Goal: Task Accomplishment & Management: Complete application form

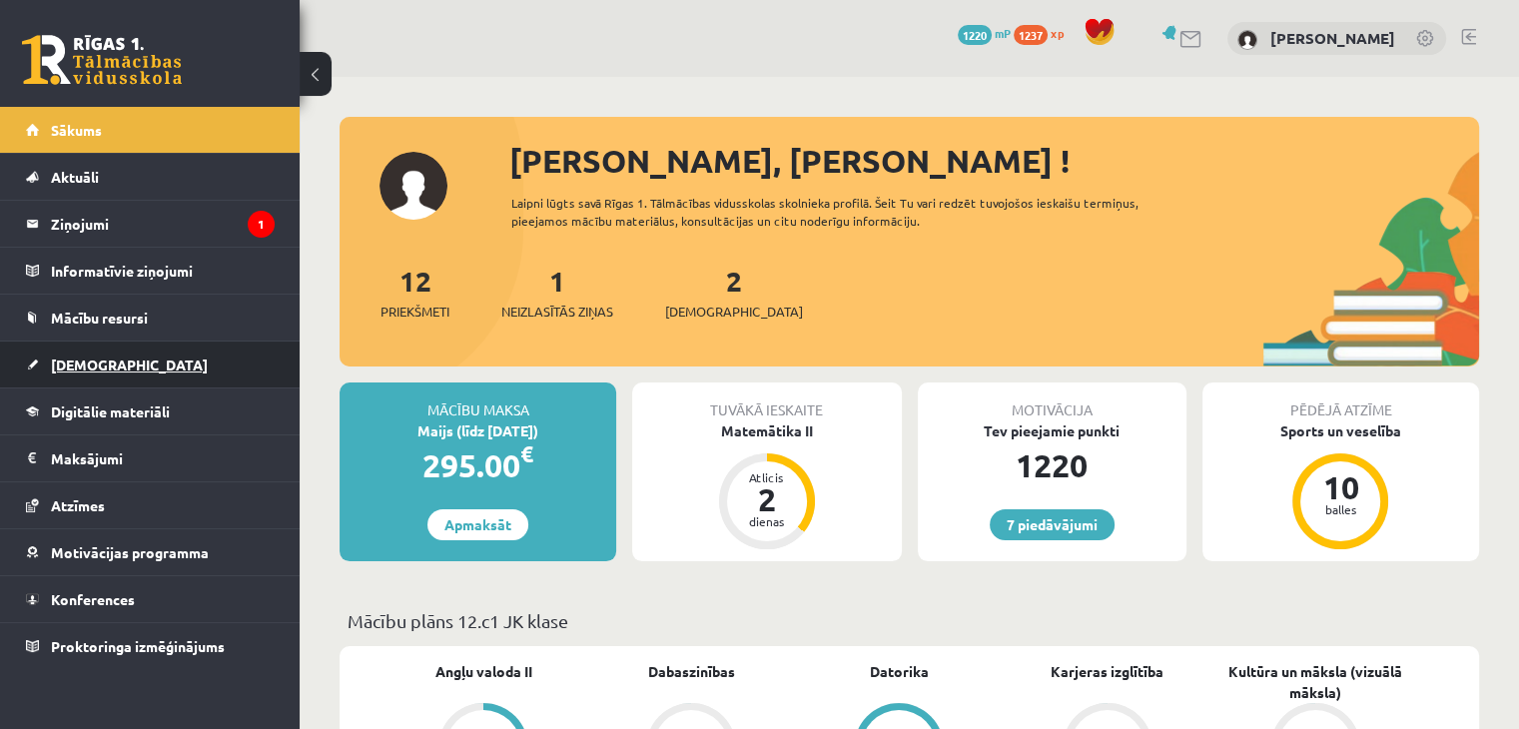
click at [100, 366] on span "[DEMOGRAPHIC_DATA]" at bounding box center [129, 365] width 157 height 18
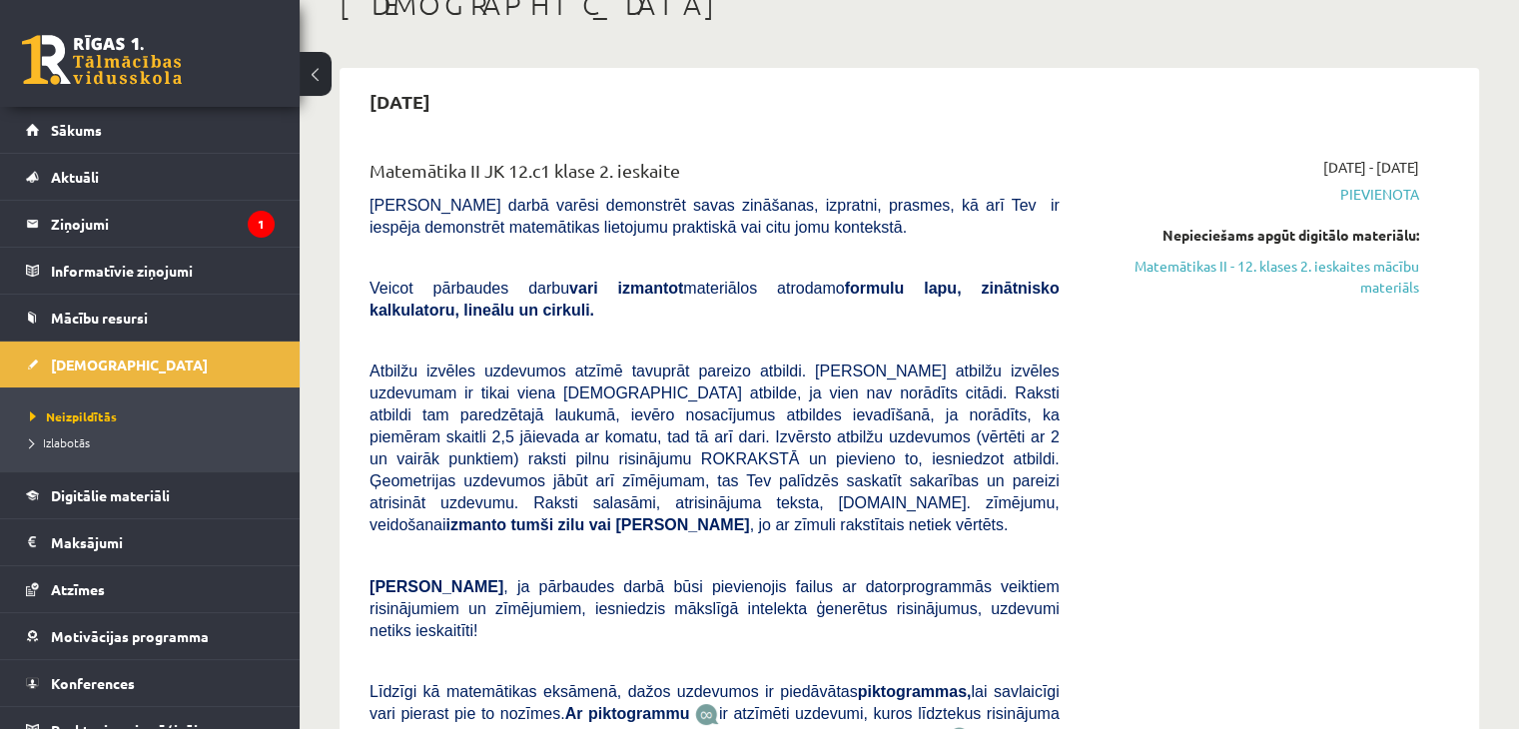
scroll to position [109, 0]
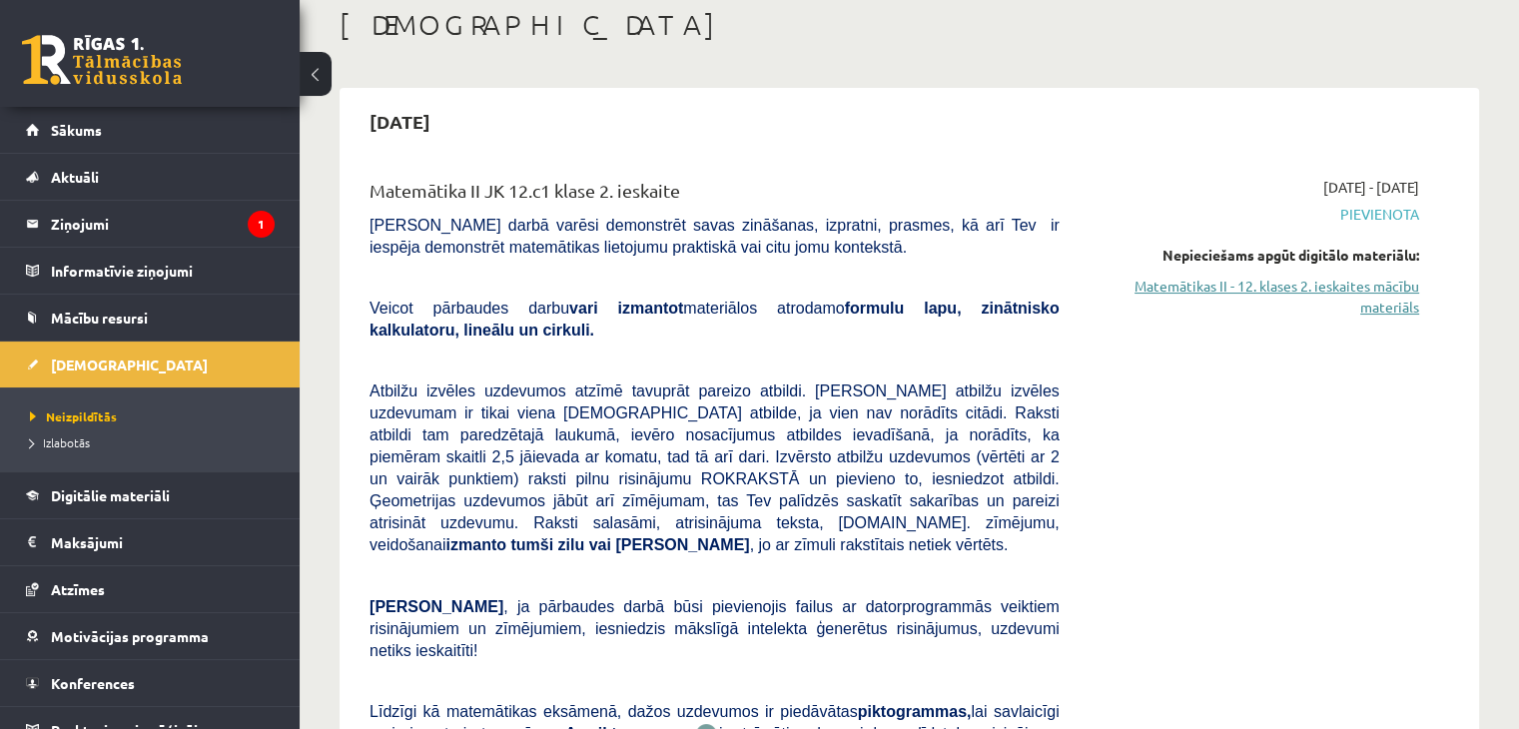
click at [1246, 288] on link "Matemātikas II - 12. klases 2. ieskaites mācību materiāls" at bounding box center [1255, 297] width 330 height 42
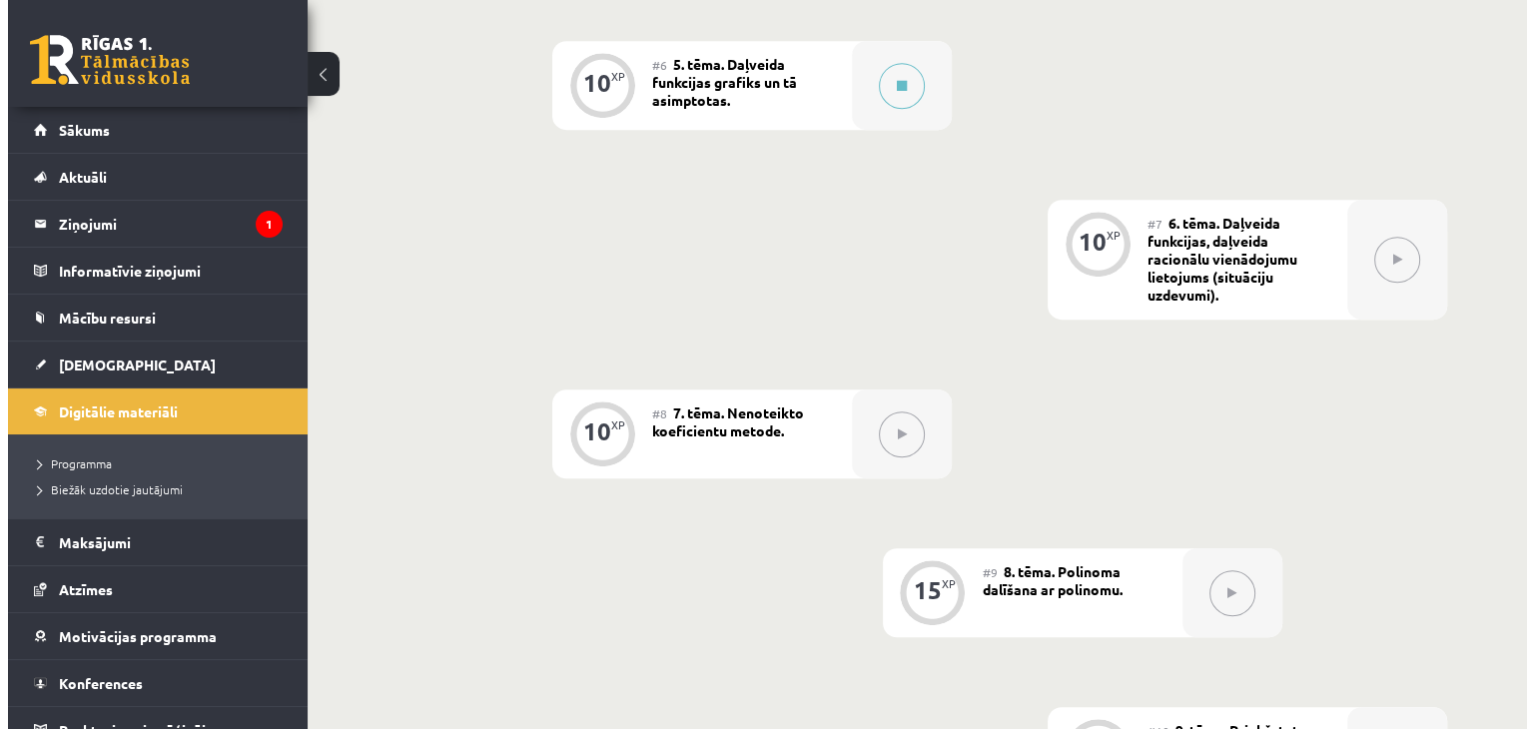
scroll to position [1087, 0]
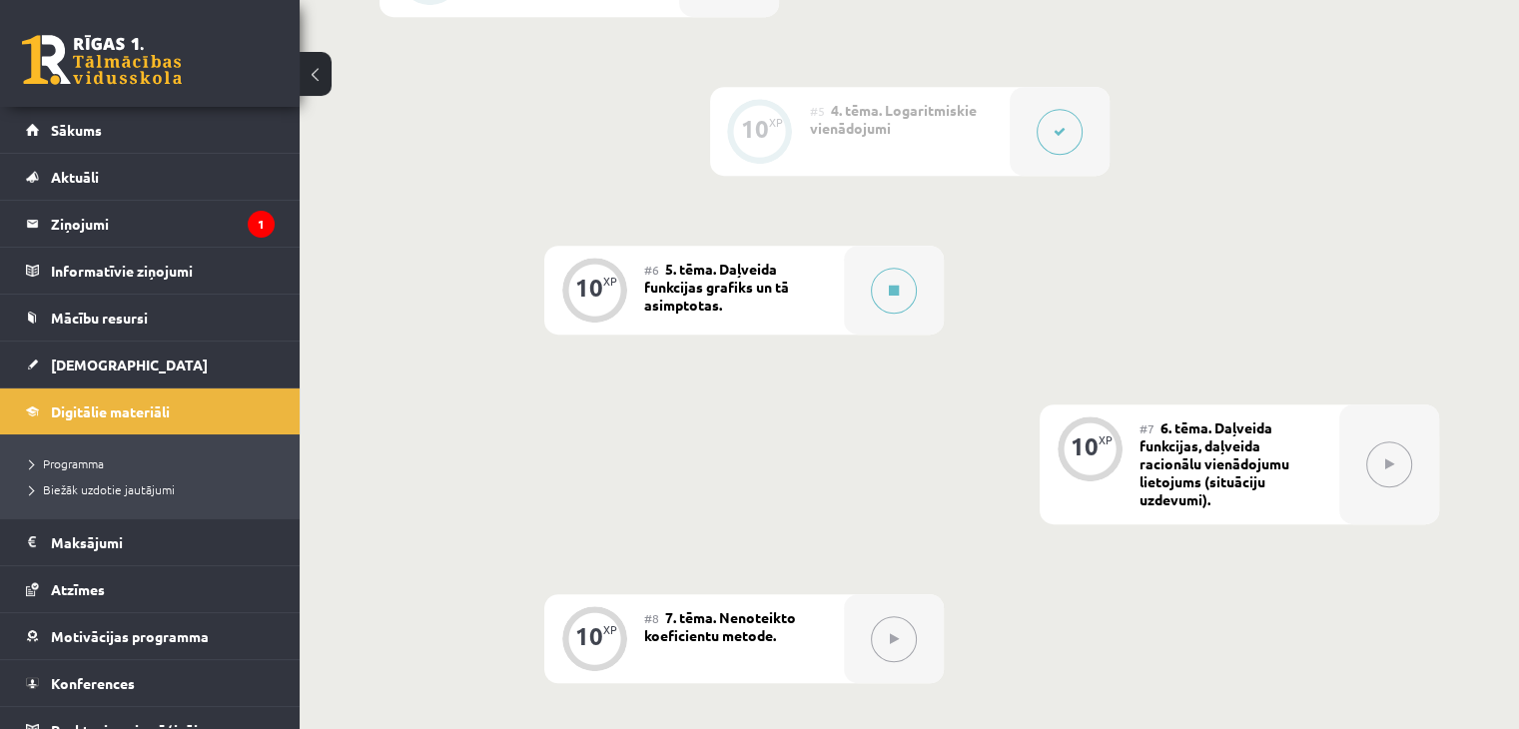
click at [807, 331] on div "#6 5. tēma. Daļveida funkcijas grafiks un tā asimptotas." at bounding box center [744, 290] width 200 height 89
click at [875, 305] on button at bounding box center [894, 291] width 46 height 46
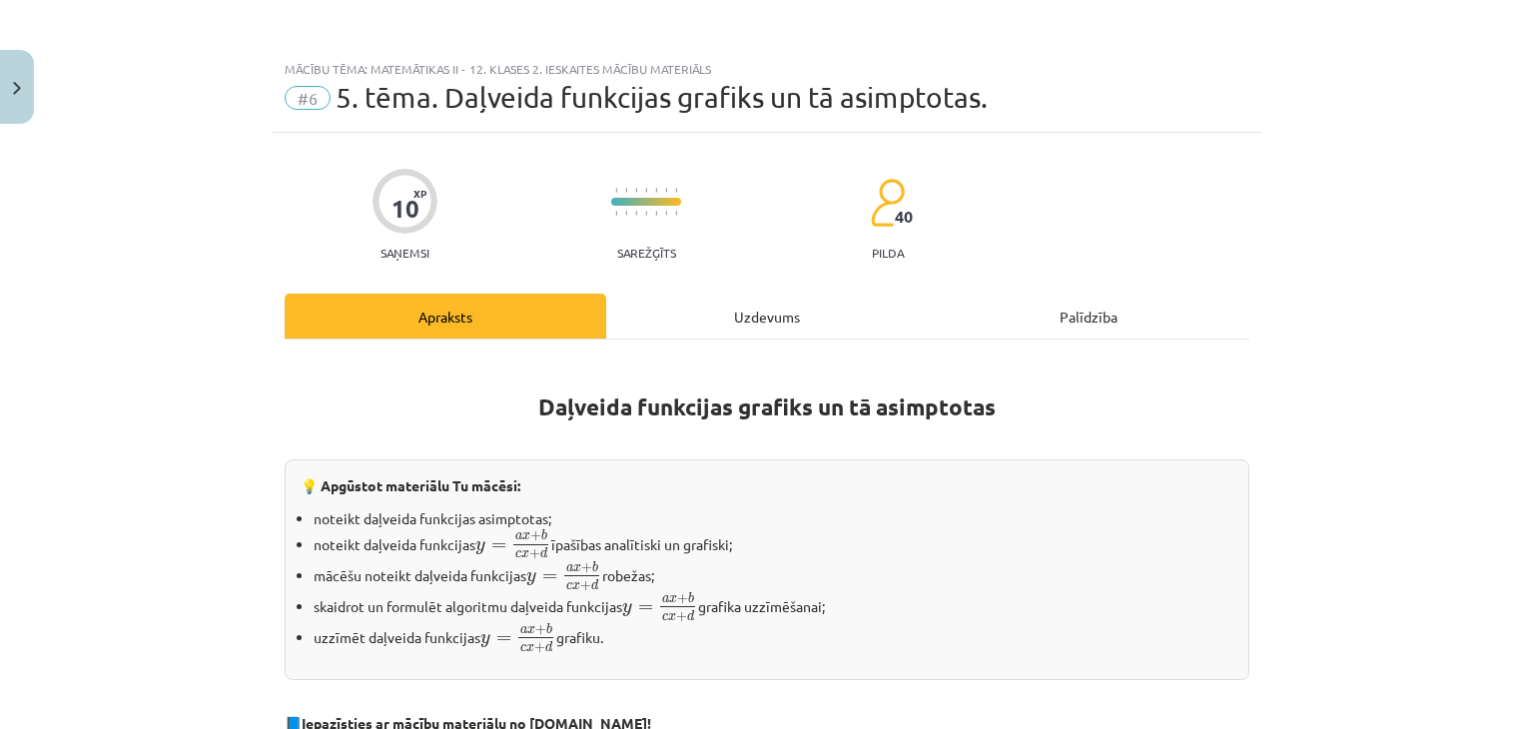
click at [765, 305] on div "Uzdevums" at bounding box center [767, 316] width 322 height 45
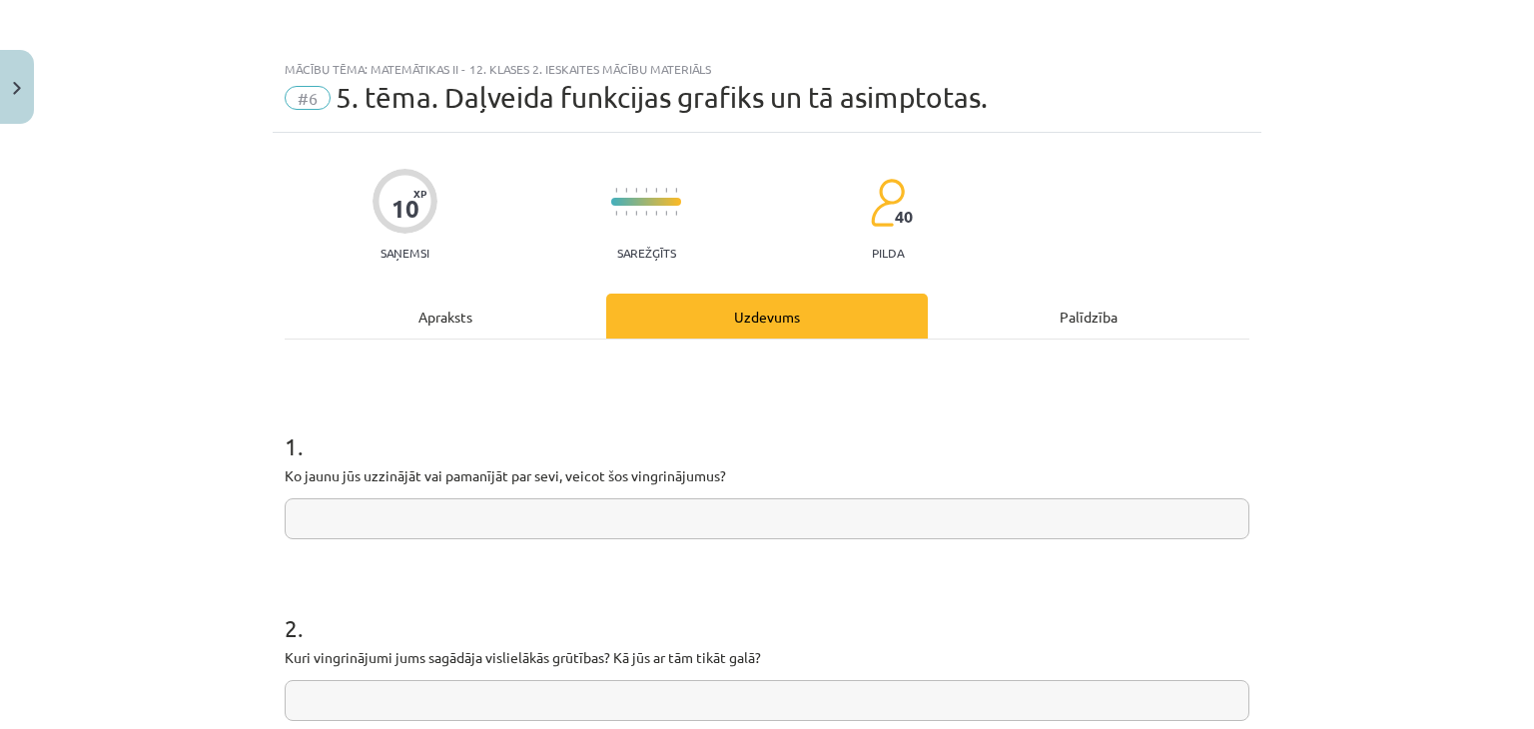
scroll to position [50, 0]
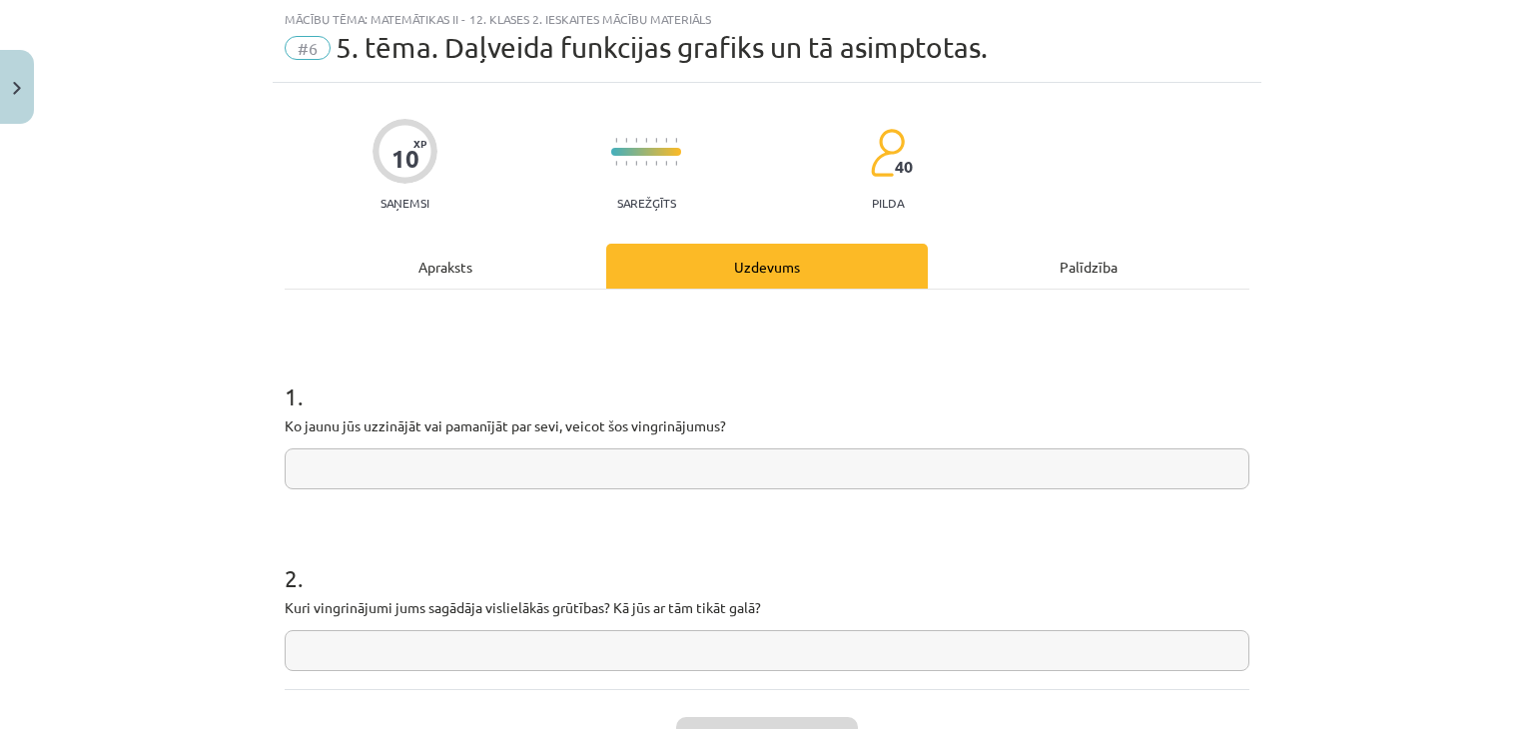
click at [620, 464] on input "text" at bounding box center [767, 468] width 965 height 41
type input "*"
click at [511, 648] on input "text" at bounding box center [767, 650] width 965 height 41
type input "*"
click at [752, 720] on button "Iesniegt" at bounding box center [767, 739] width 182 height 44
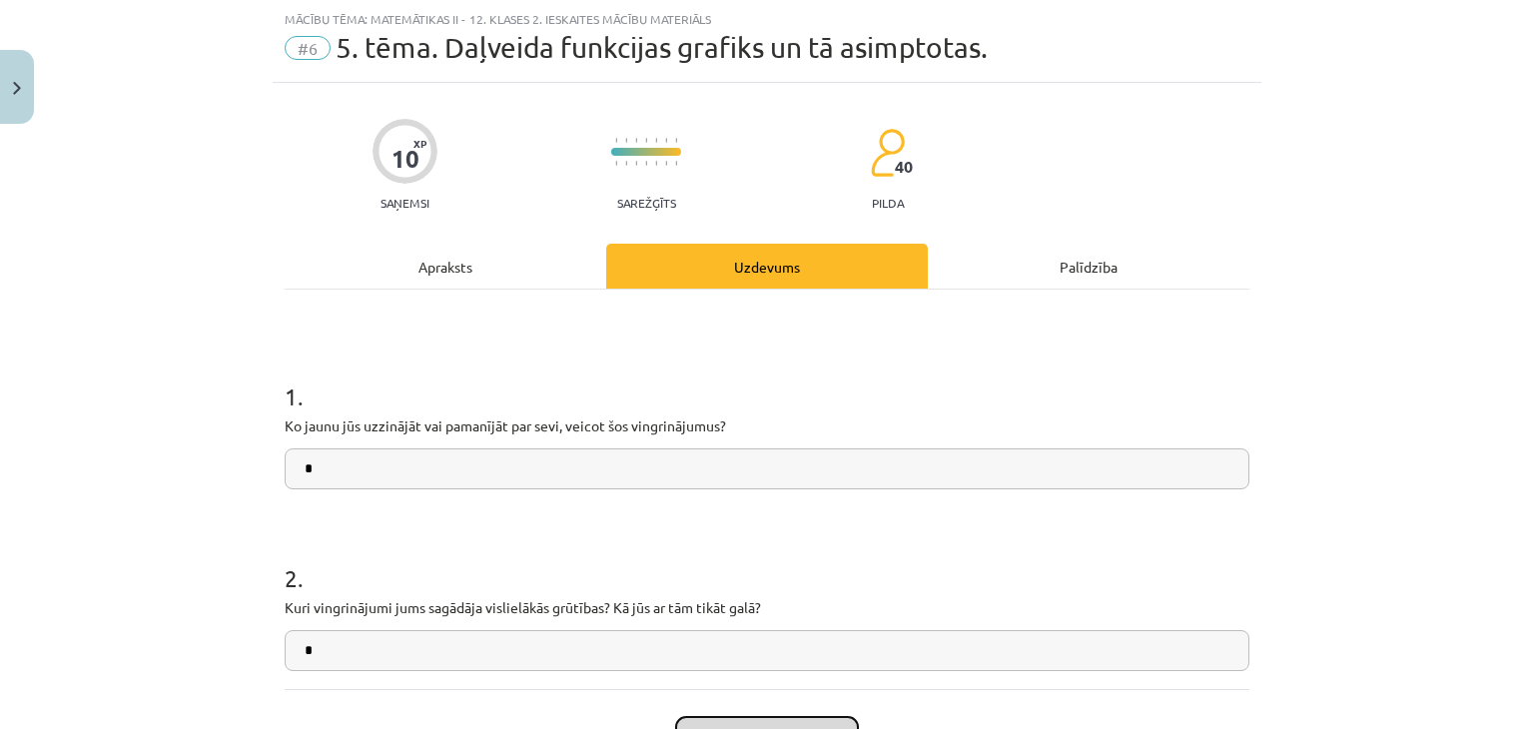
click at [752, 720] on button "Iesniegt" at bounding box center [767, 739] width 182 height 44
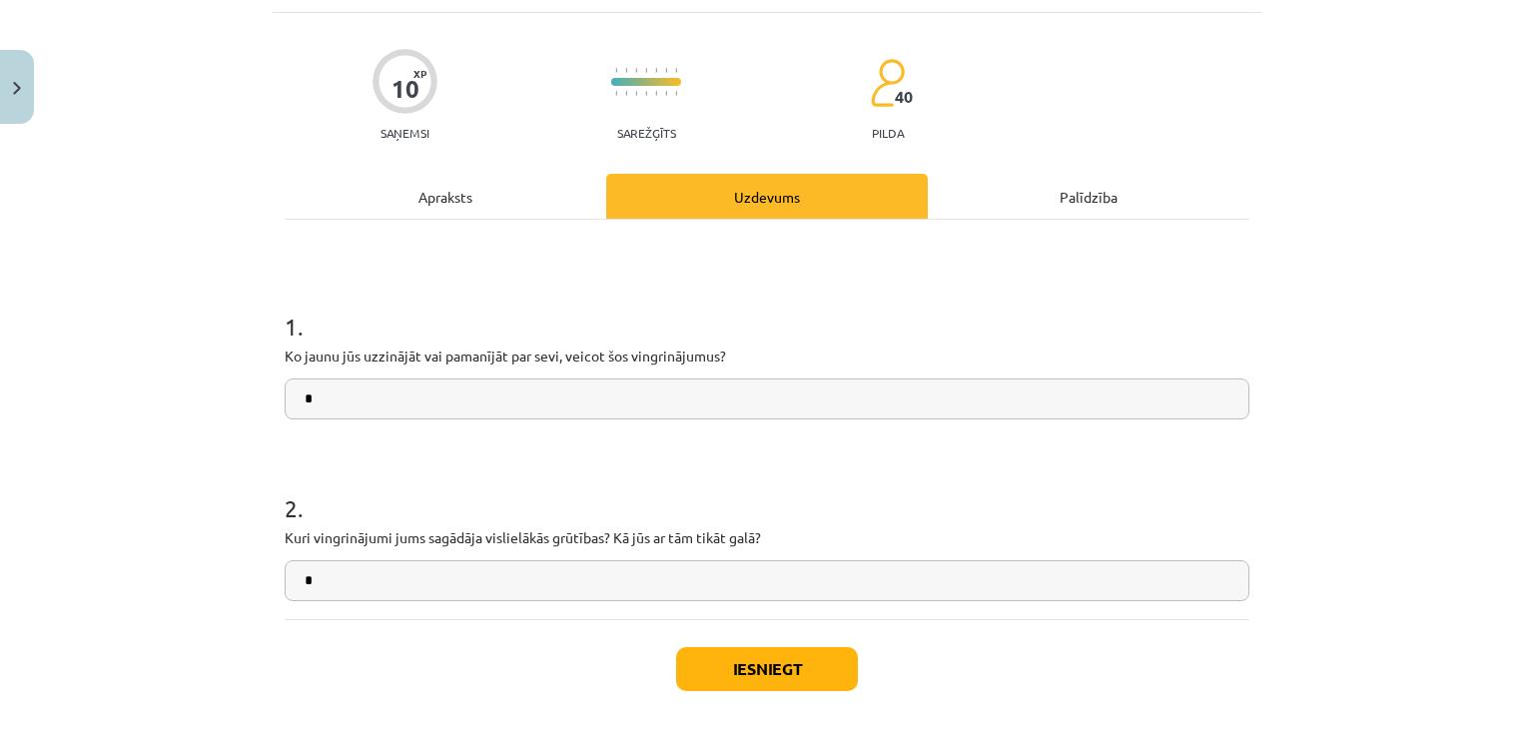
scroll to position [114, 0]
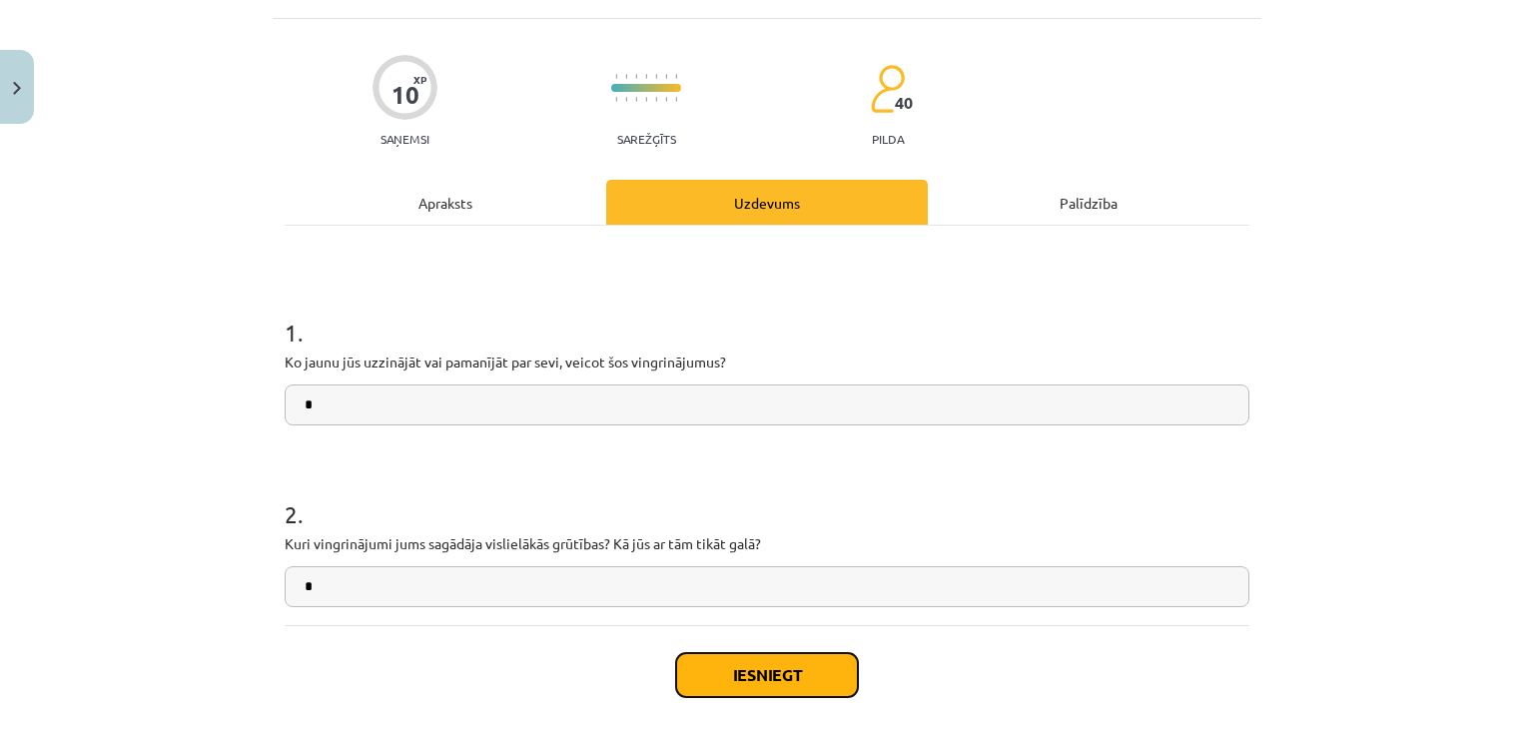
click at [803, 679] on button "Iesniegt" at bounding box center [767, 675] width 182 height 44
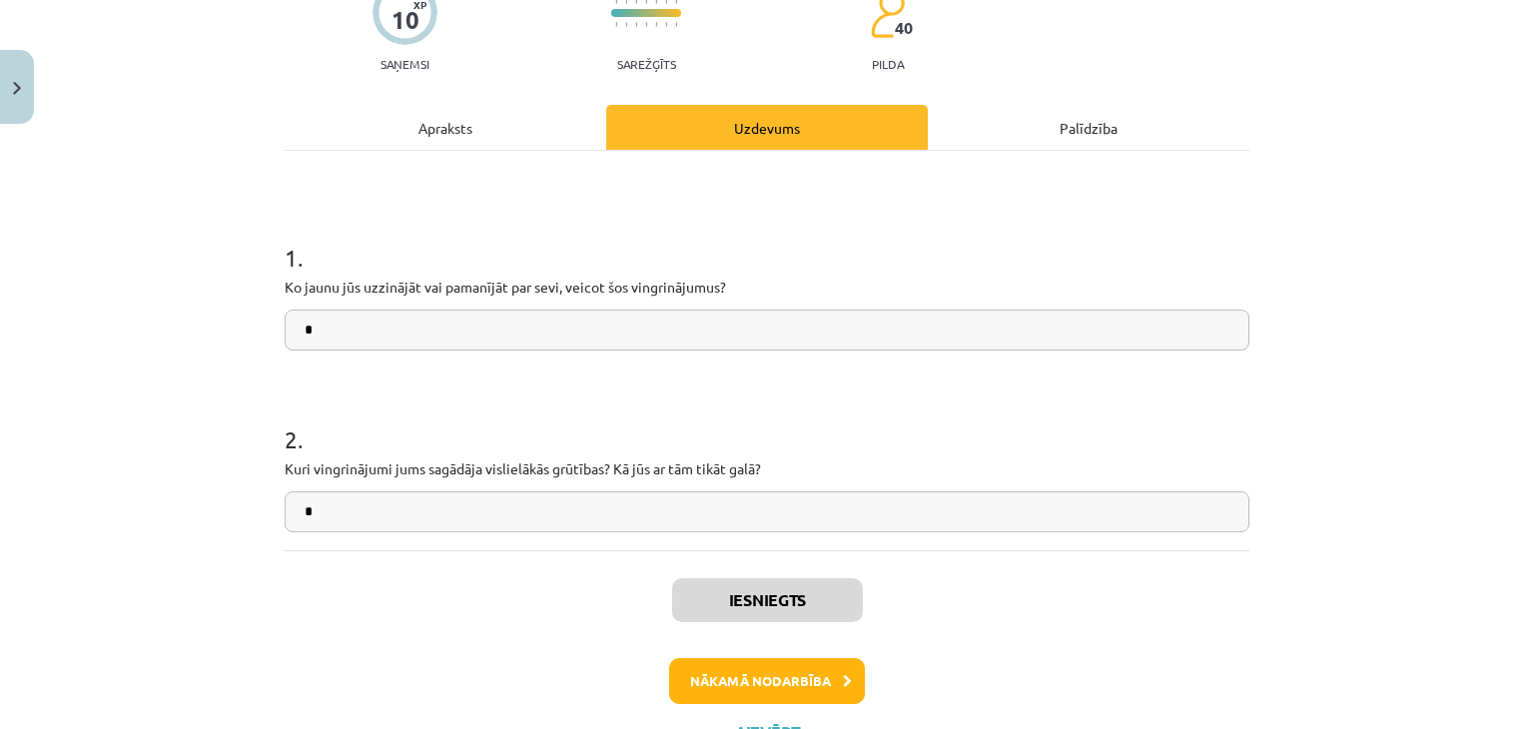
scroll to position [192, 0]
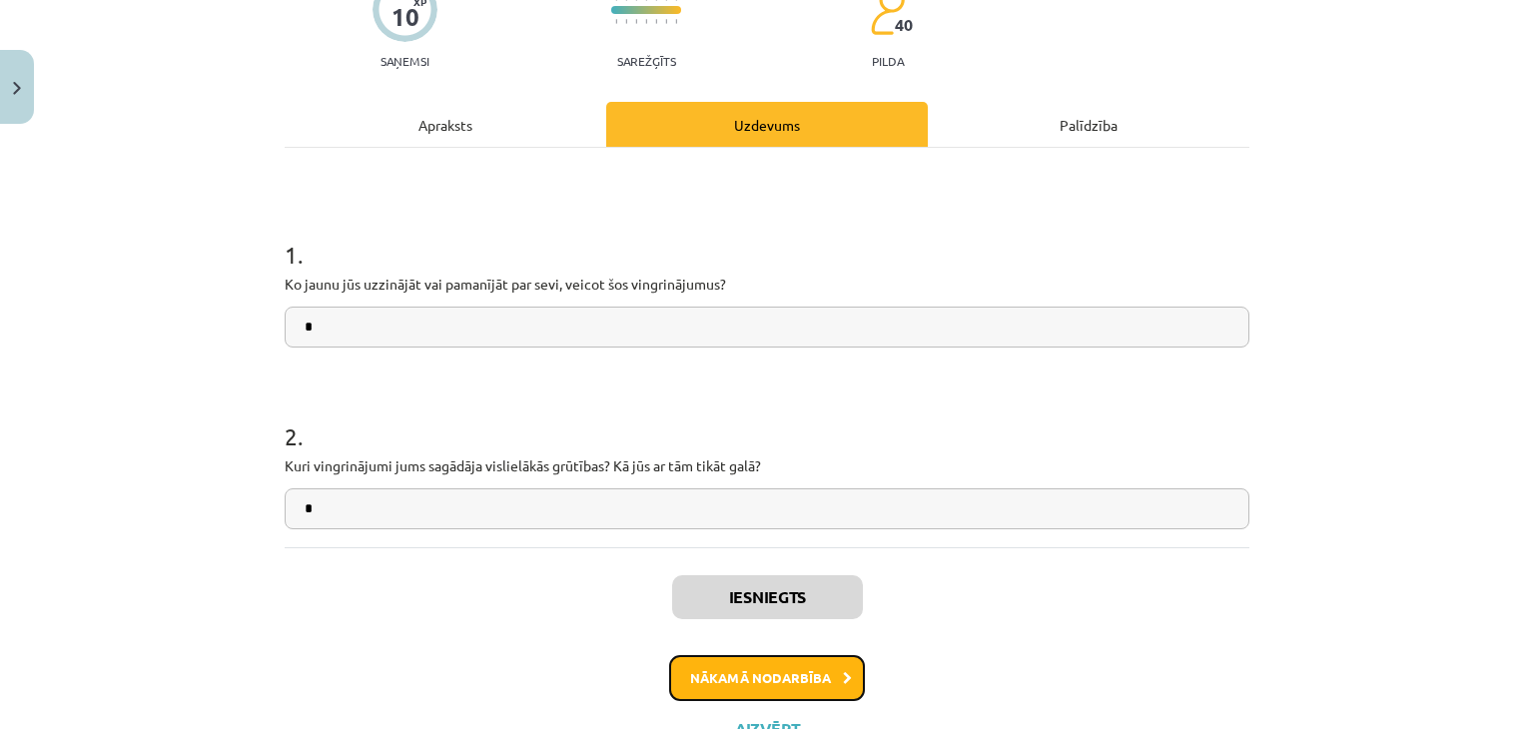
click at [798, 693] on button "Nākamā nodarbība" at bounding box center [767, 678] width 196 height 46
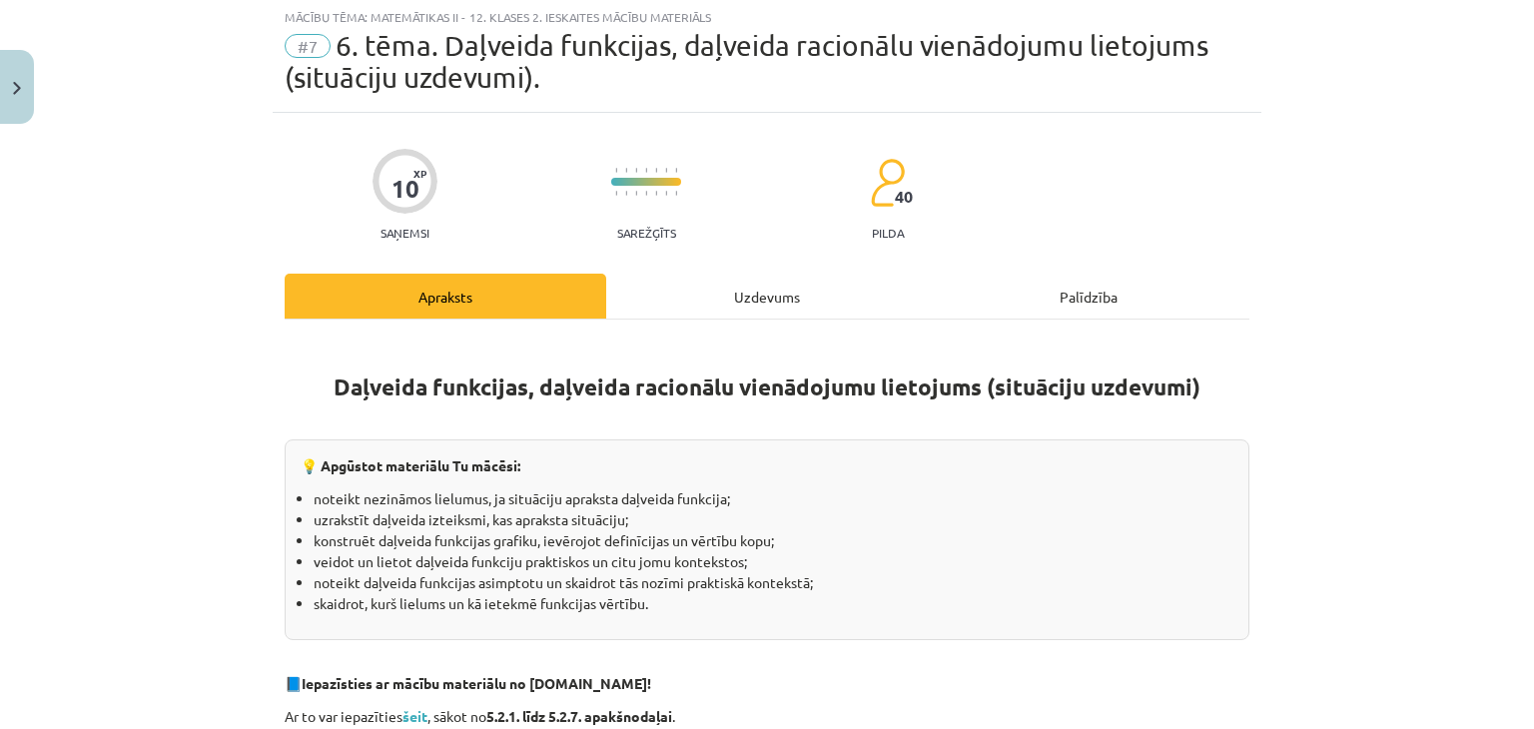
scroll to position [50, 0]
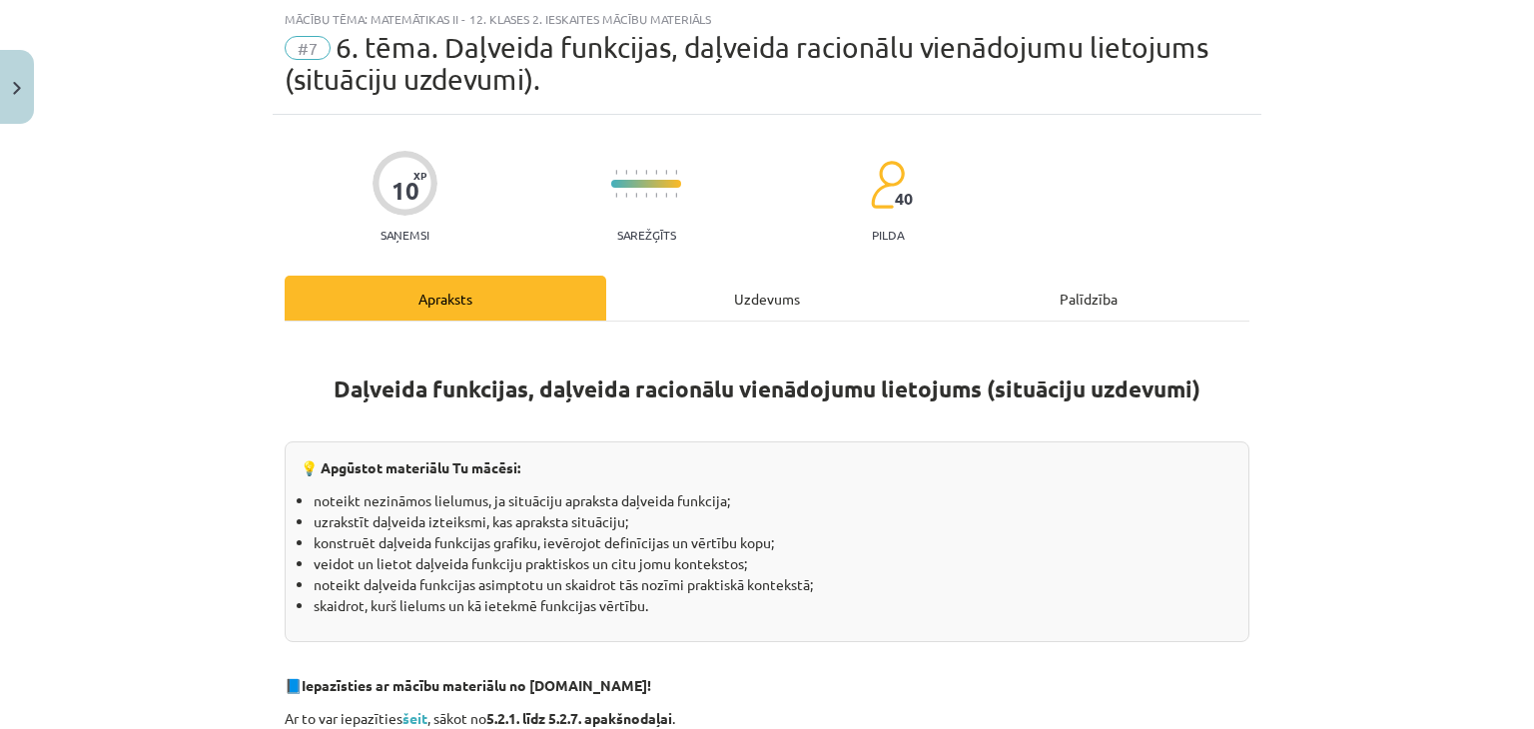
click at [653, 311] on div "Uzdevums" at bounding box center [767, 298] width 322 height 45
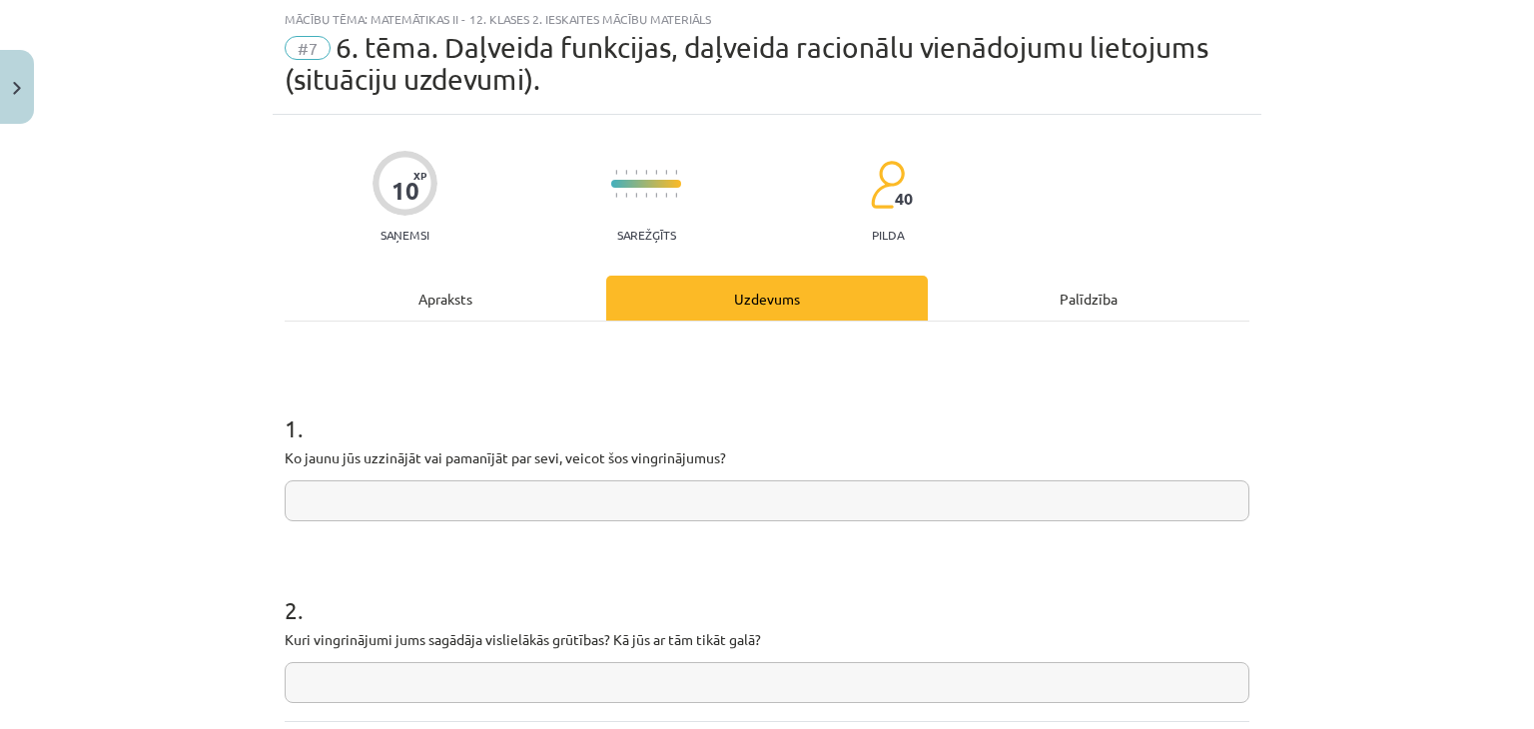
click at [545, 500] on input "text" at bounding box center [767, 500] width 965 height 41
type input "*"
click at [424, 684] on input "text" at bounding box center [767, 682] width 965 height 41
type input "*"
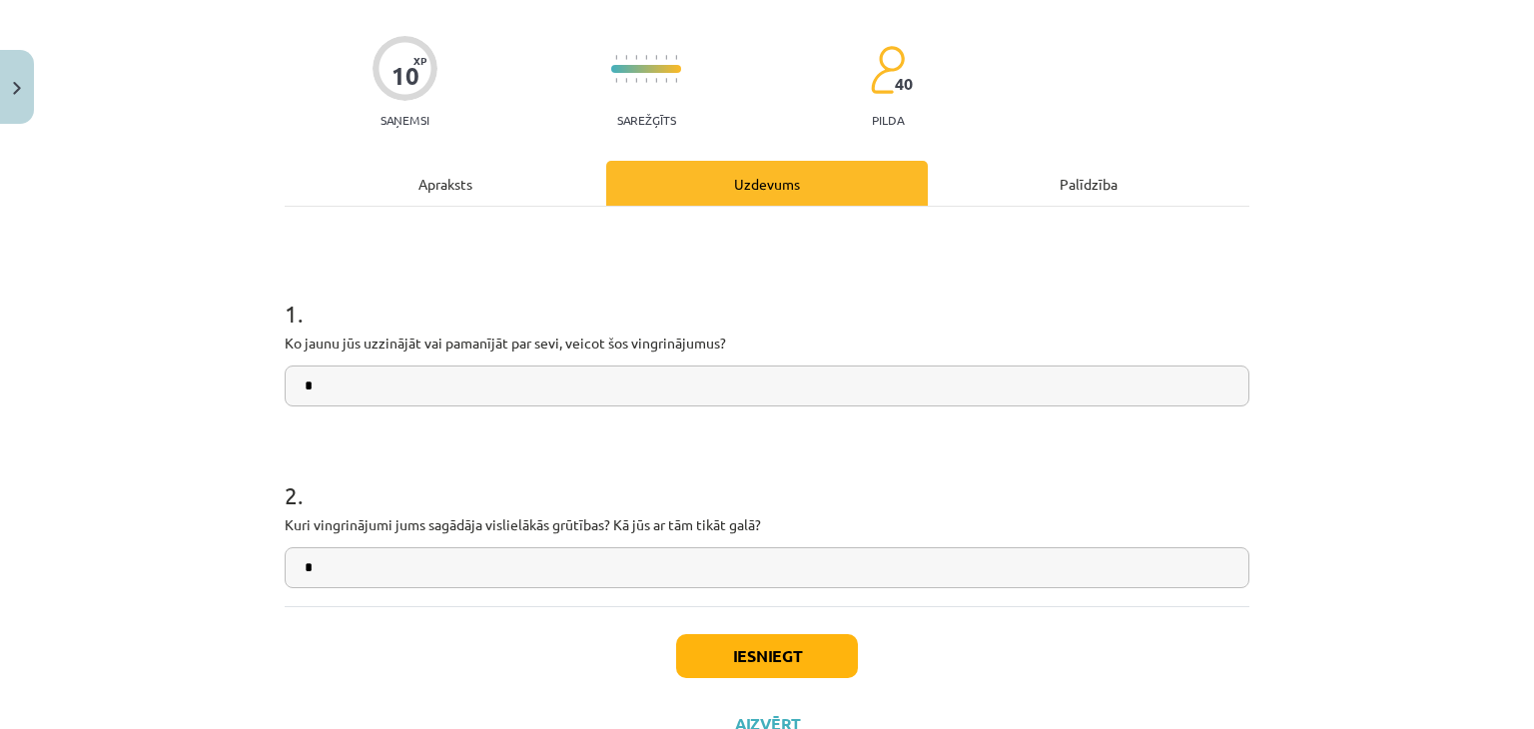
scroll to position [180, 0]
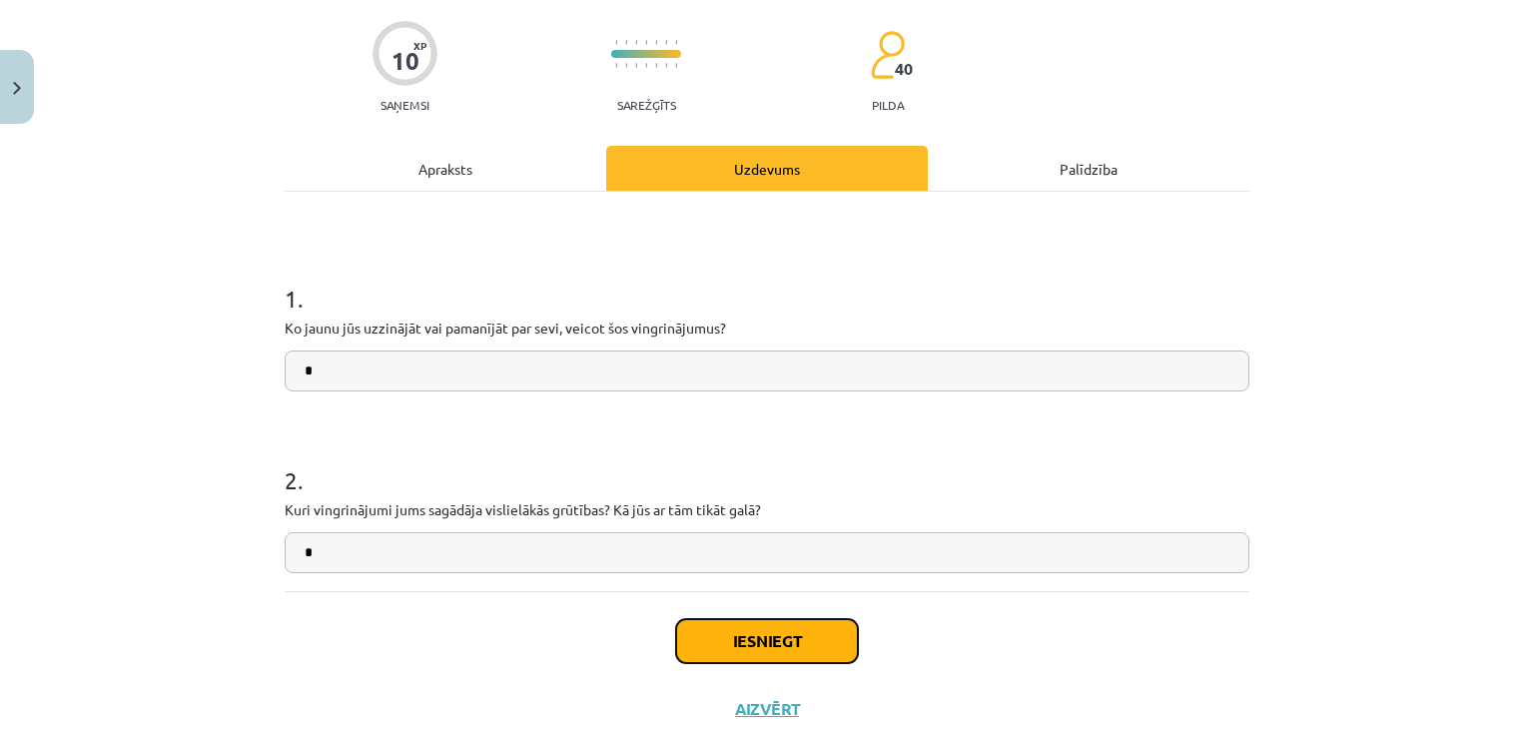
click at [803, 641] on button "Iesniegt" at bounding box center [767, 641] width 182 height 44
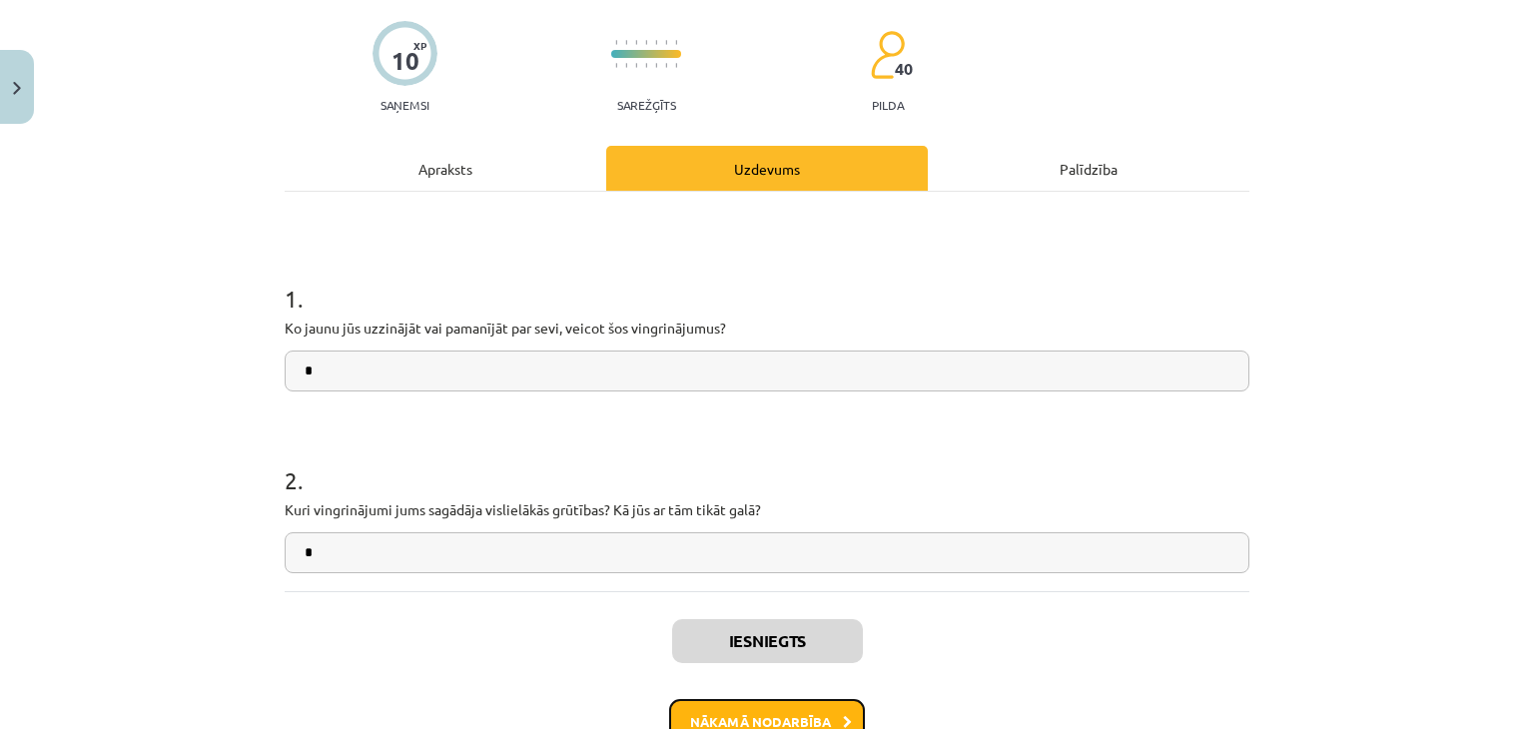
click at [787, 704] on button "Nākamā nodarbība" at bounding box center [767, 722] width 196 height 46
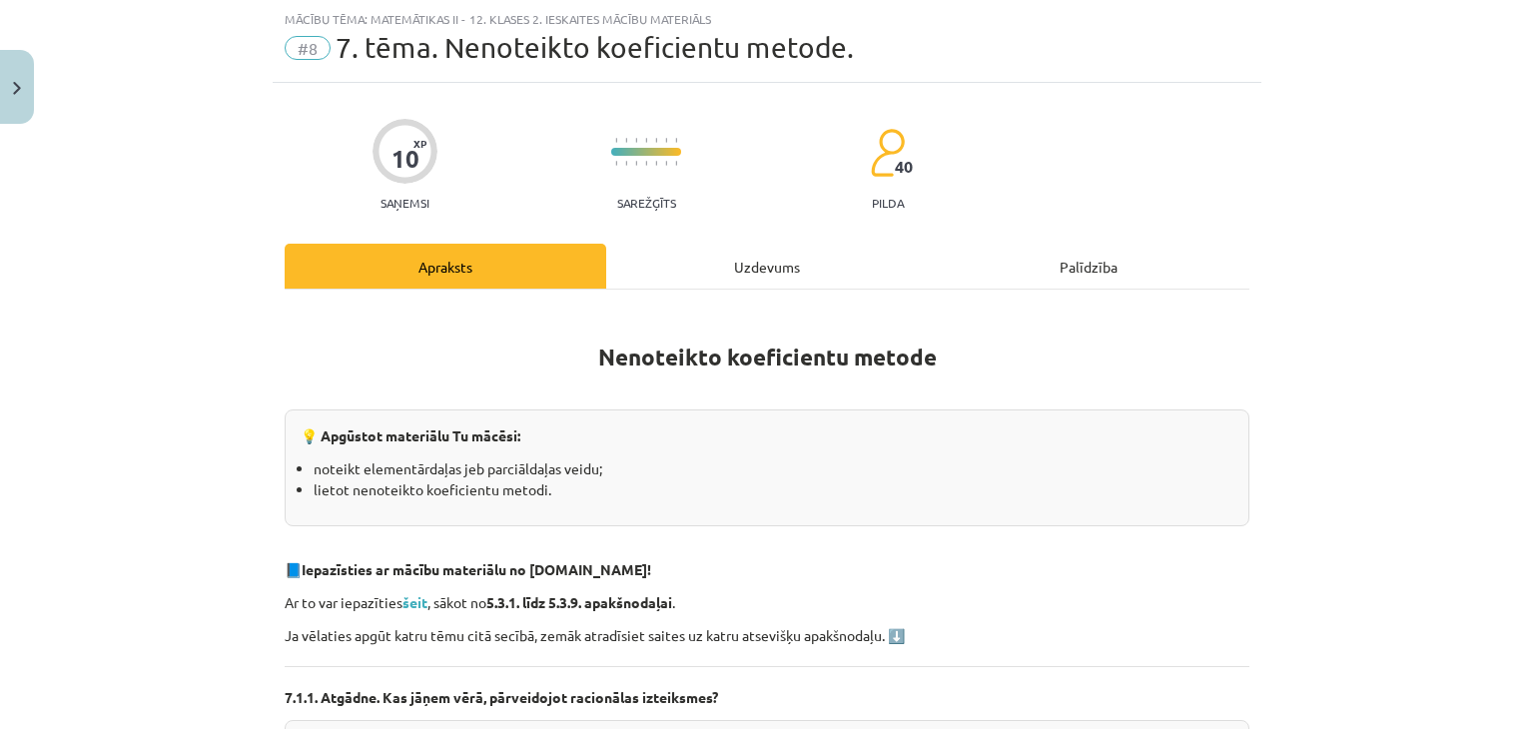
click at [763, 269] on div "Uzdevums" at bounding box center [767, 266] width 322 height 45
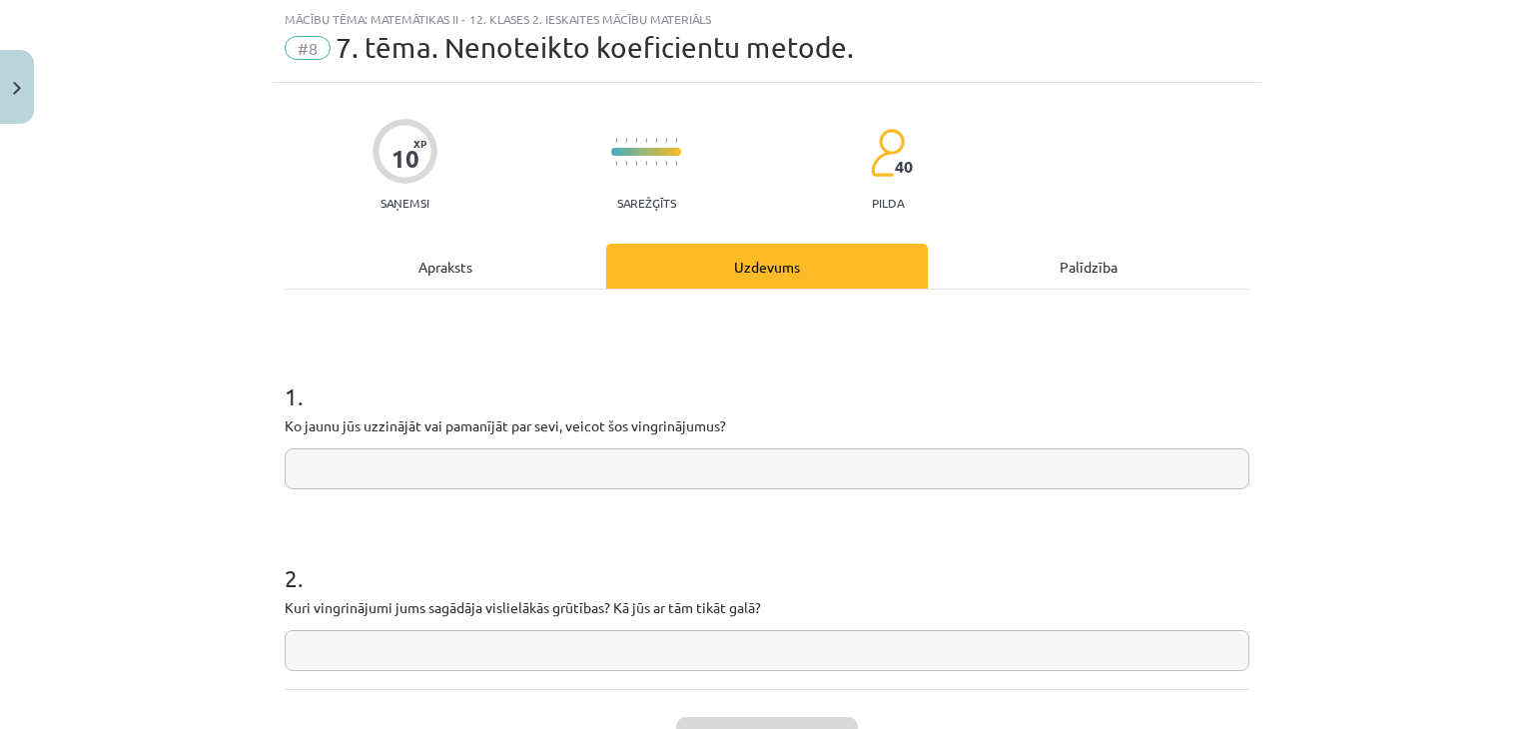
click at [599, 455] on input "text" at bounding box center [767, 468] width 965 height 41
type input "*"
click at [469, 638] on input "text" at bounding box center [767, 650] width 965 height 41
type input "*"
click at [803, 717] on button "Iesniegt" at bounding box center [767, 739] width 182 height 44
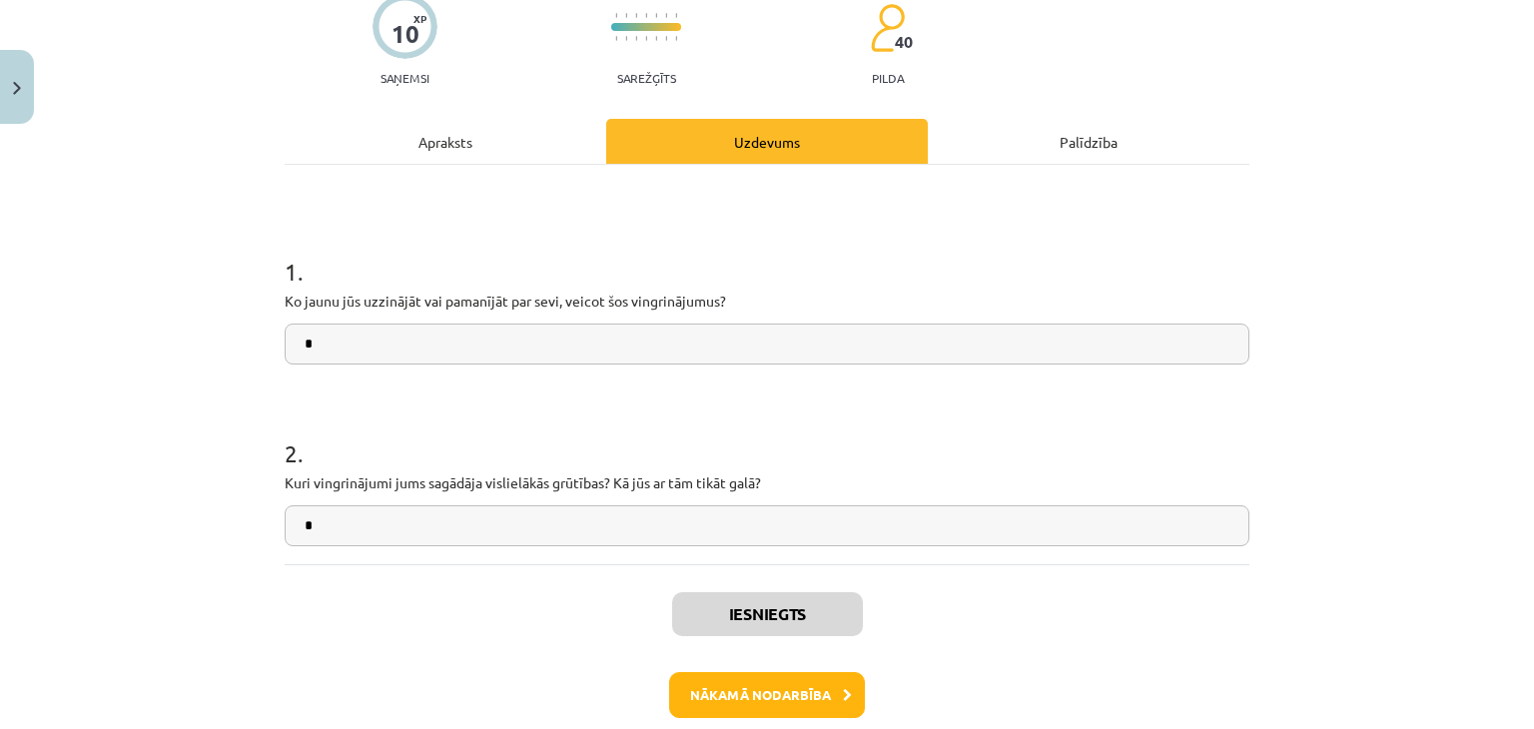
scroll to position [181, 0]
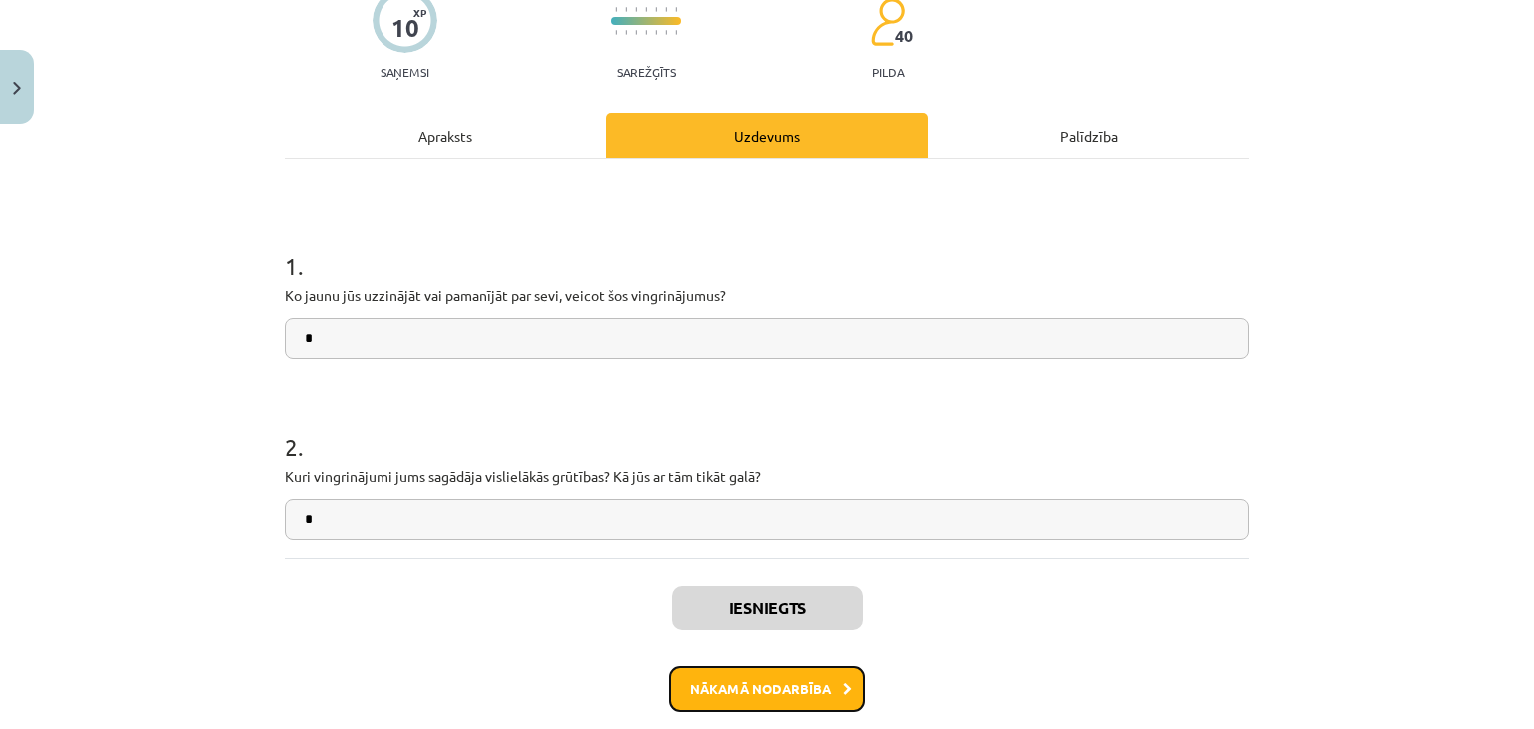
click at [753, 669] on button "Nākamā nodarbība" at bounding box center [767, 689] width 196 height 46
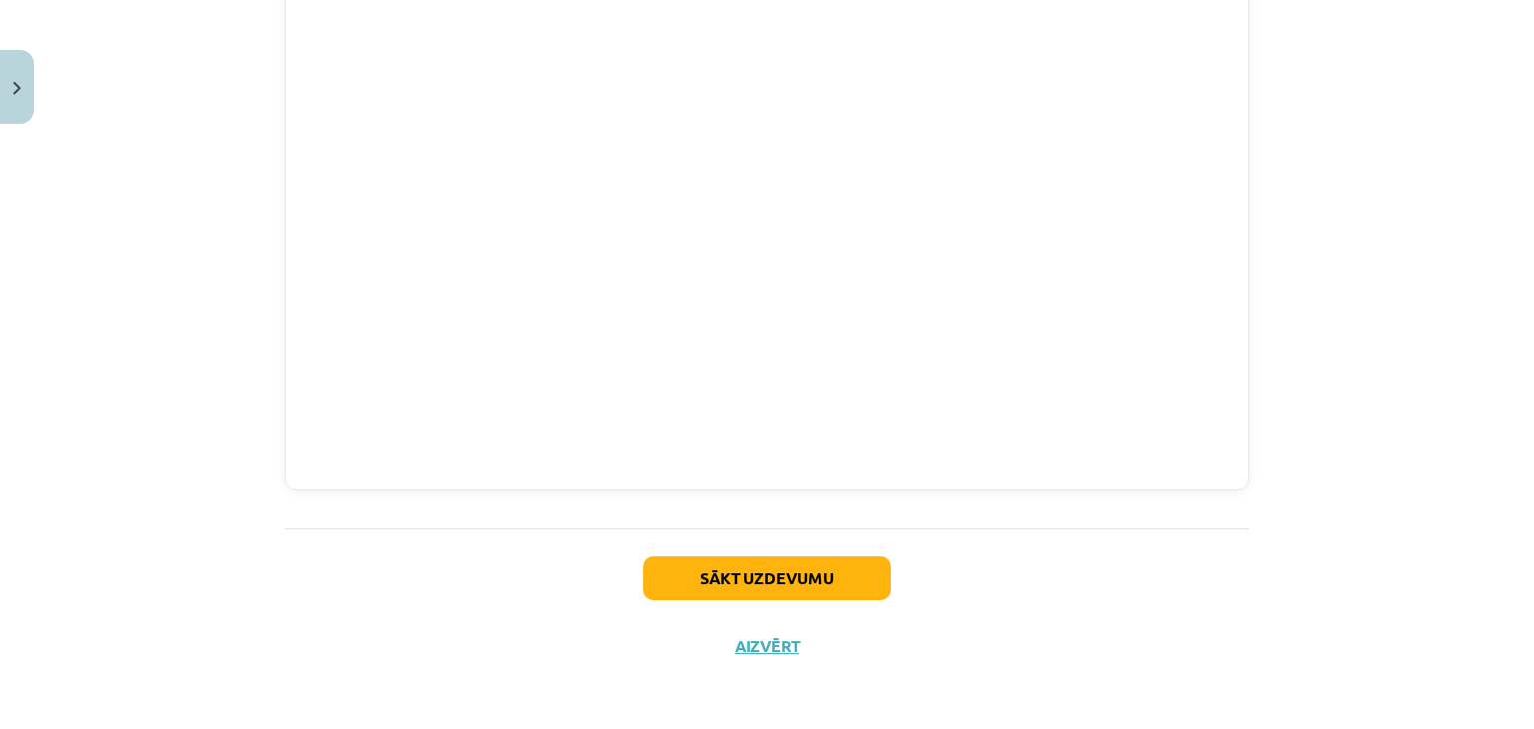
scroll to position [3669, 0]
click at [728, 581] on button "Sākt uzdevumu" at bounding box center [767, 577] width 248 height 44
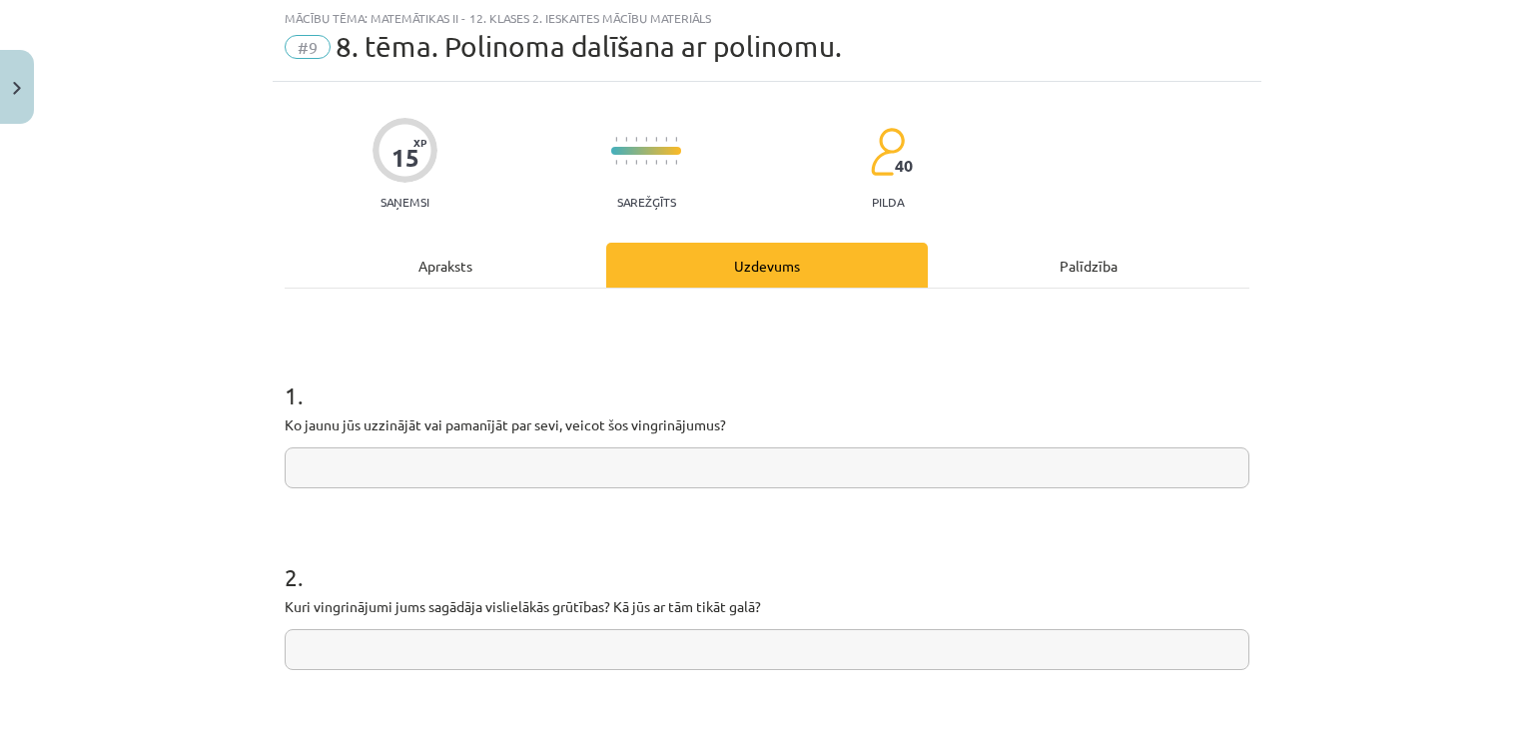
scroll to position [50, 0]
click at [611, 458] on input "text" at bounding box center [767, 468] width 965 height 41
type input "*"
click at [546, 640] on input "text" at bounding box center [767, 650] width 965 height 41
type input "*"
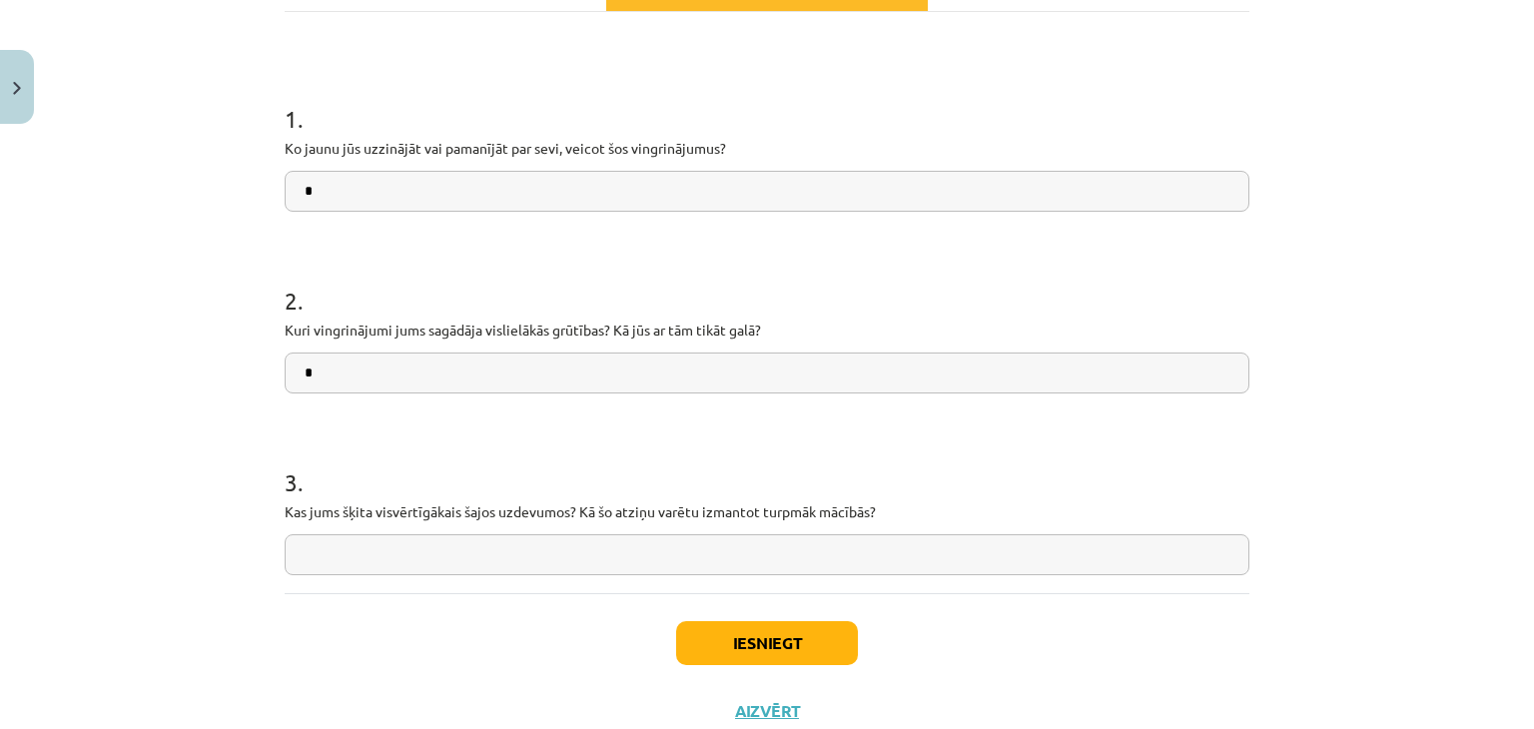
scroll to position [330, 0]
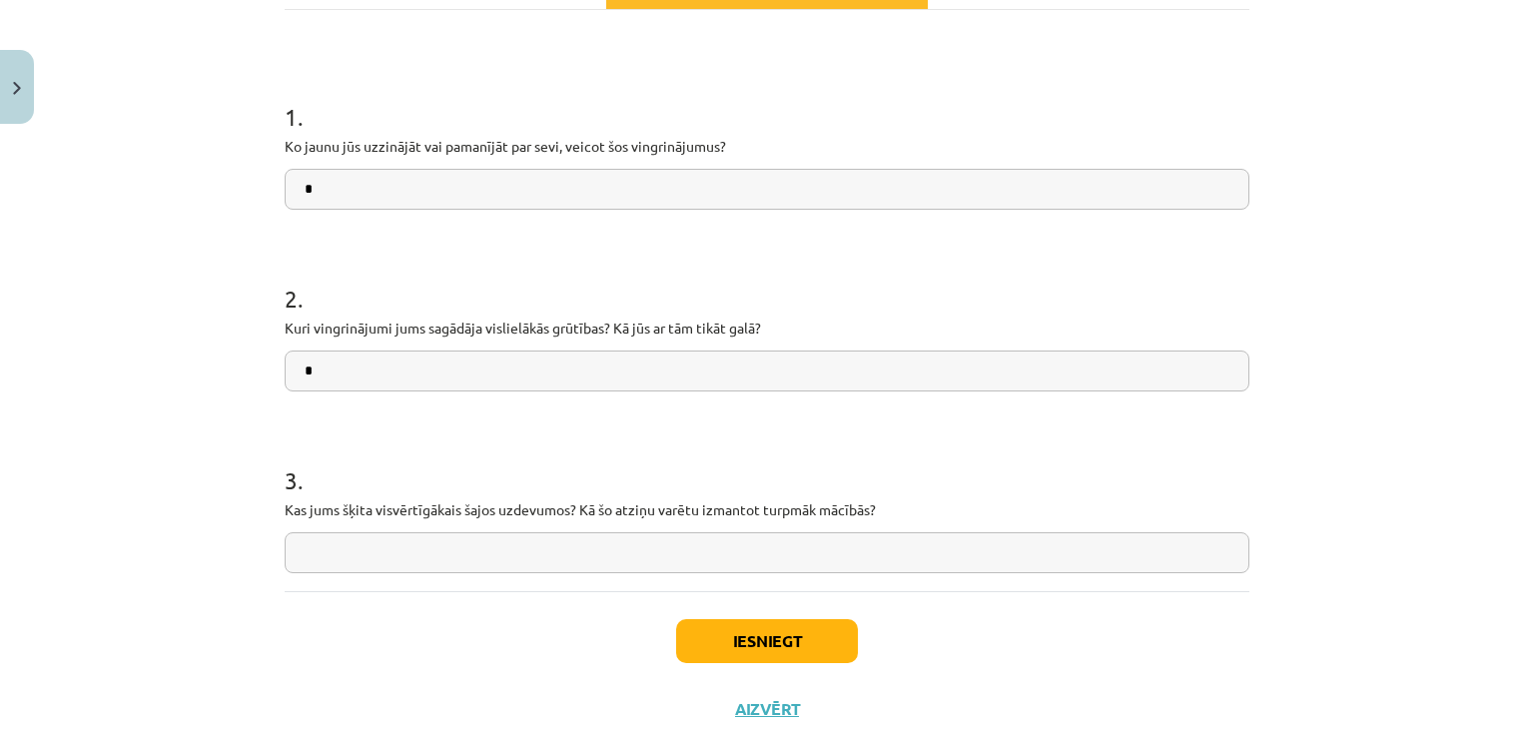
click at [525, 561] on input "text" at bounding box center [767, 552] width 965 height 41
type input "*"
click at [741, 636] on button "Iesniegt" at bounding box center [767, 641] width 182 height 44
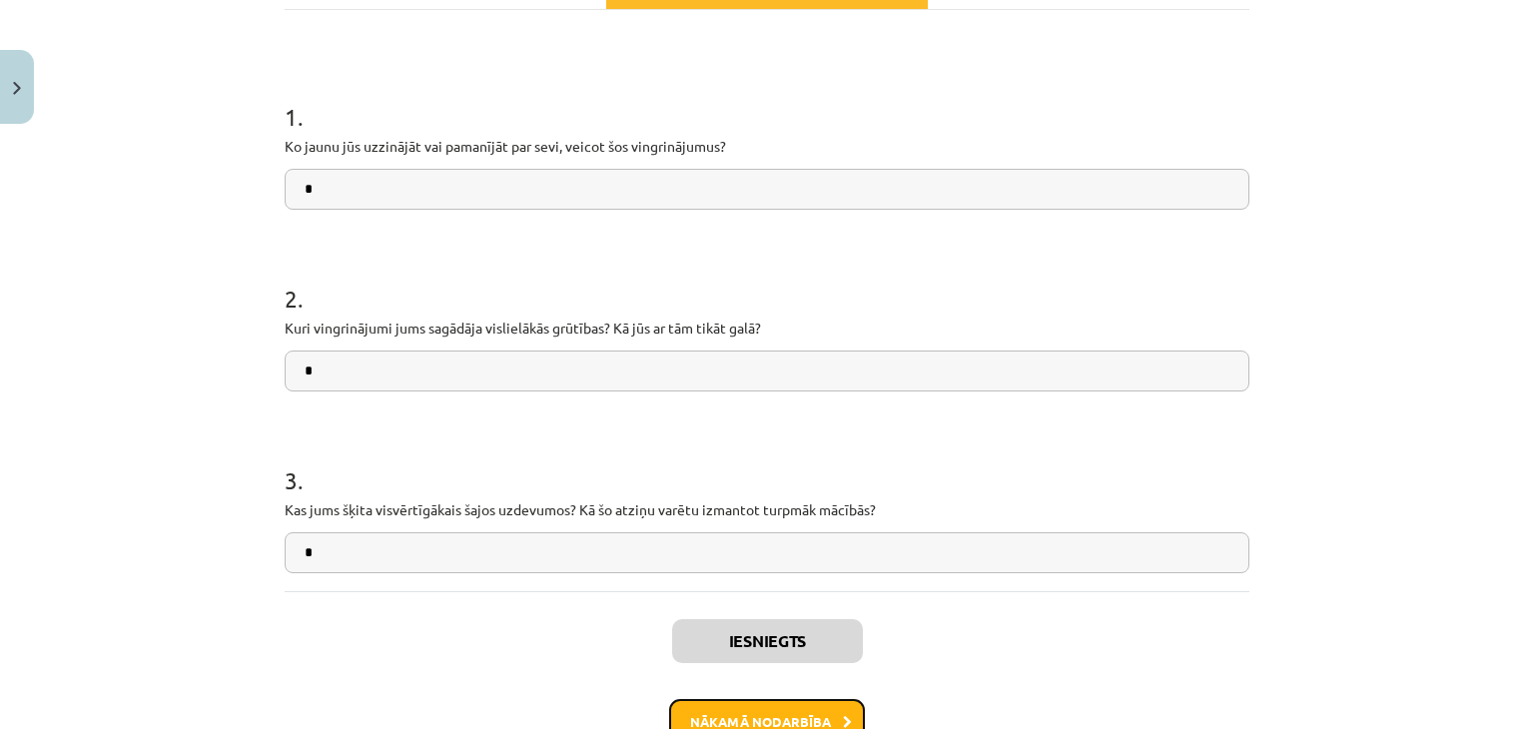
click at [743, 721] on button "Nākamā nodarbība" at bounding box center [767, 722] width 196 height 46
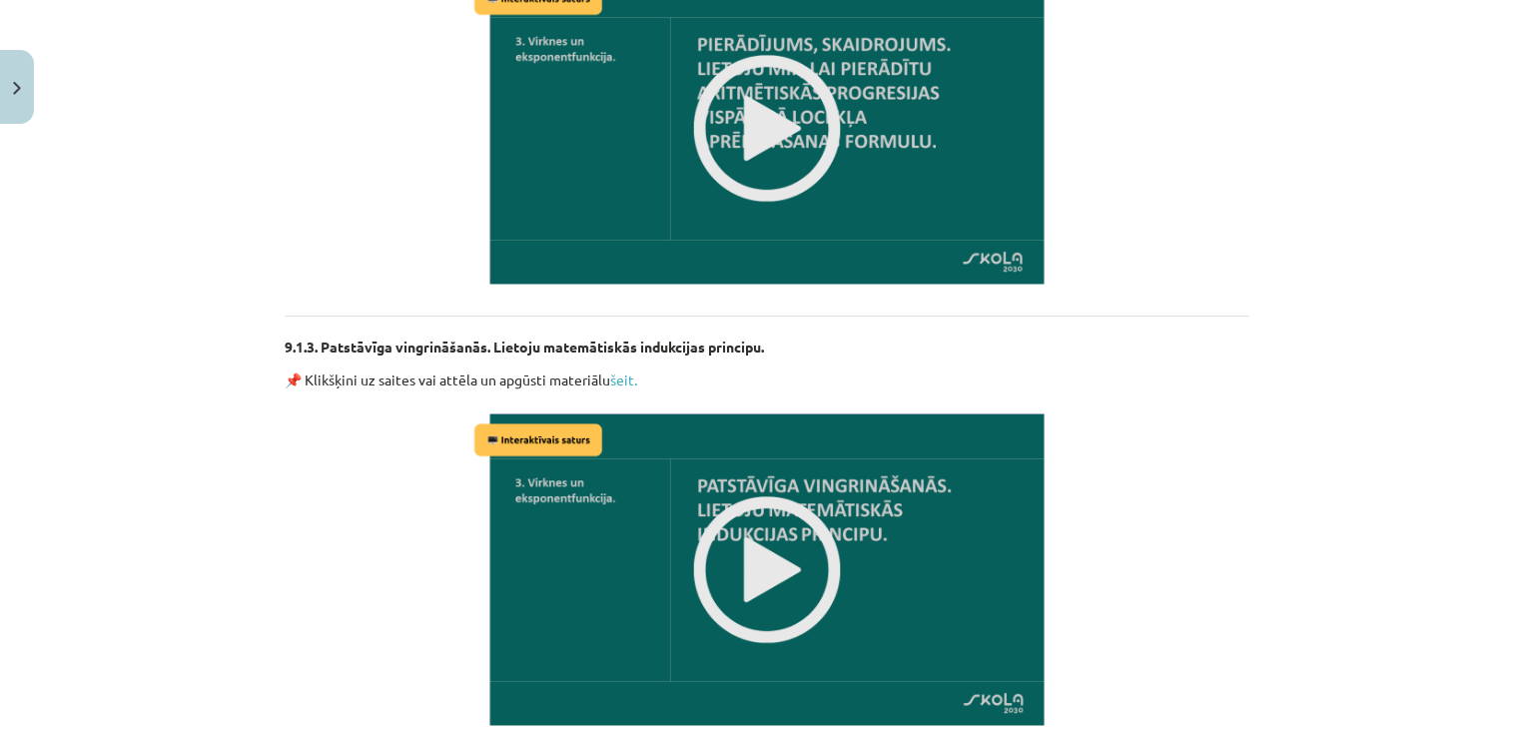
scroll to position [50, 0]
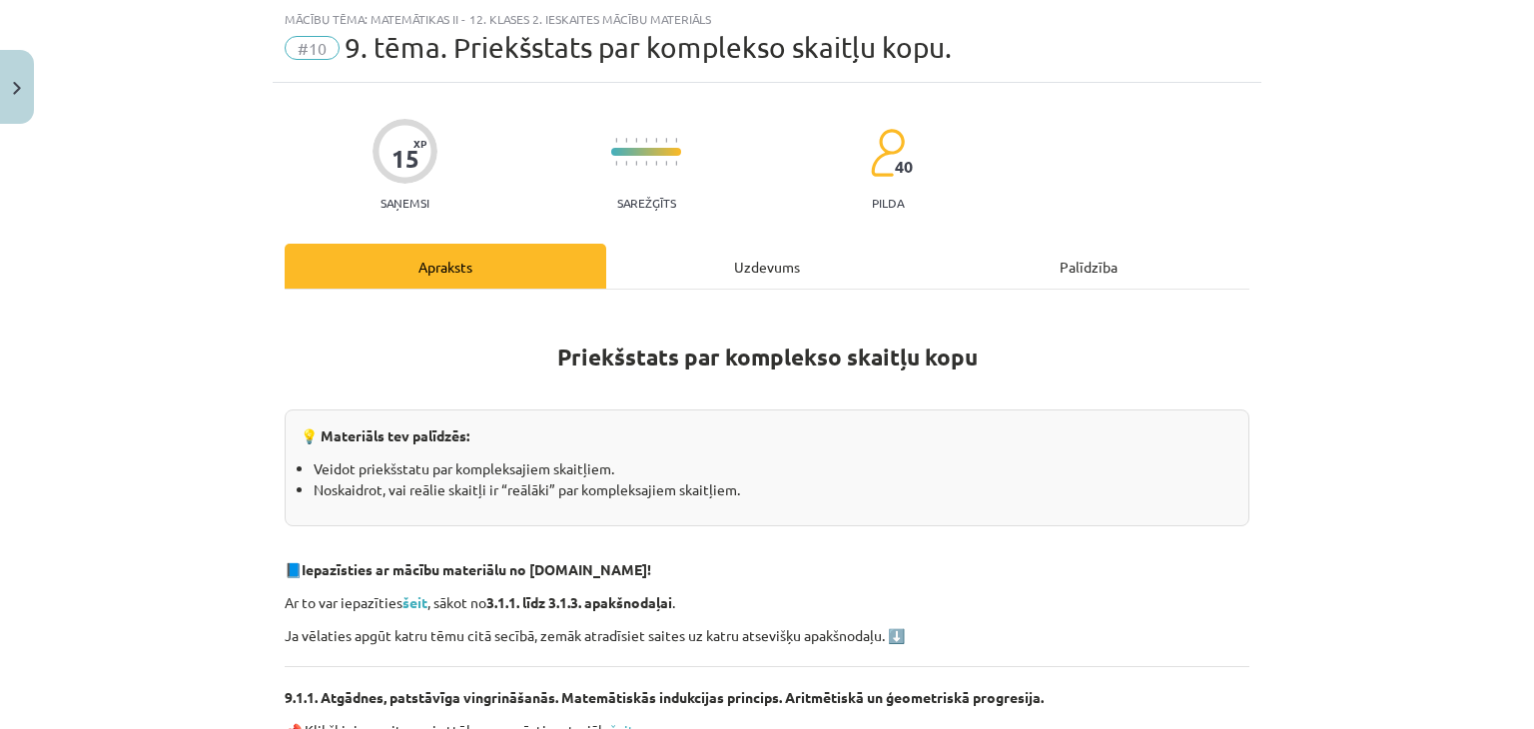
click at [755, 266] on div "Uzdevums" at bounding box center [767, 266] width 322 height 45
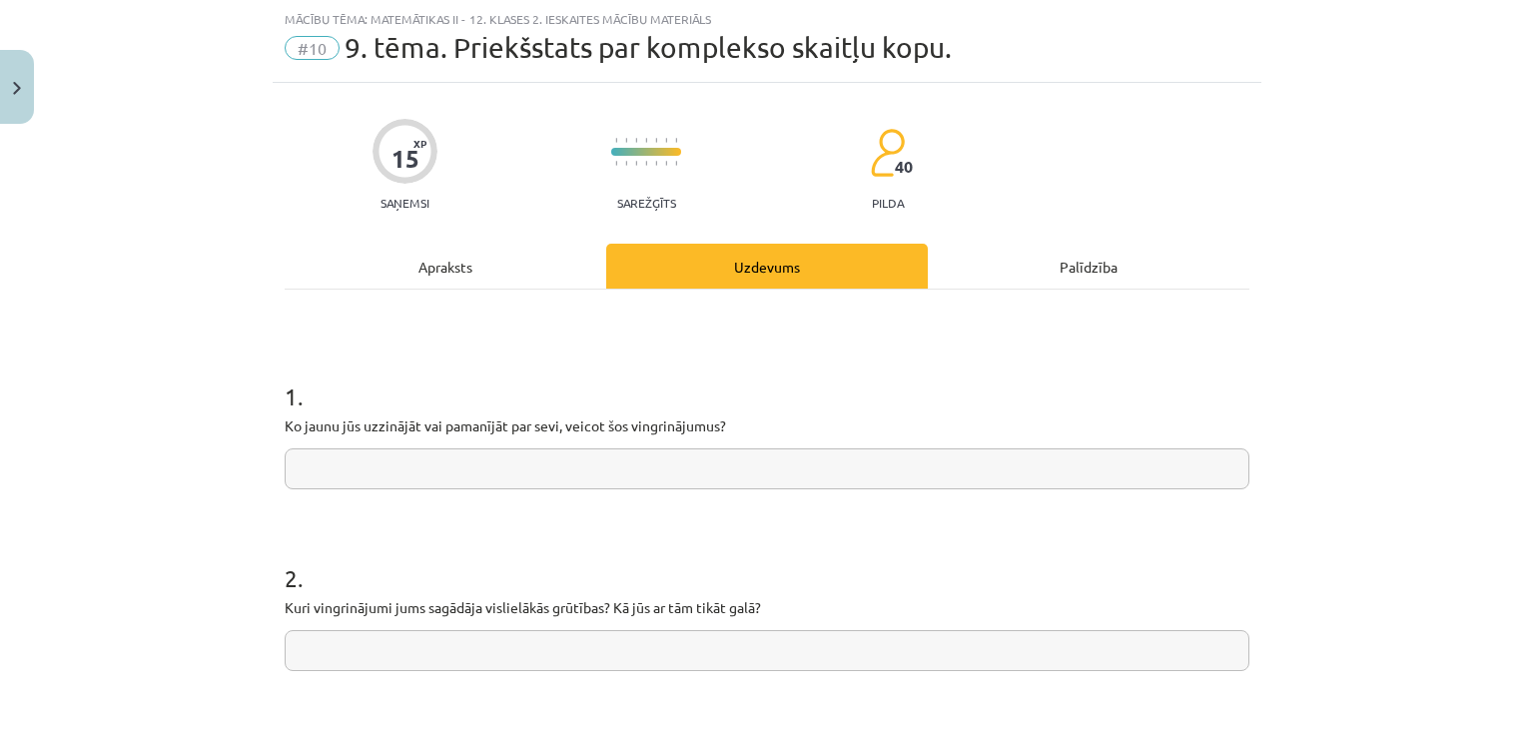
click at [598, 486] on input "text" at bounding box center [767, 468] width 965 height 41
type input "*"
click at [519, 660] on input "text" at bounding box center [767, 650] width 965 height 41
type input "*"
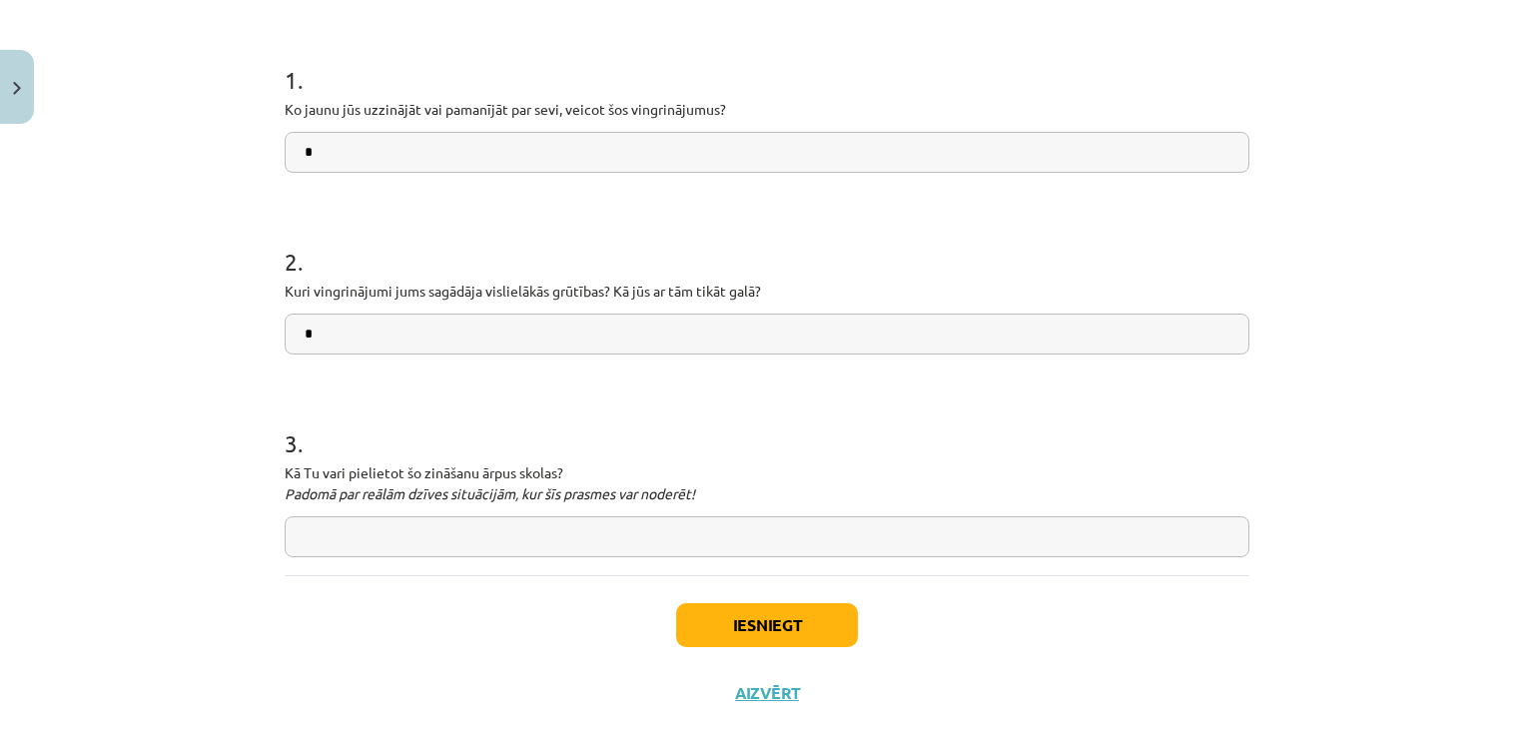
scroll to position [394, 0]
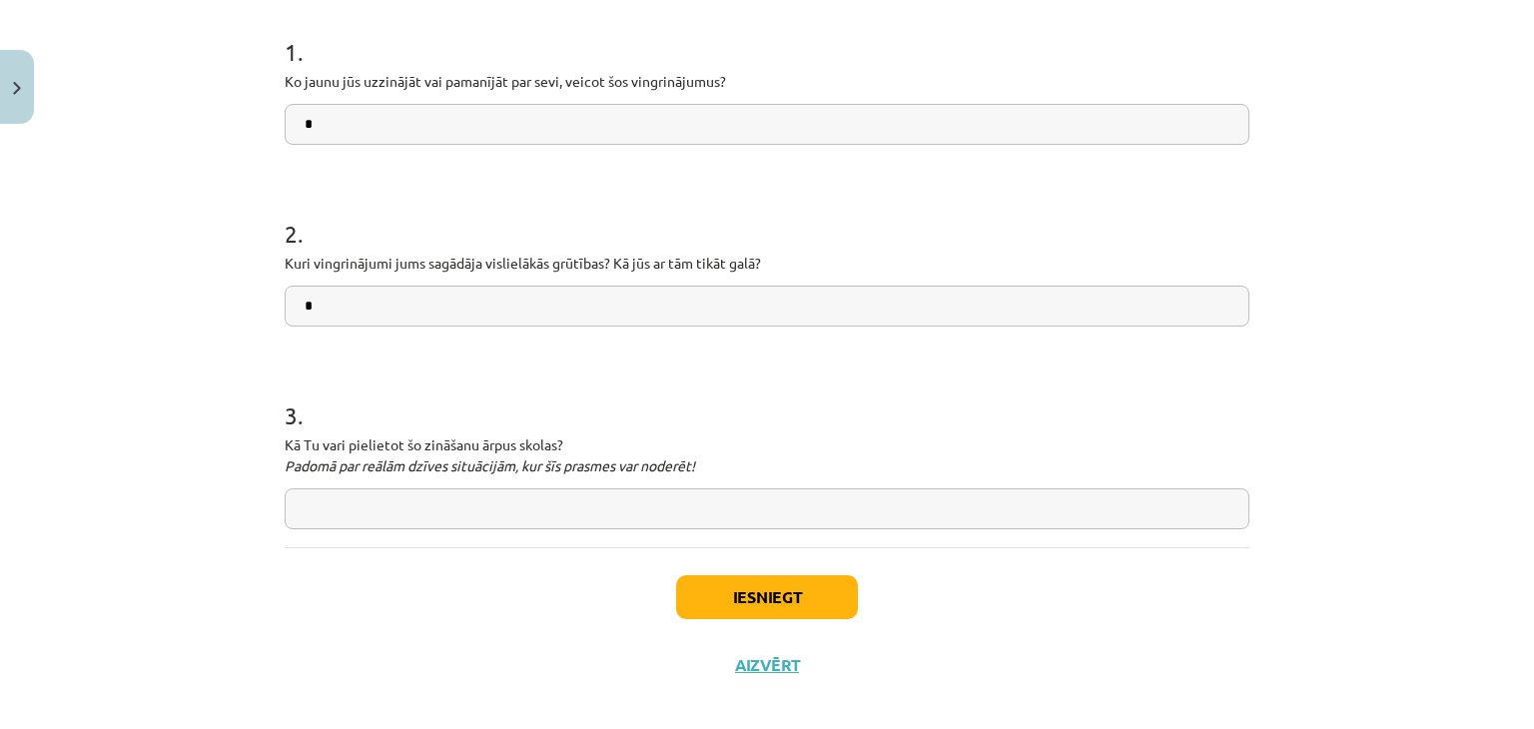
click at [784, 498] on input "text" at bounding box center [767, 508] width 965 height 41
type input "*"
click at [752, 586] on button "Iesniegt" at bounding box center [767, 597] width 182 height 44
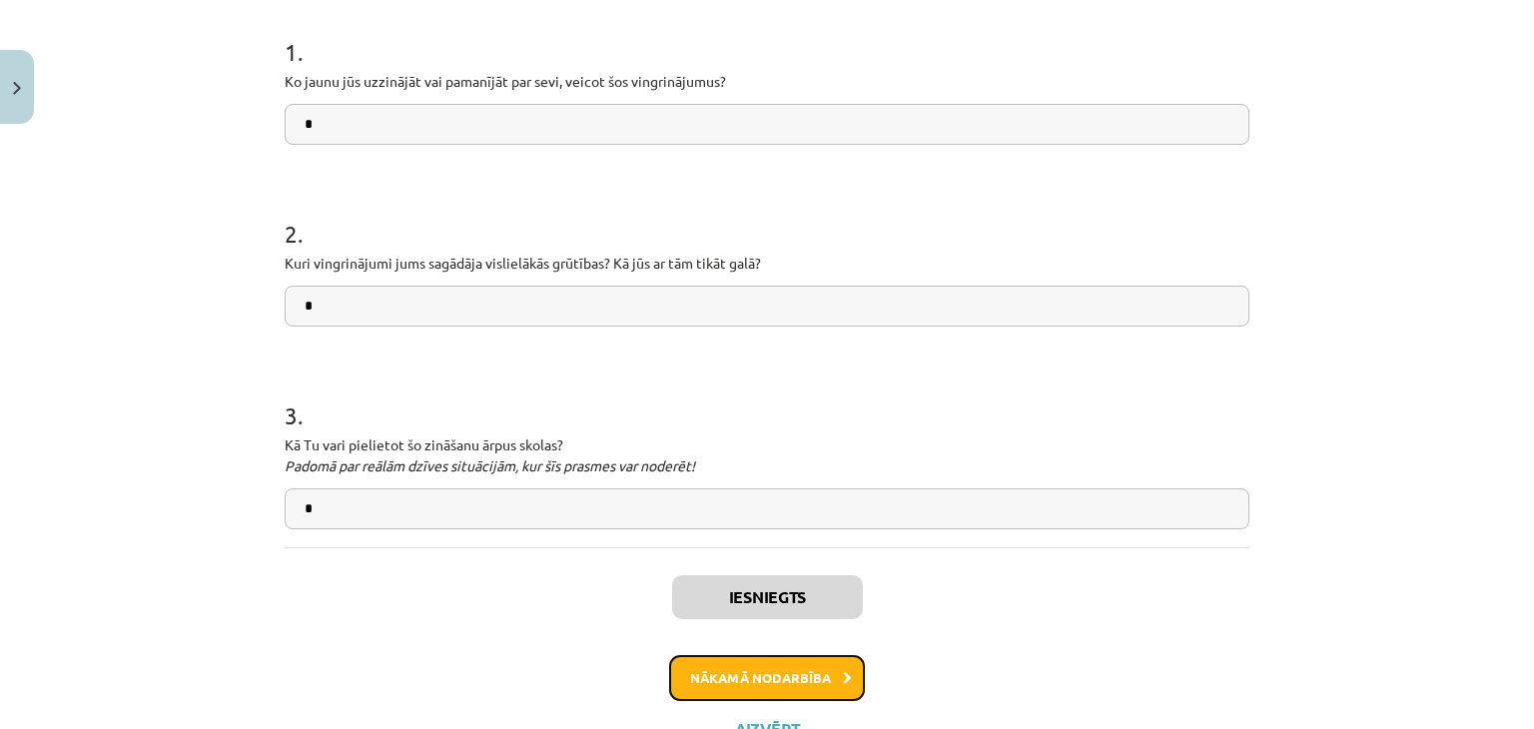
click at [743, 660] on button "Nākamā nodarbība" at bounding box center [767, 678] width 196 height 46
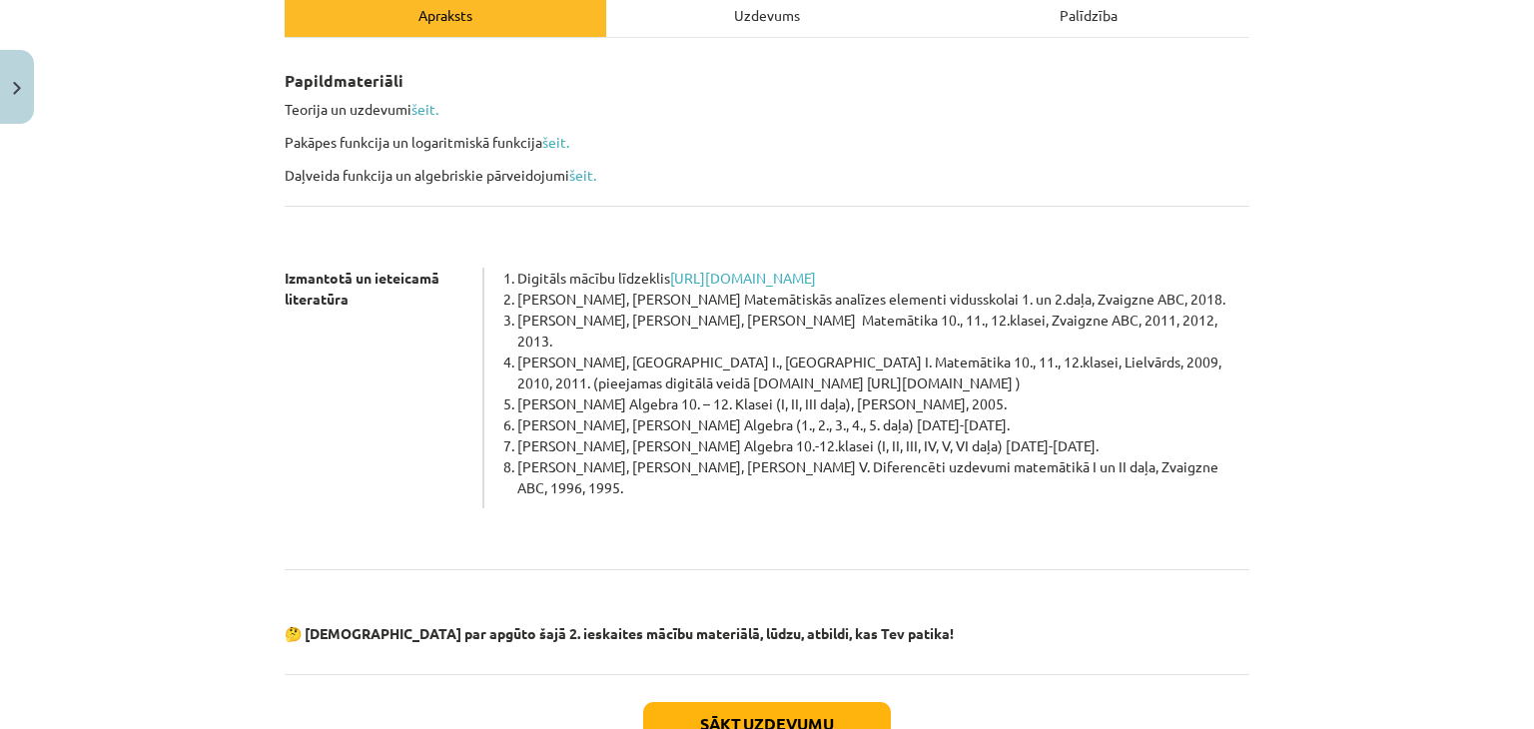
scroll to position [404, 0]
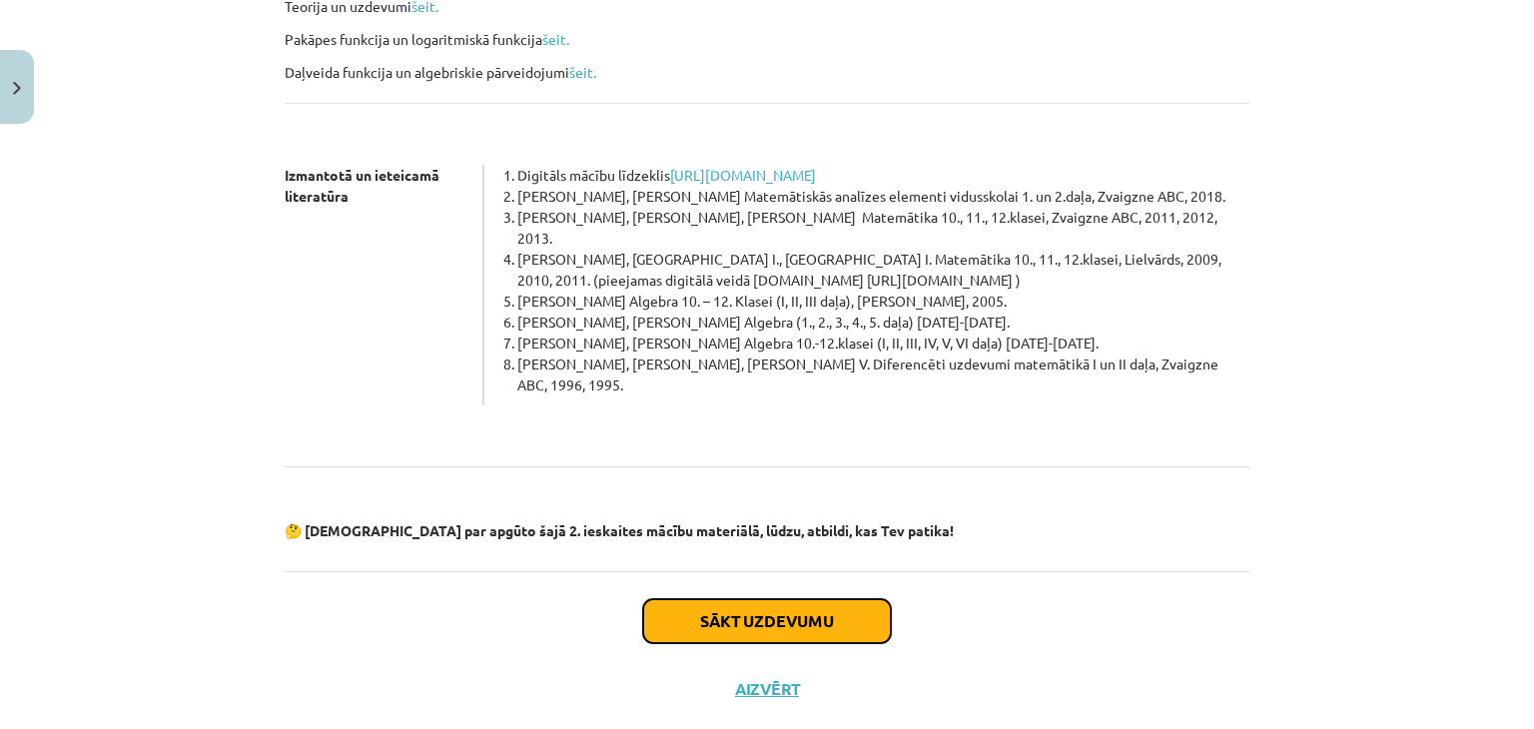
click at [824, 599] on button "Sākt uzdevumu" at bounding box center [767, 621] width 248 height 44
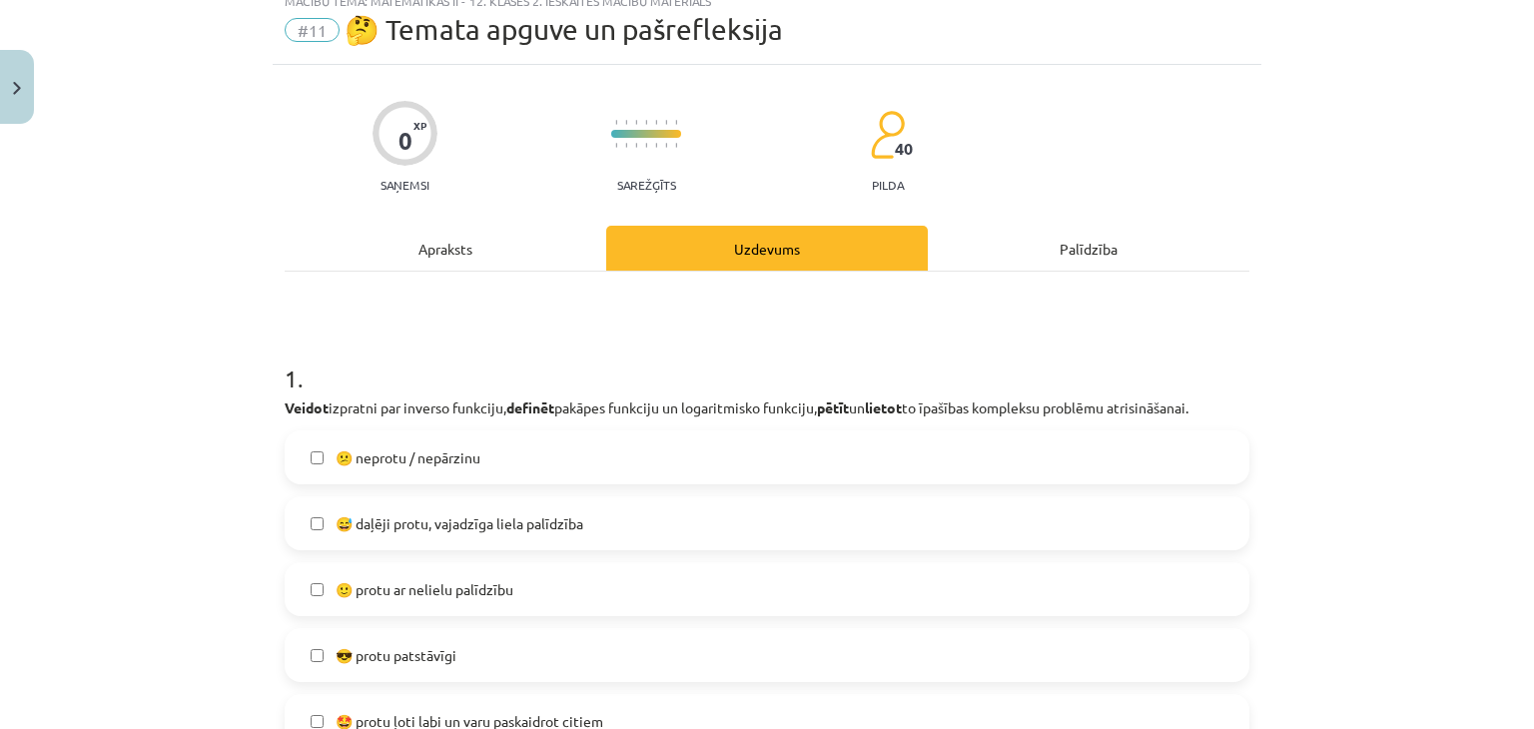
scroll to position [50, 0]
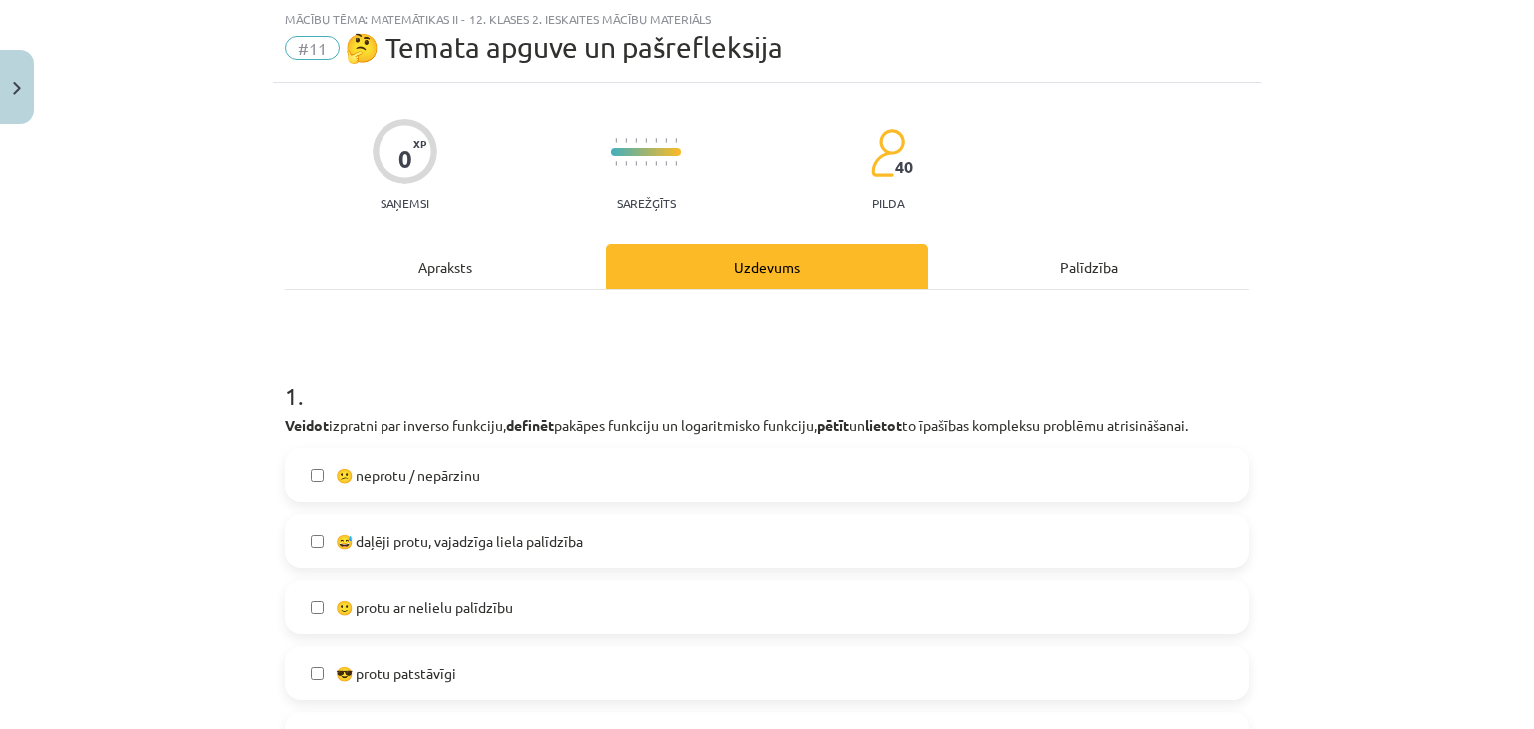
click at [469, 607] on span "🙂 protu ar nelielu palīdzību" at bounding box center [425, 607] width 178 height 21
click at [431, 670] on span "😎 protu patstāvīgi" at bounding box center [396, 673] width 121 height 21
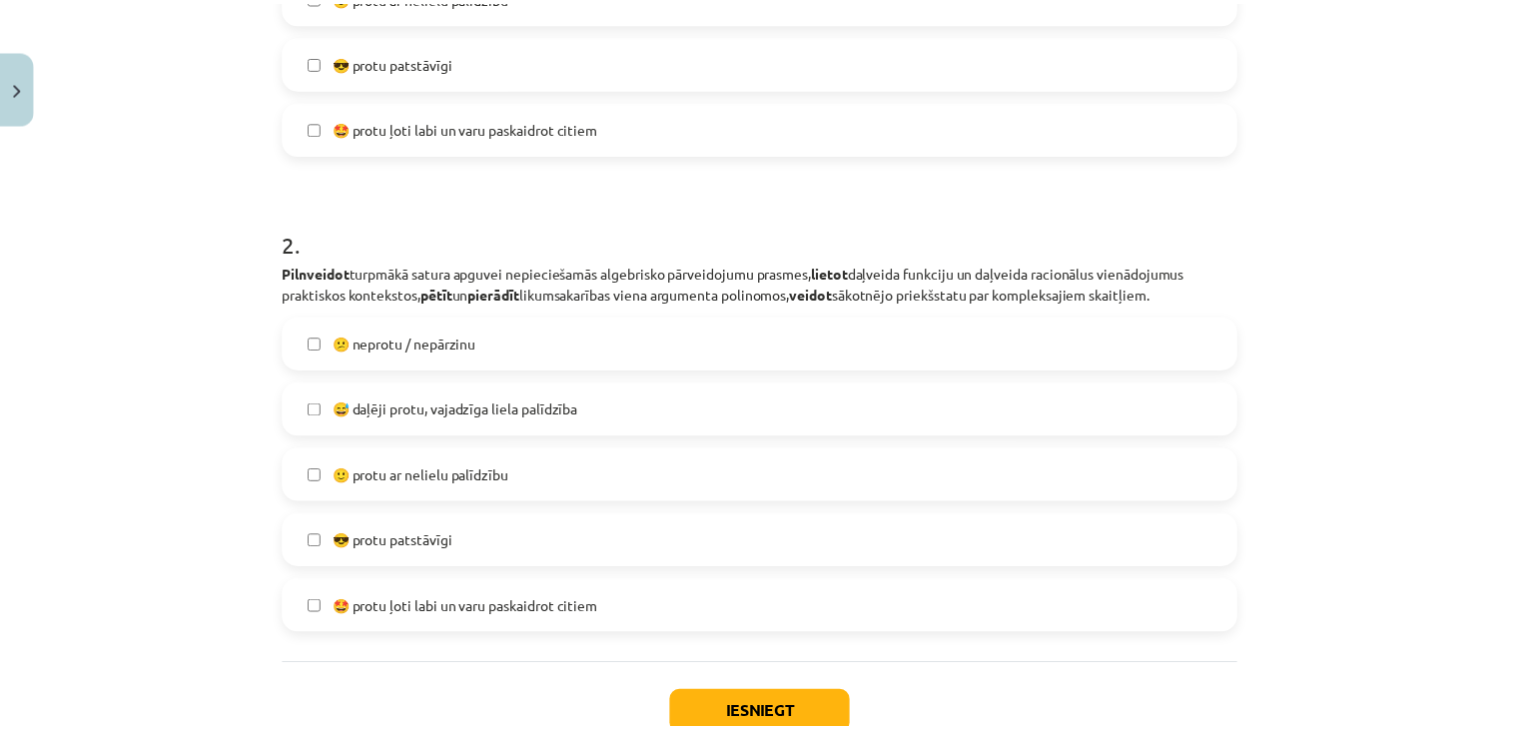
scroll to position [673, 0]
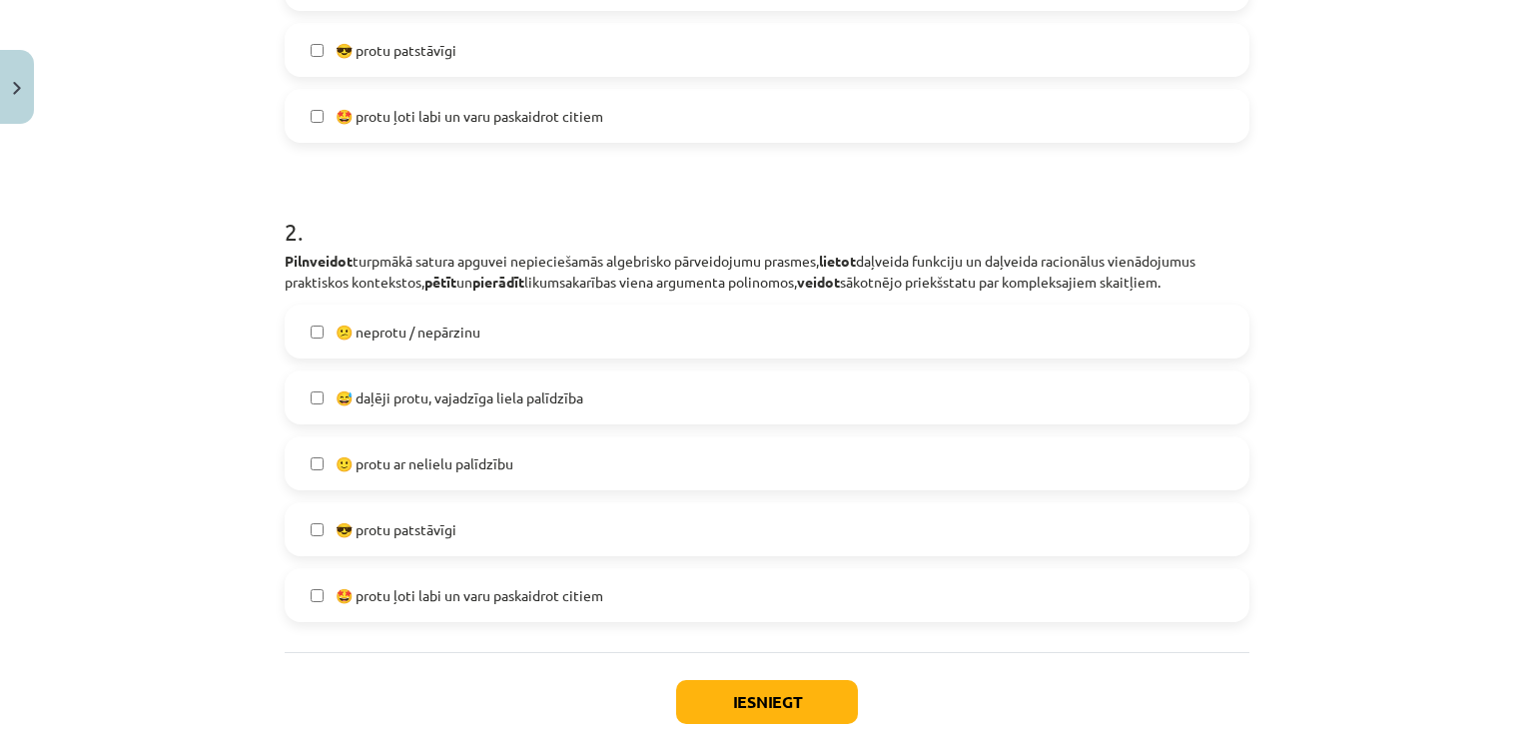
click at [438, 516] on label "😎 protu patstāvīgi" at bounding box center [767, 529] width 961 height 50
click at [729, 703] on button "Iesniegt" at bounding box center [767, 702] width 182 height 44
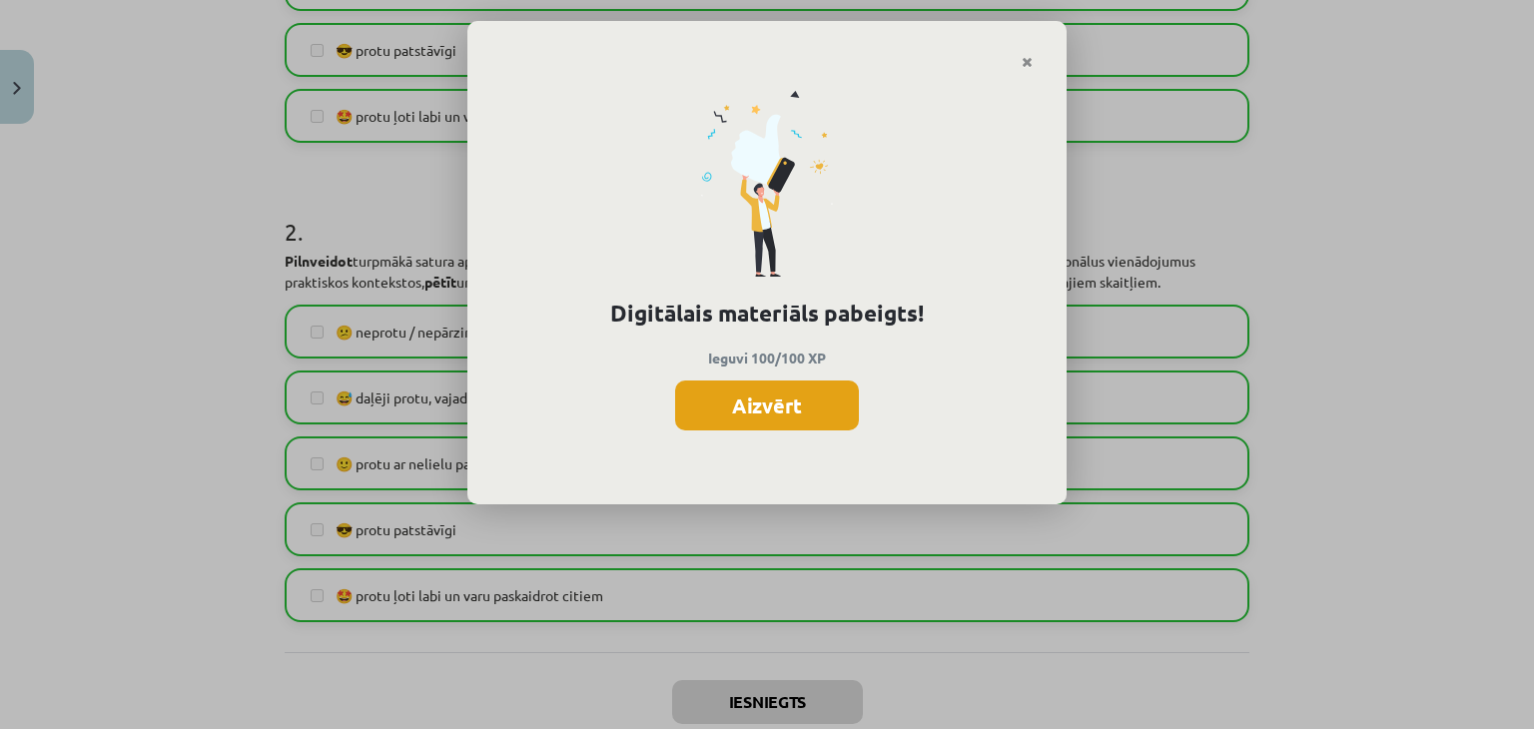
click at [821, 404] on button "Aizvērt" at bounding box center [767, 405] width 184 height 50
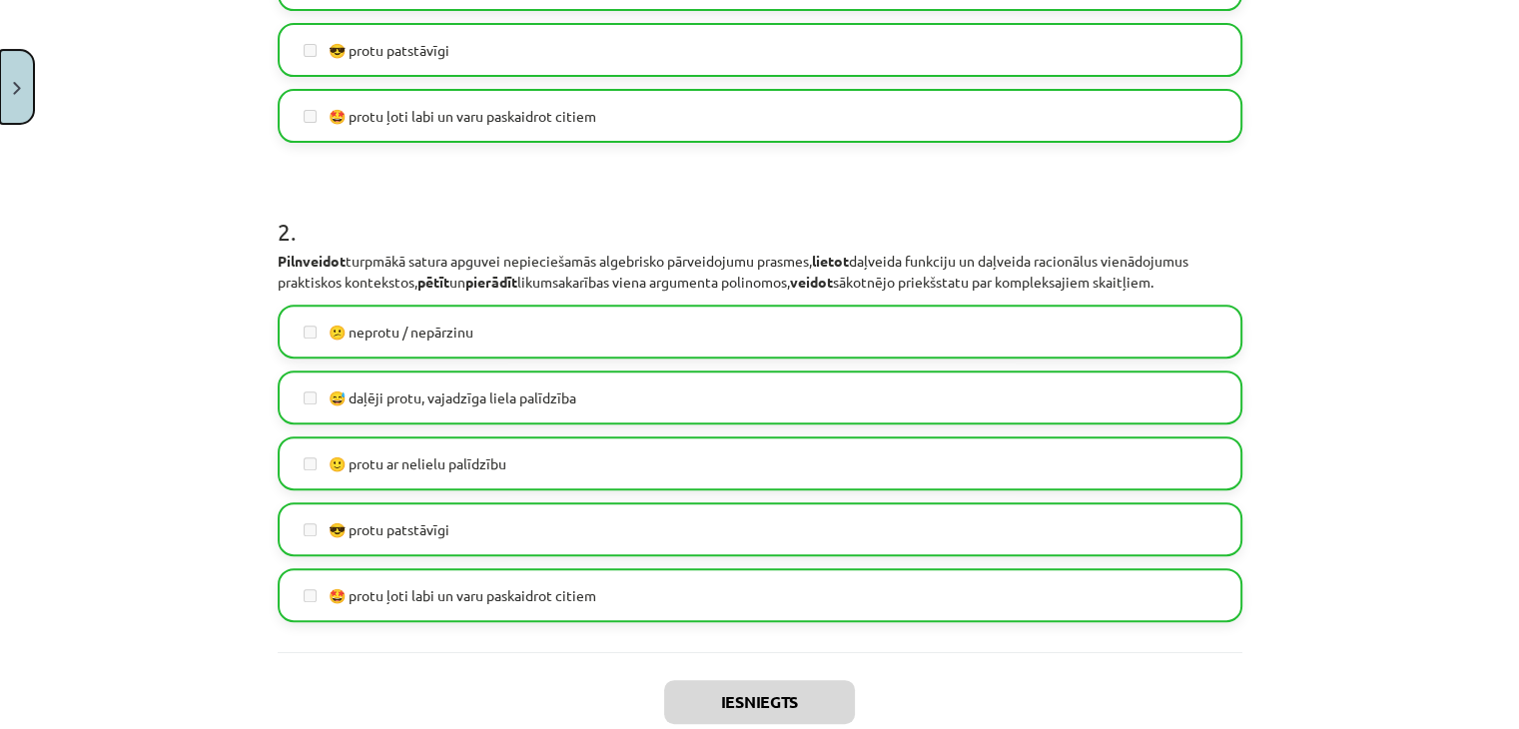
click at [0, 91] on button "Close" at bounding box center [17, 87] width 34 height 74
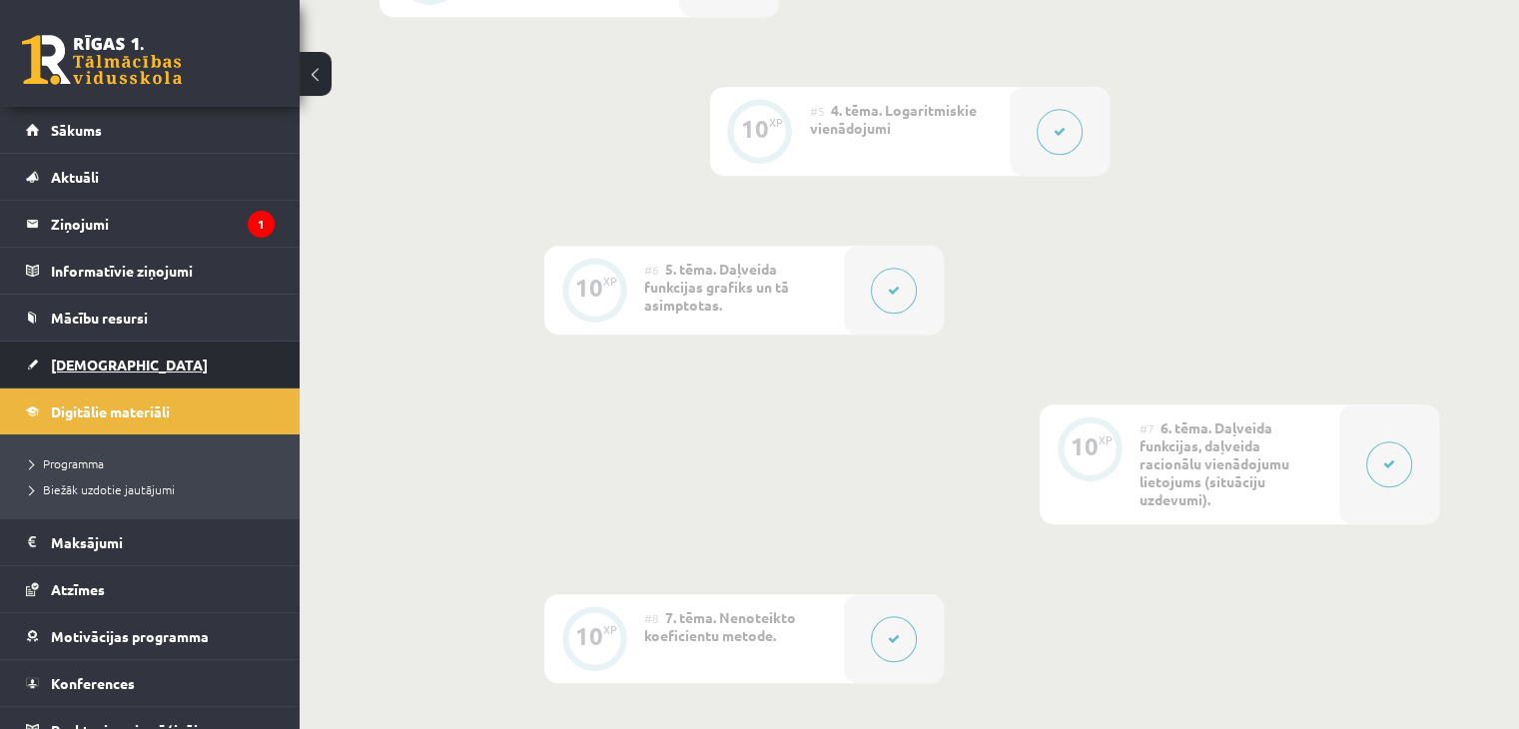
click at [92, 368] on span "[DEMOGRAPHIC_DATA]" at bounding box center [129, 365] width 157 height 18
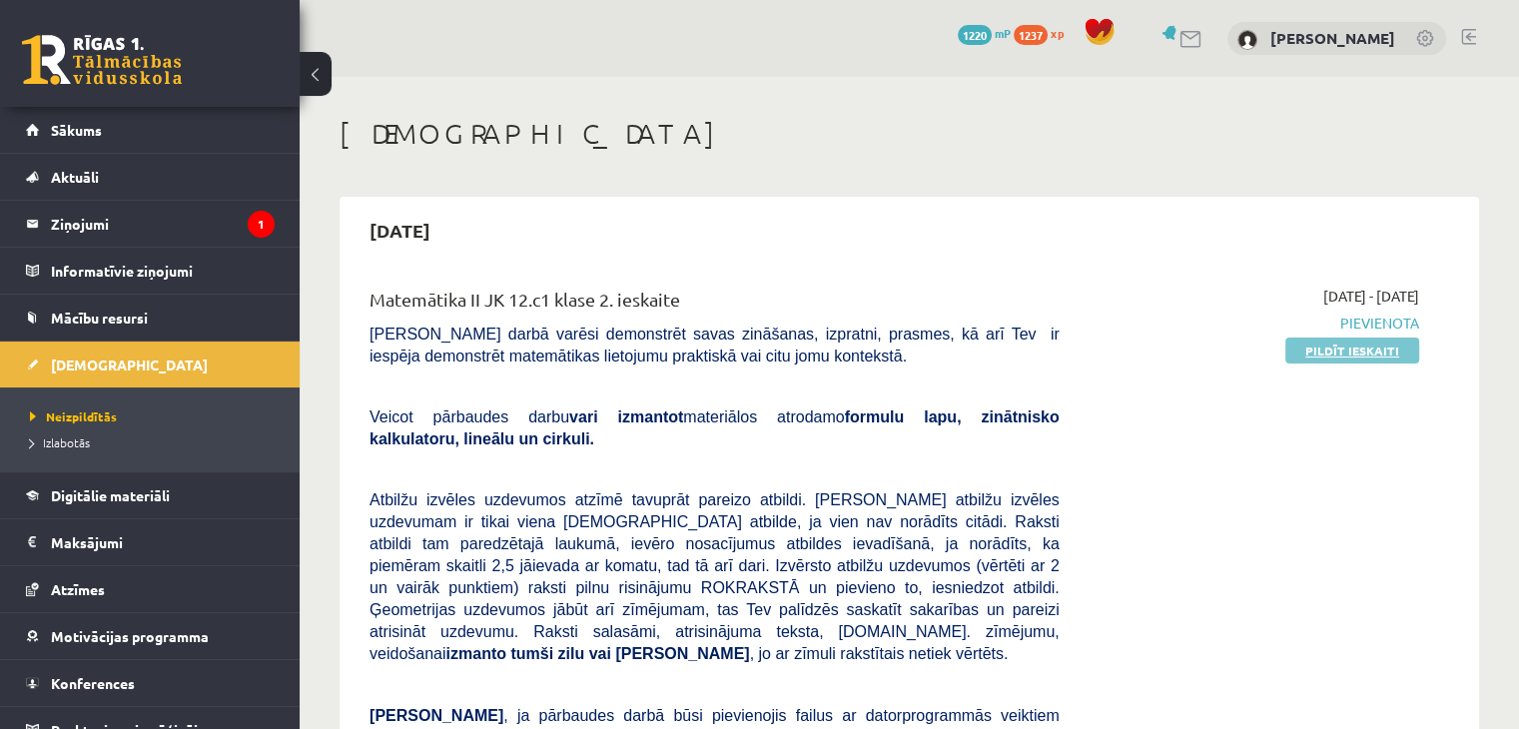
click at [1308, 345] on link "Pildīt ieskaiti" at bounding box center [1352, 351] width 134 height 26
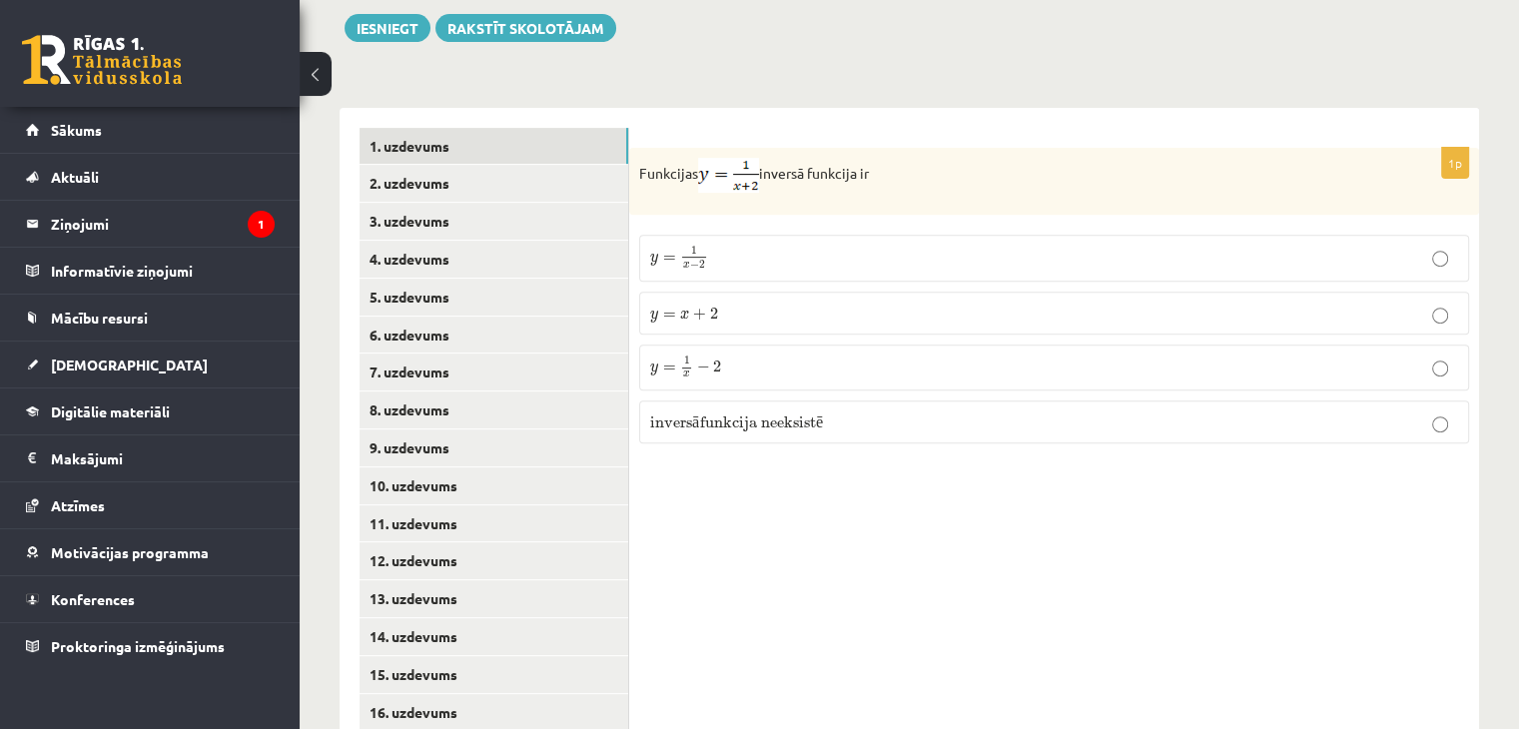
scroll to position [741, 0]
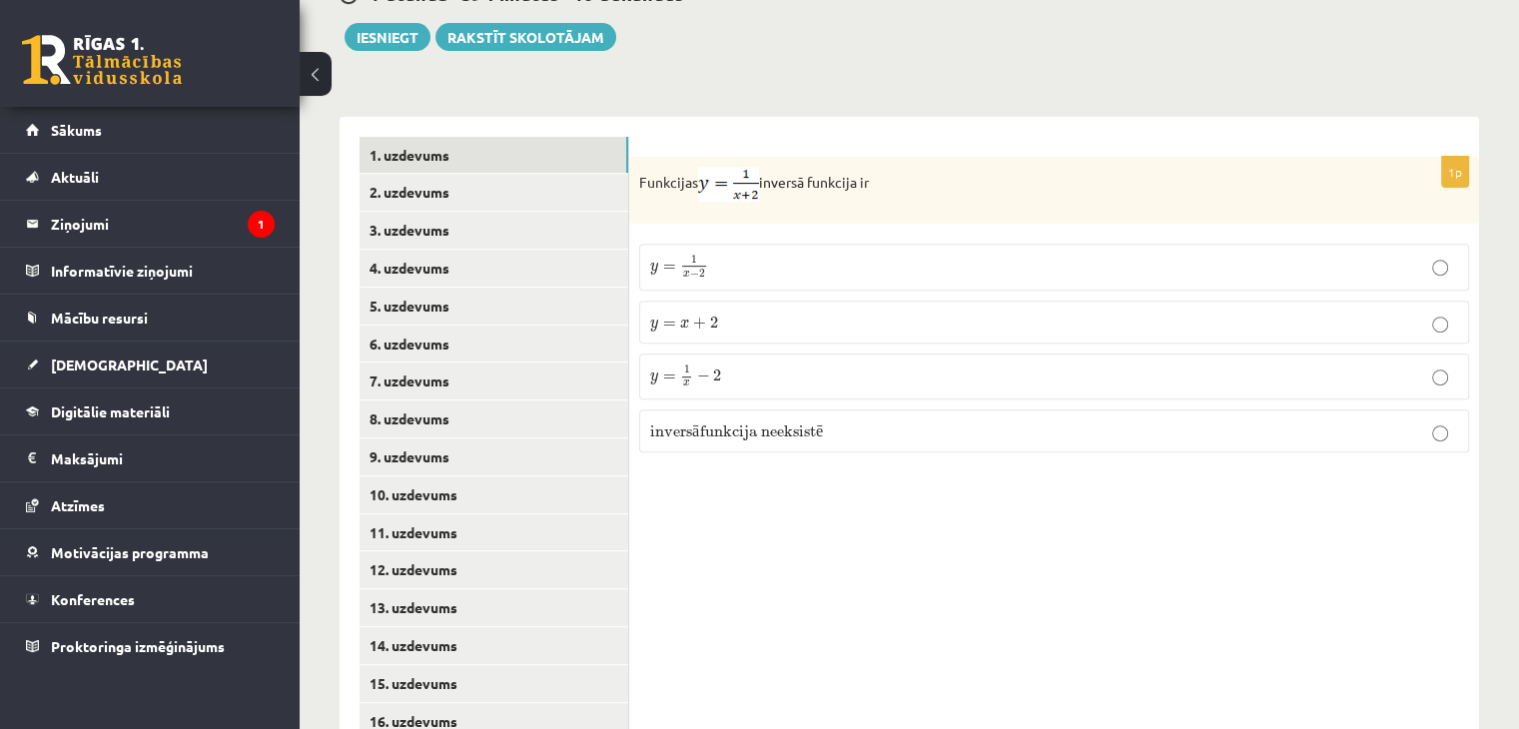
click at [1317, 354] on label "y = 1 x − 2 y = 1 x − 2" at bounding box center [1054, 376] width 830 height 45
click at [453, 174] on link "2. uzdevums" at bounding box center [494, 192] width 269 height 37
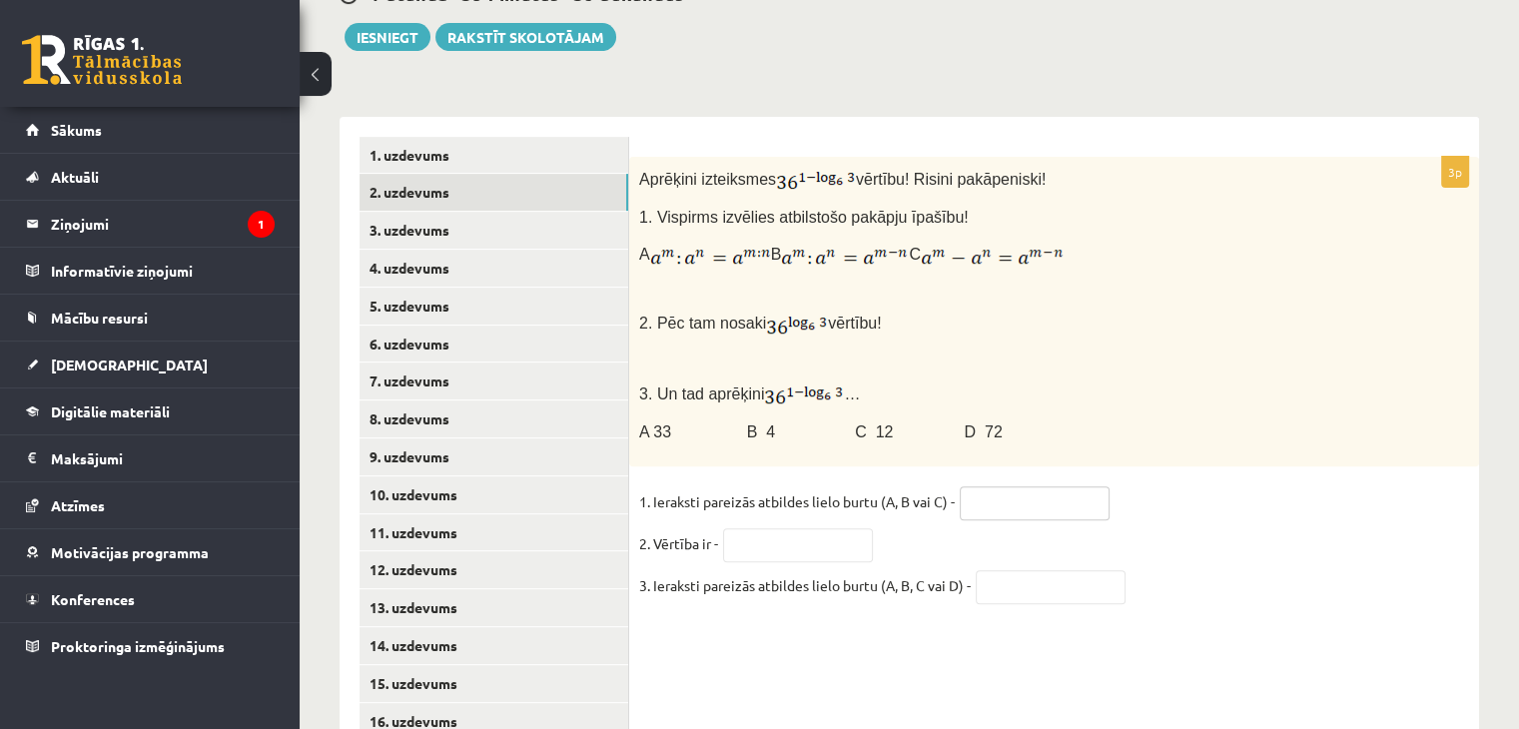
click at [1021, 486] on input "text" at bounding box center [1035, 503] width 150 height 34
type input "*"
click at [1039, 570] on input "text" at bounding box center [1051, 587] width 150 height 34
type input "*"
click at [787, 528] on input "text" at bounding box center [798, 545] width 150 height 34
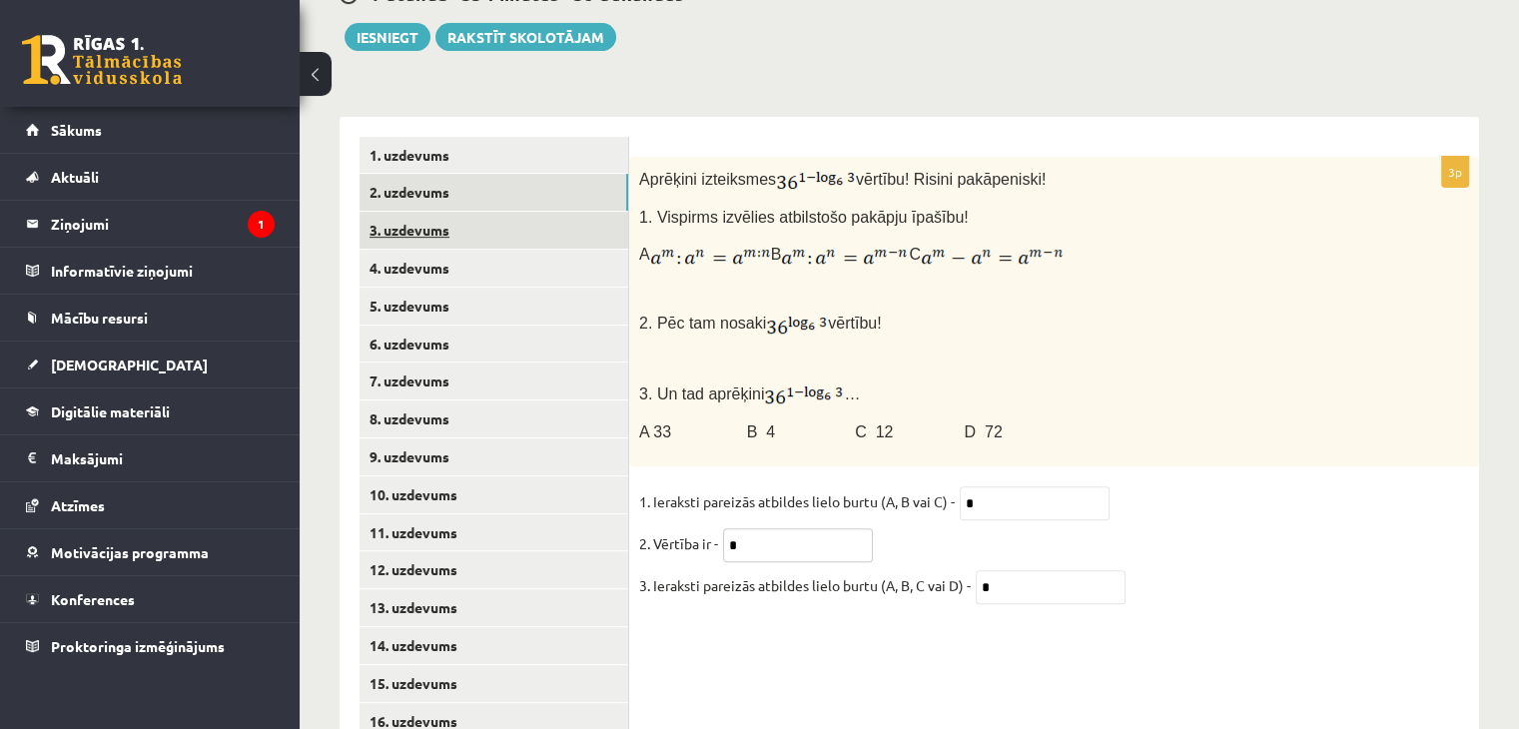
type input "*"
click at [400, 212] on link "3. uzdevums" at bounding box center [494, 230] width 269 height 37
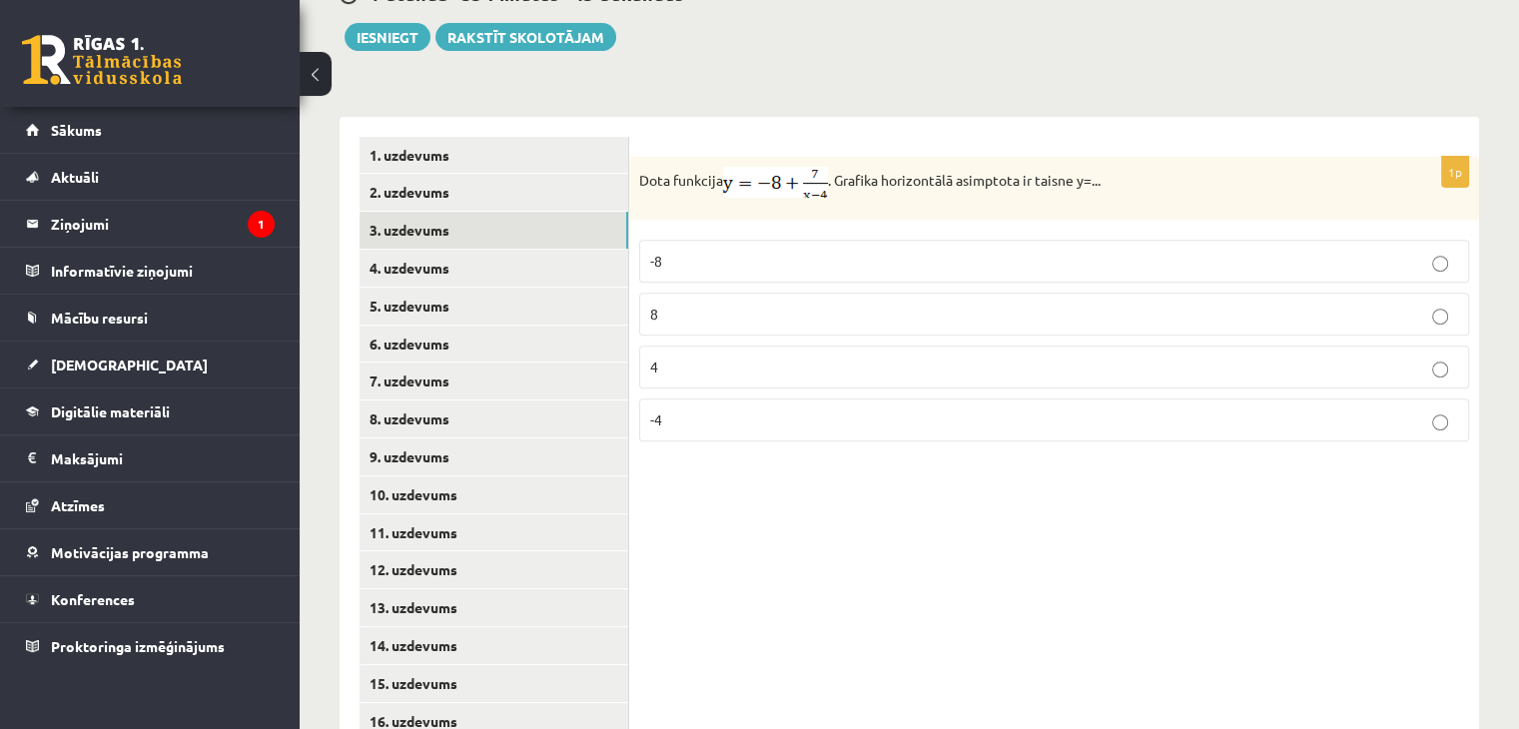
click at [759, 240] on label "-8" at bounding box center [1054, 261] width 830 height 43
click at [471, 250] on link "4. uzdevums" at bounding box center [494, 268] width 269 height 37
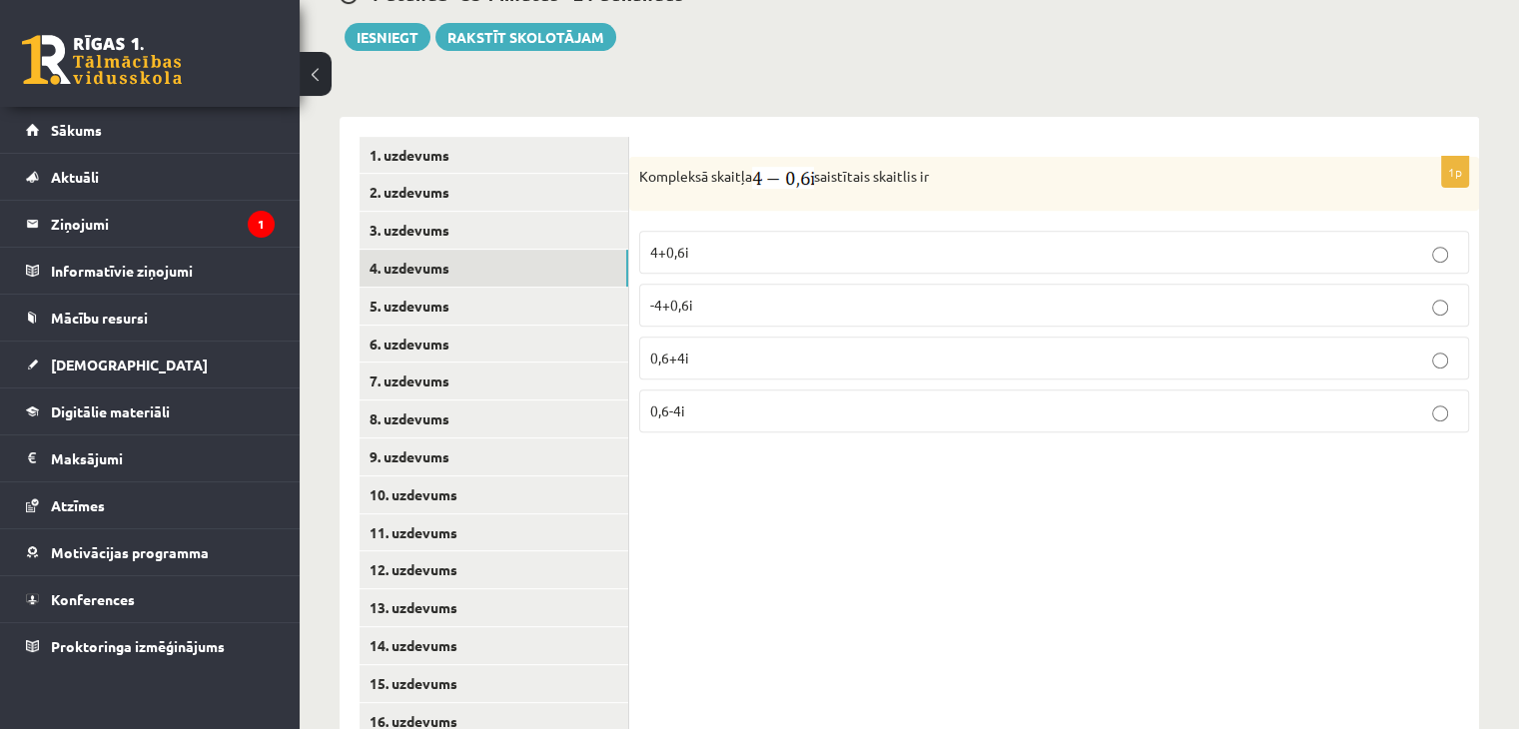
click at [755, 242] on p "4+0,6i" at bounding box center [1054, 252] width 808 height 21
click at [519, 288] on link "5. uzdevums" at bounding box center [494, 306] width 269 height 37
click at [679, 242] on p "0,8-5i" at bounding box center [1054, 252] width 808 height 21
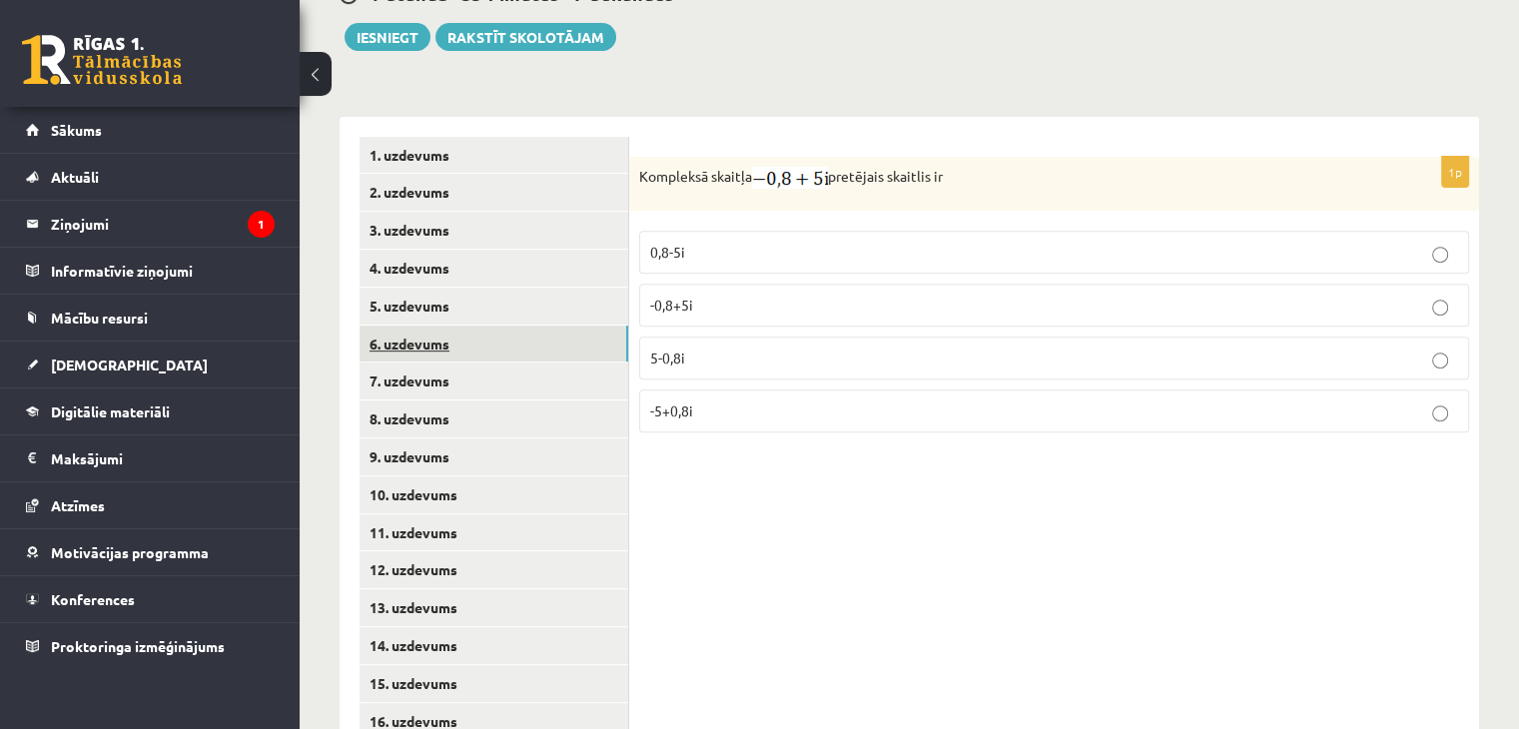
click at [497, 326] on link "6. uzdevums" at bounding box center [494, 344] width 269 height 37
click at [690, 239] on p "- 3i" at bounding box center [1054, 249] width 808 height 21
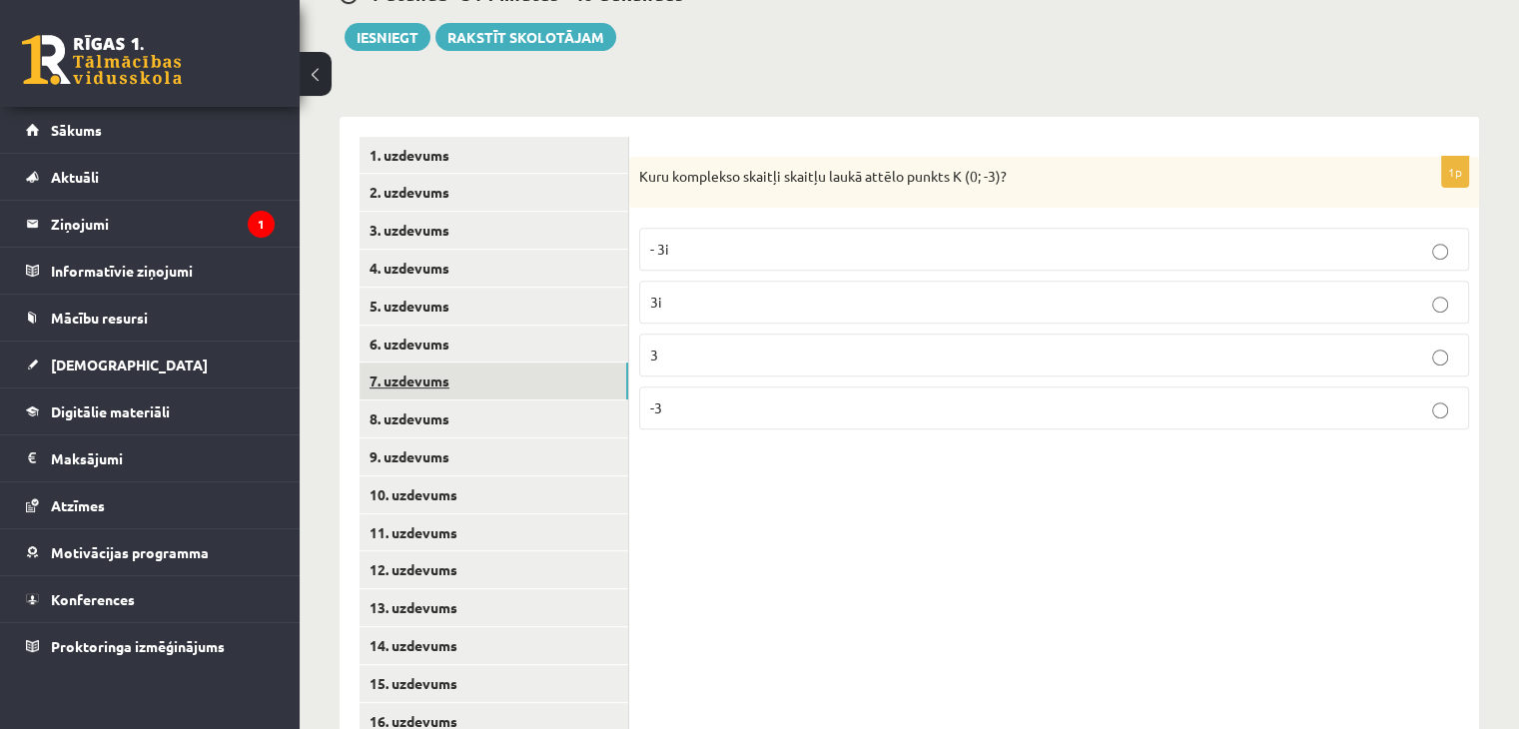
click at [436, 363] on link "7. uzdevums" at bounding box center [494, 381] width 269 height 37
click at [679, 400] on p "30" at bounding box center [1054, 410] width 808 height 21
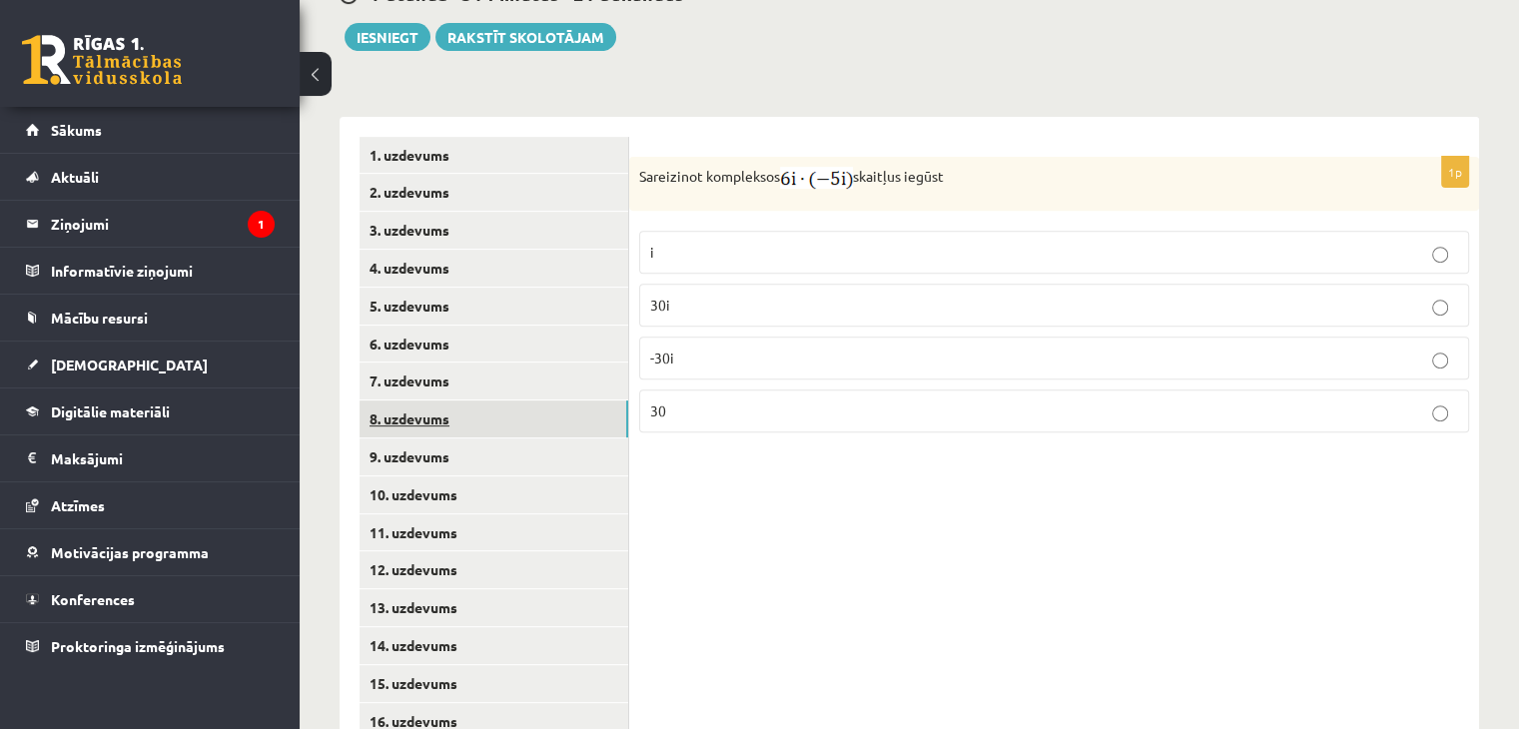
click at [442, 400] on link "8. uzdevums" at bounding box center [494, 418] width 269 height 37
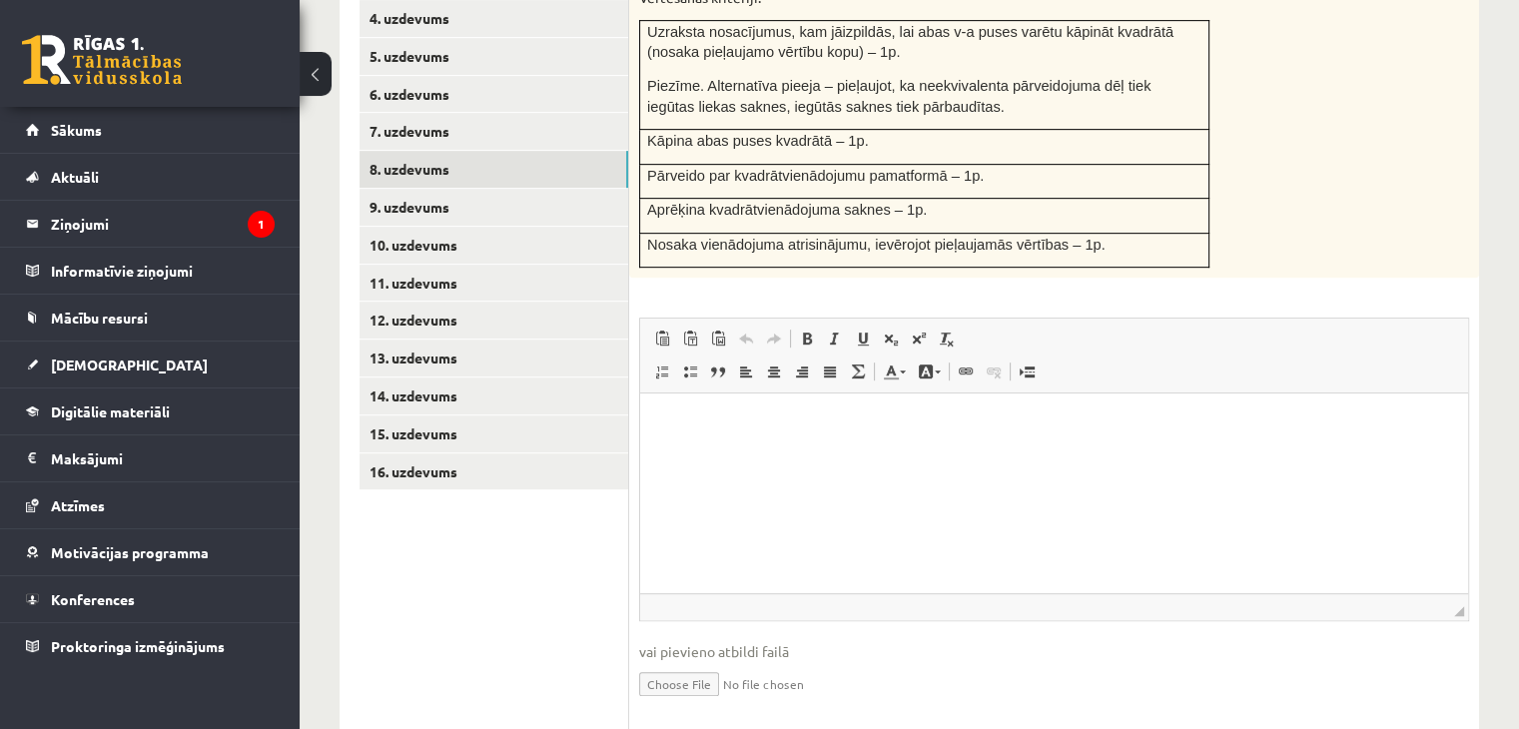
scroll to position [1008, 0]
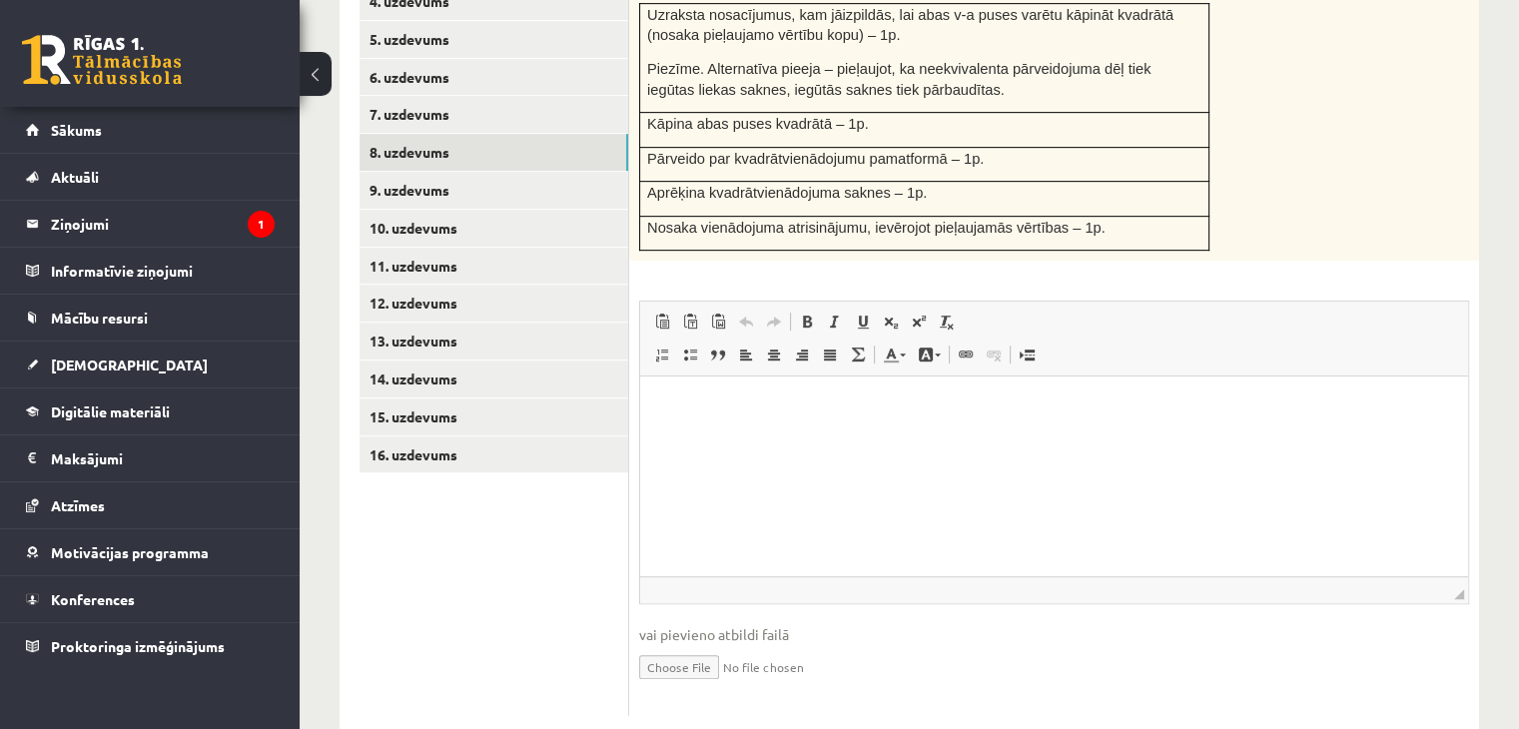
click at [659, 645] on input "file" at bounding box center [1054, 665] width 830 height 41
type input "**********"
click at [451, 172] on link "9. uzdevums" at bounding box center [494, 190] width 269 height 37
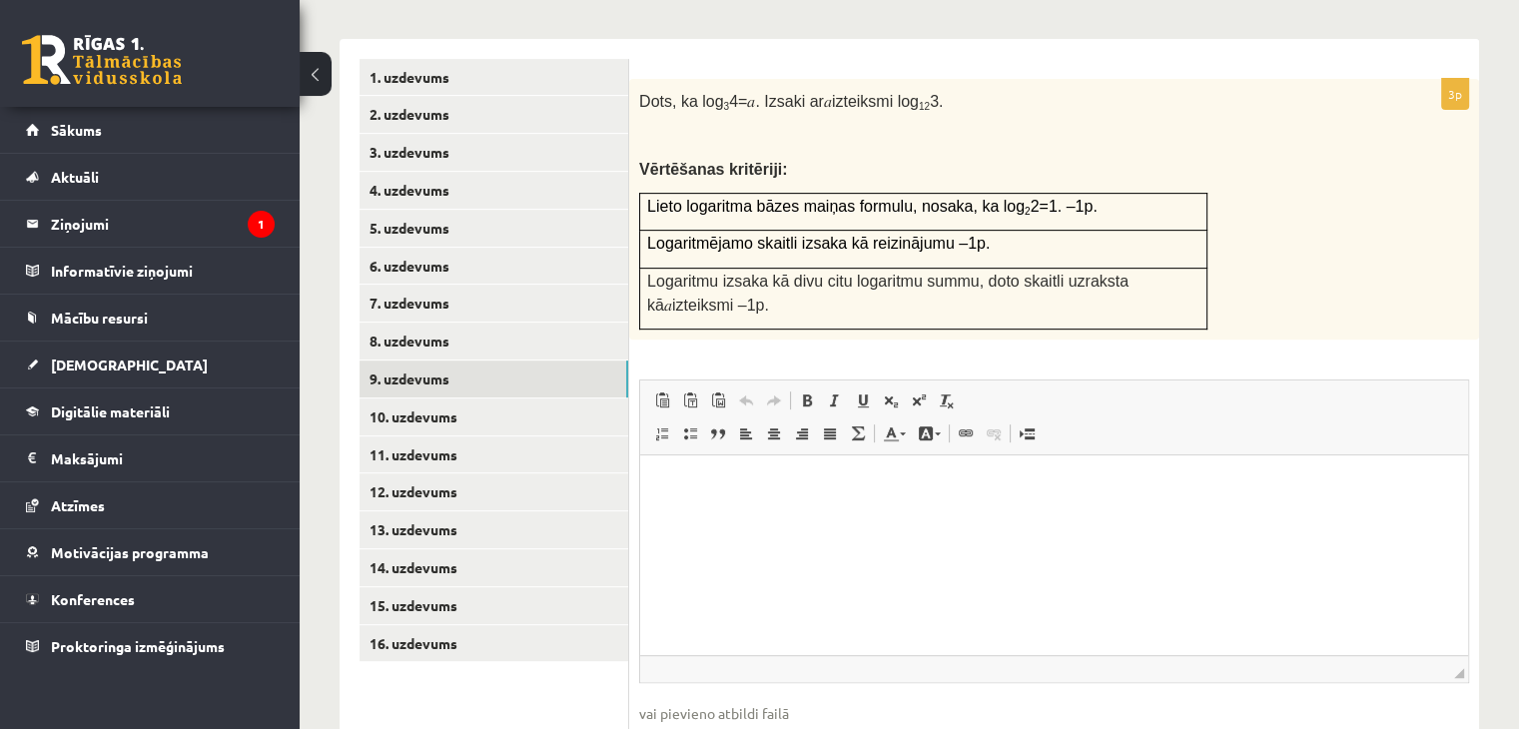
scroll to position [818, 0]
type input "**********"
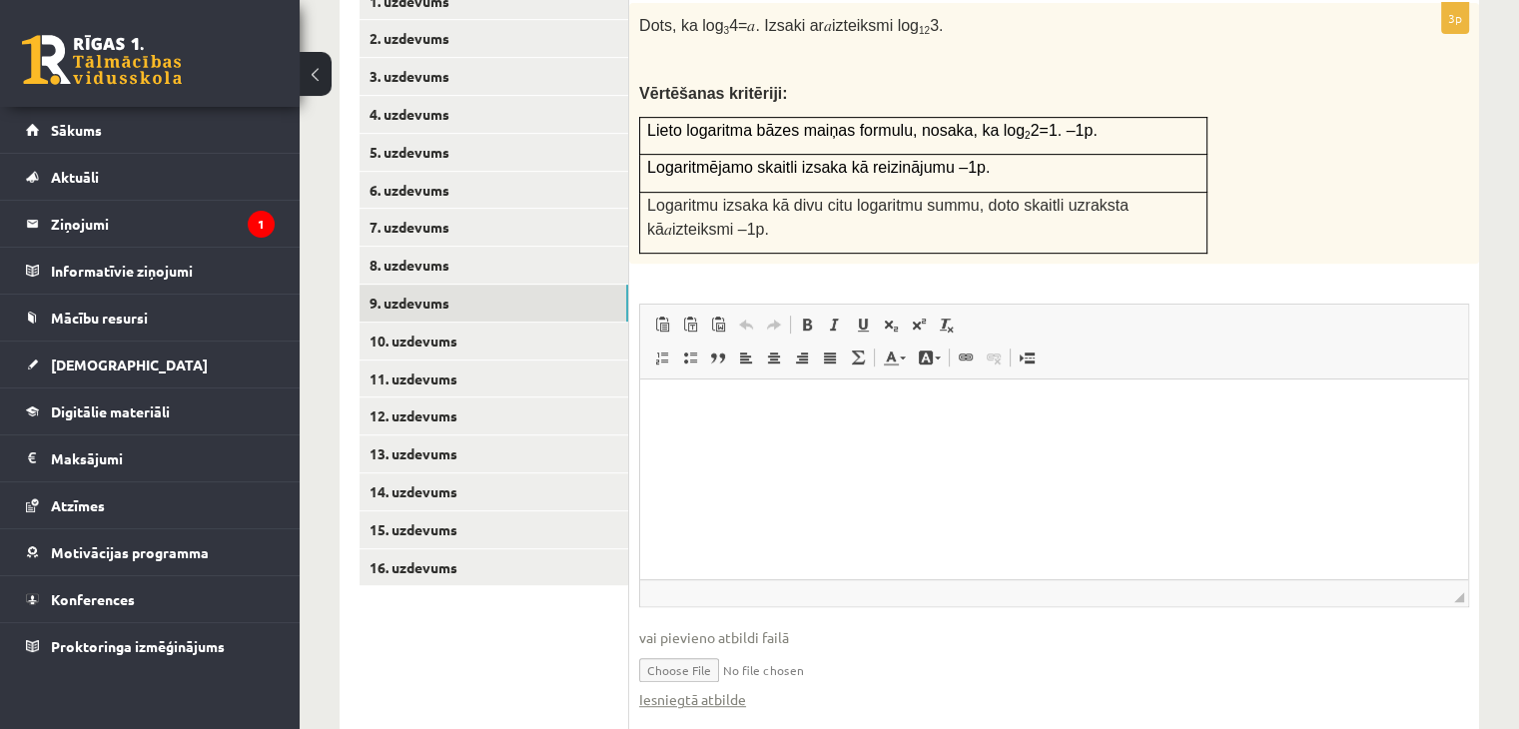
scroll to position [889, 0]
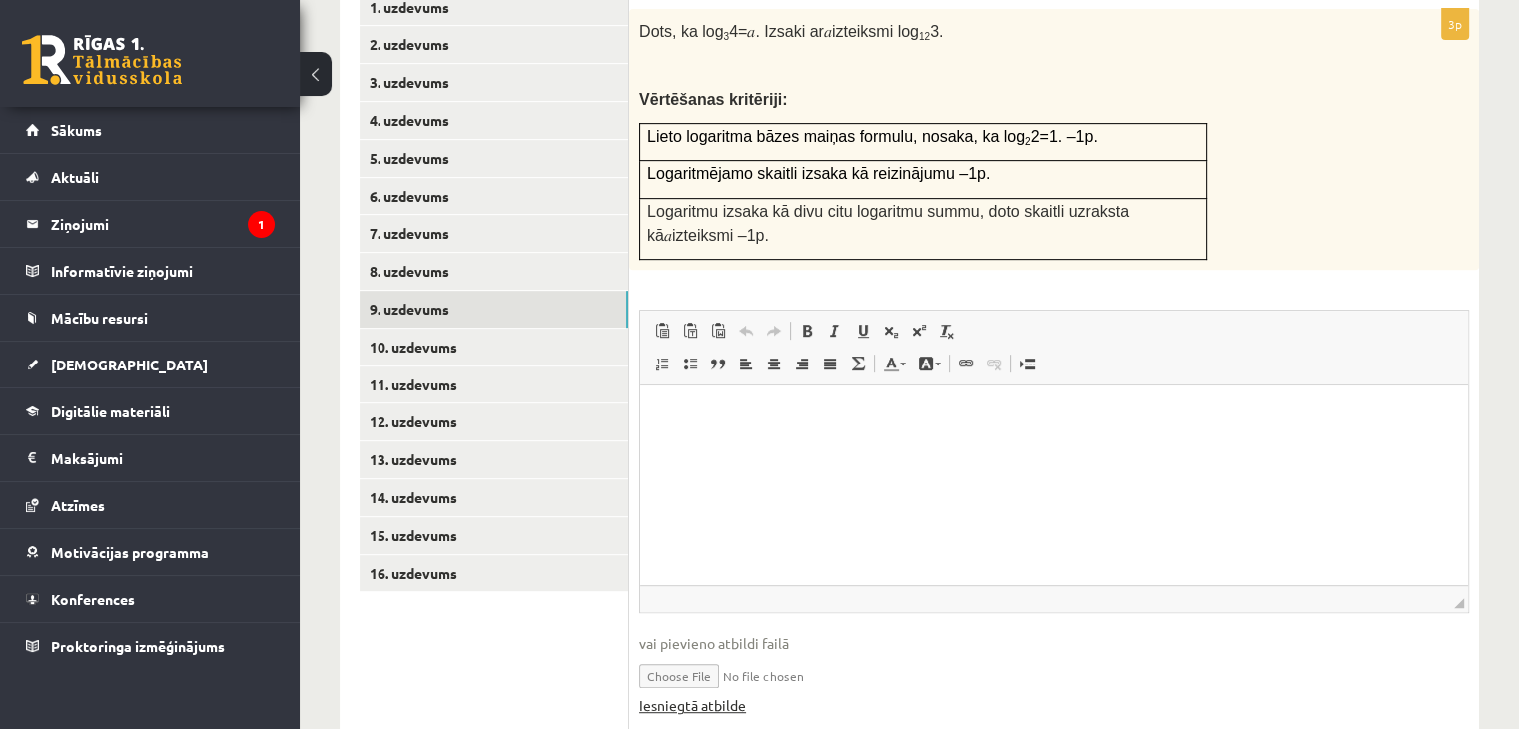
click at [731, 695] on link "Iesniegtā atbilde" at bounding box center [692, 705] width 107 height 21
click at [451, 329] on link "10. uzdevums" at bounding box center [494, 347] width 269 height 37
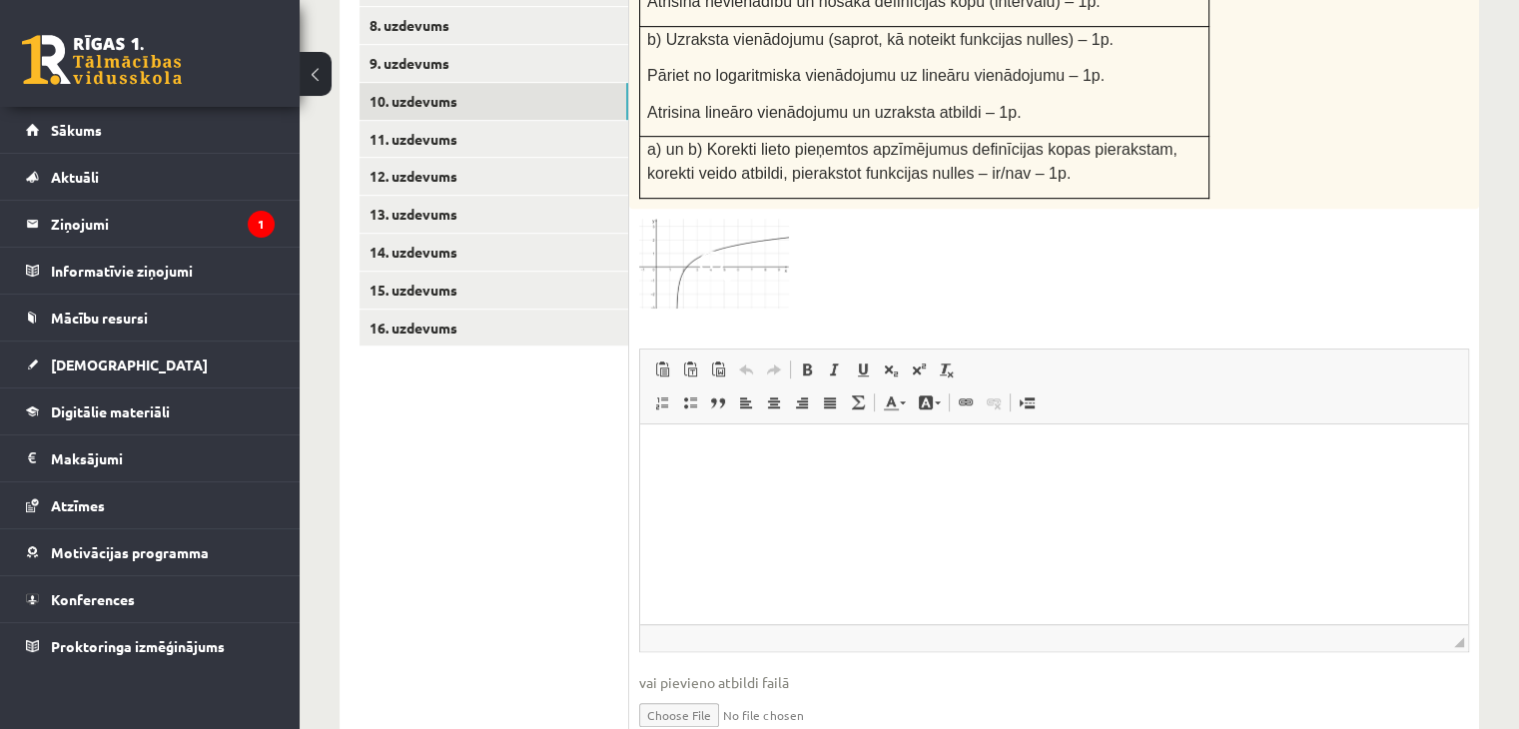
scroll to position [1166, 0]
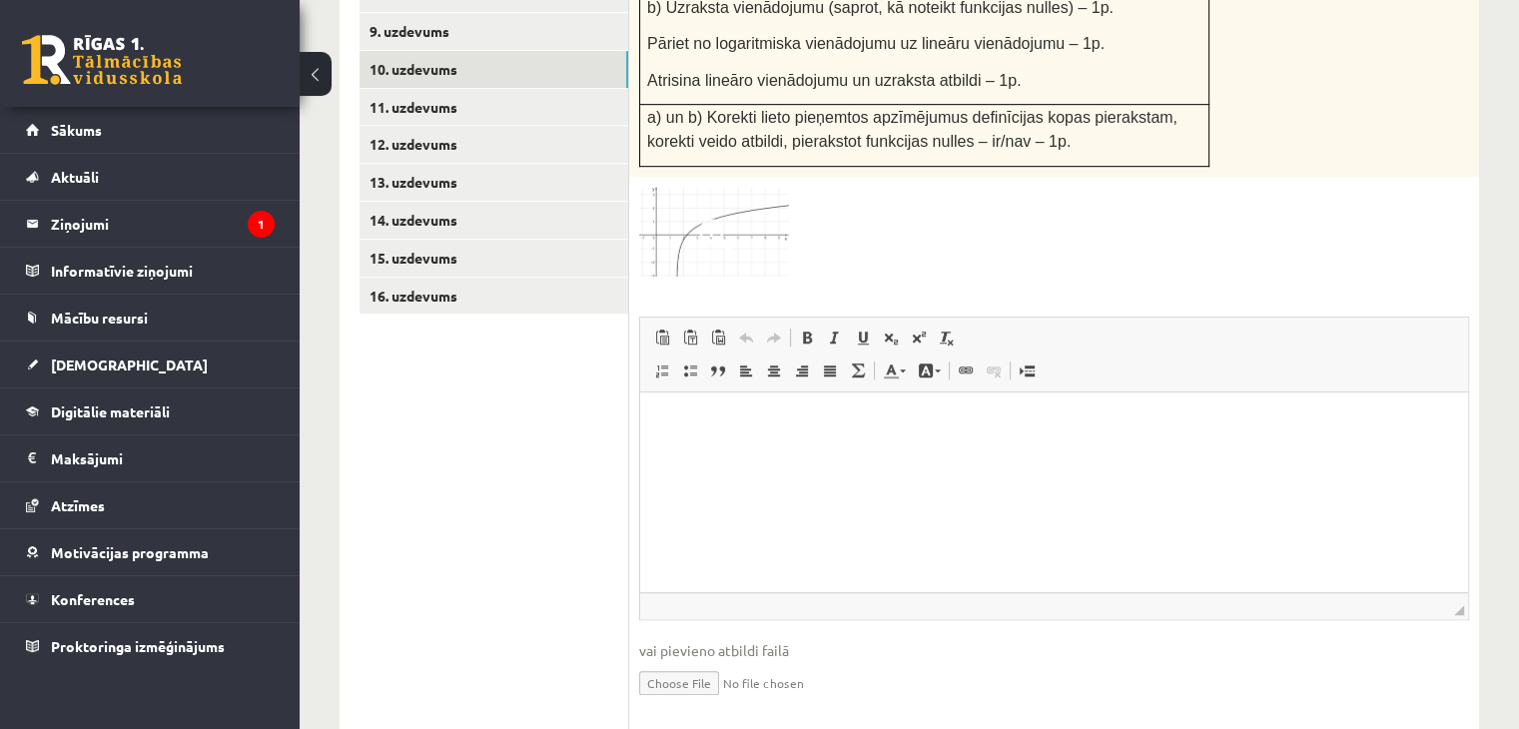
click at [661, 661] on input "file" at bounding box center [1054, 681] width 830 height 41
type input "**********"
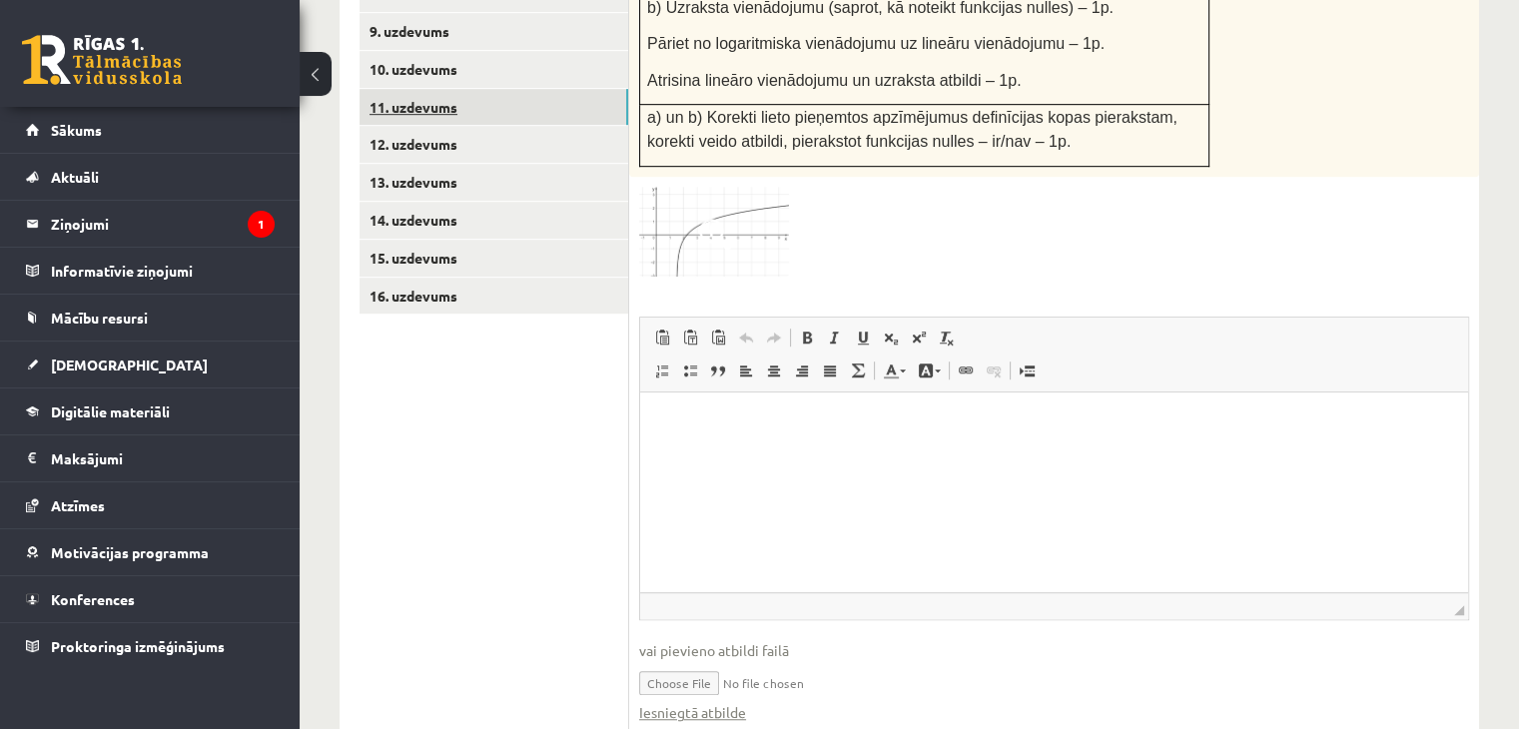
click at [457, 89] on link "11. uzdevums" at bounding box center [494, 107] width 269 height 37
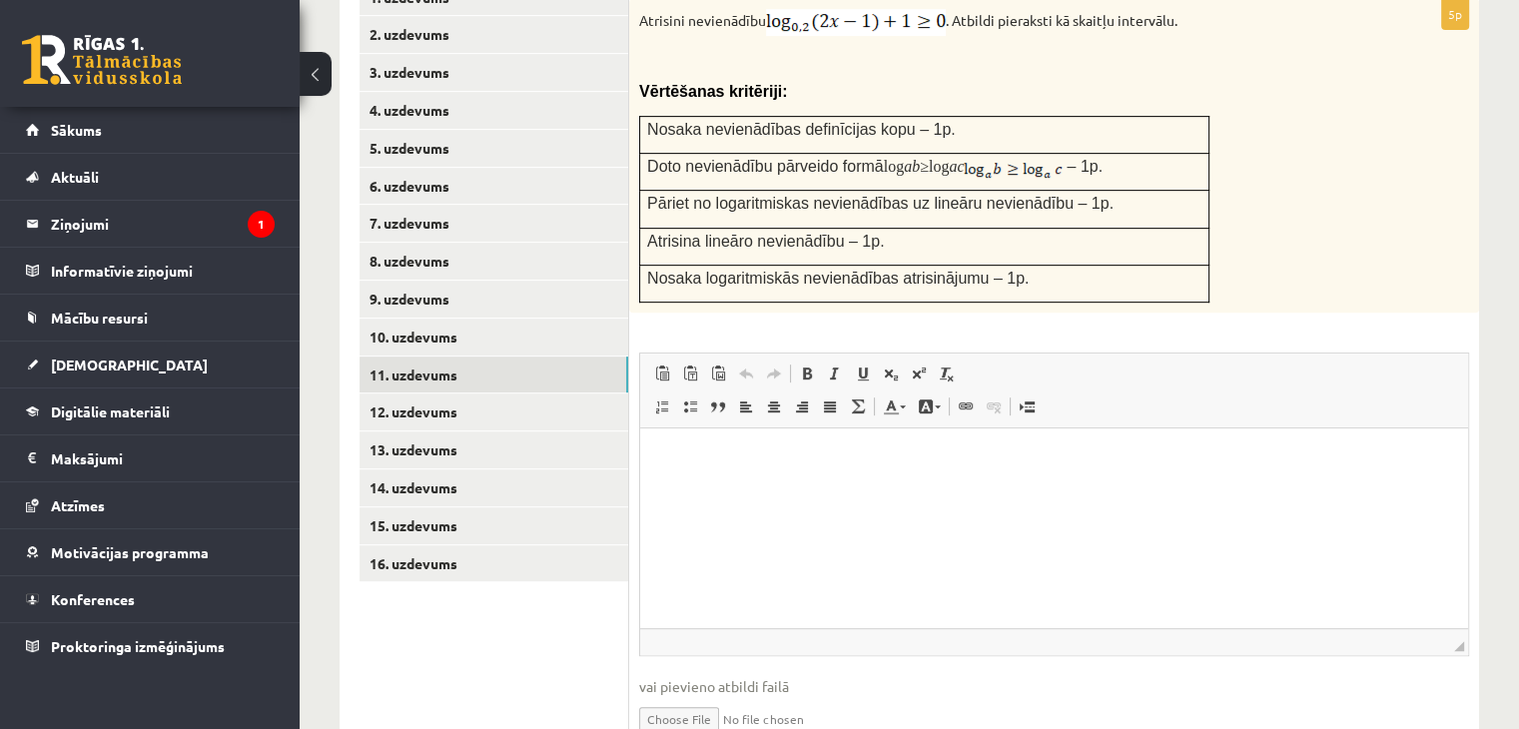
scroll to position [941, 0]
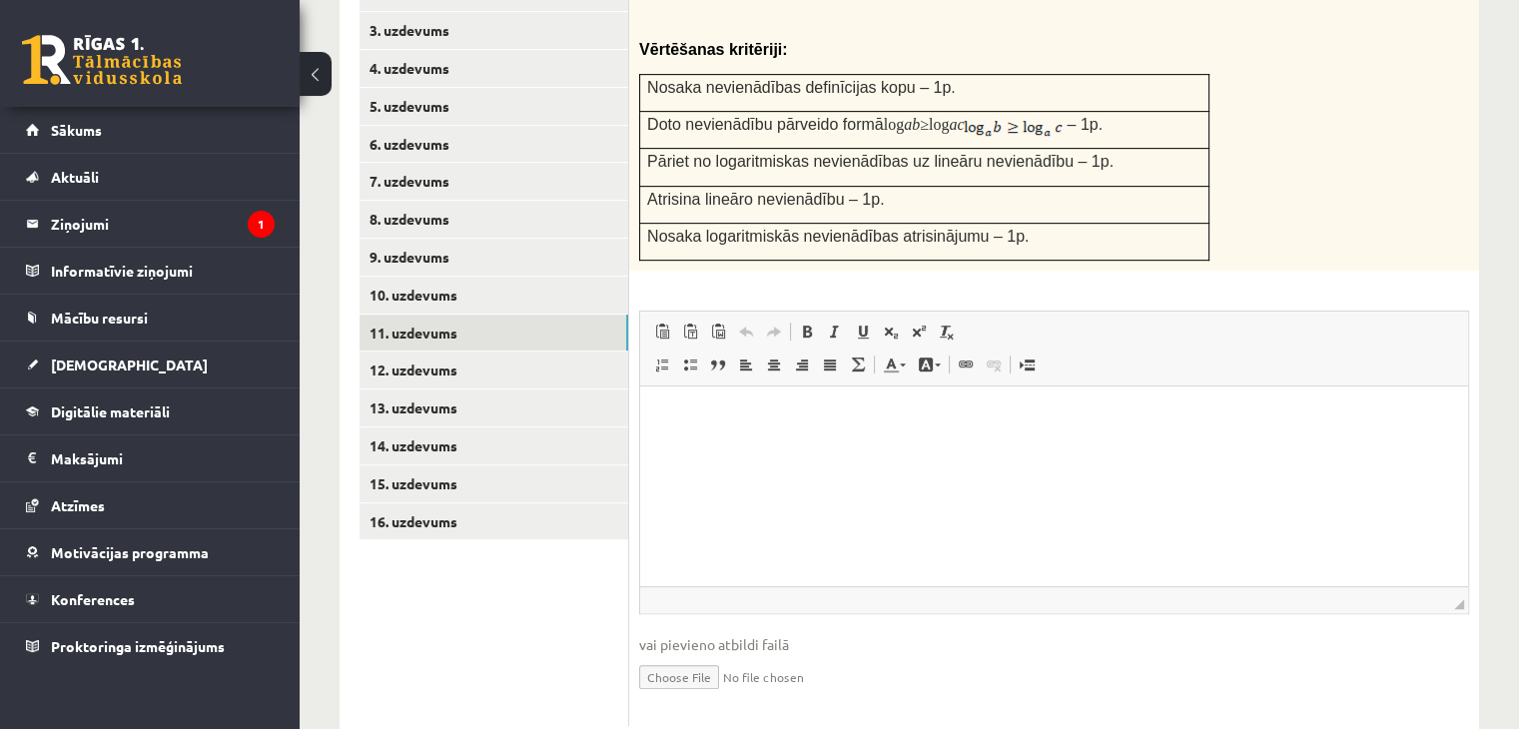
click at [671, 655] on input "file" at bounding box center [1054, 675] width 830 height 41
type input "**********"
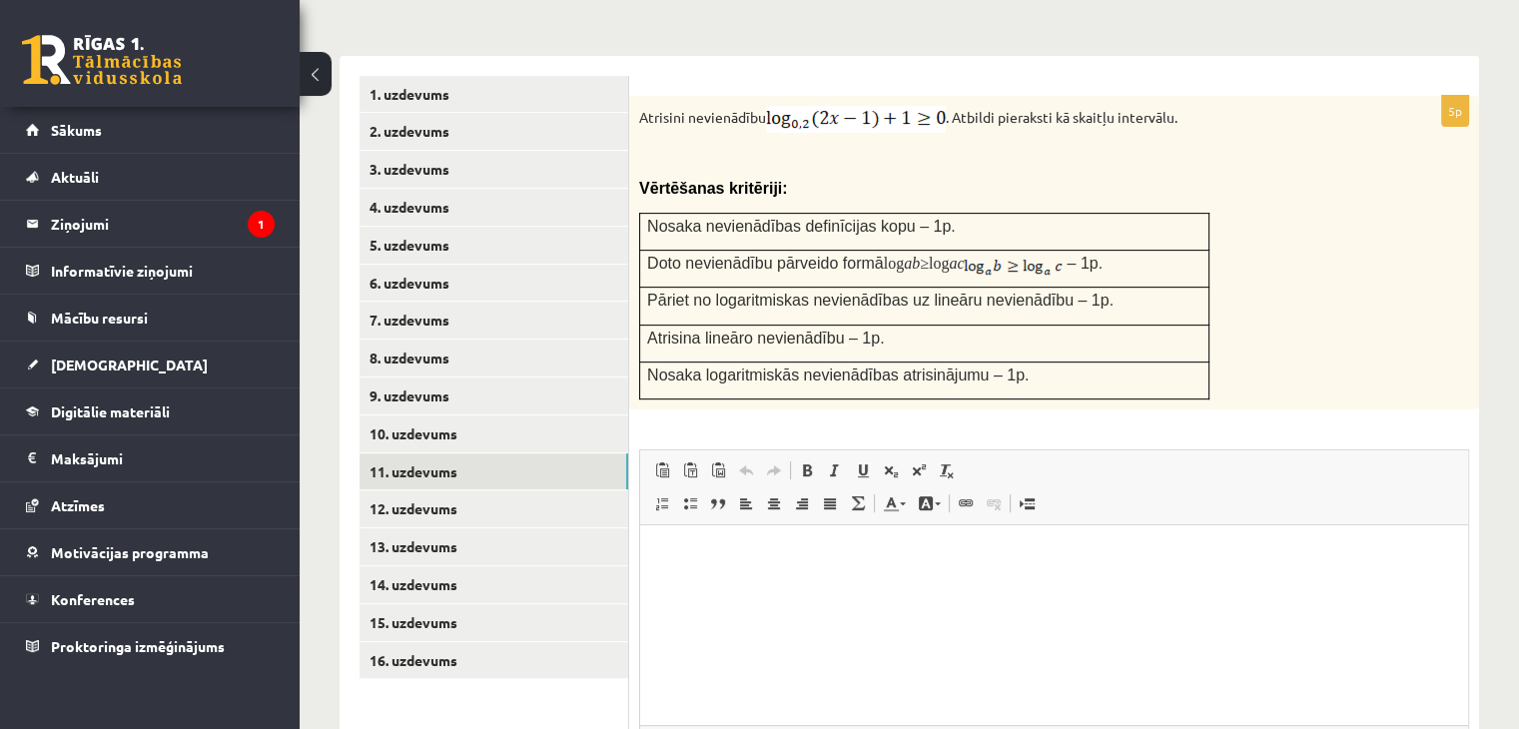
scroll to position [807, 0]
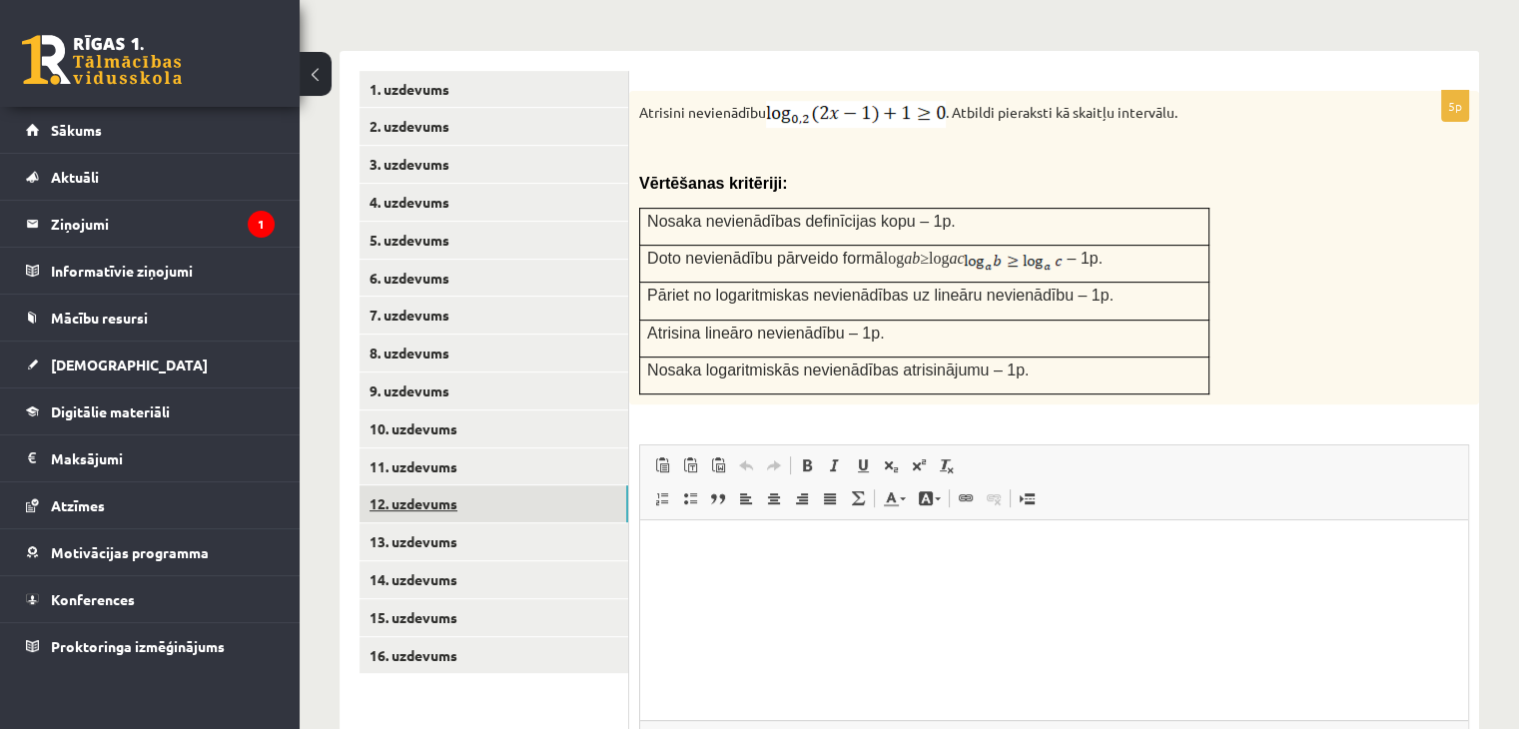
click at [431, 485] on link "12. uzdevums" at bounding box center [494, 503] width 269 height 37
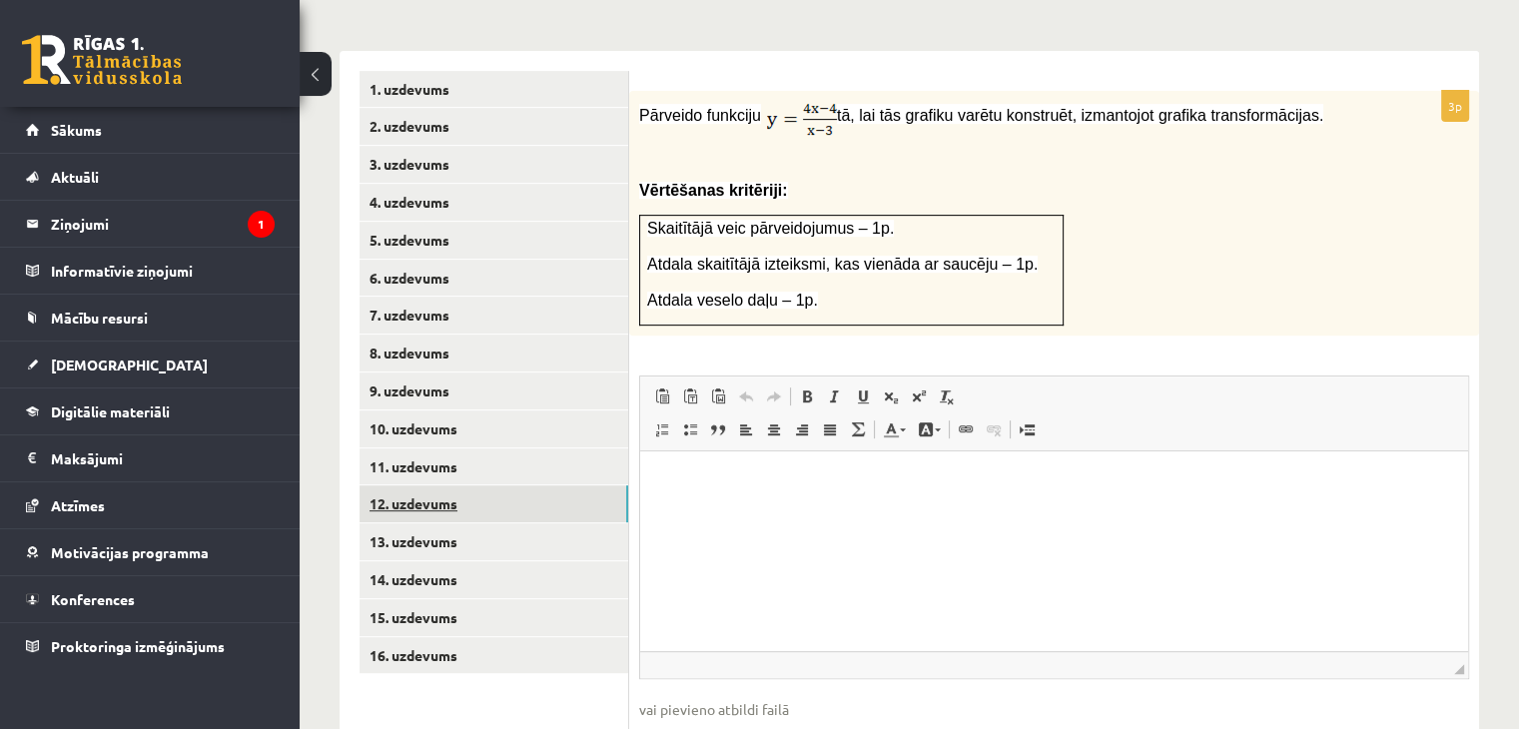
scroll to position [0, 0]
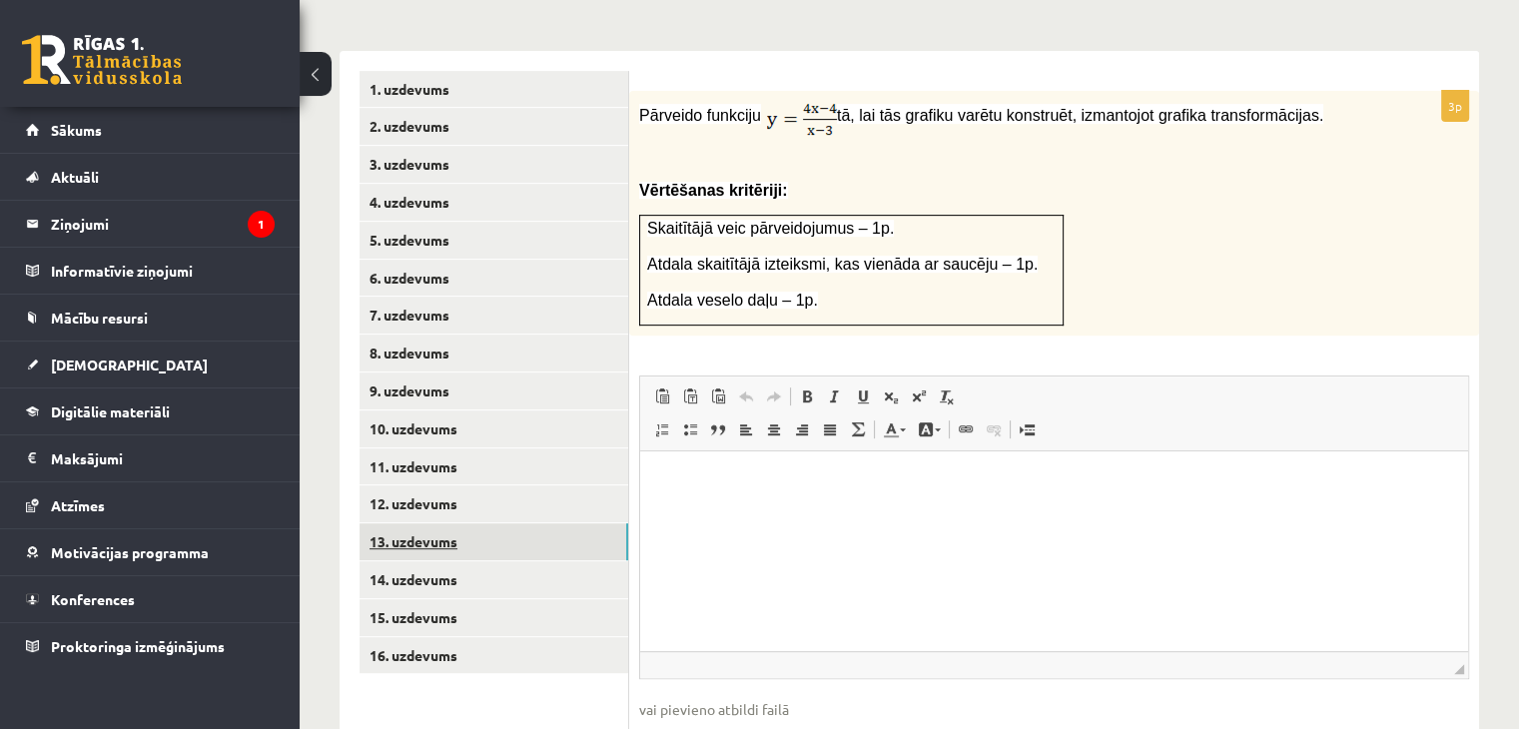
click at [411, 523] on link "13. uzdevums" at bounding box center [494, 541] width 269 height 37
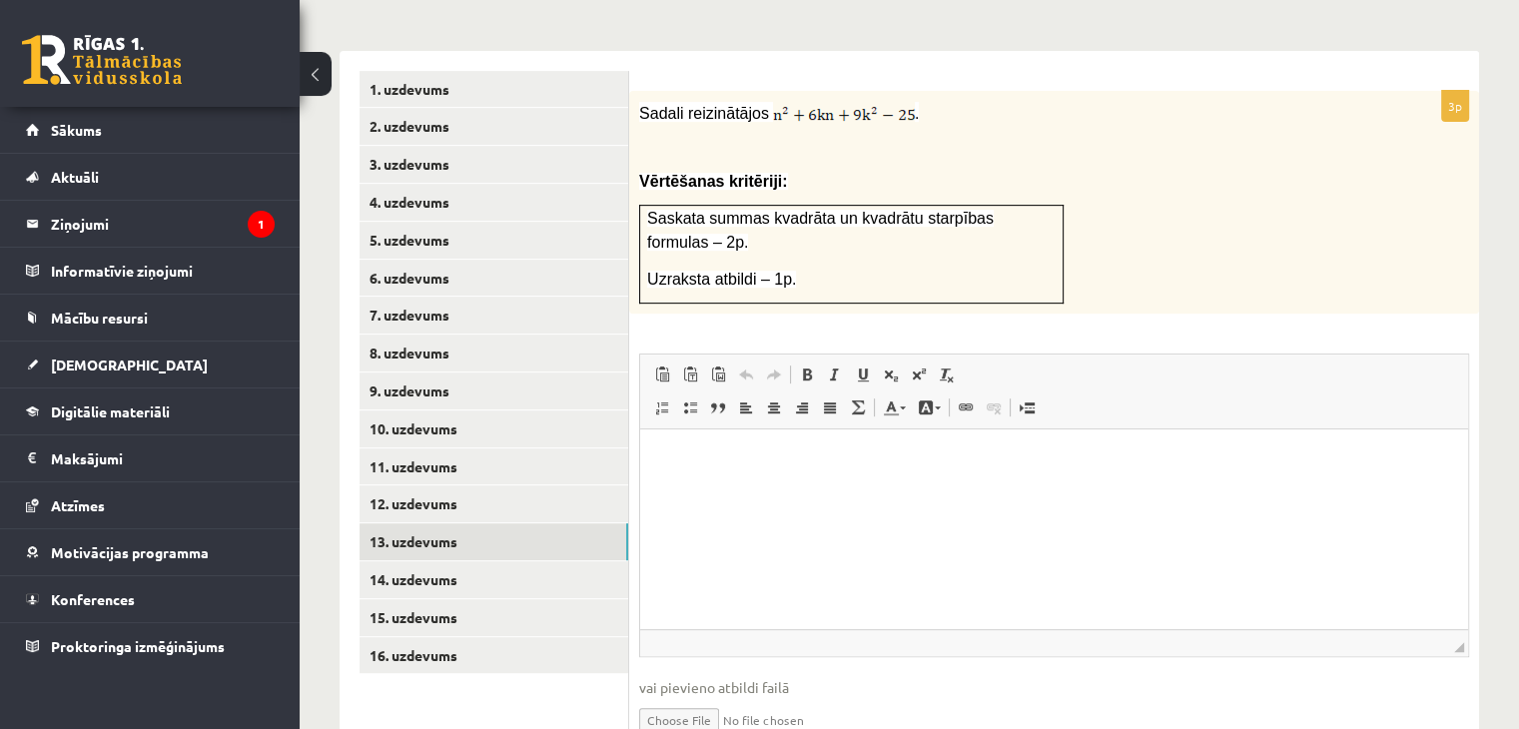
click at [692, 698] on input "file" at bounding box center [1054, 718] width 830 height 41
type input "**********"
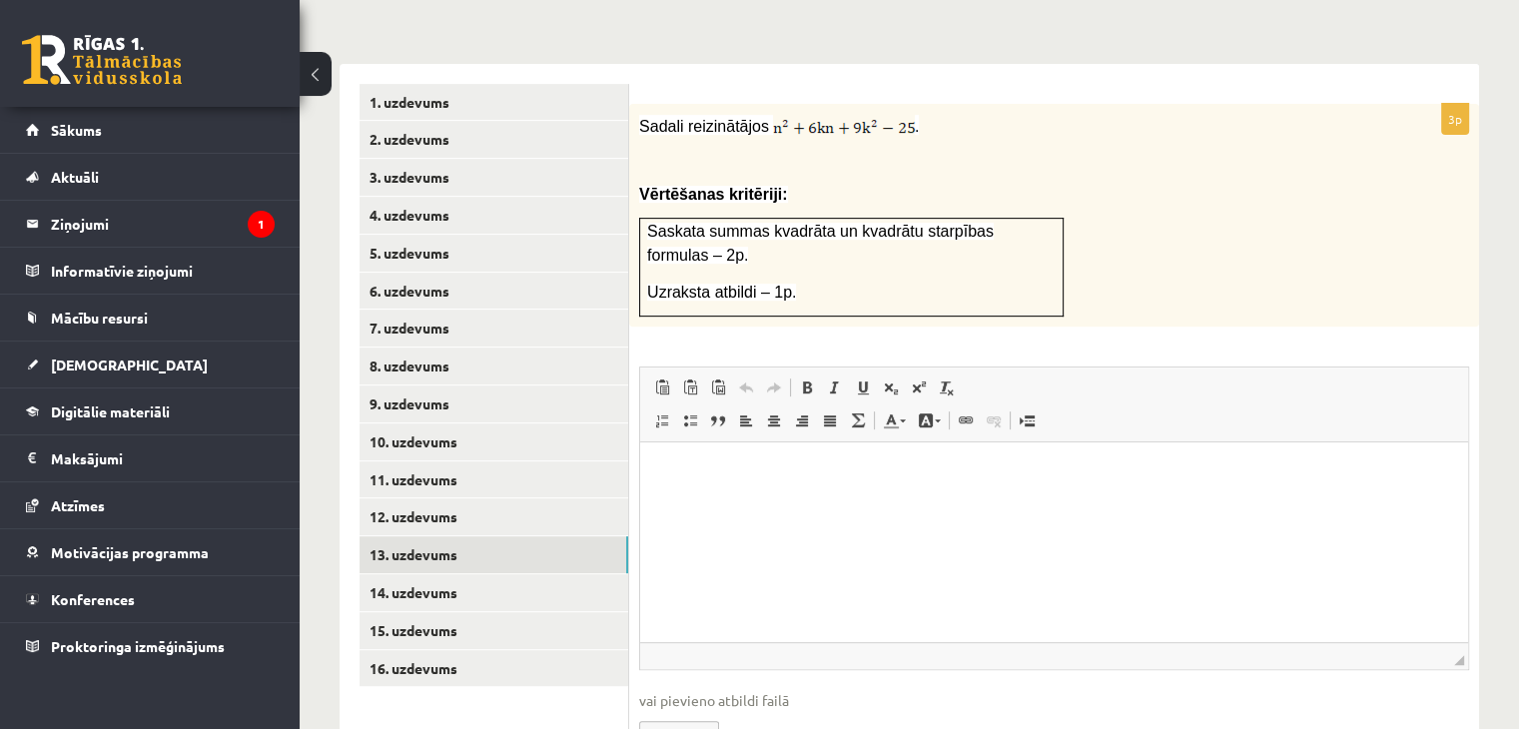
scroll to position [796, 0]
click at [481, 572] on link "14. uzdevums" at bounding box center [494, 590] width 269 height 37
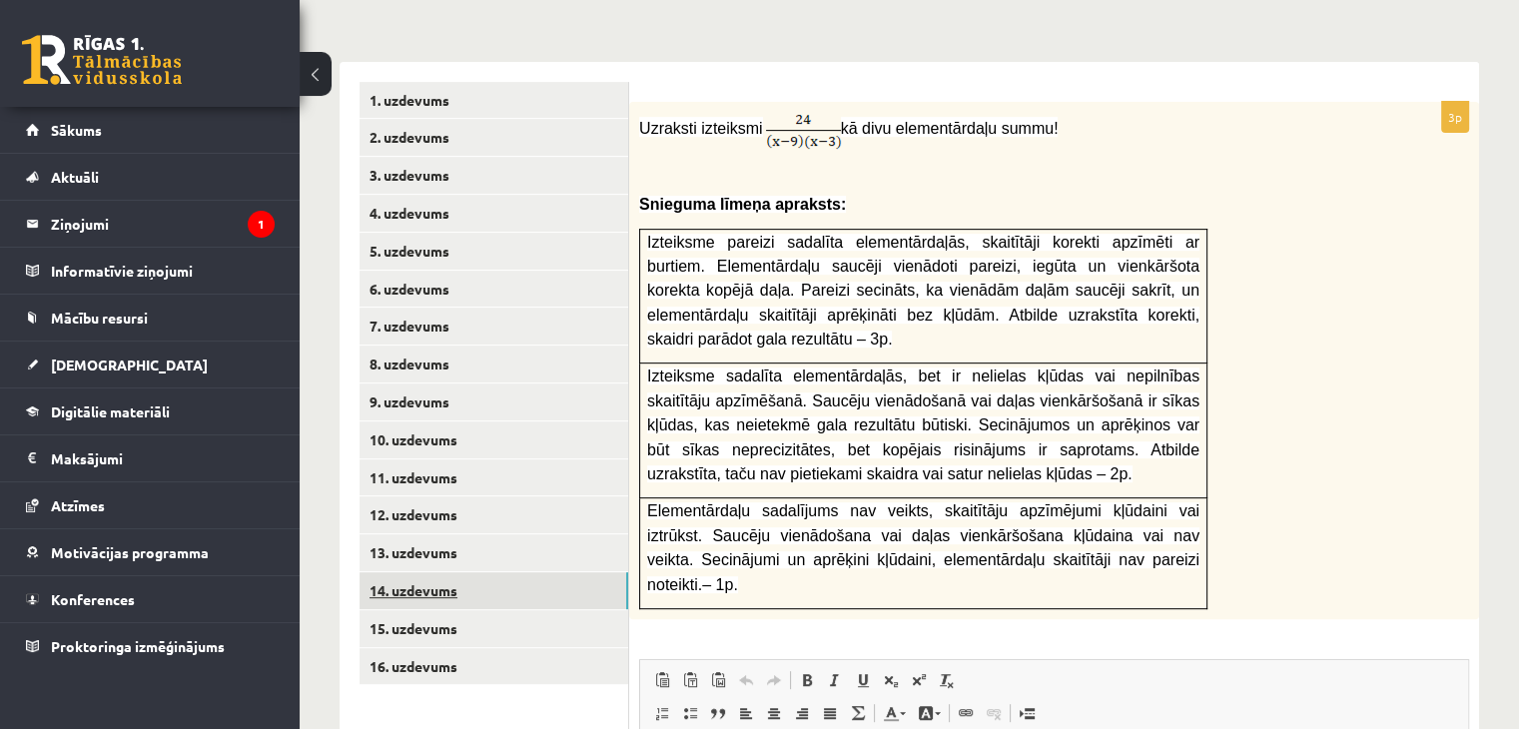
scroll to position [0, 0]
drag, startPoint x: 1518, startPoint y: 385, endPoint x: 1533, endPoint y: 453, distance: 69.5
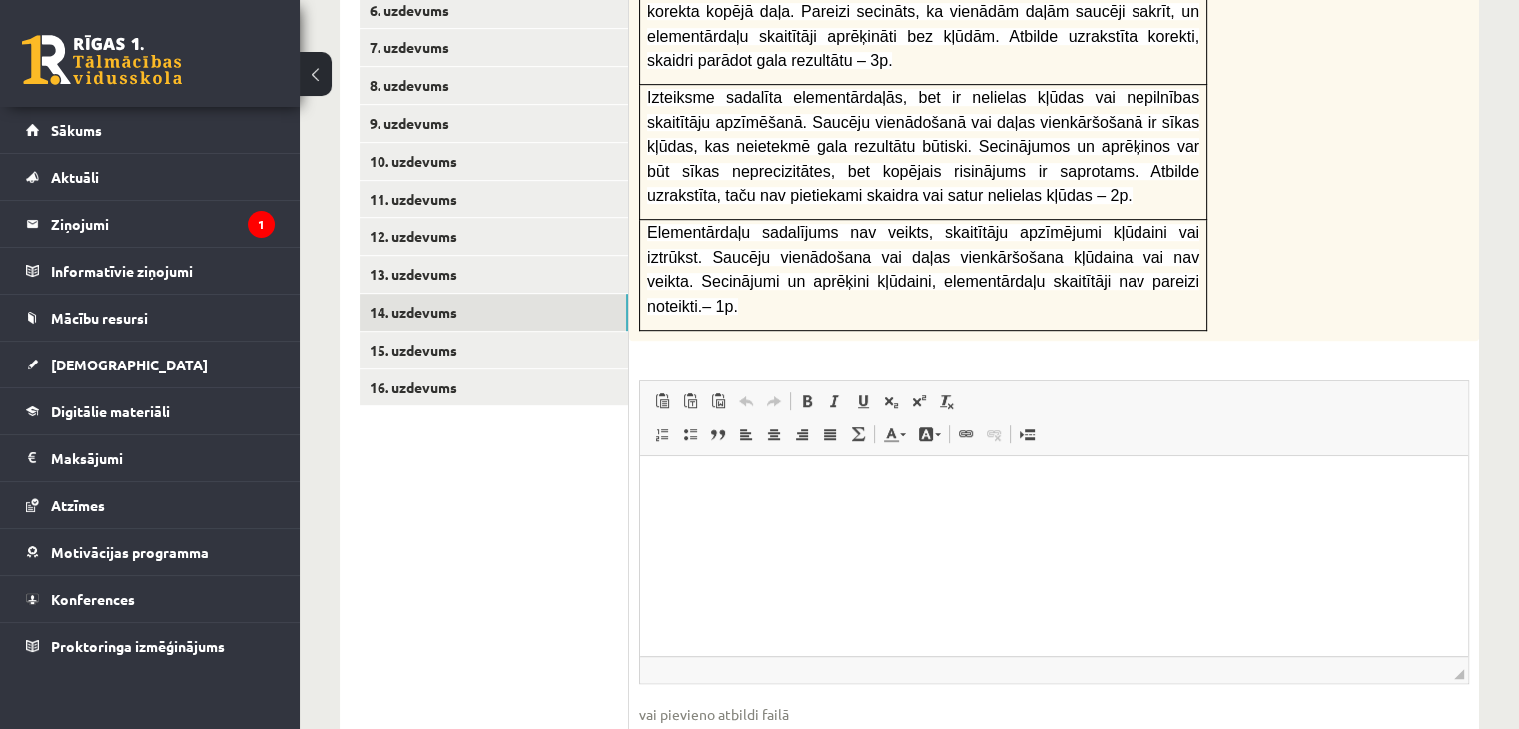
scroll to position [1081, 0]
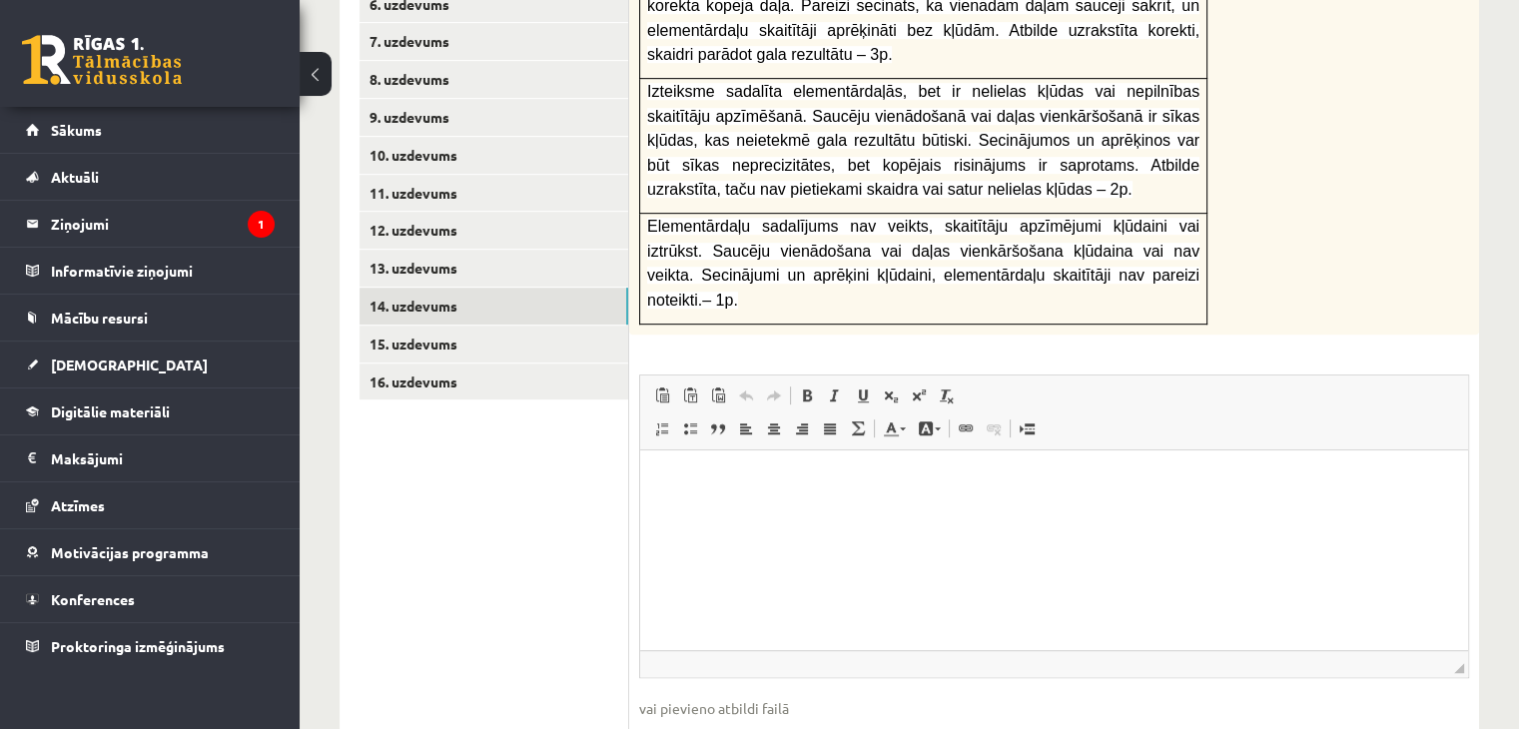
click at [711, 719] on input "file" at bounding box center [1054, 739] width 830 height 41
type input "**********"
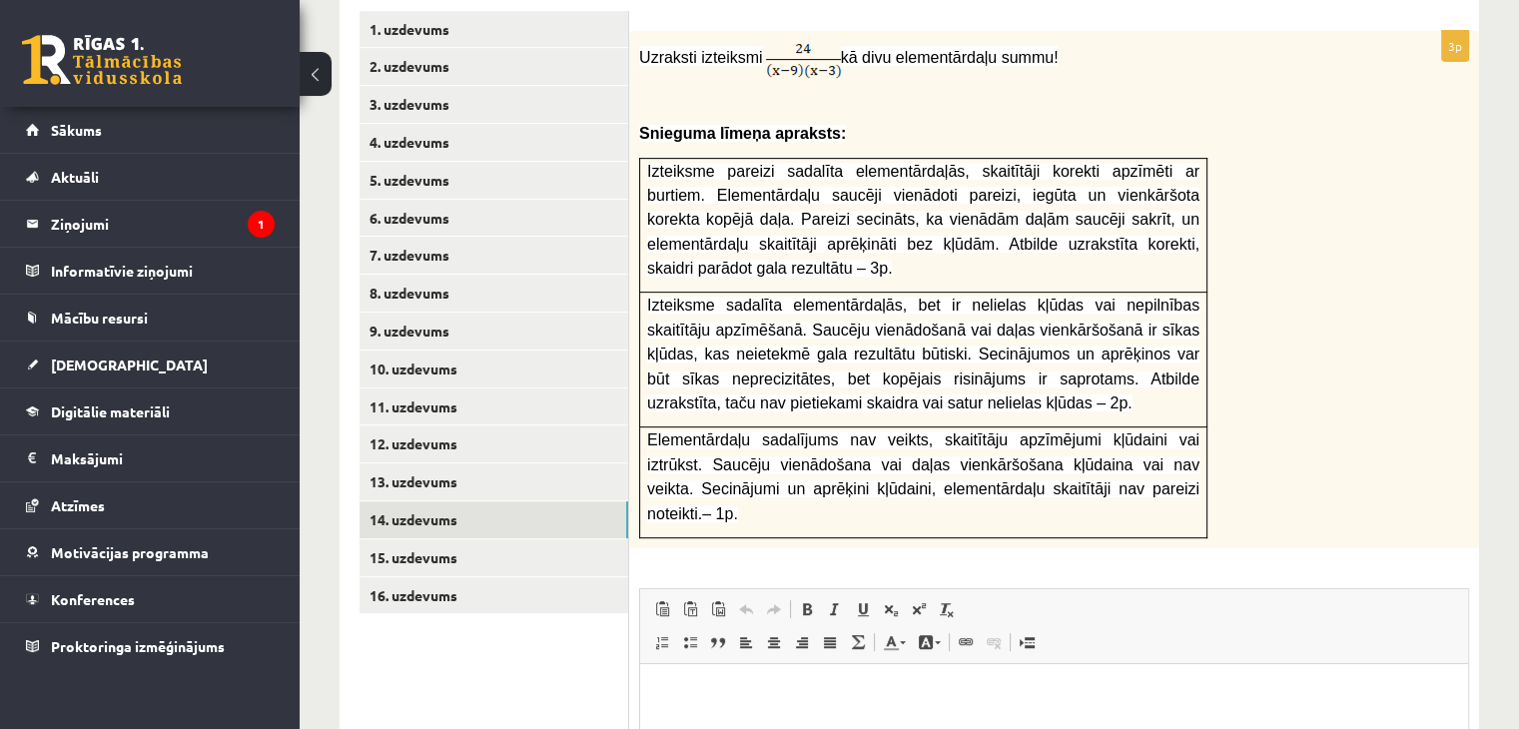
scroll to position [810, 0]
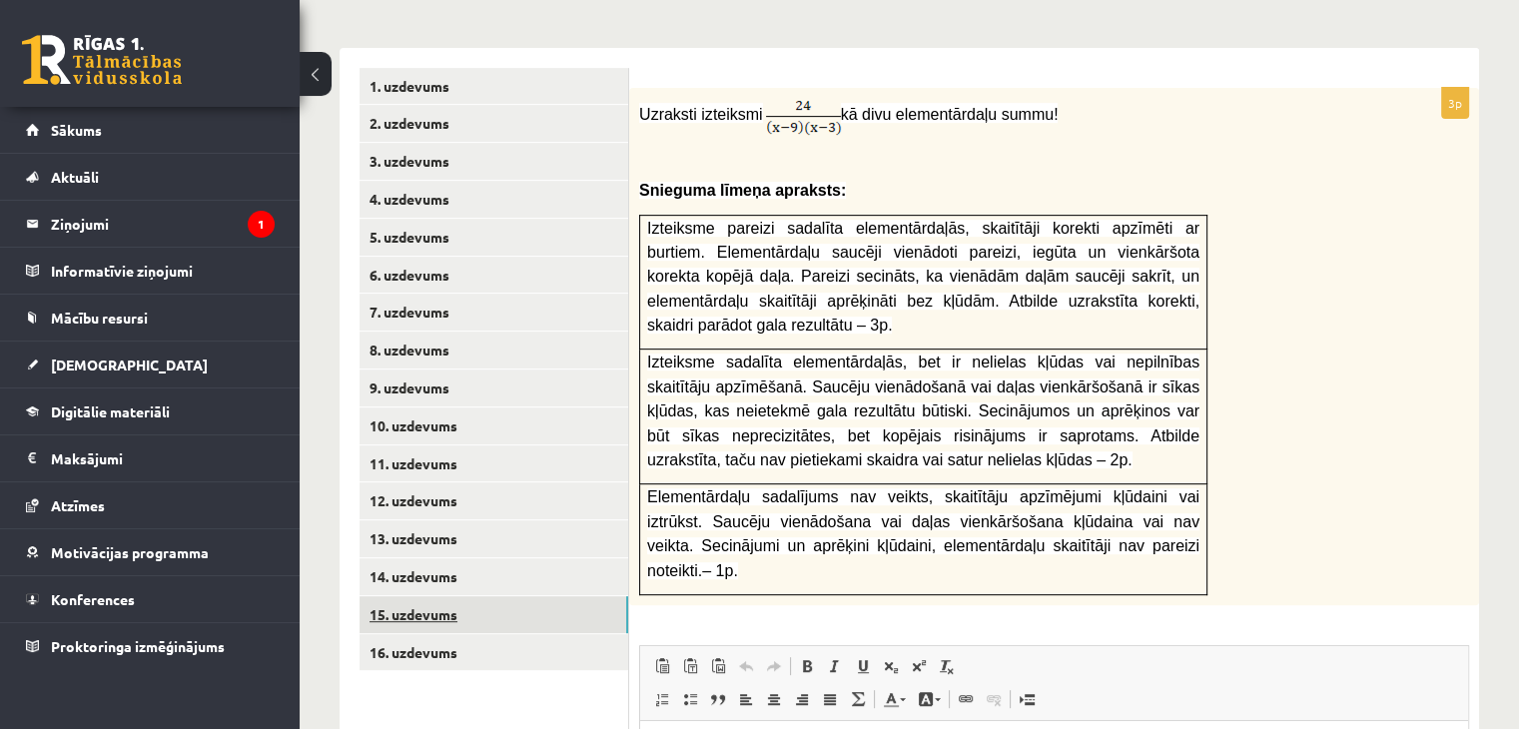
click at [464, 596] on link "15. uzdevums" at bounding box center [494, 614] width 269 height 37
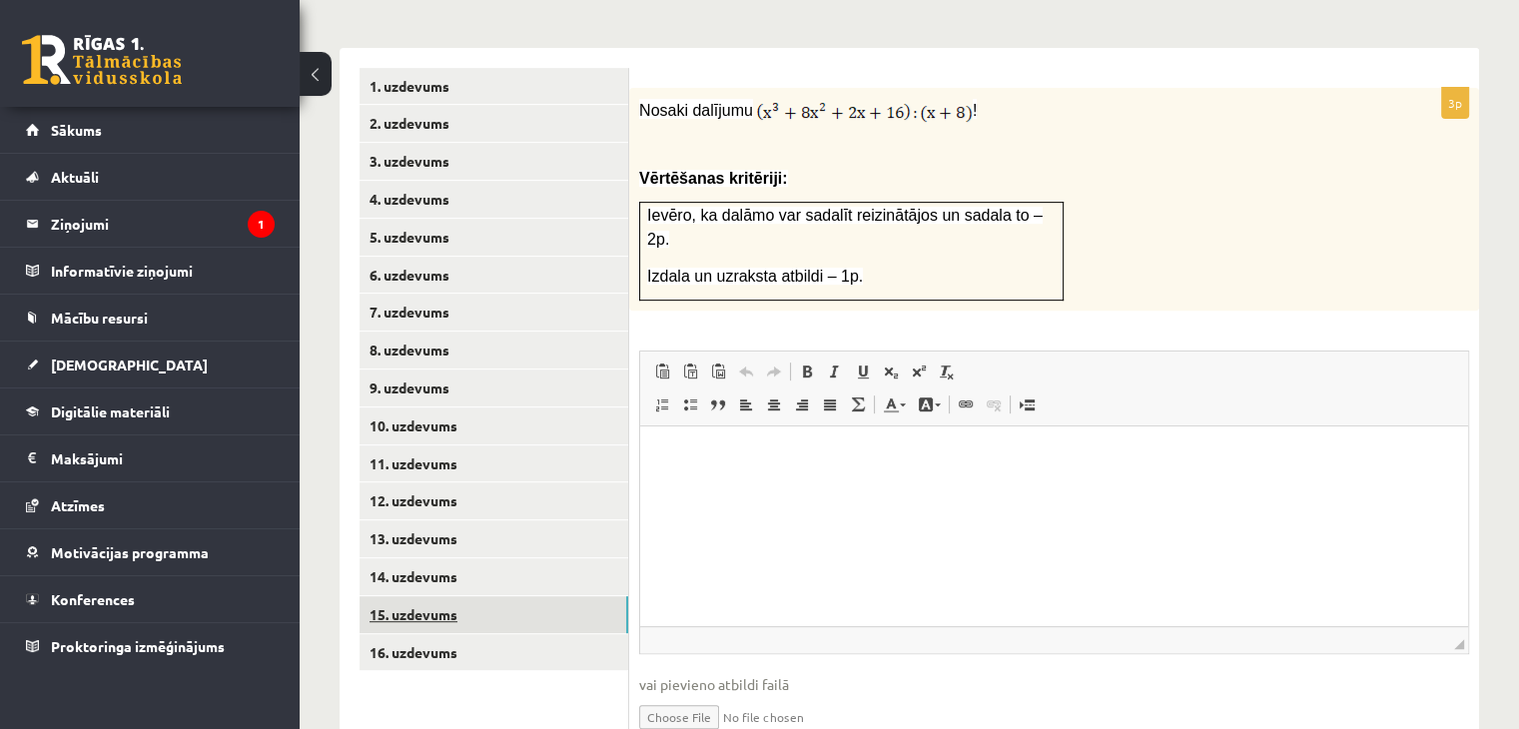
scroll to position [0, 0]
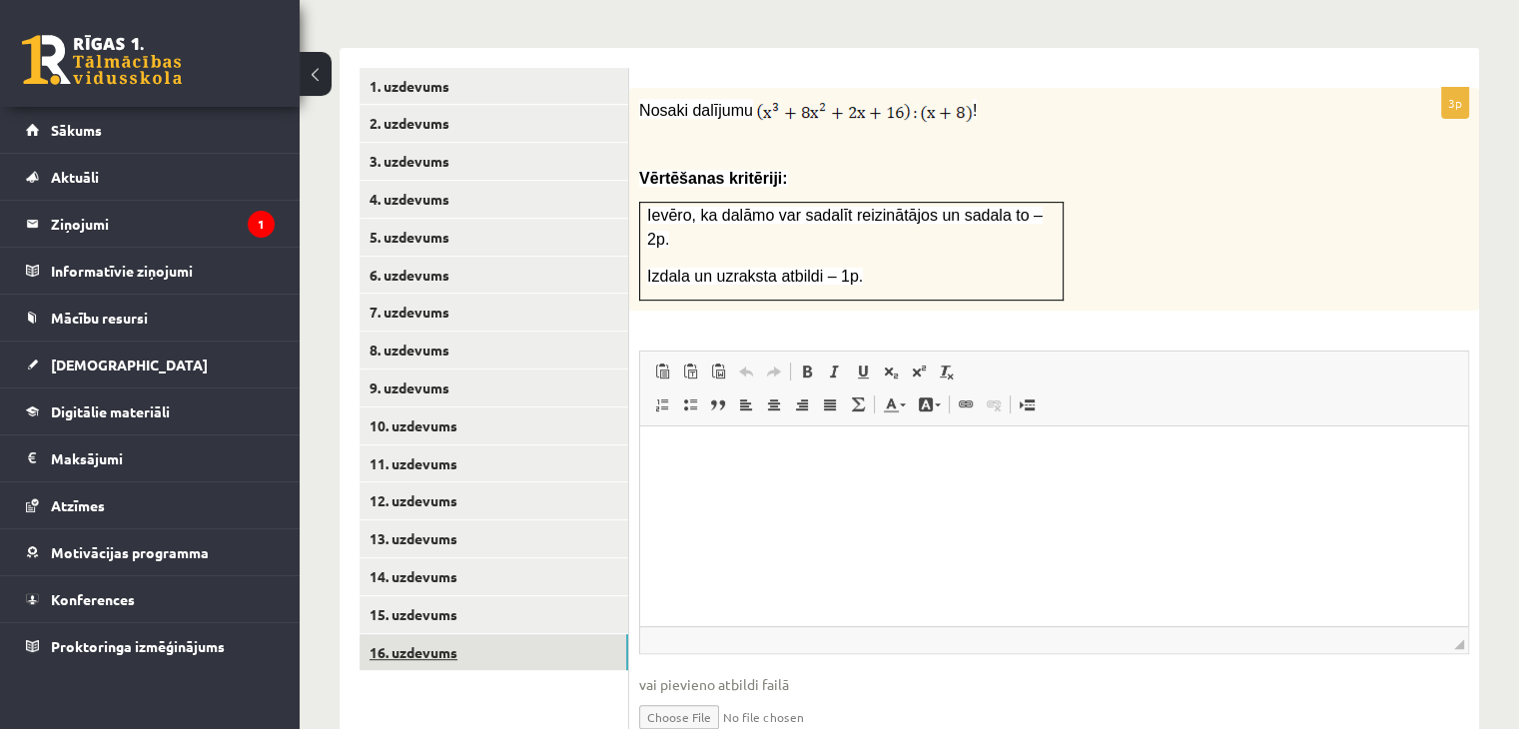
click at [437, 634] on link "16. uzdevums" at bounding box center [494, 652] width 269 height 37
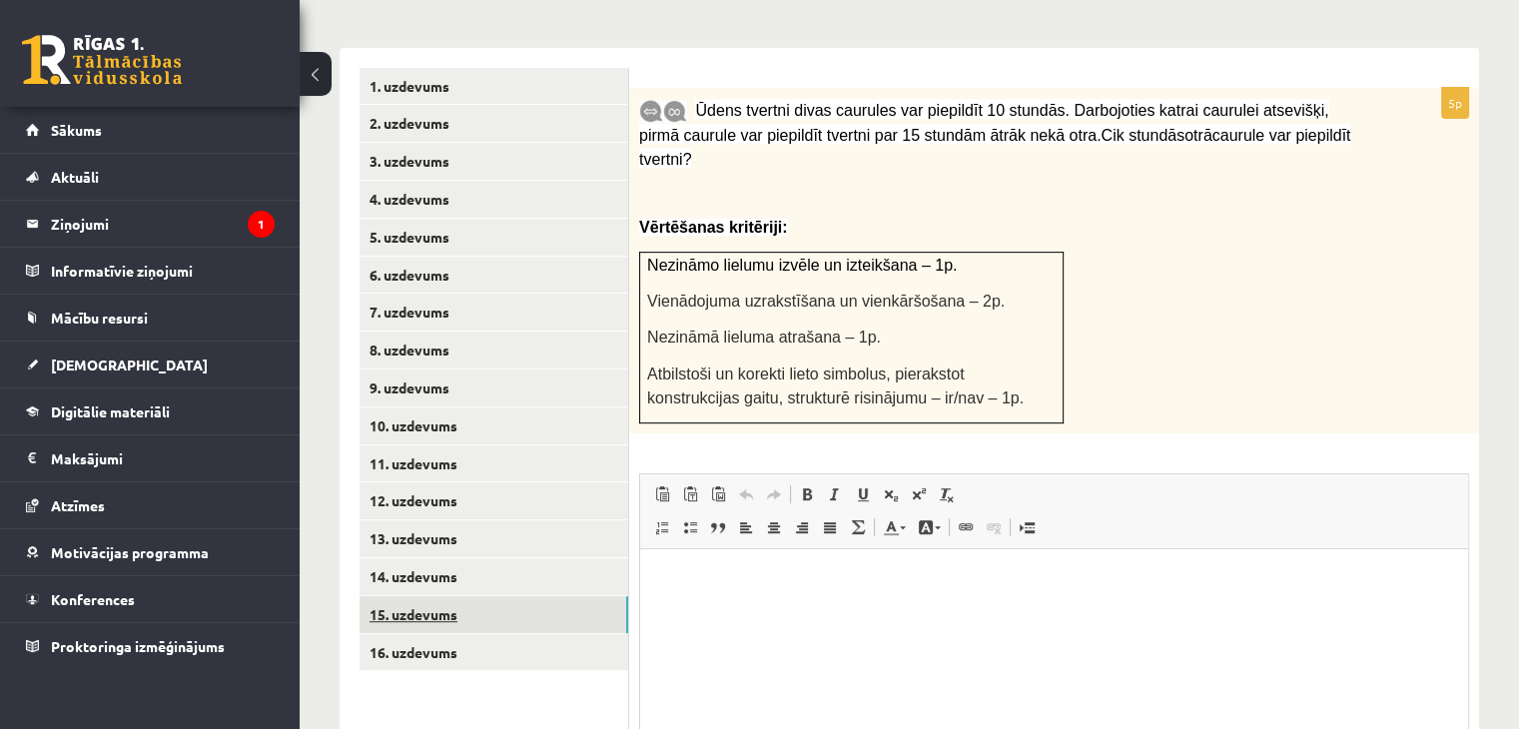
click at [451, 596] on link "15. uzdevums" at bounding box center [494, 614] width 269 height 37
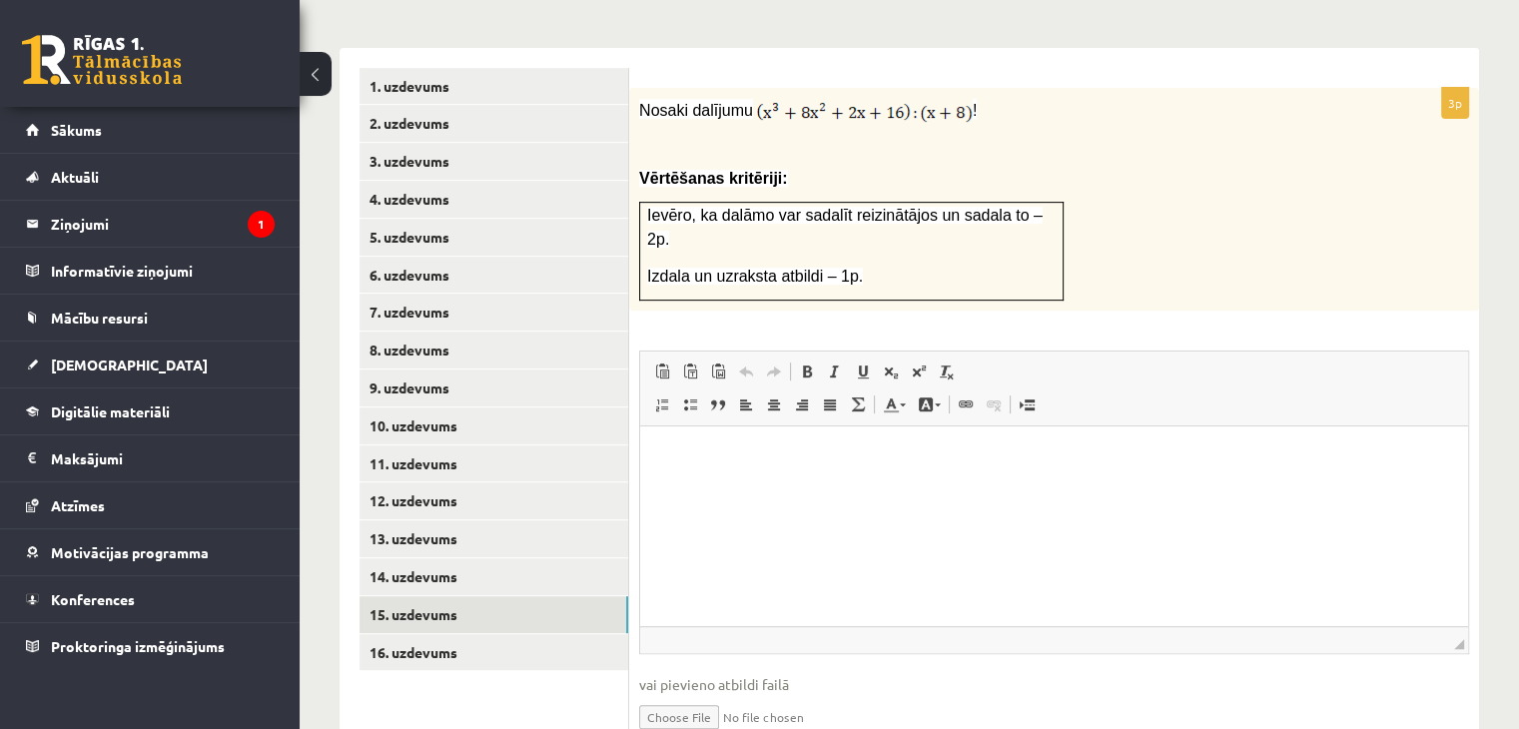
click at [682, 695] on input "file" at bounding box center [1054, 715] width 830 height 41
type input "**********"
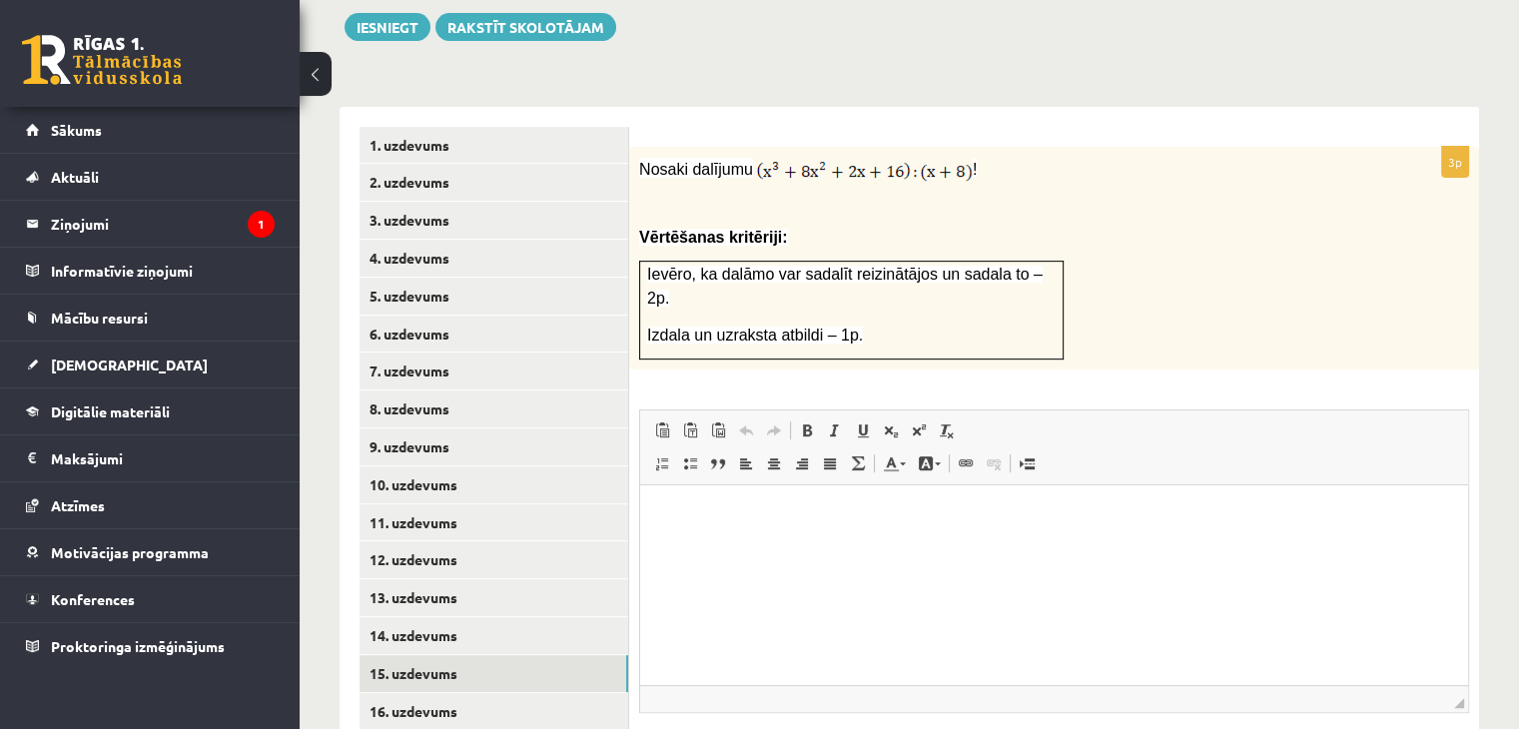
scroll to position [765, 0]
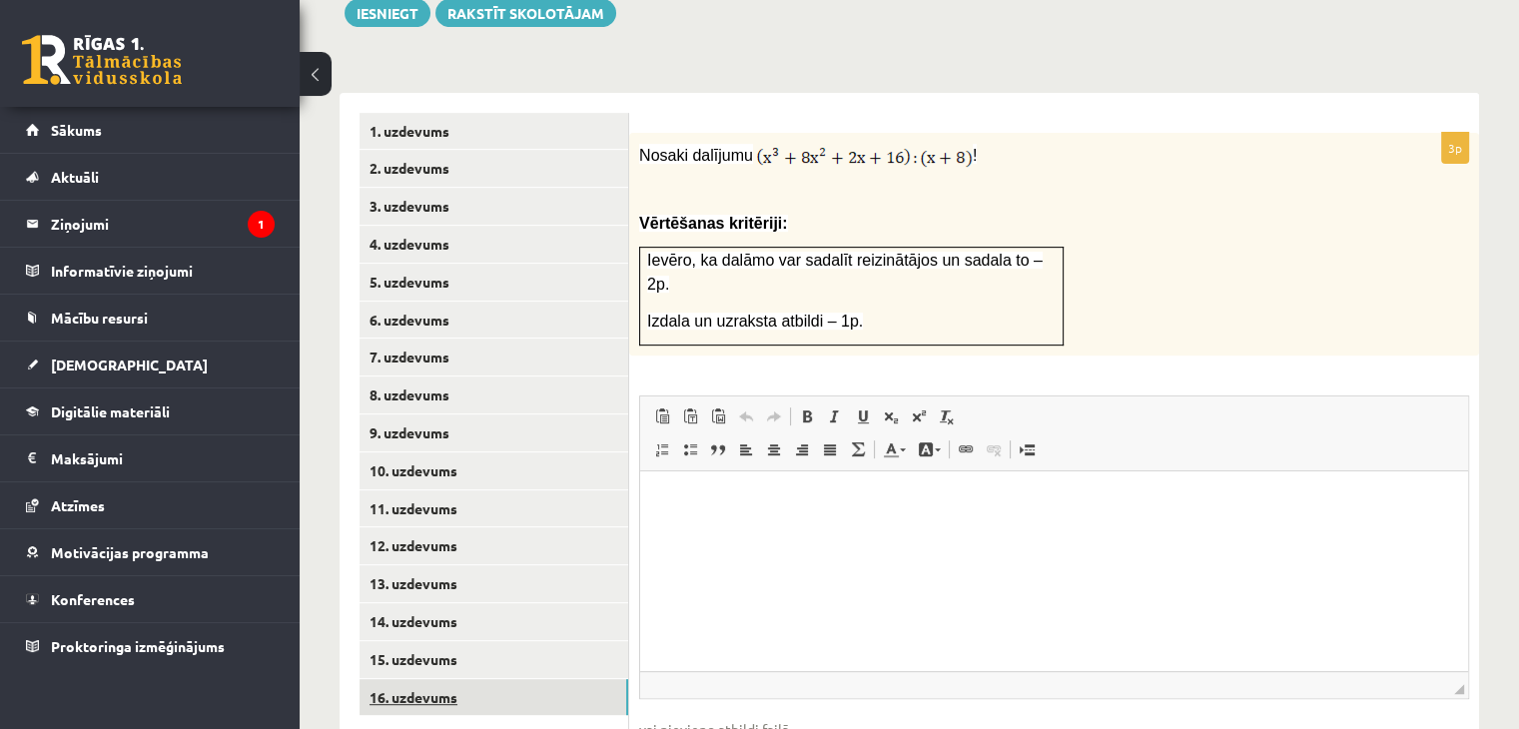
click at [442, 679] on link "16. uzdevums" at bounding box center [494, 697] width 269 height 37
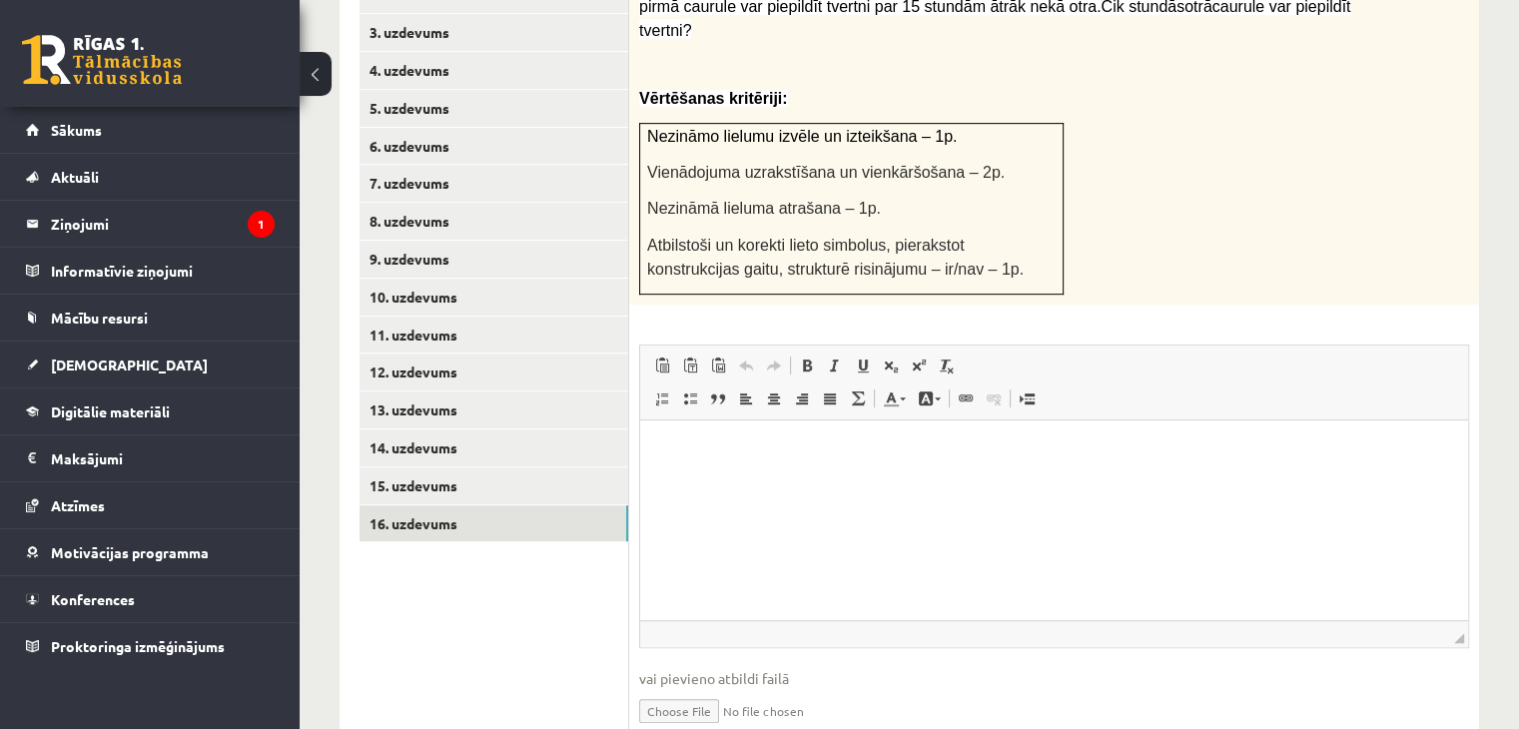
scroll to position [945, 0]
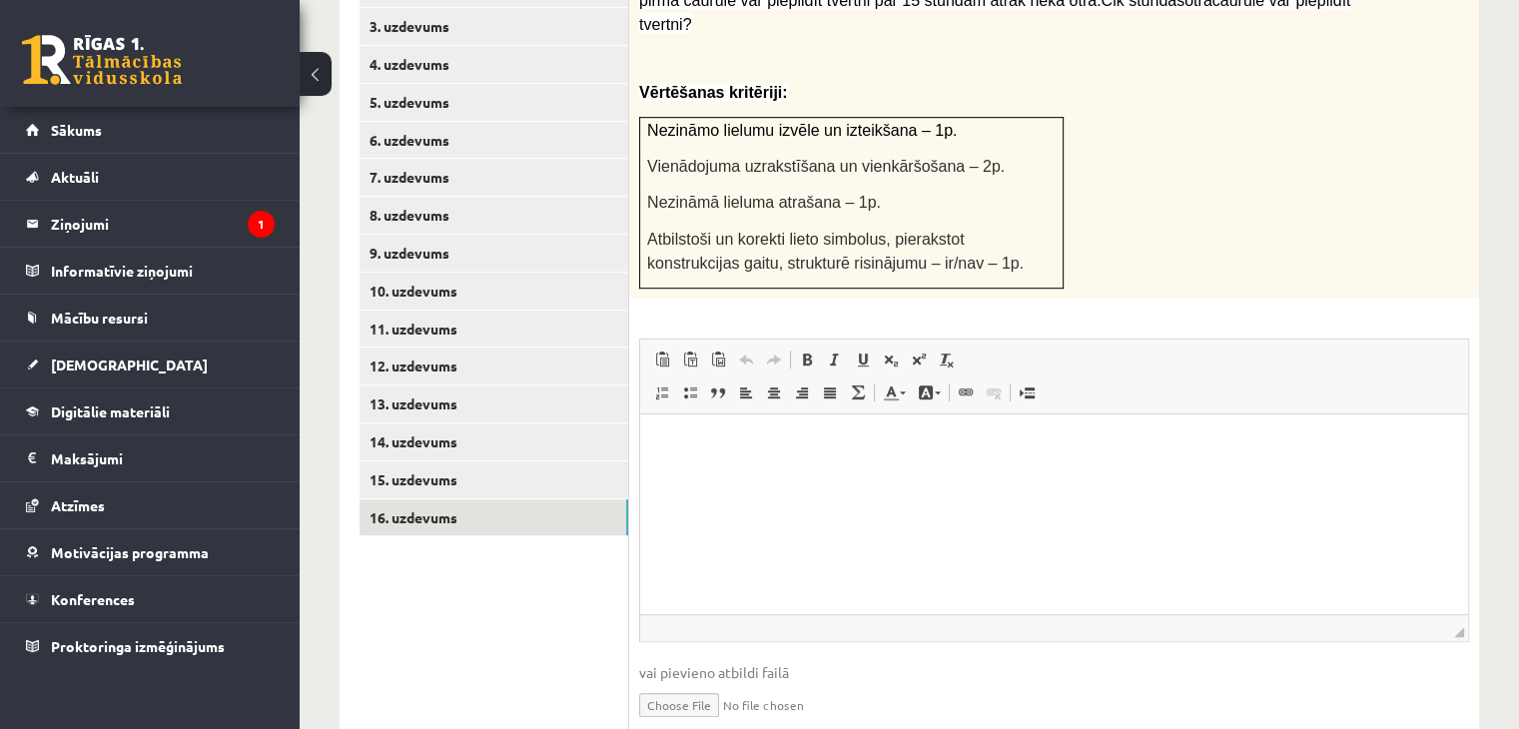
click at [702, 683] on input "file" at bounding box center [1054, 703] width 830 height 41
type input "**********"
click at [686, 724] on link "Iesniegtā atbilde" at bounding box center [692, 734] width 107 height 21
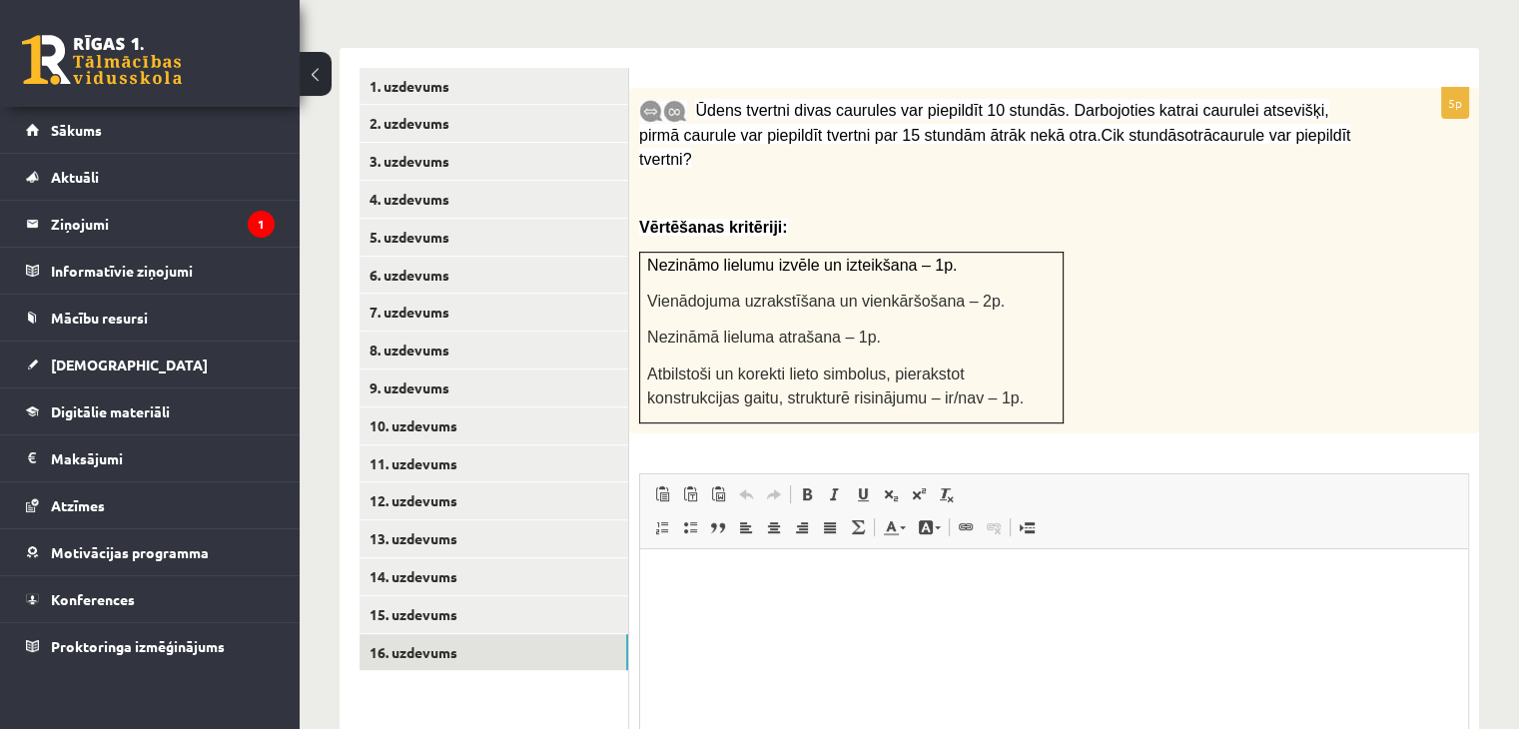
scroll to position [825, 0]
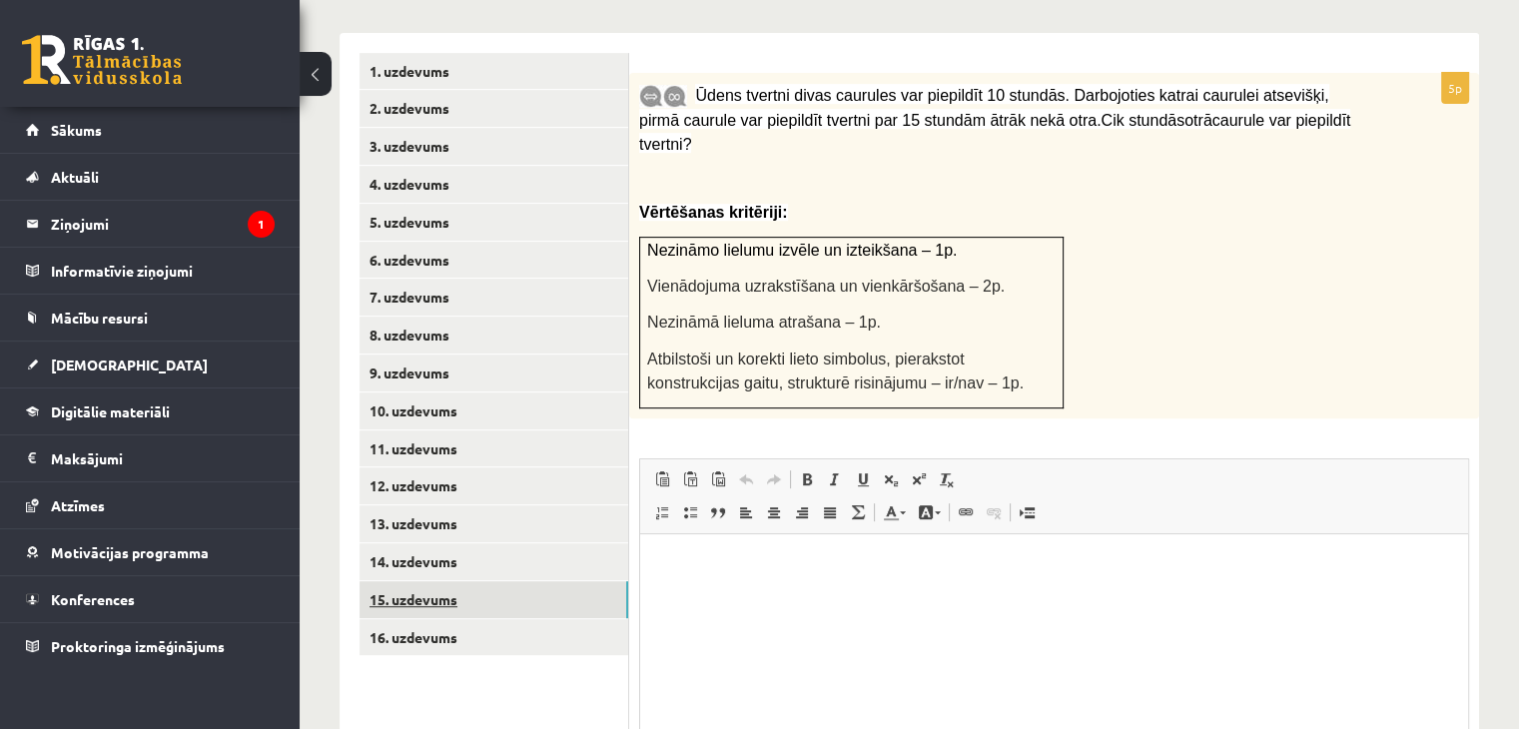
click at [441, 581] on link "15. uzdevums" at bounding box center [494, 599] width 269 height 37
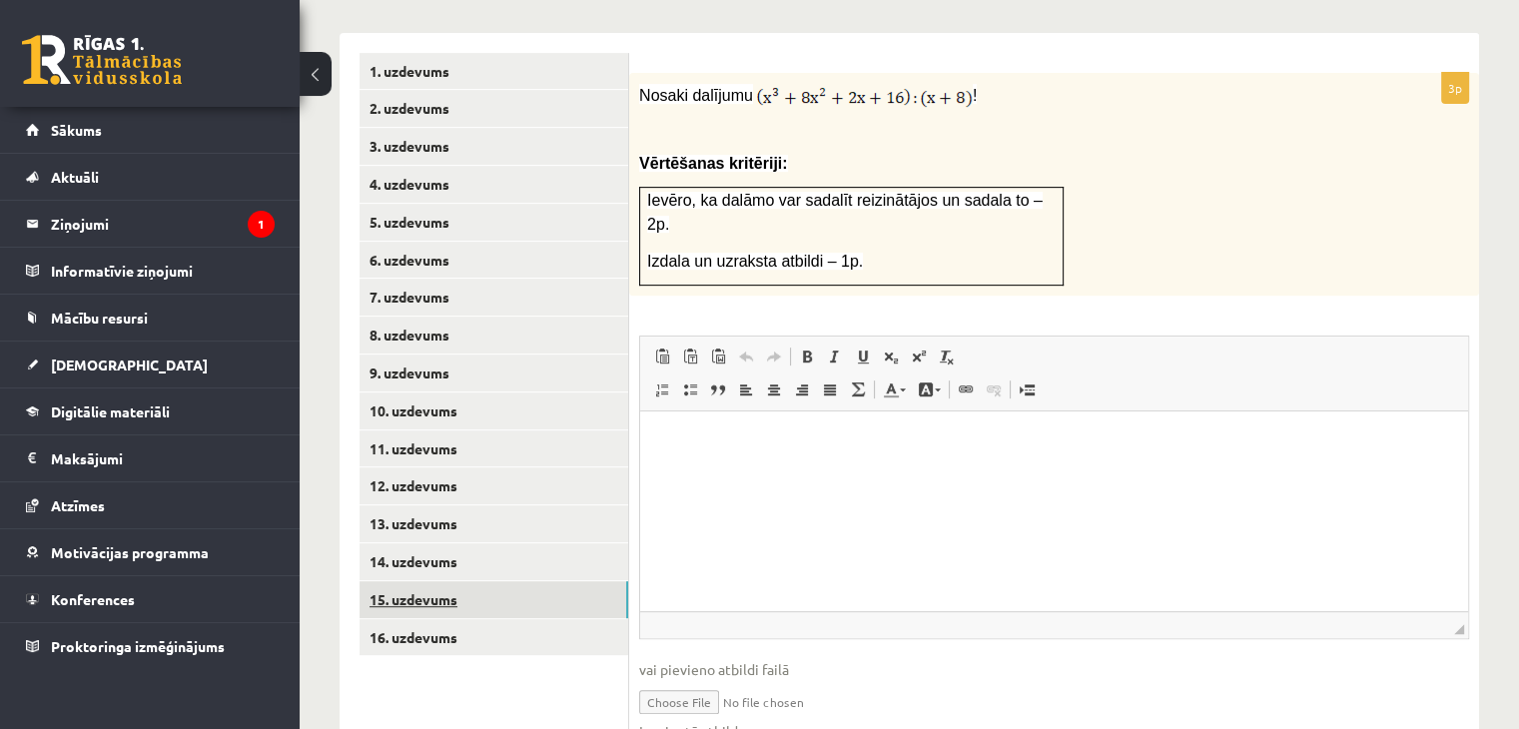
scroll to position [0, 0]
click at [677, 721] on link "Iesniegtā atbilde" at bounding box center [692, 731] width 107 height 21
click at [423, 543] on link "14. uzdevums" at bounding box center [494, 561] width 269 height 37
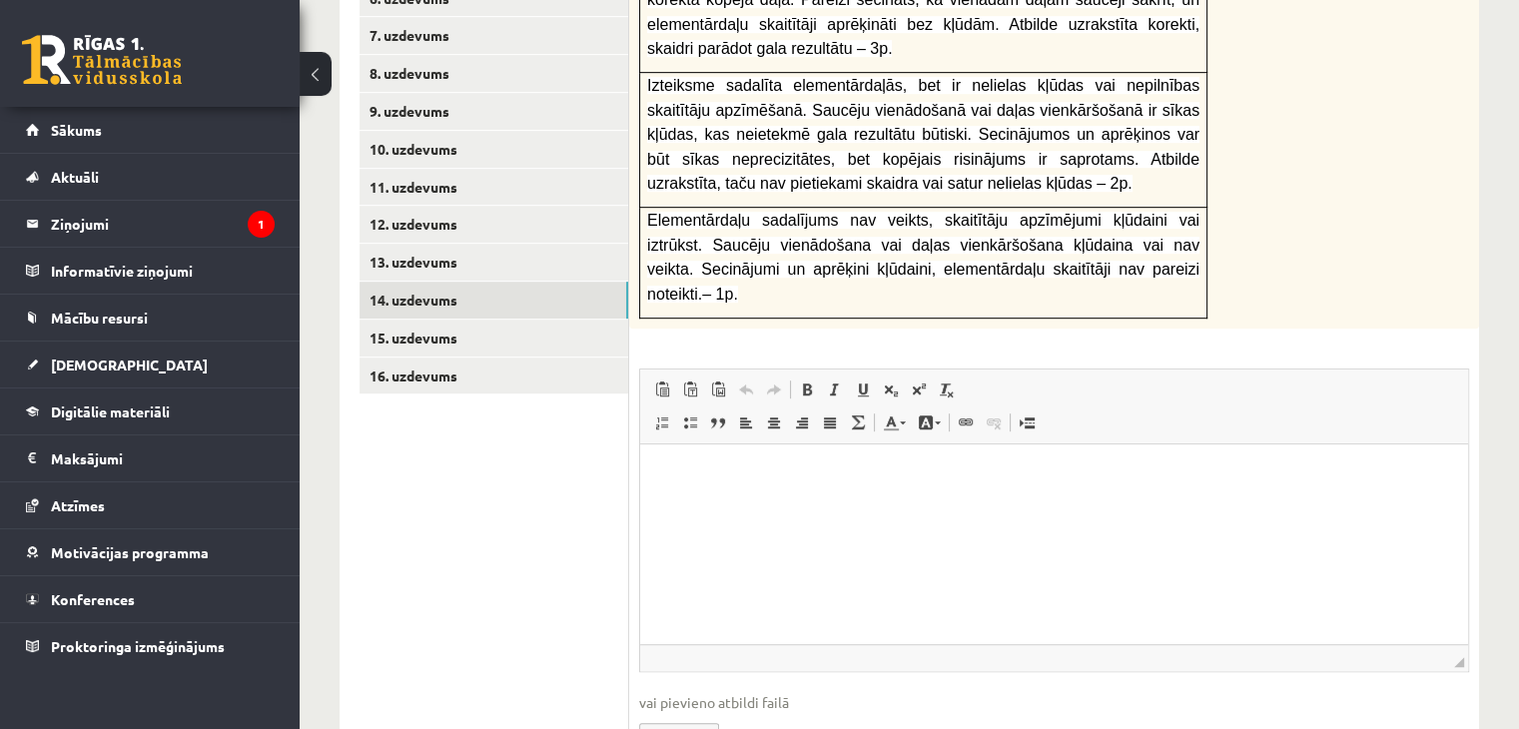
scroll to position [1101, 0]
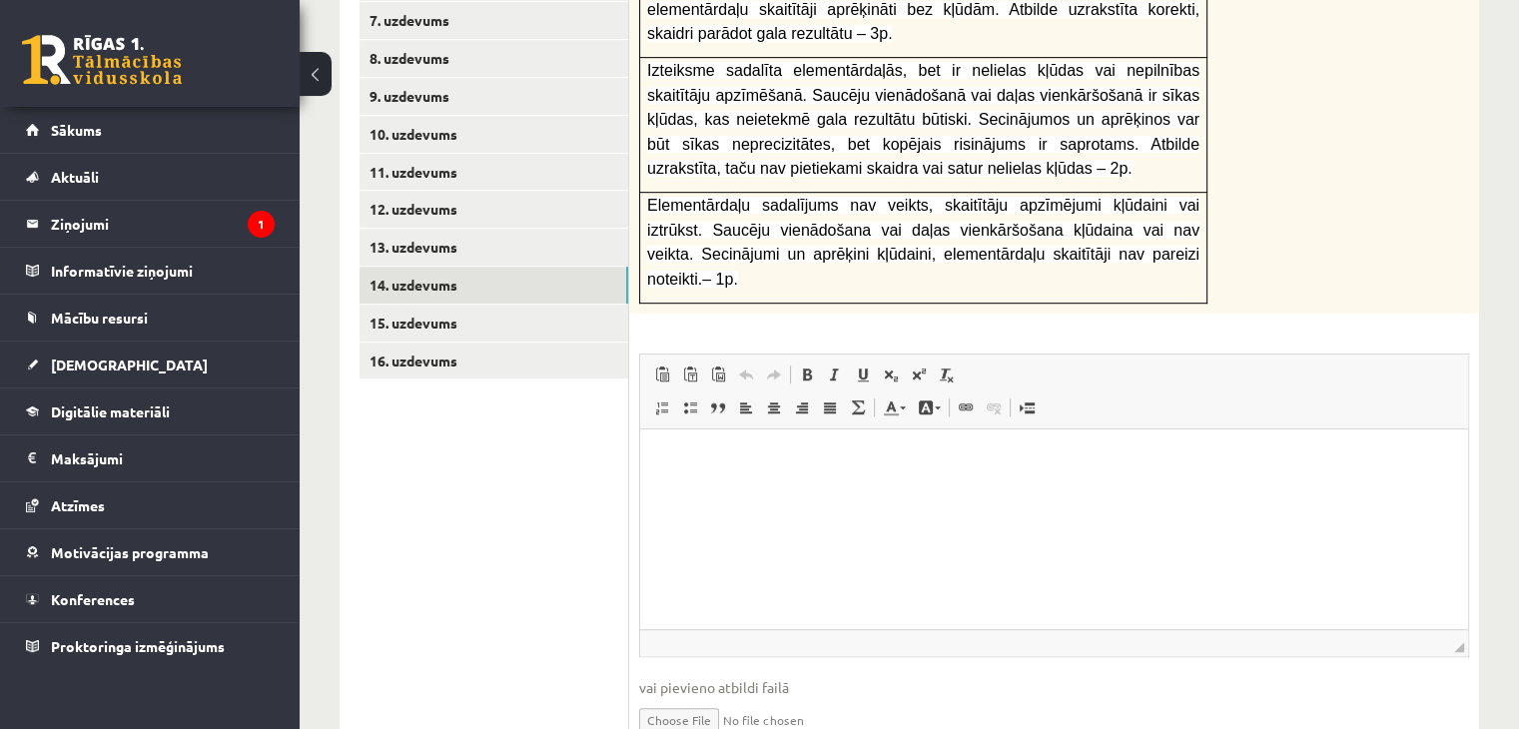
click at [438, 229] on link "13. uzdevums" at bounding box center [494, 247] width 269 height 37
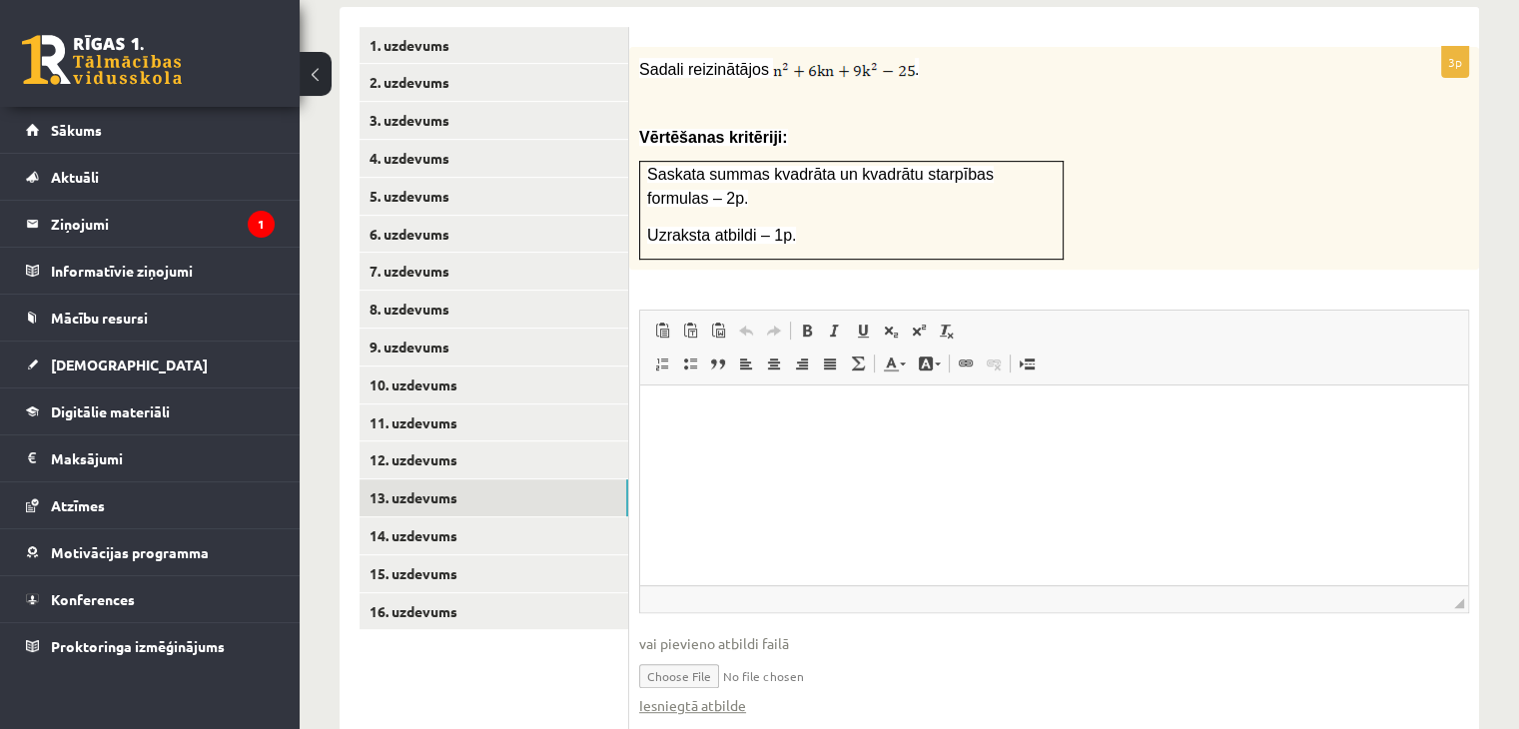
scroll to position [0, 0]
click at [690, 695] on link "Iesniegtā atbilde" at bounding box center [692, 705] width 107 height 21
click at [411, 441] on link "12. uzdevums" at bounding box center [494, 459] width 269 height 37
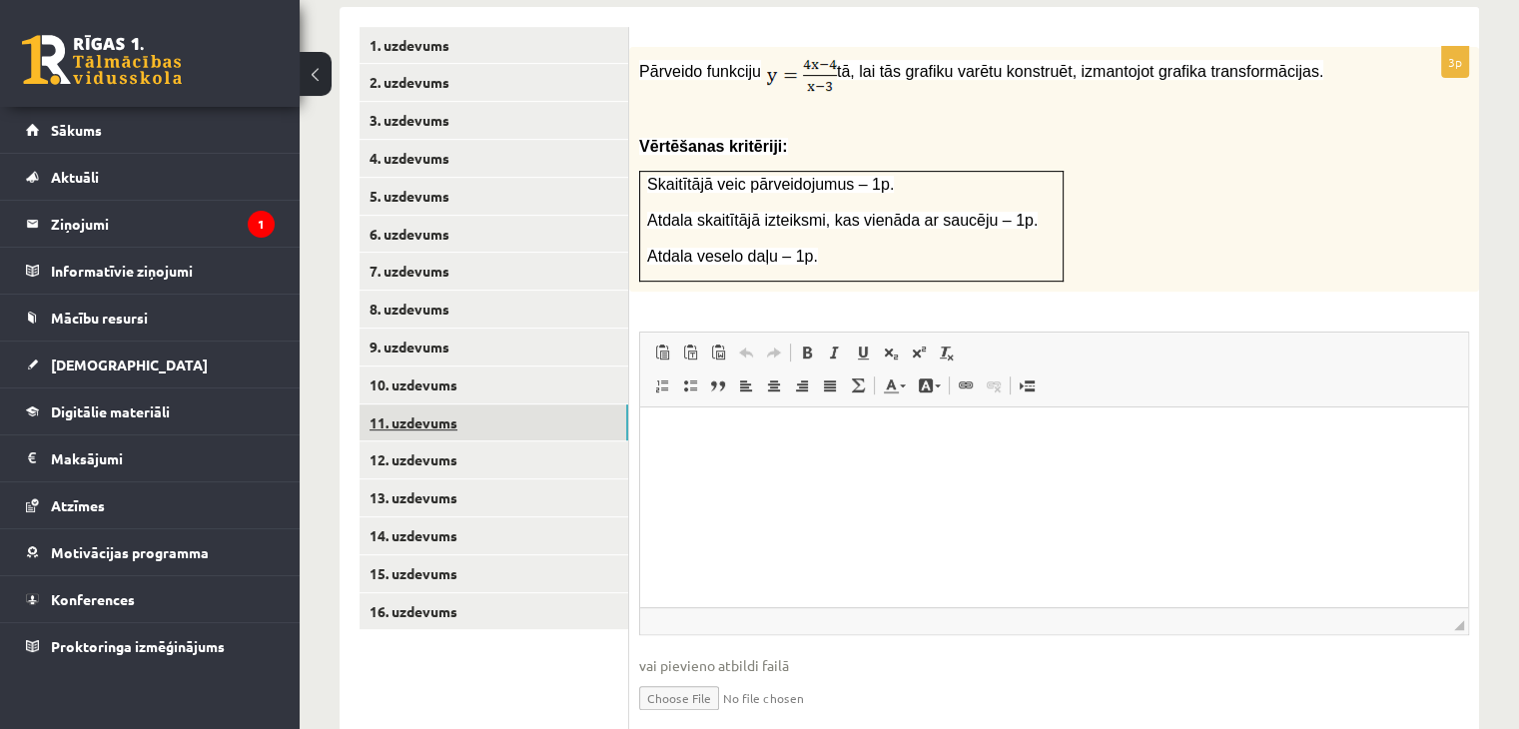
click at [423, 404] on link "11. uzdevums" at bounding box center [494, 422] width 269 height 37
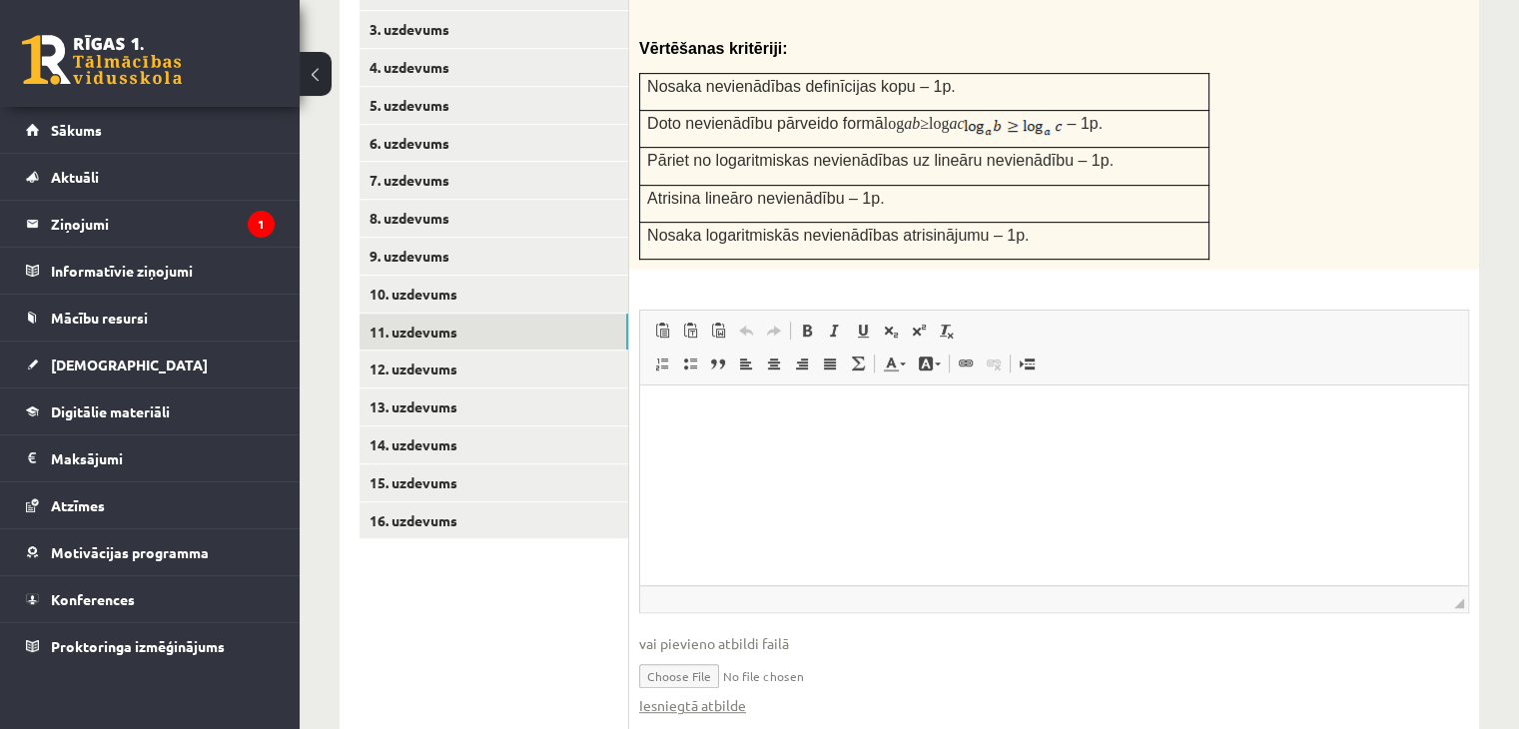
scroll to position [962, 0]
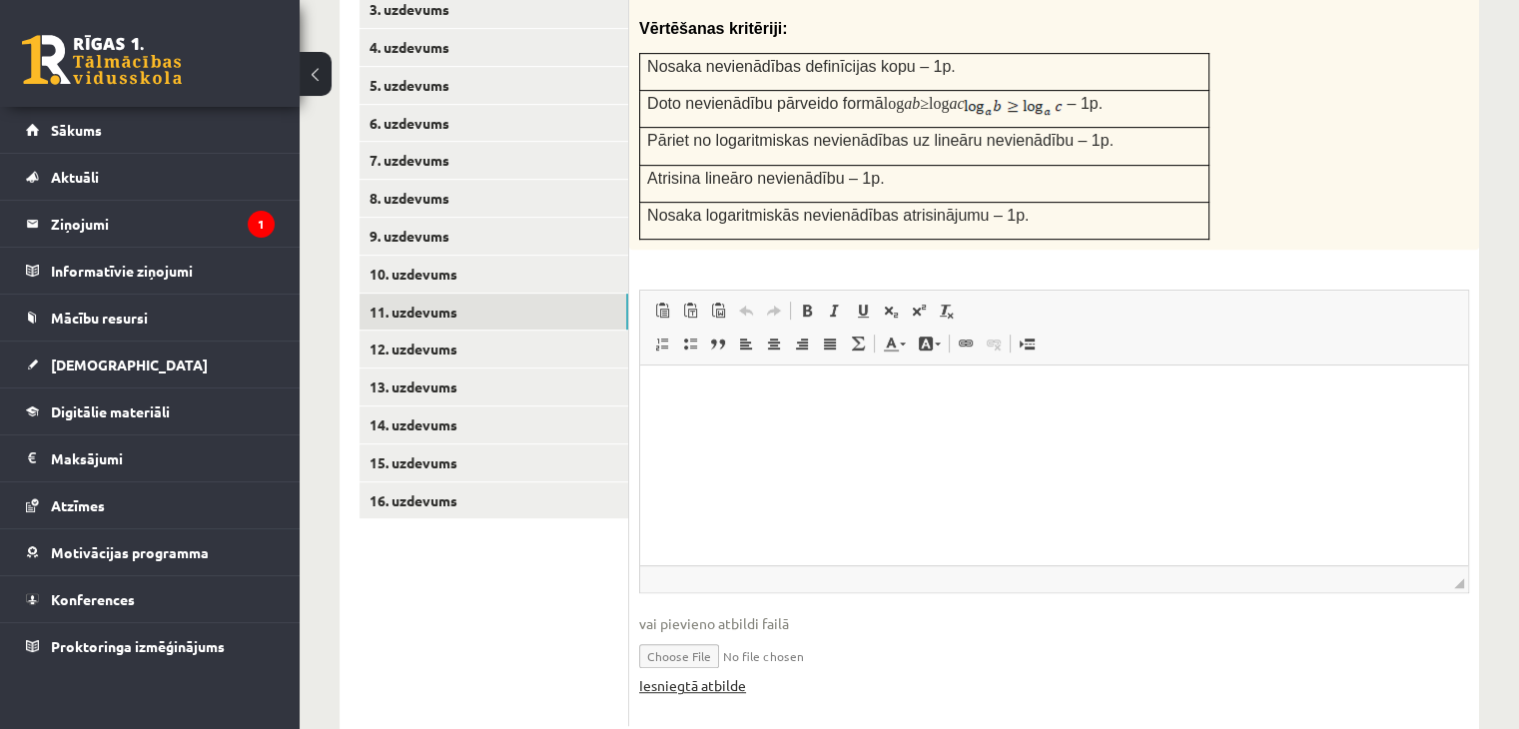
click at [723, 675] on link "Iesniegtā atbilde" at bounding box center [692, 685] width 107 height 21
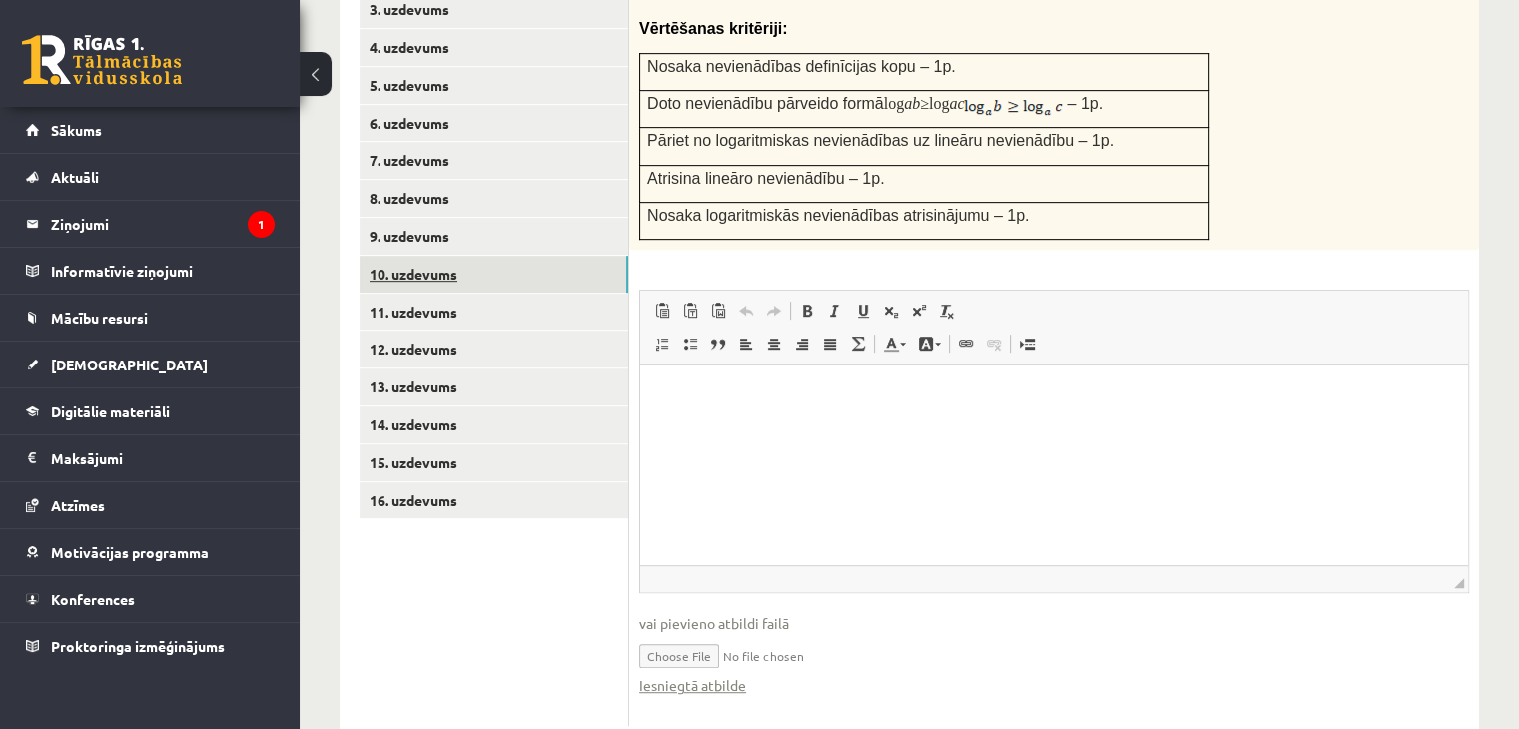
click at [416, 256] on link "10. uzdevums" at bounding box center [494, 274] width 269 height 37
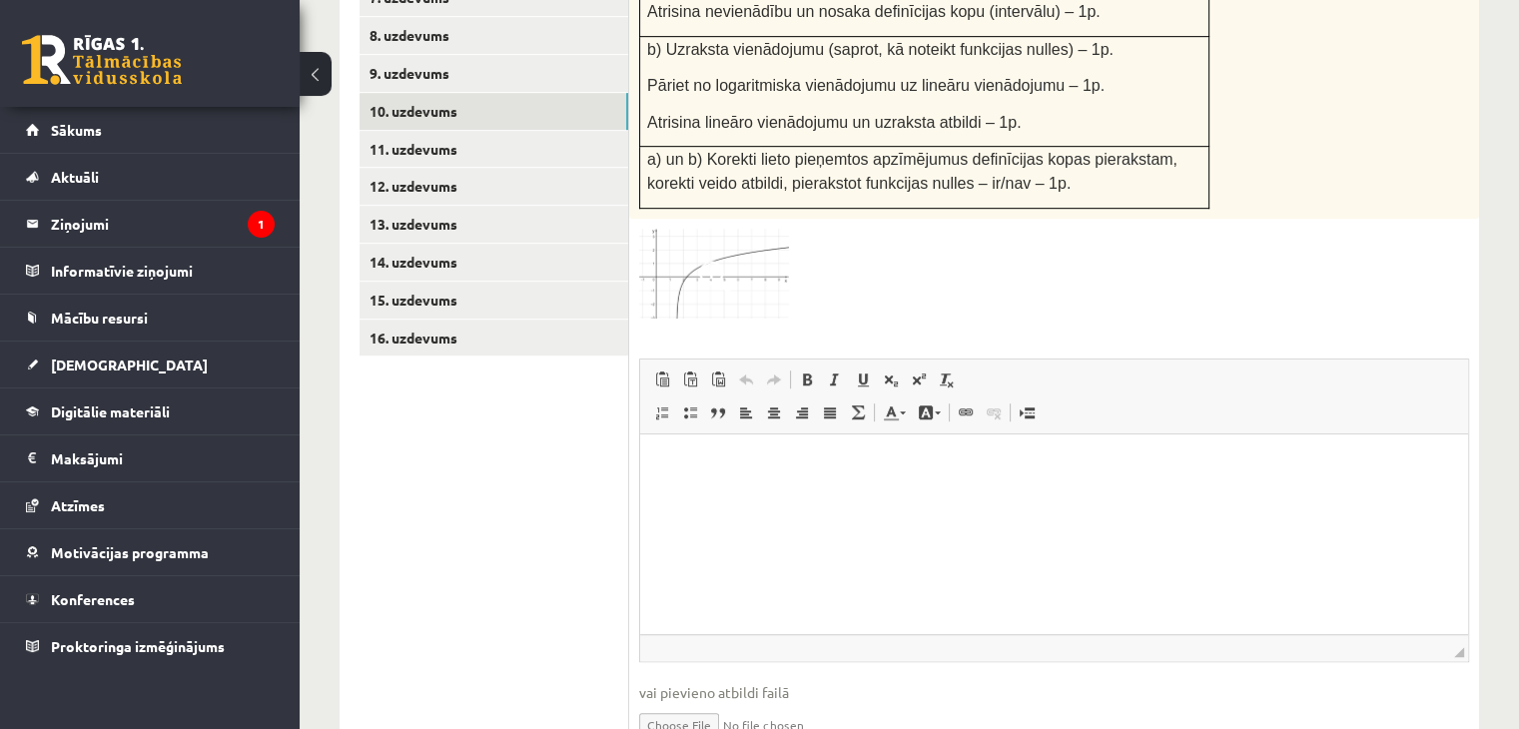
scroll to position [1131, 0]
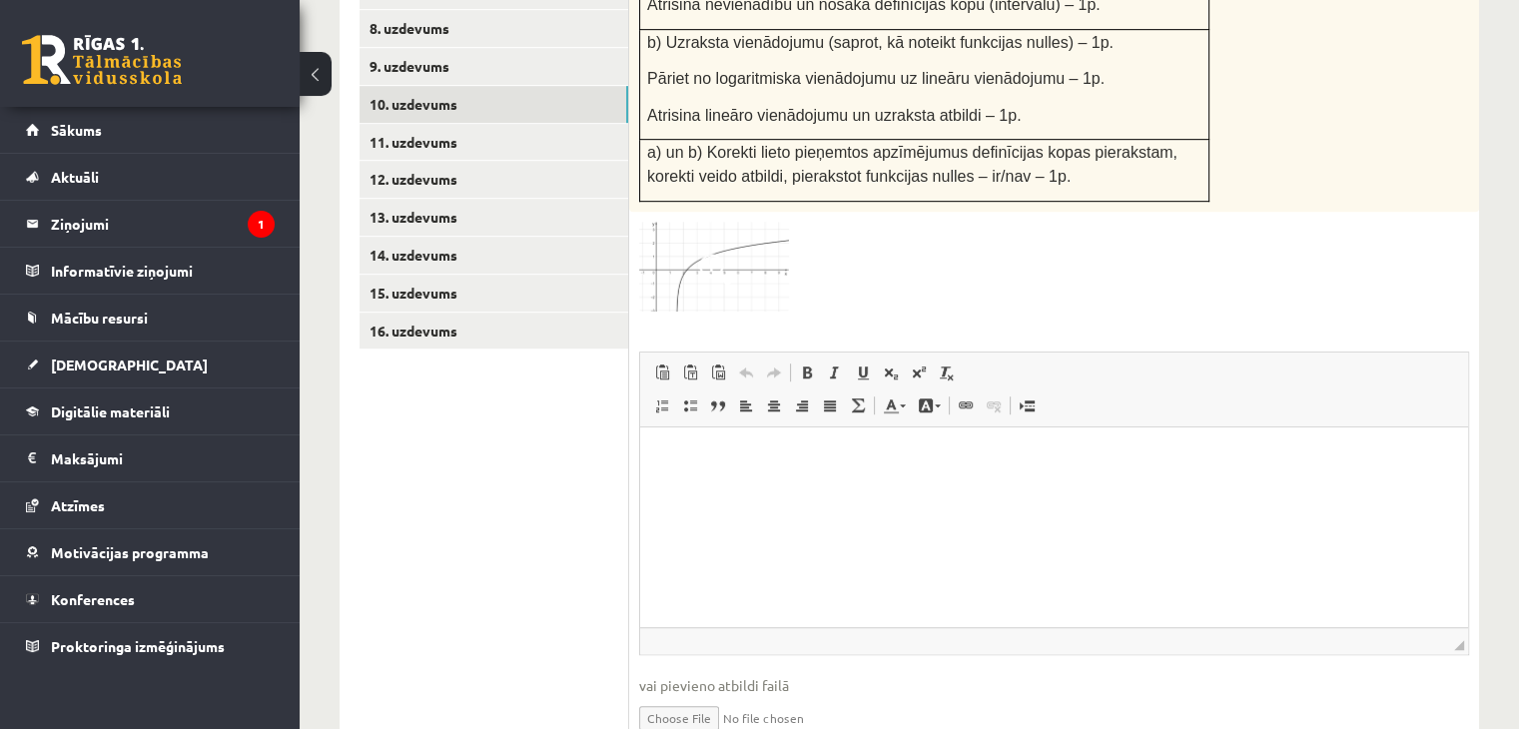
click at [443, 48] on link "9. uzdevums" at bounding box center [494, 66] width 269 height 37
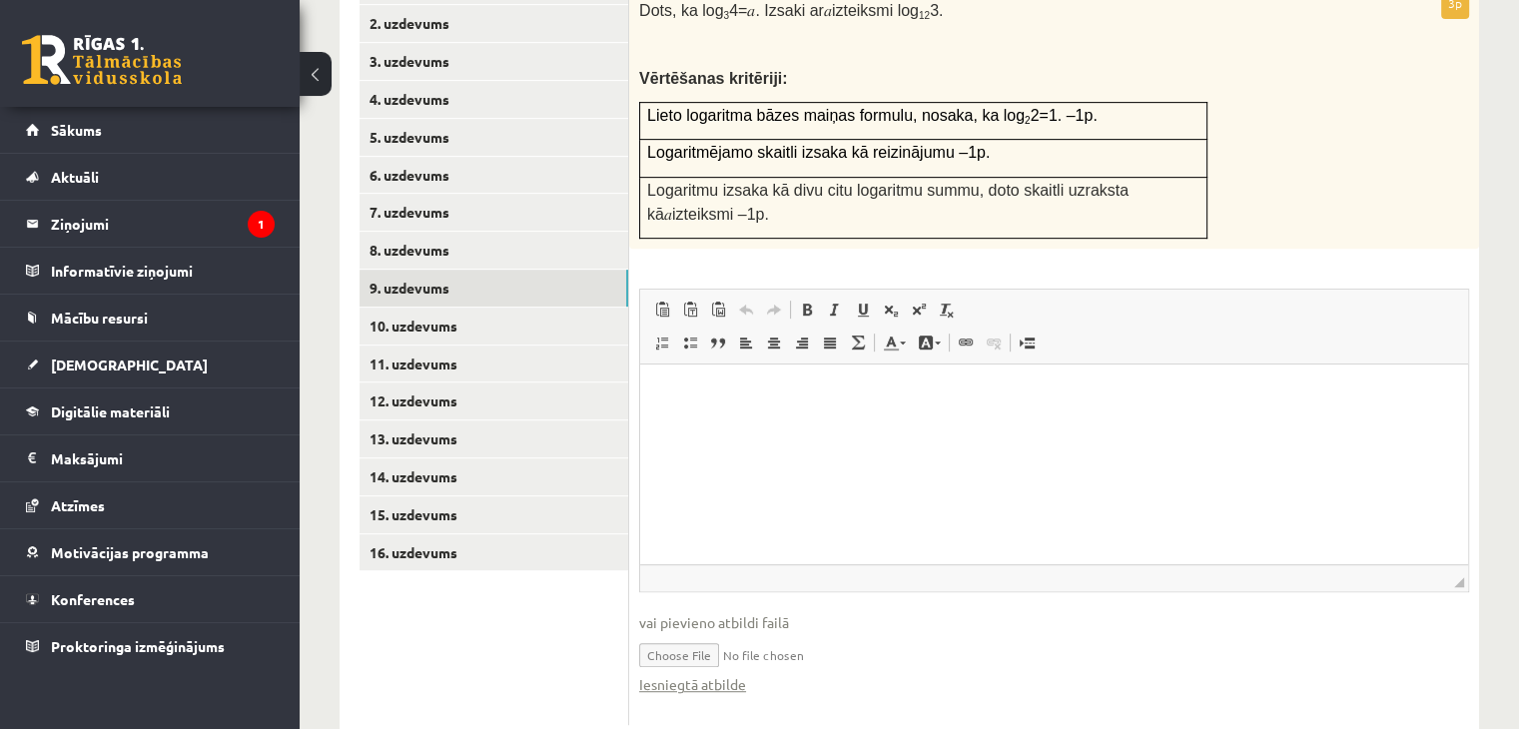
scroll to position [0, 0]
click at [715, 674] on link "Iesniegtā atbilde" at bounding box center [692, 684] width 107 height 21
click at [449, 232] on link "8. uzdevums" at bounding box center [494, 250] width 269 height 37
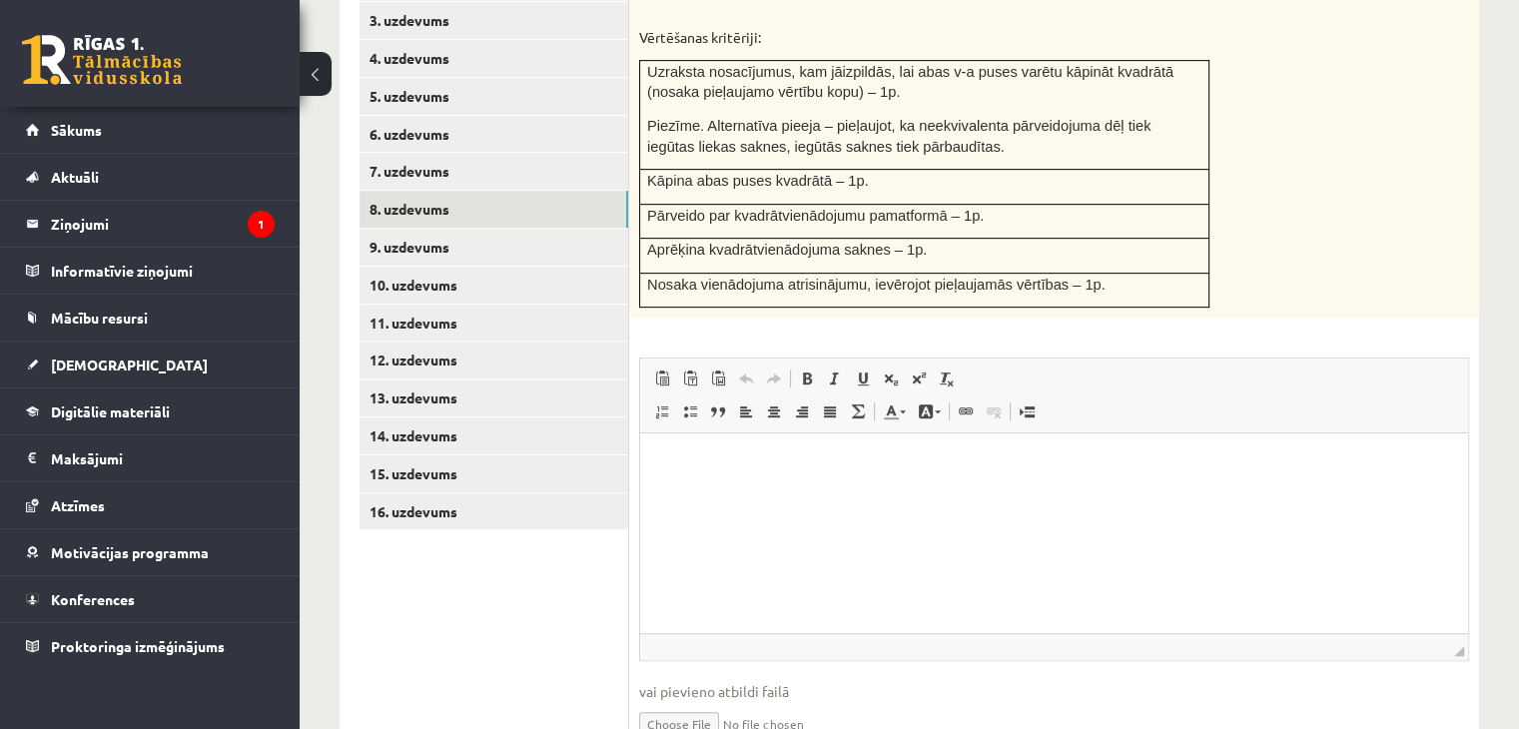
scroll to position [1029, 0]
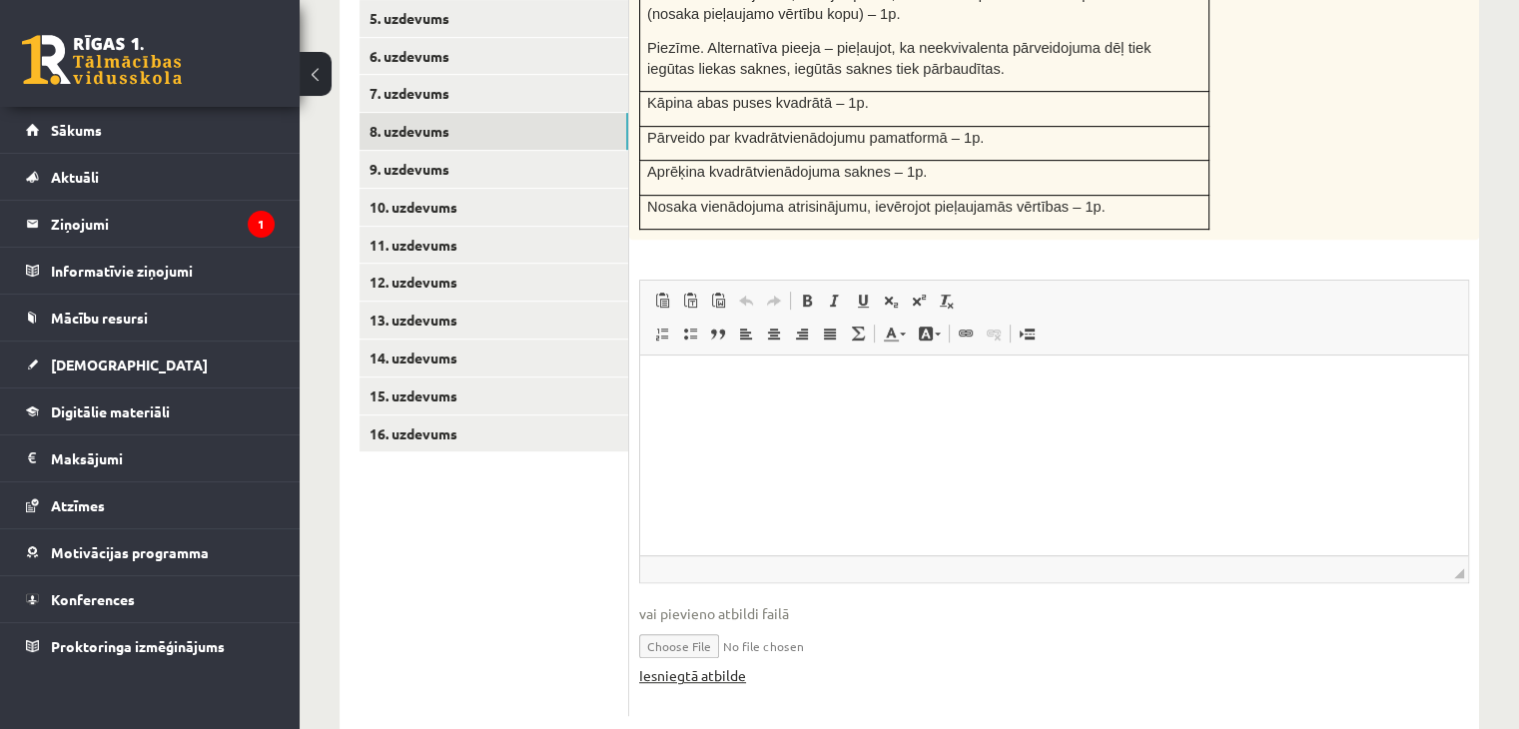
click at [702, 665] on link "Iesniegtā atbilde" at bounding box center [692, 675] width 107 height 21
click at [451, 75] on link "7. uzdevums" at bounding box center [494, 93] width 269 height 37
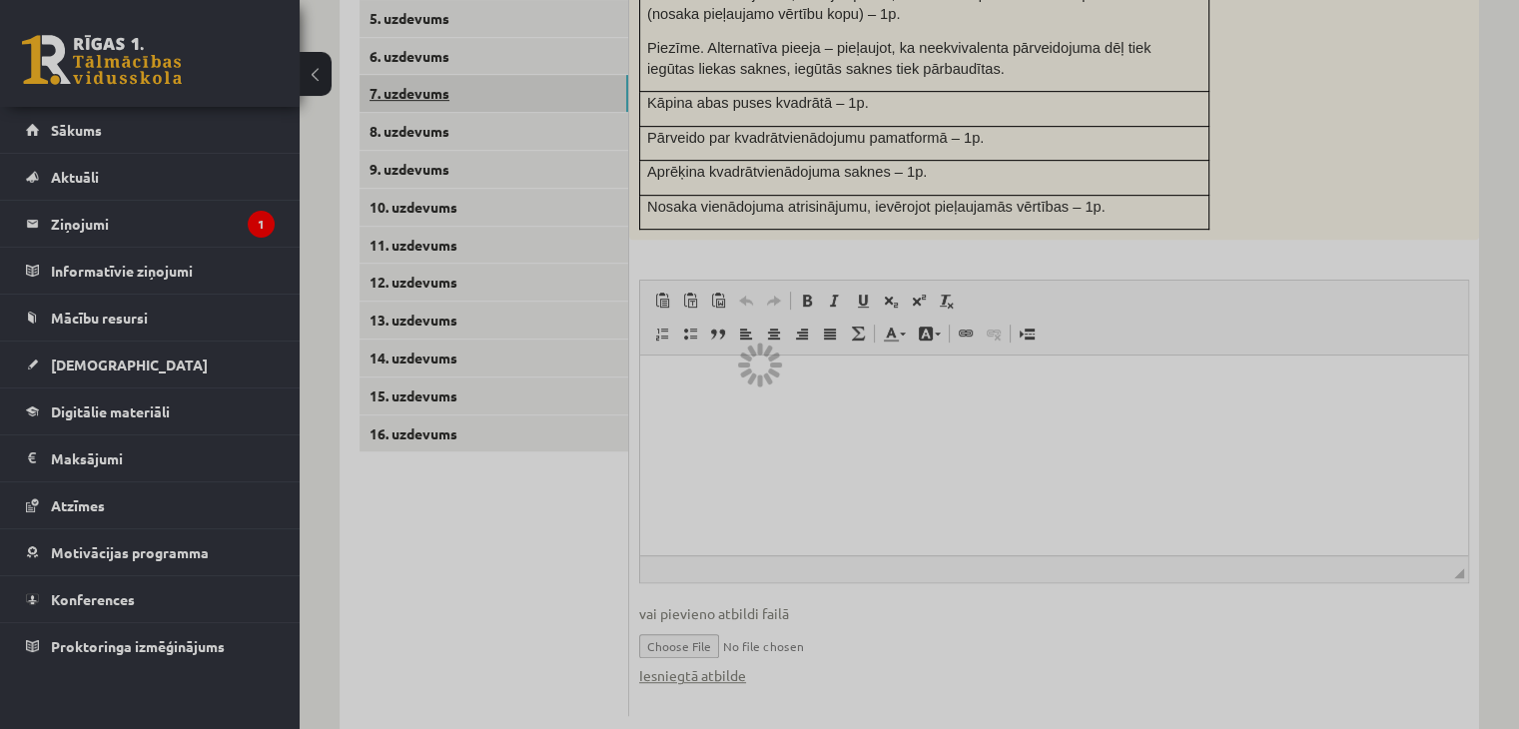
scroll to position [768, 0]
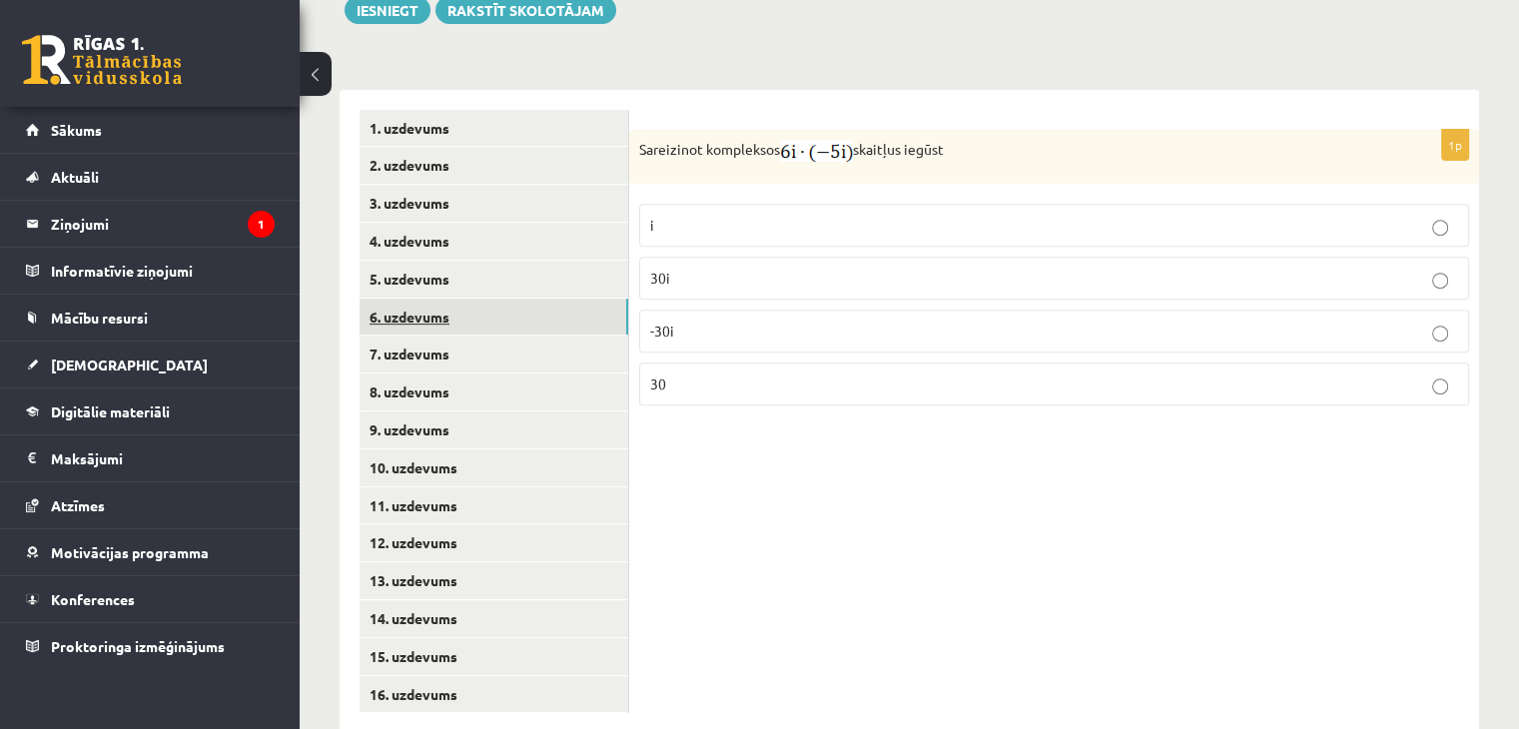
click at [423, 299] on link "6. uzdevums" at bounding box center [494, 317] width 269 height 37
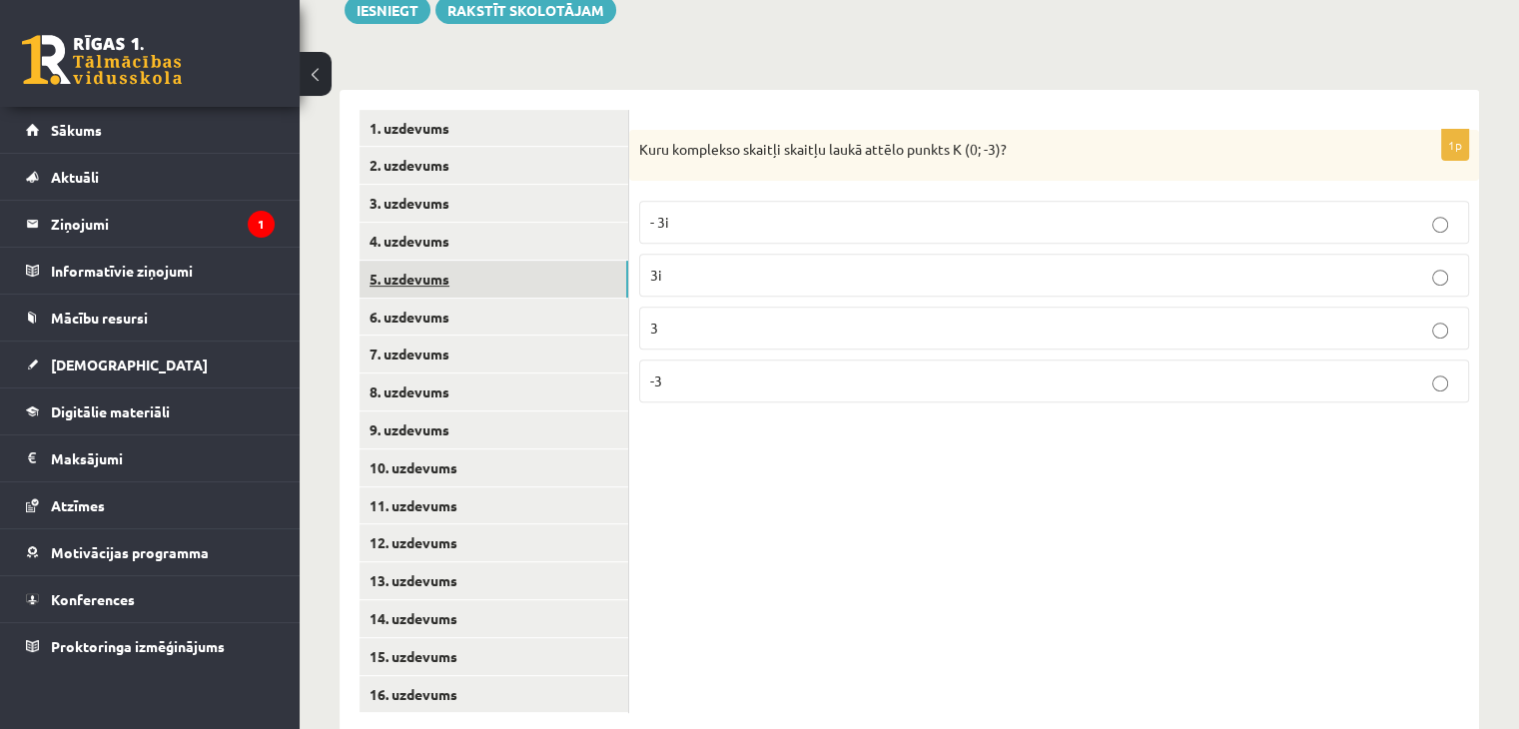
click at [408, 261] on link "5. uzdevums" at bounding box center [494, 279] width 269 height 37
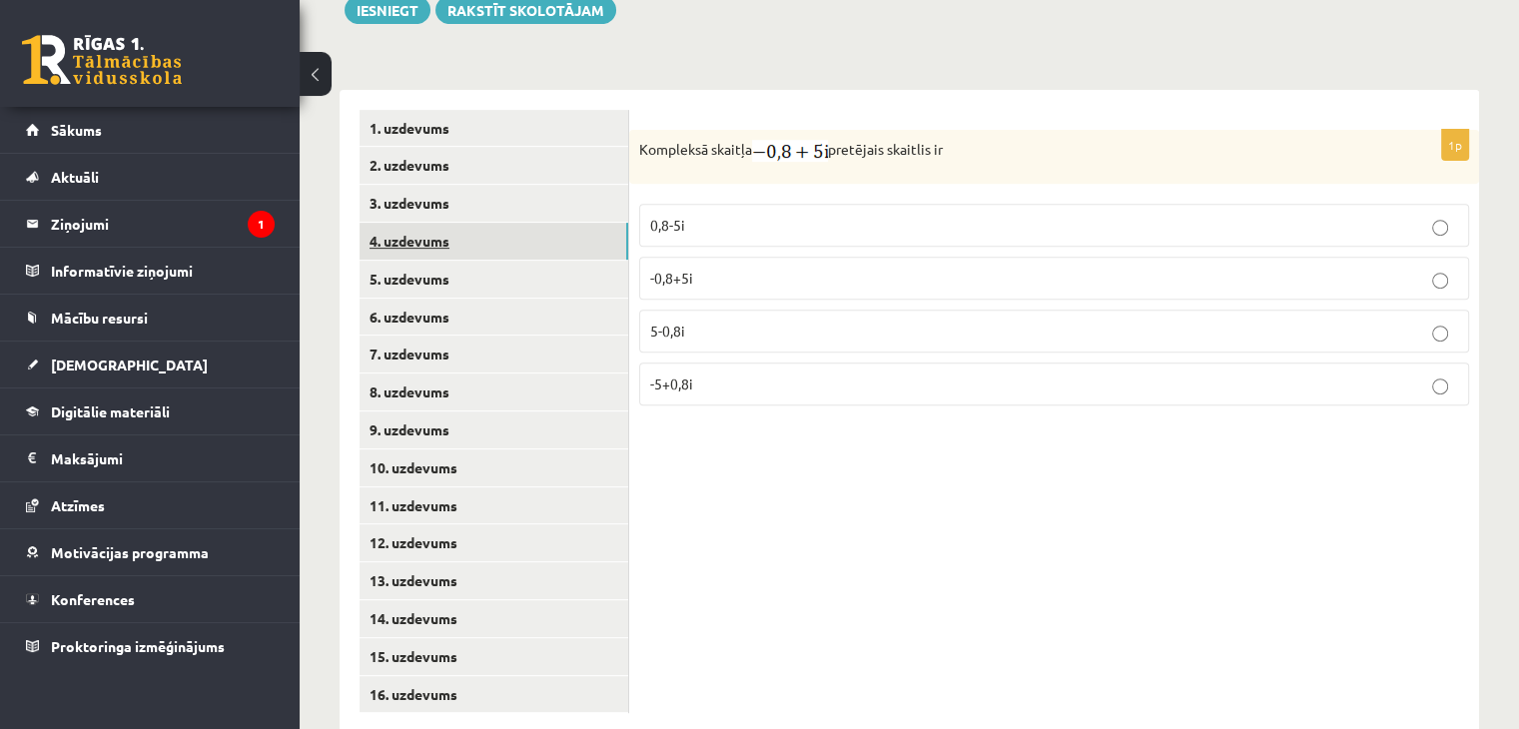
click at [415, 223] on link "4. uzdevums" at bounding box center [494, 241] width 269 height 37
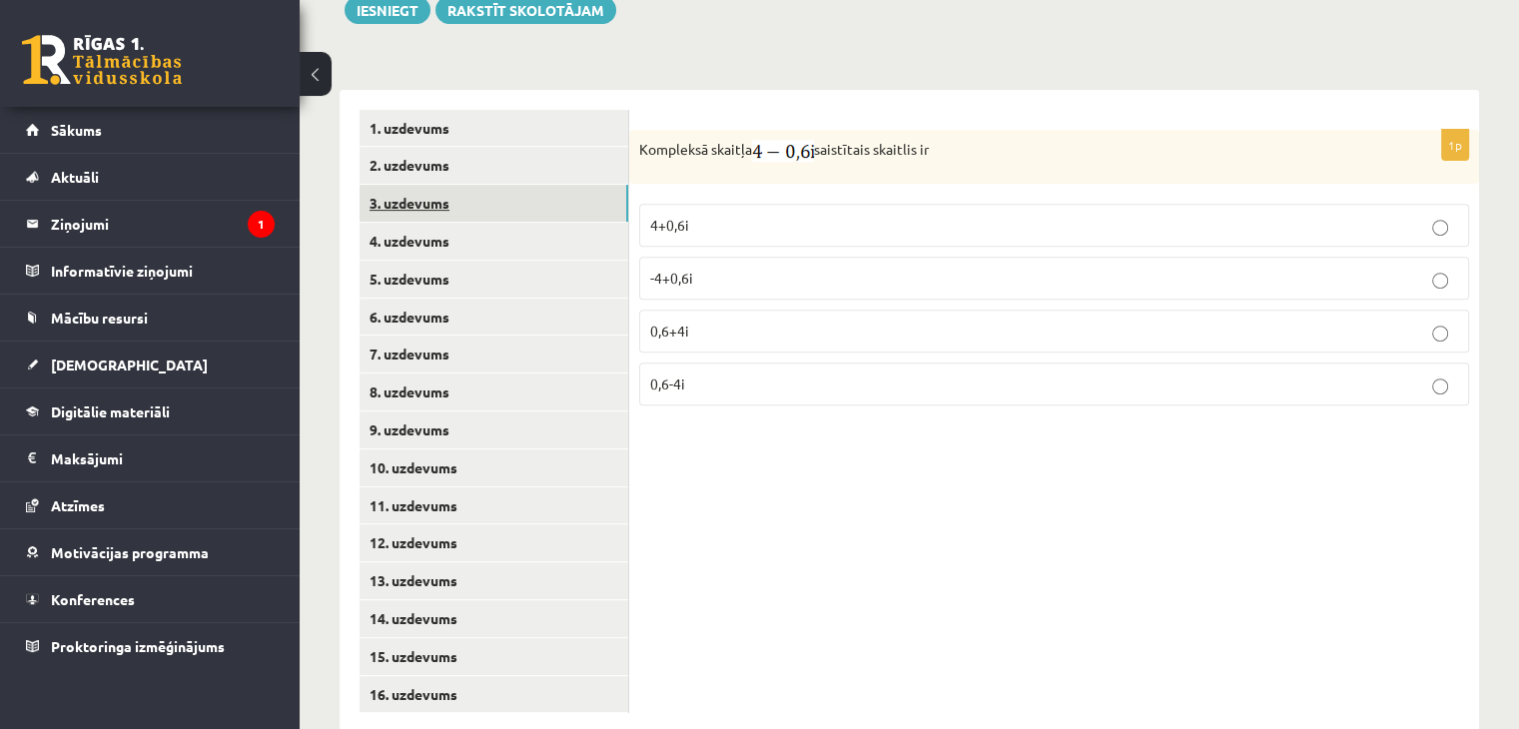
click at [426, 185] on link "3. uzdevums" at bounding box center [494, 203] width 269 height 37
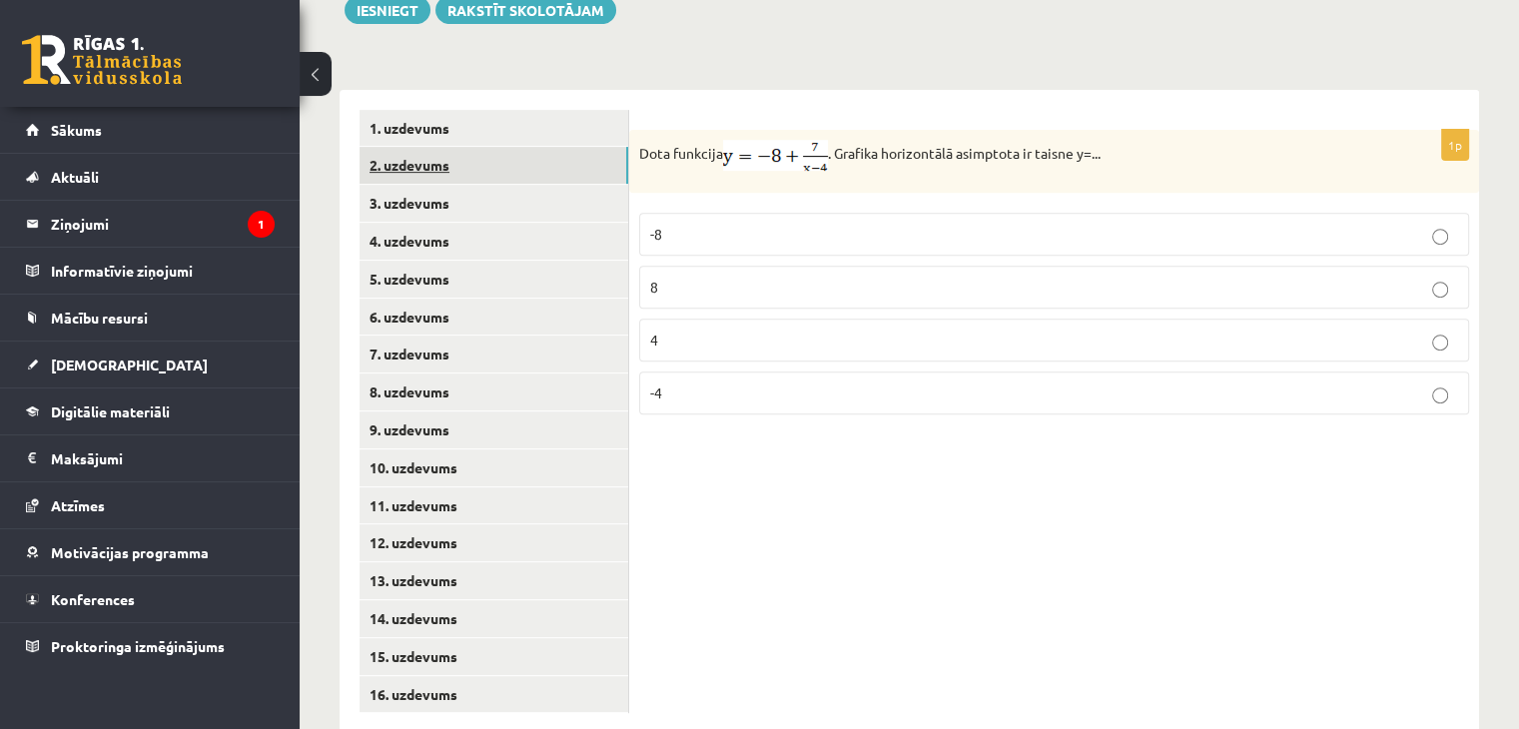
click at [427, 147] on link "2. uzdevums" at bounding box center [494, 165] width 269 height 37
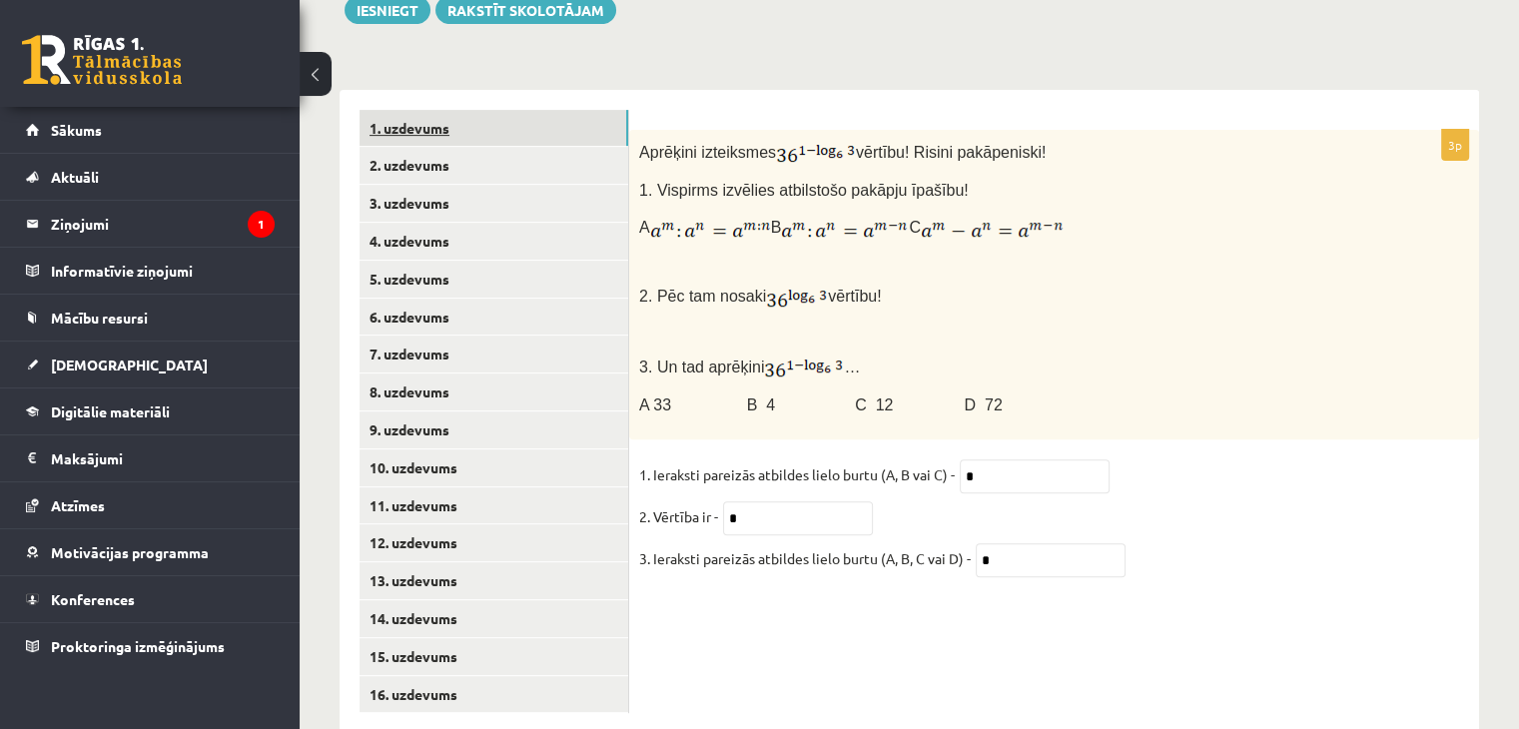
click at [407, 110] on link "1. uzdevums" at bounding box center [494, 128] width 269 height 37
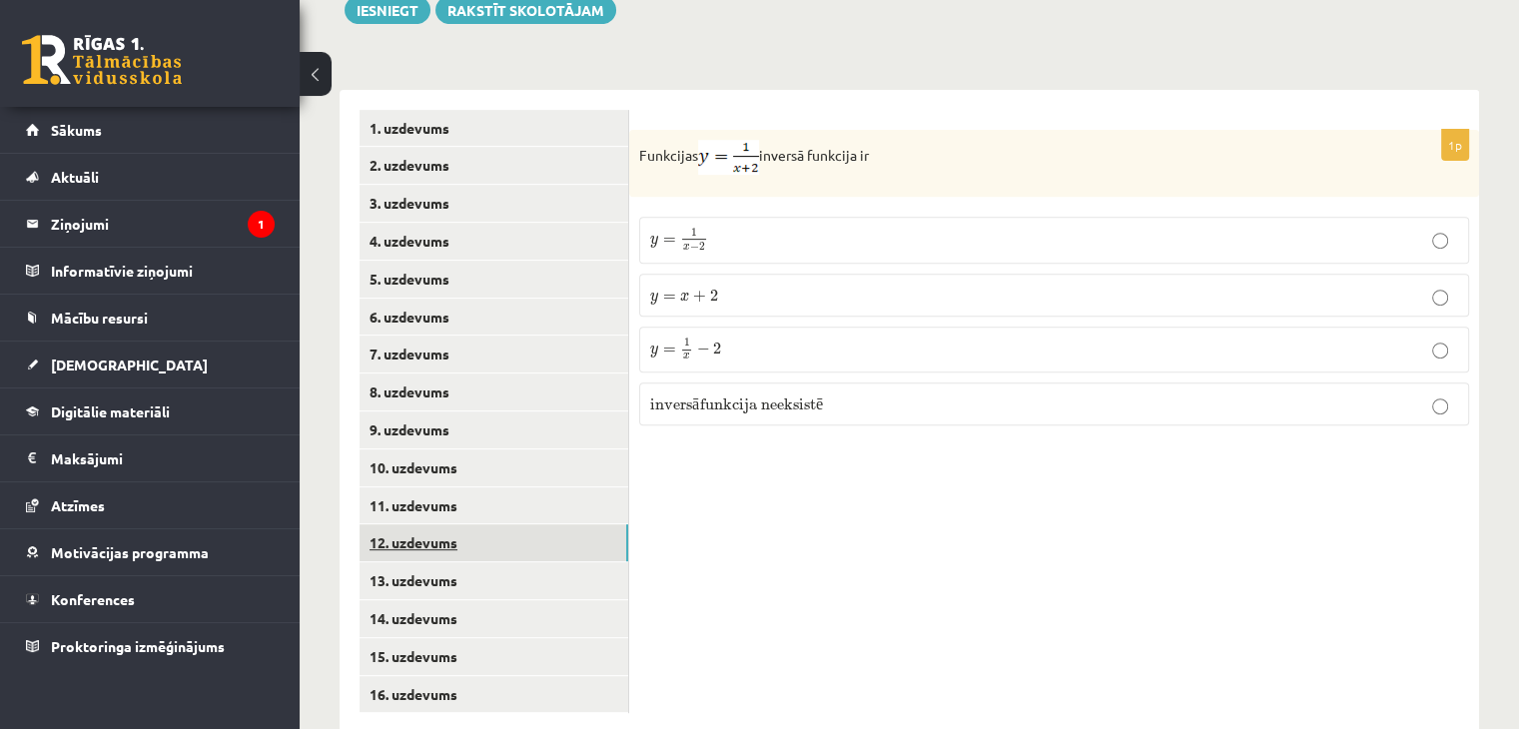
click at [421, 524] on link "12. uzdevums" at bounding box center [494, 542] width 269 height 37
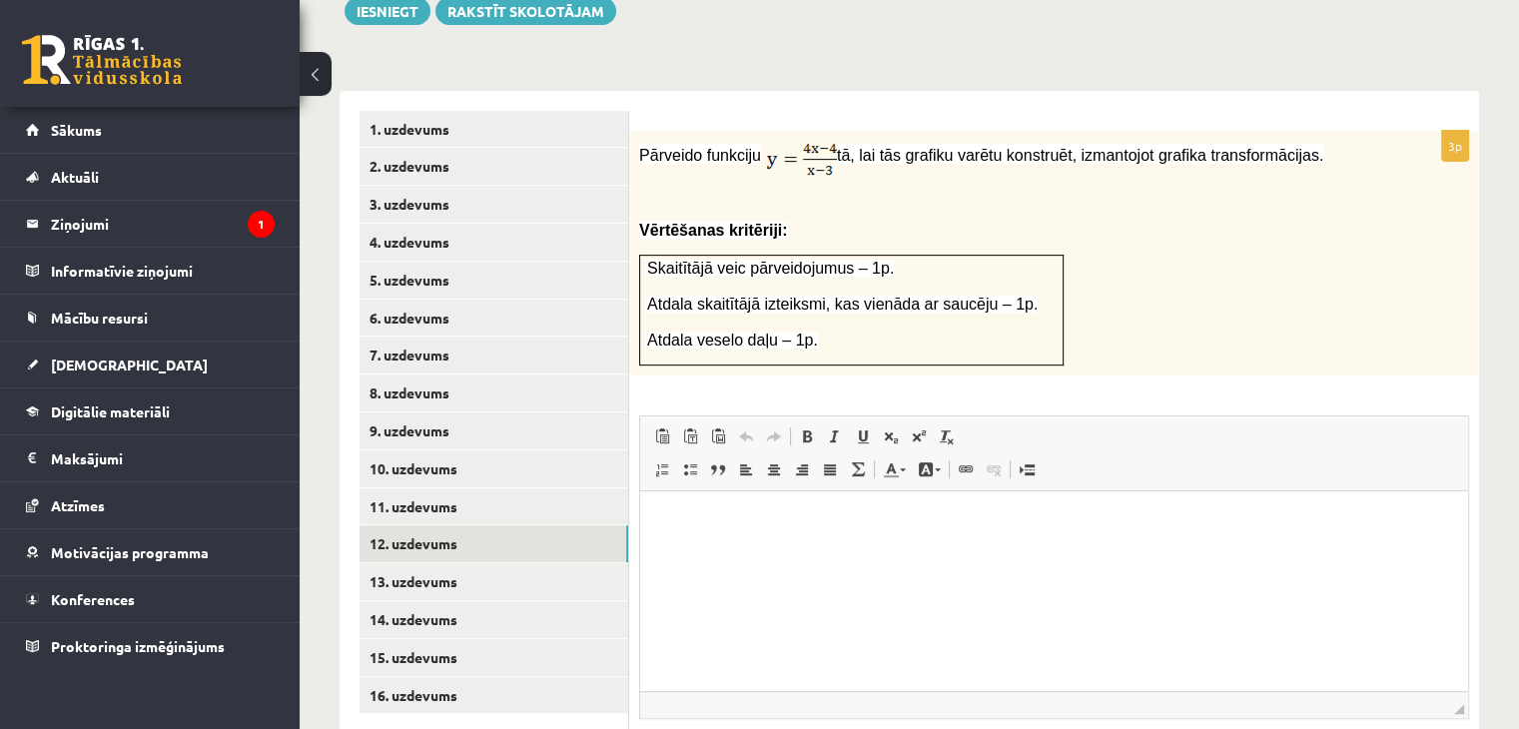
scroll to position [875, 0]
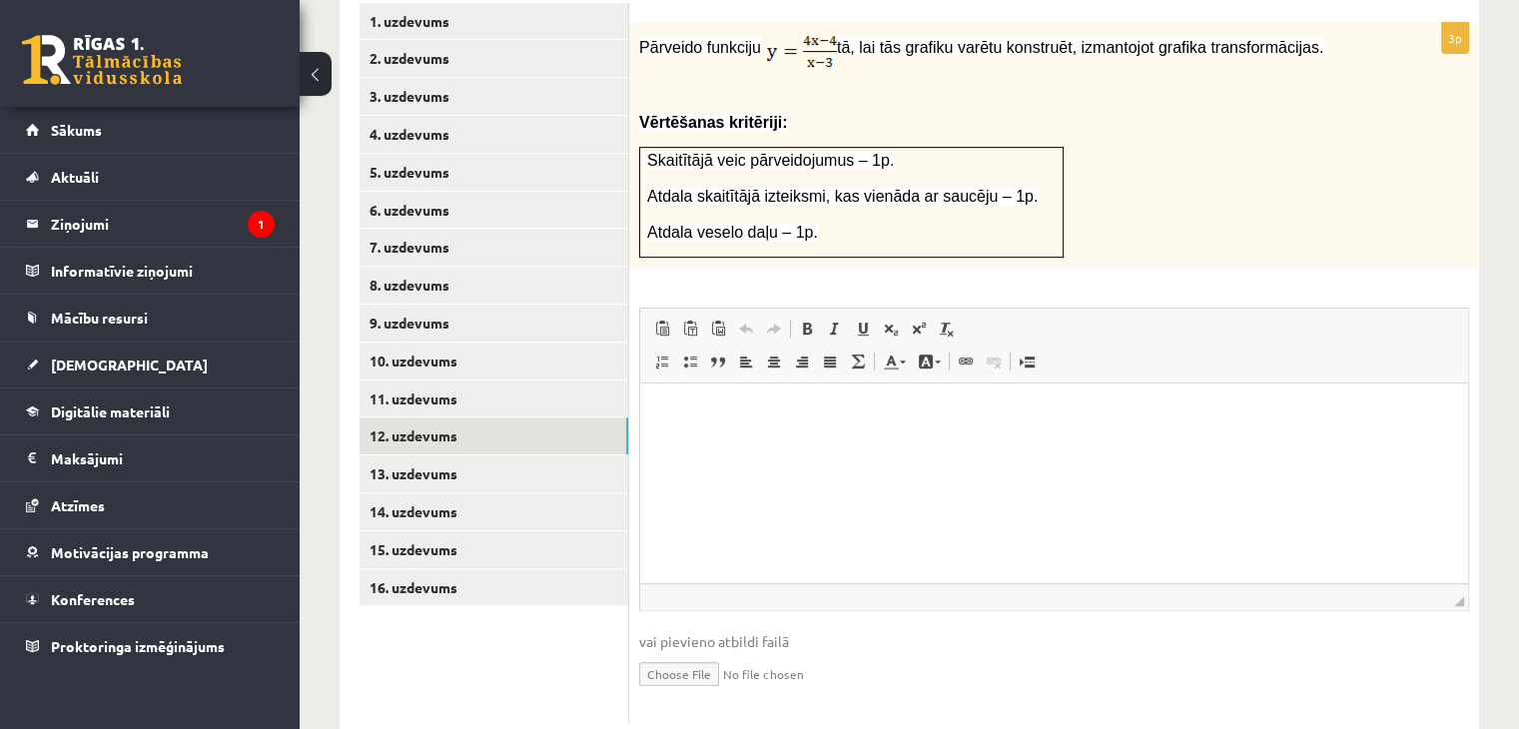
click at [701, 652] on input "file" at bounding box center [1054, 672] width 830 height 41
type input "**********"
click at [735, 693] on link "Iesniegtā atbilde" at bounding box center [692, 703] width 107 height 21
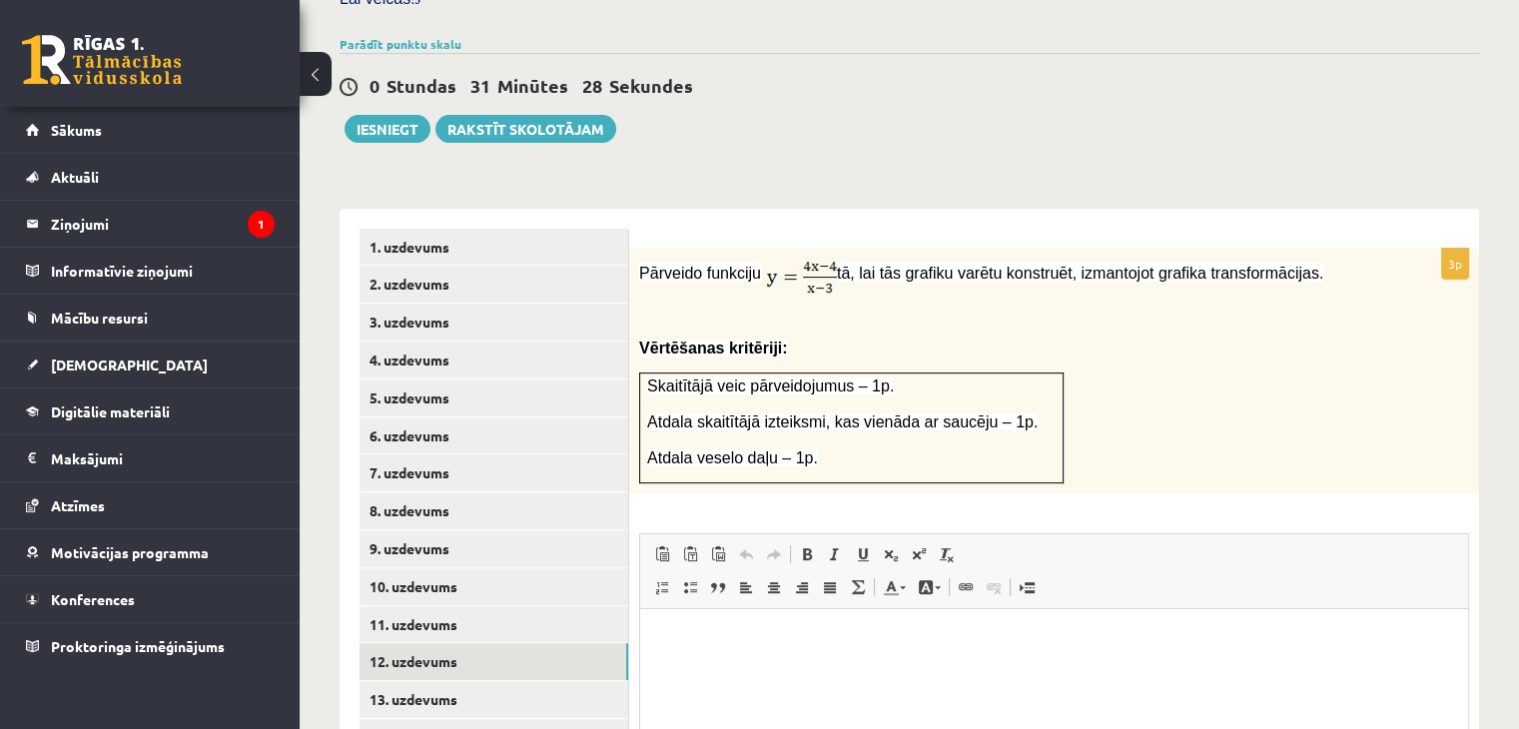
scroll to position [651, 0]
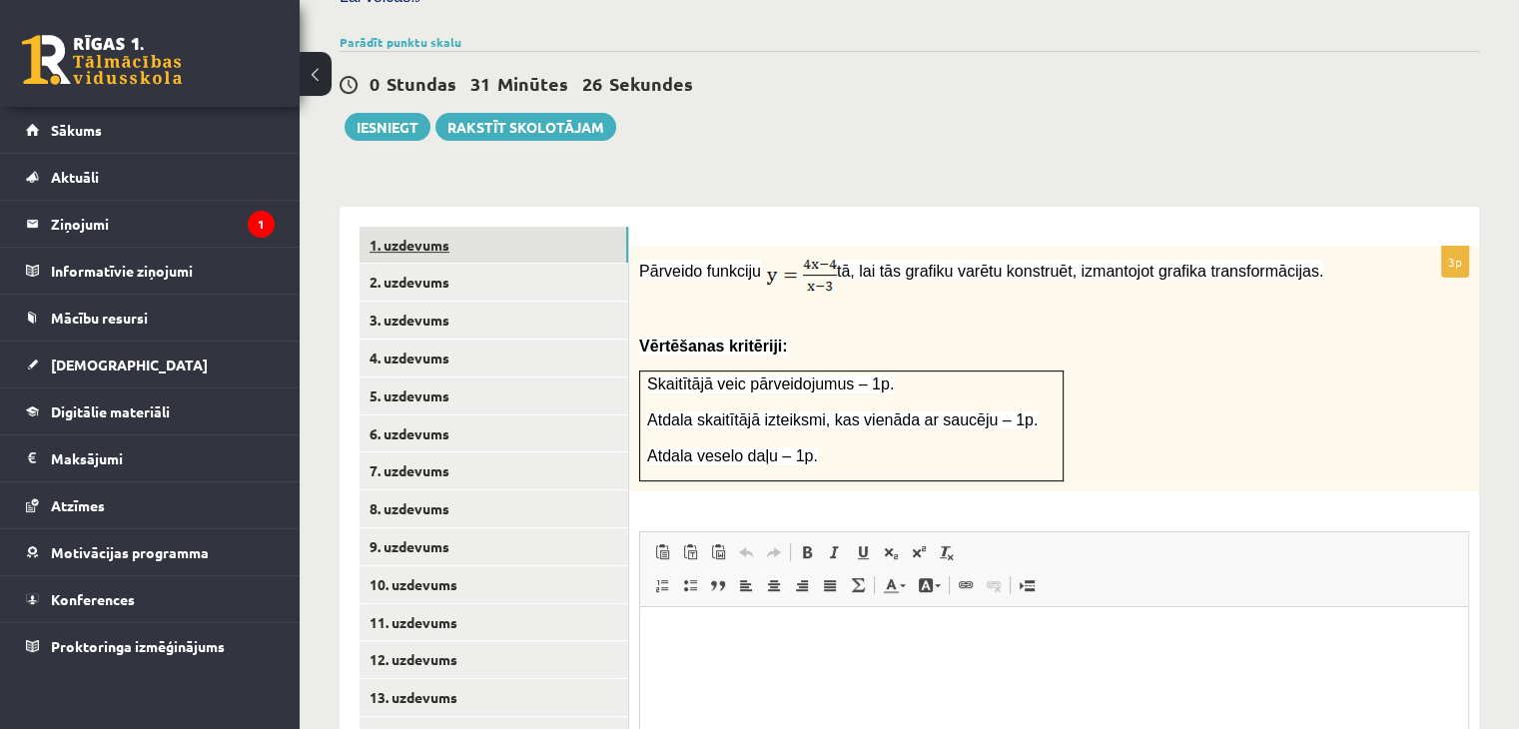
click at [407, 227] on link "1. uzdevums" at bounding box center [494, 245] width 269 height 37
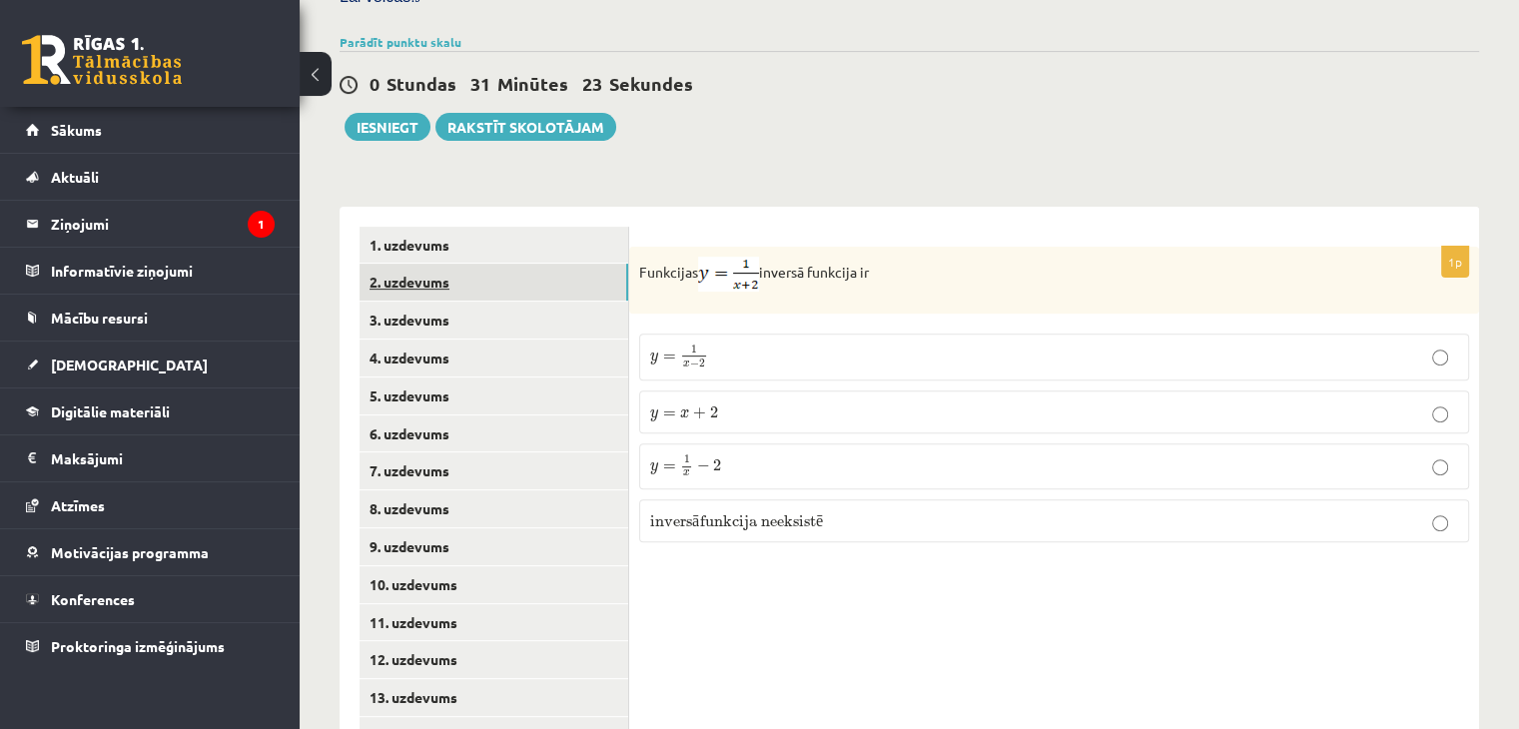
click at [394, 264] on link "2. uzdevums" at bounding box center [494, 282] width 269 height 37
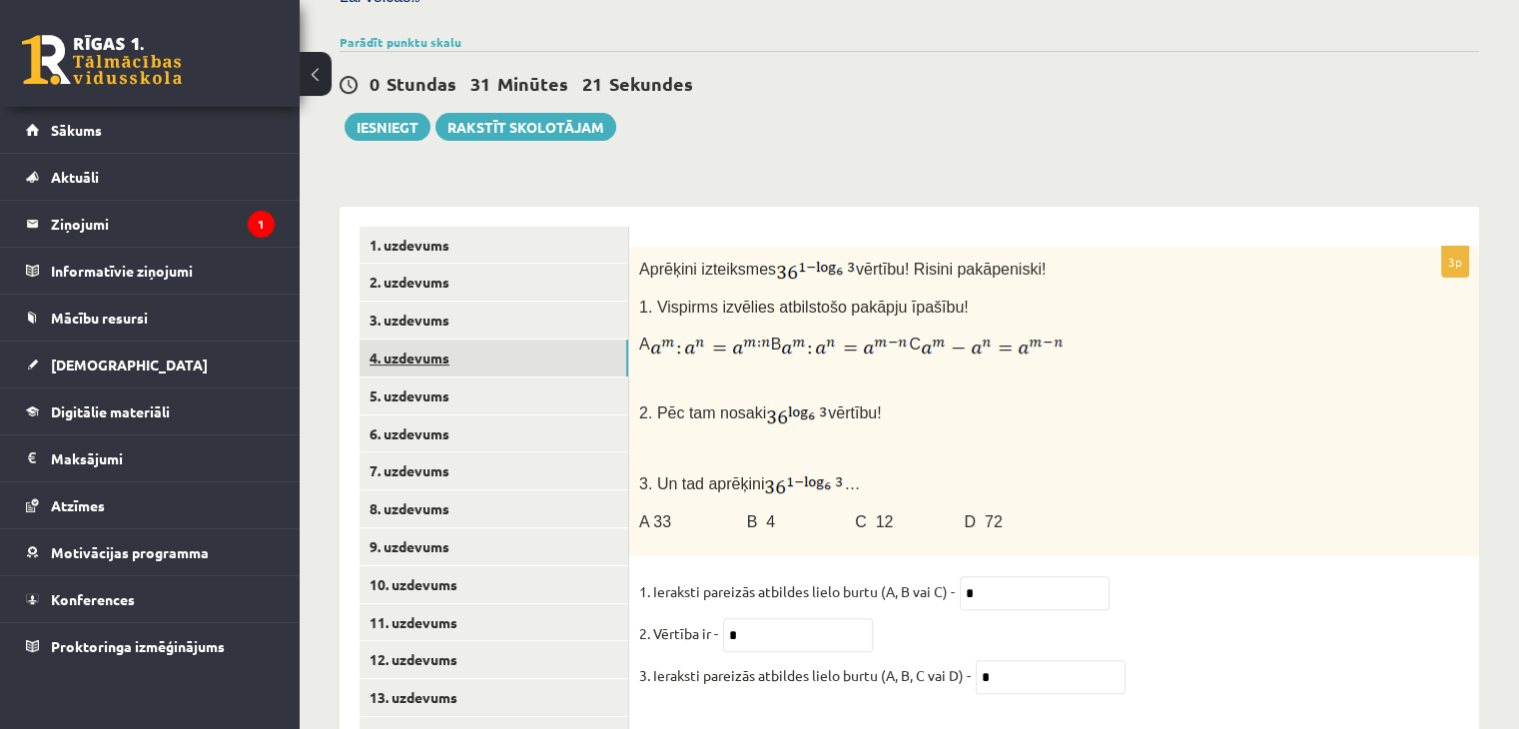
click at [399, 340] on link "4. uzdevums" at bounding box center [494, 358] width 269 height 37
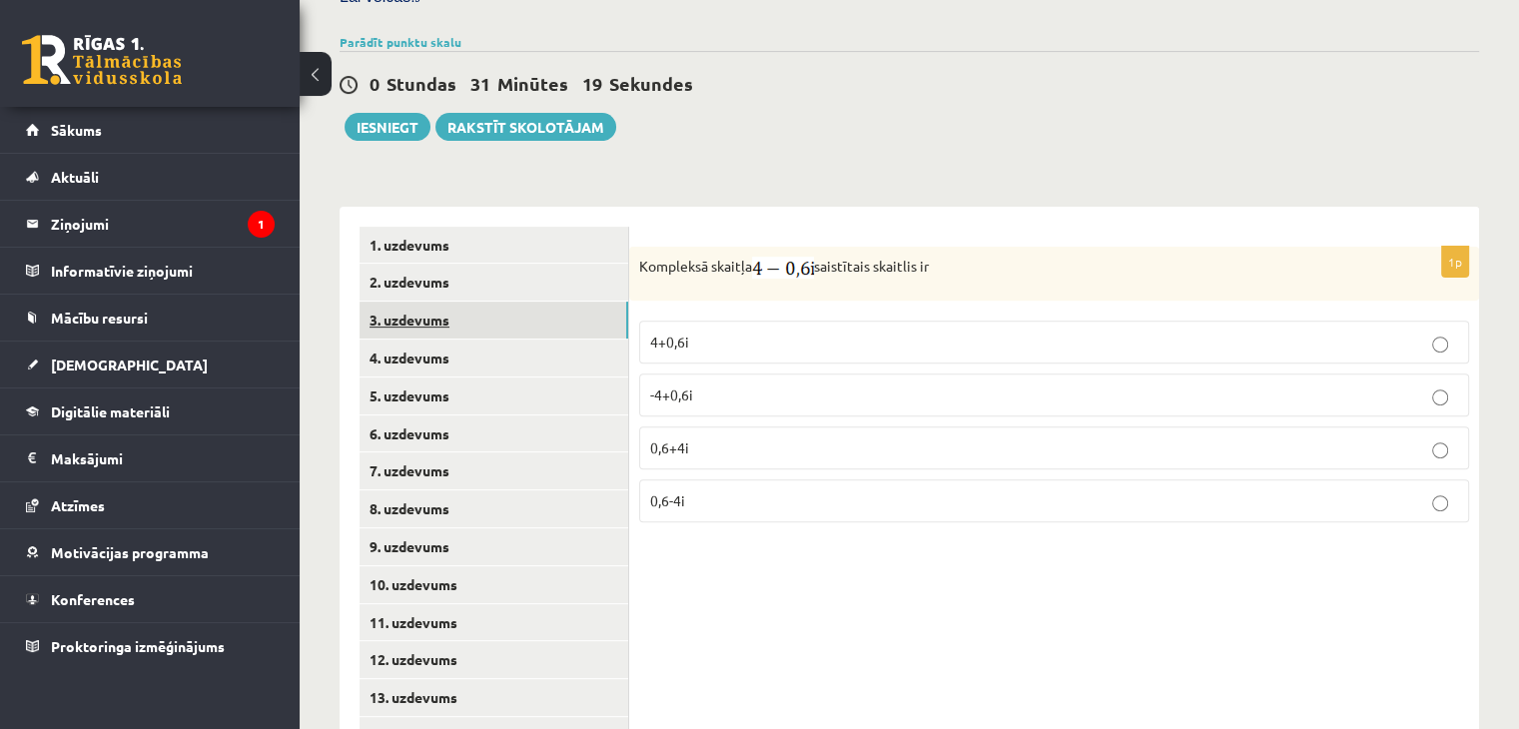
click at [404, 302] on link "3. uzdevums" at bounding box center [494, 320] width 269 height 37
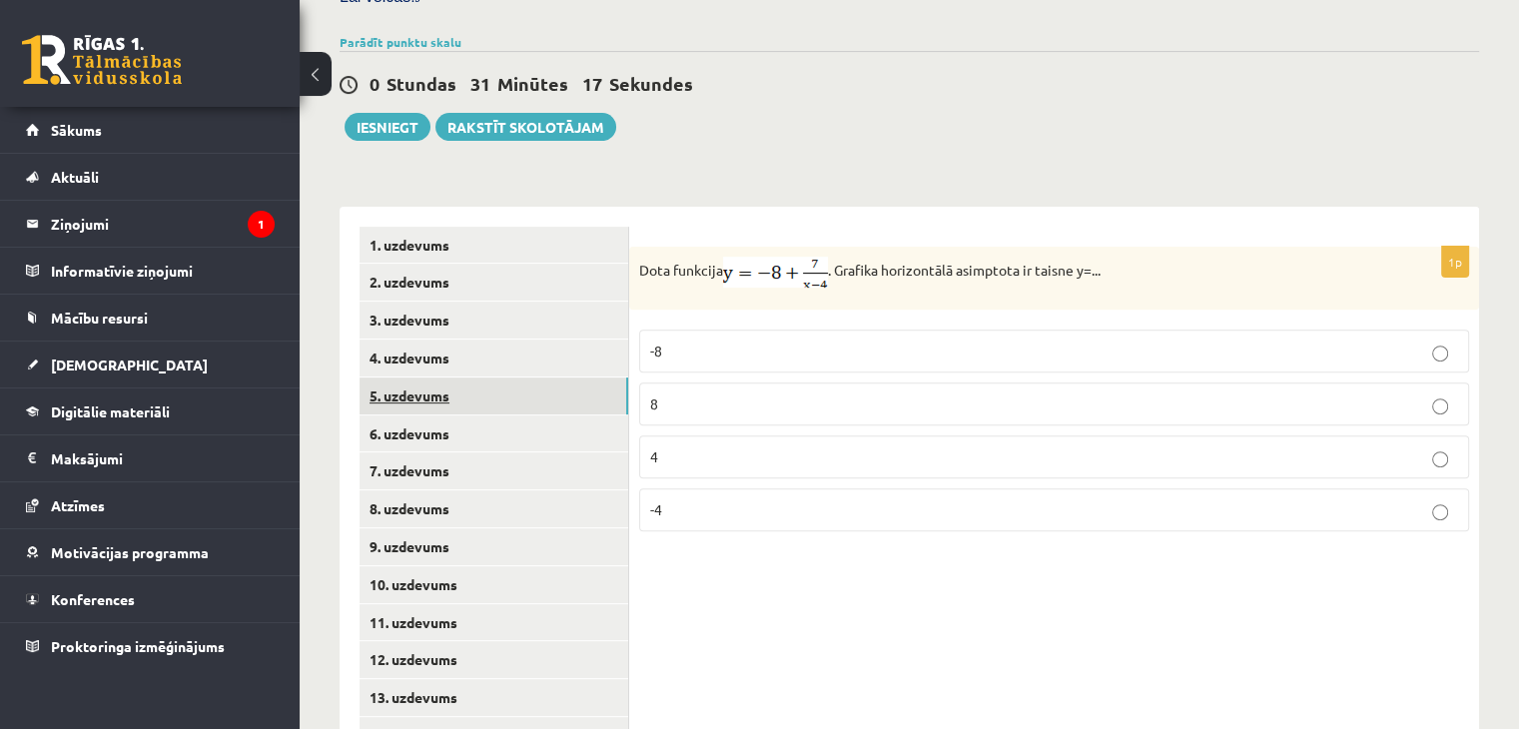
click at [397, 377] on link "5. uzdevums" at bounding box center [494, 395] width 269 height 37
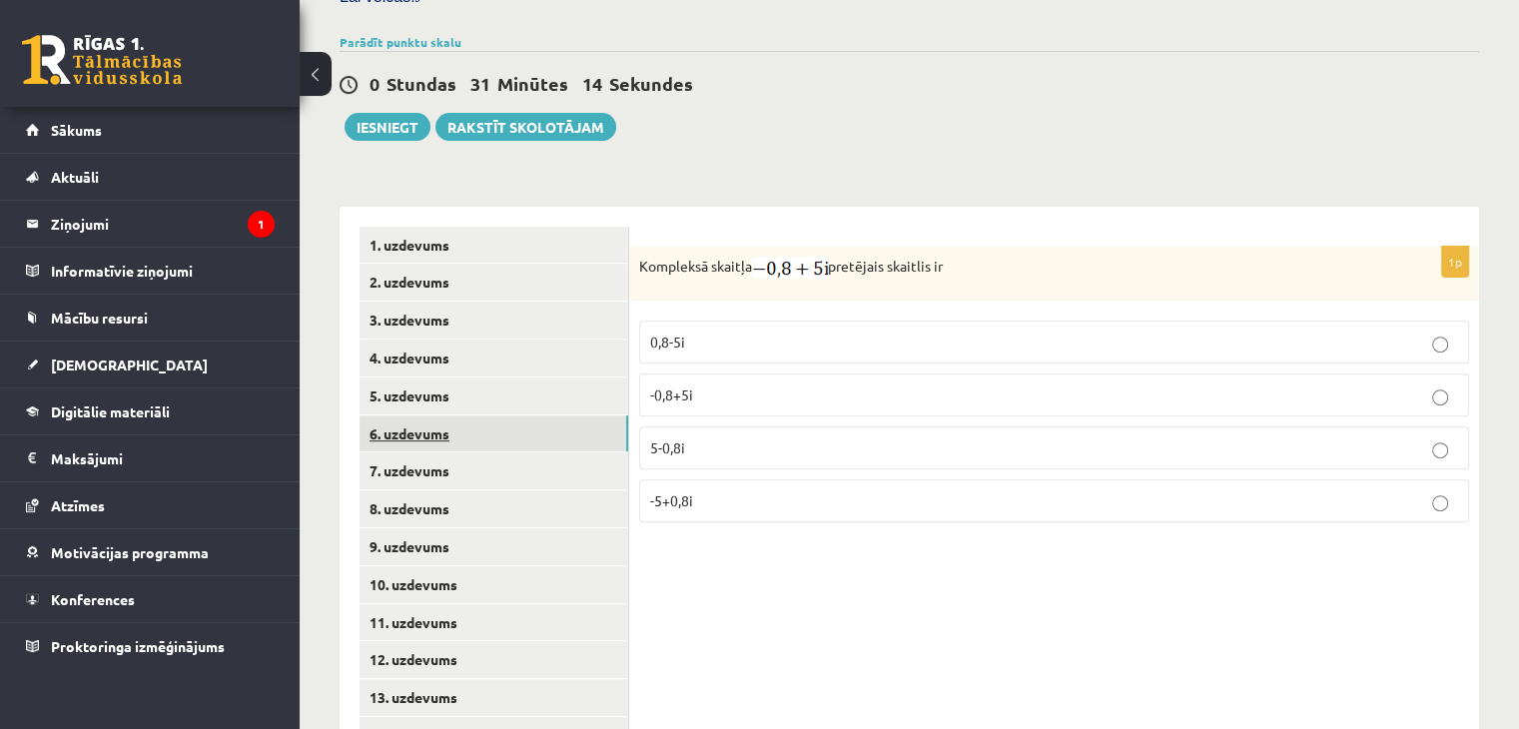
click at [399, 415] on link "6. uzdevums" at bounding box center [494, 433] width 269 height 37
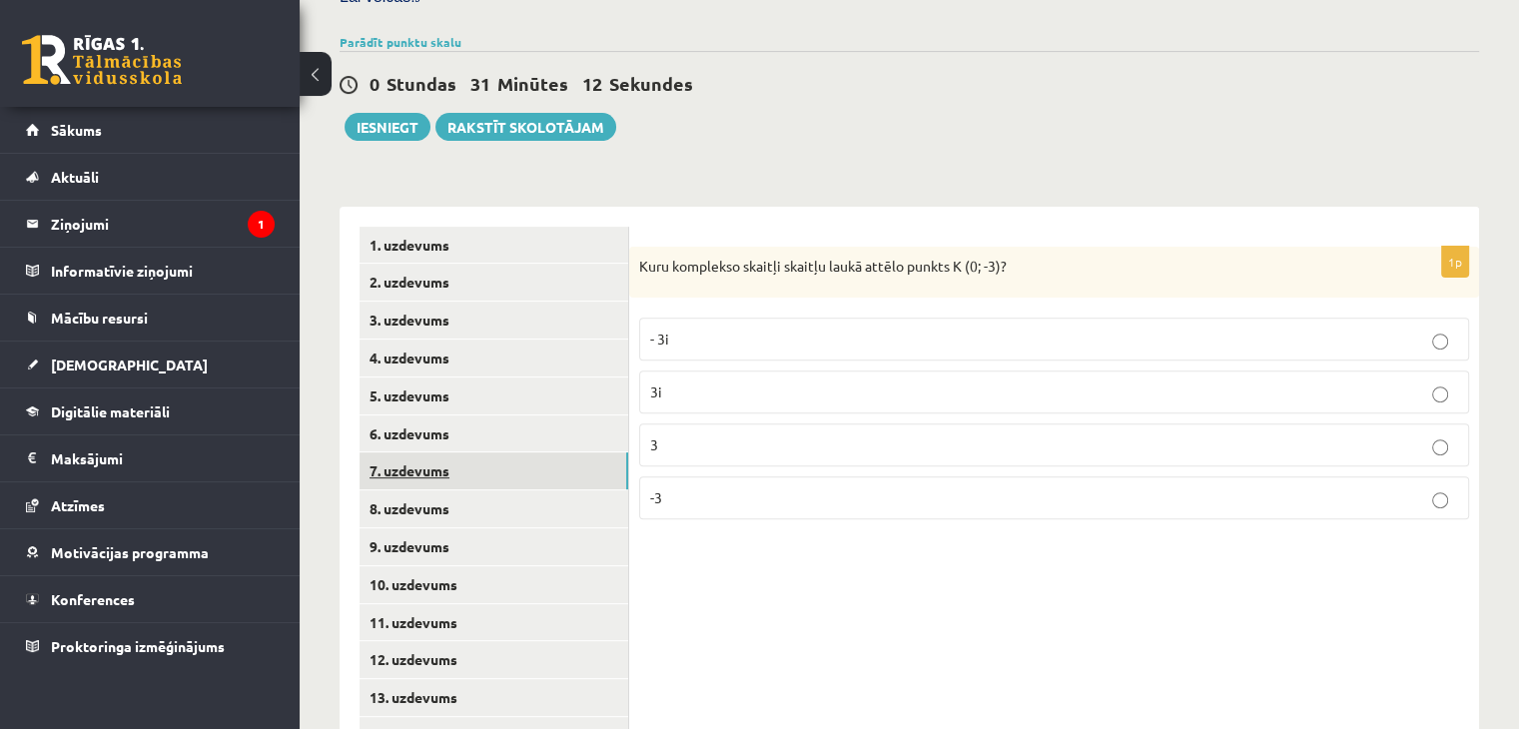
click at [399, 452] on link "7. uzdevums" at bounding box center [494, 470] width 269 height 37
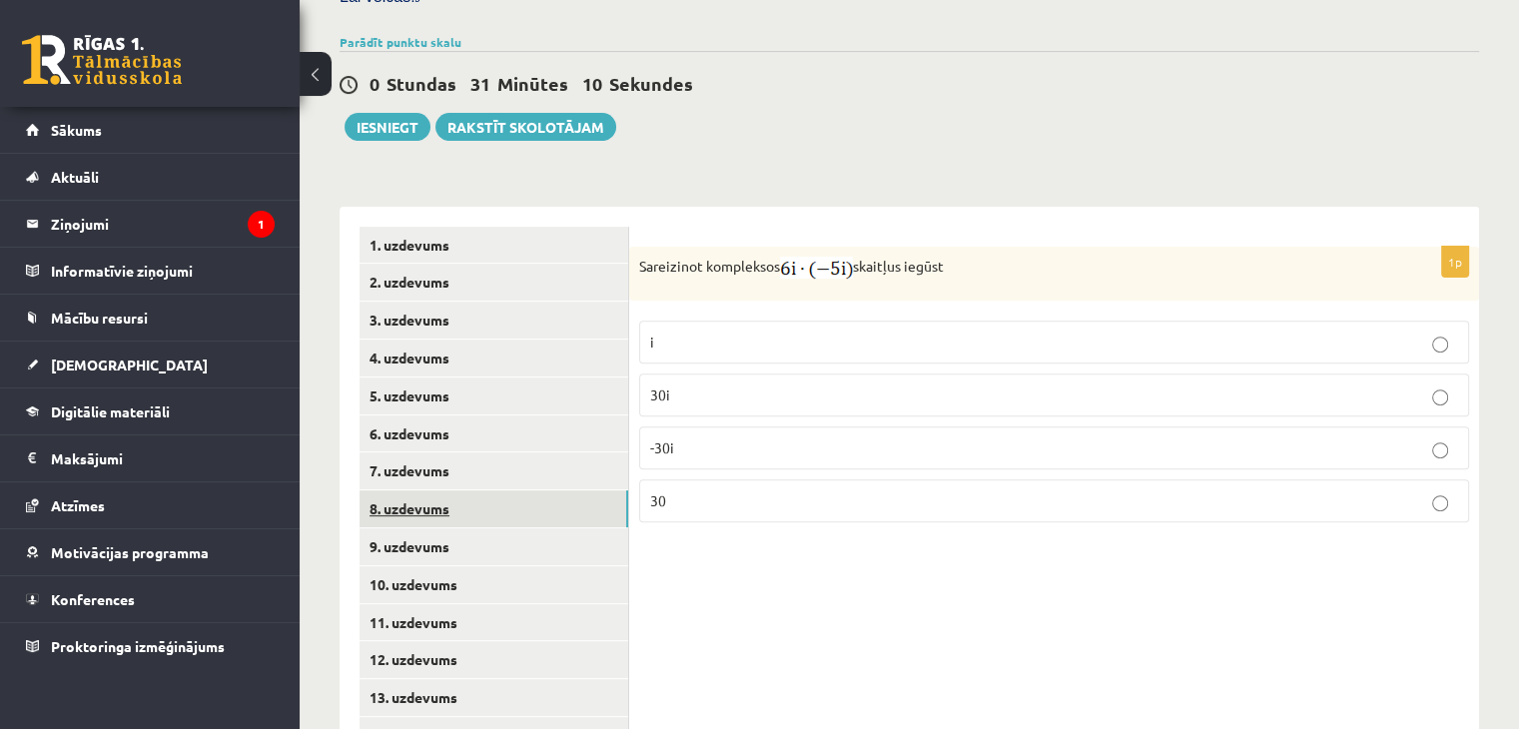
click at [411, 490] on link "8. uzdevums" at bounding box center [494, 508] width 269 height 37
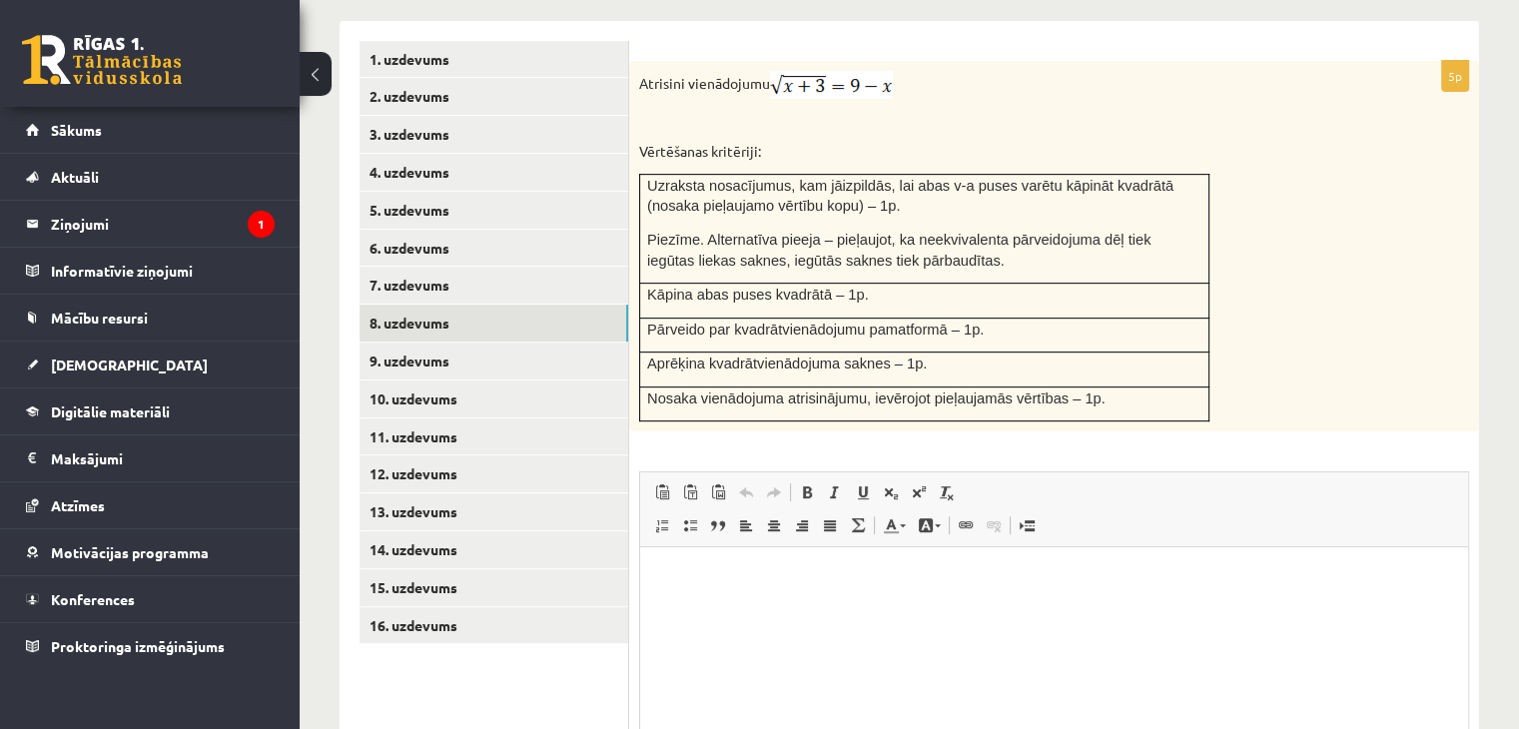
scroll to position [835, 0]
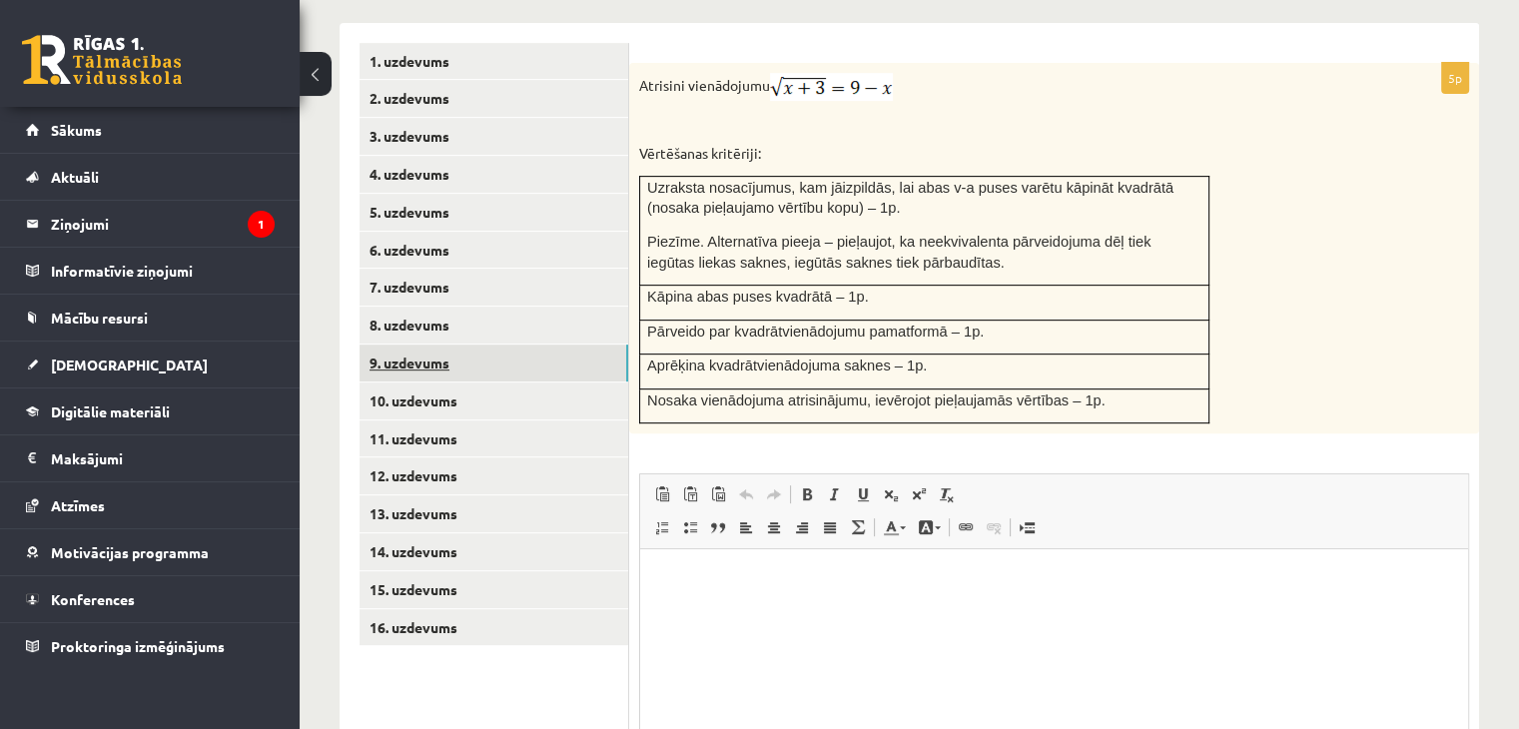
click at [415, 345] on link "9. uzdevums" at bounding box center [494, 363] width 269 height 37
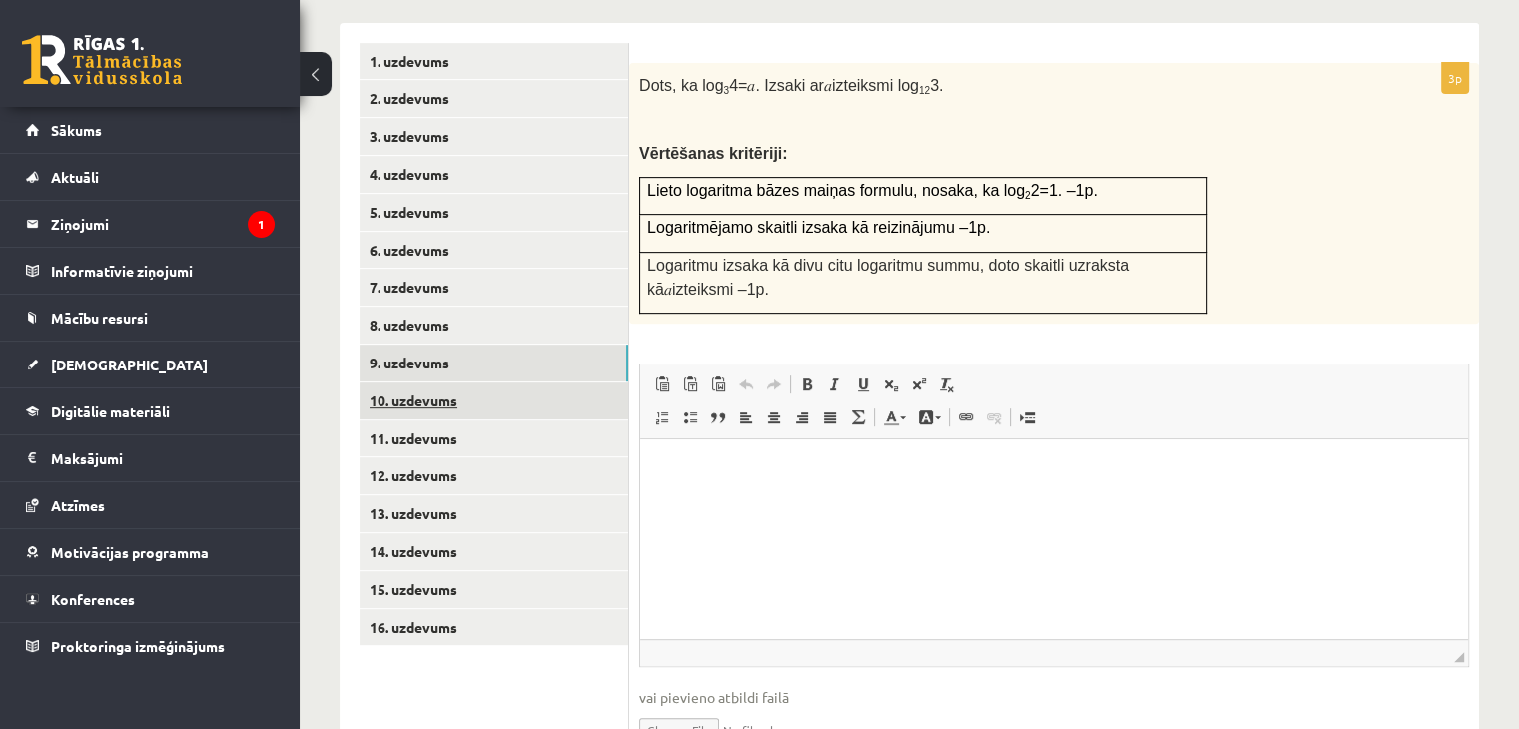
scroll to position [0, 0]
click at [417, 382] on link "10. uzdevums" at bounding box center [494, 400] width 269 height 37
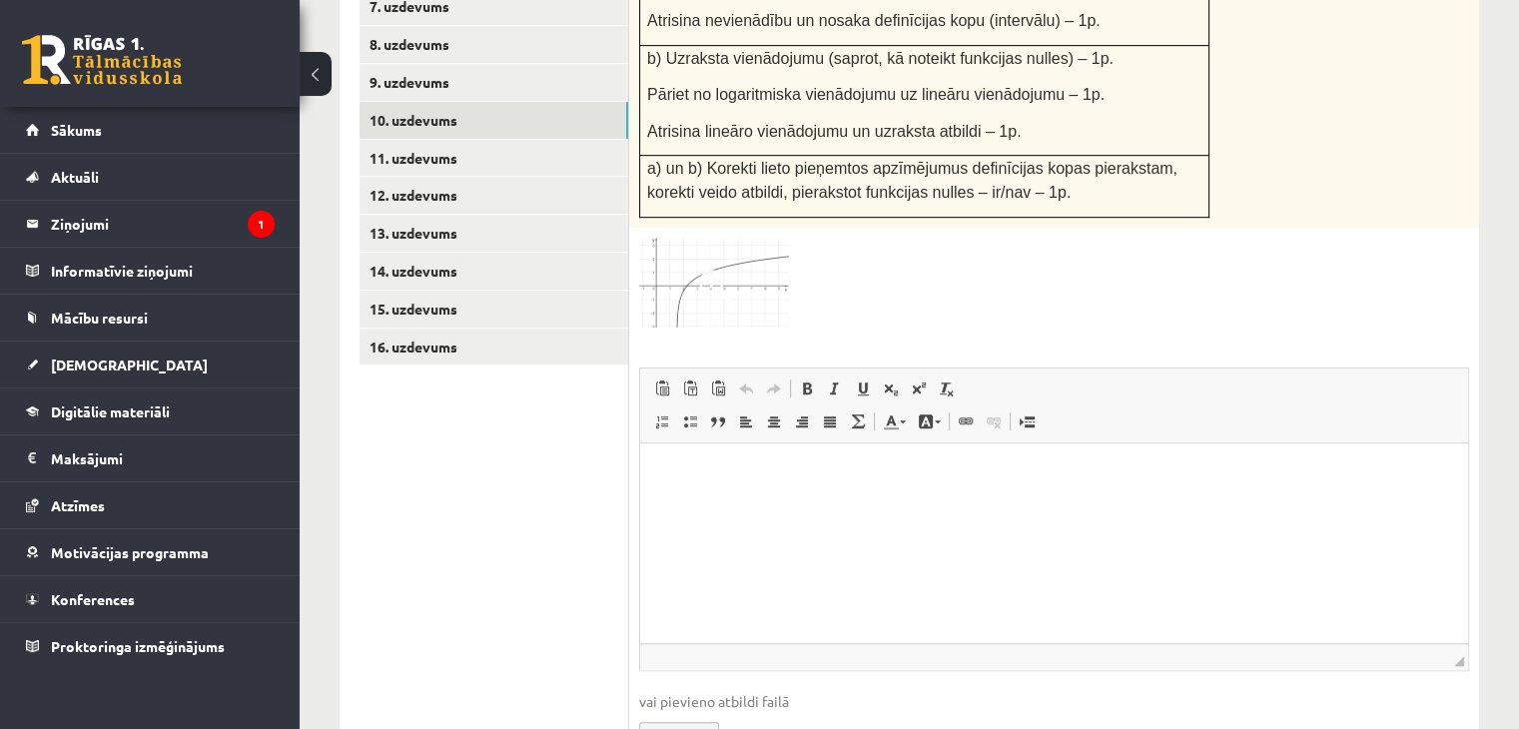
scroll to position [1154, 0]
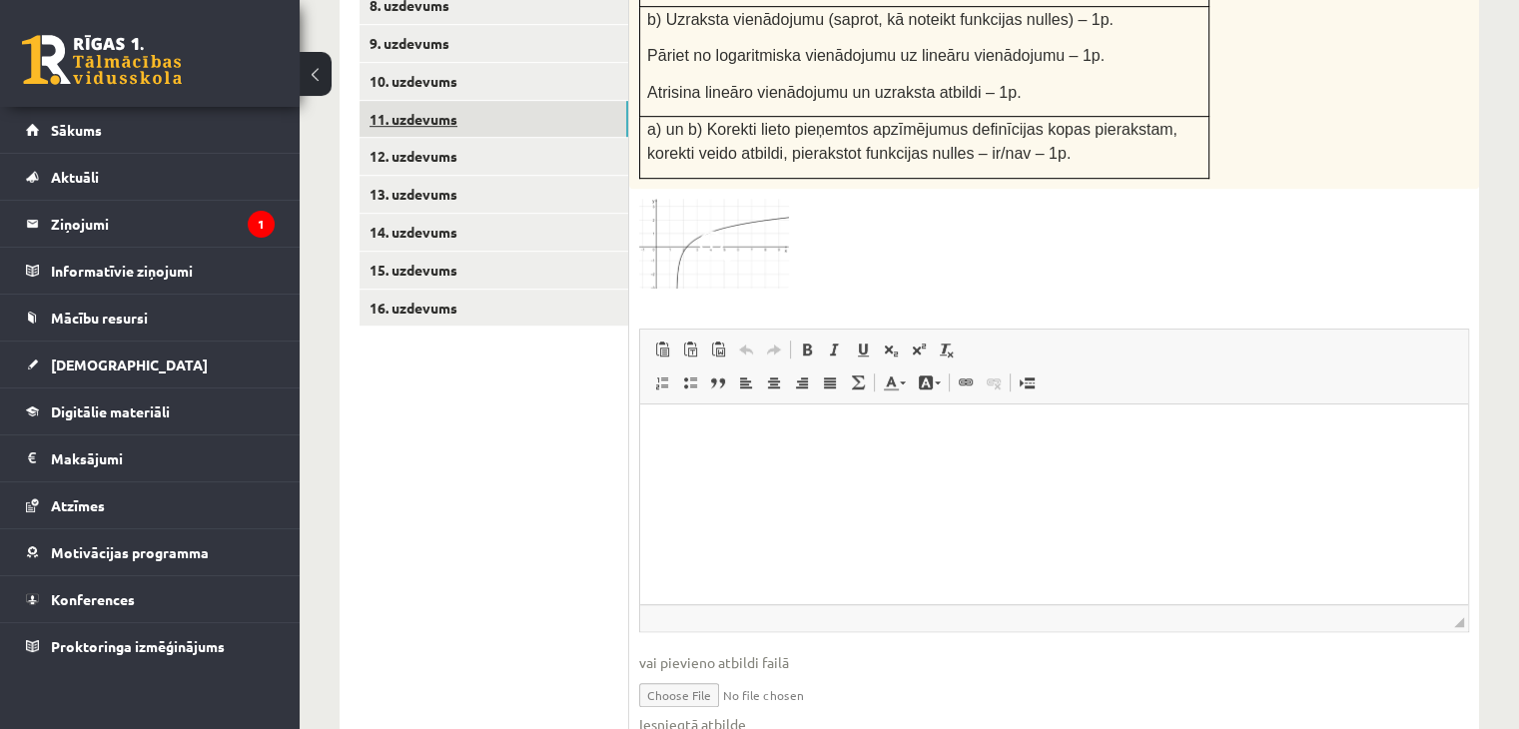
click at [523, 101] on link "11. uzdevums" at bounding box center [494, 119] width 269 height 37
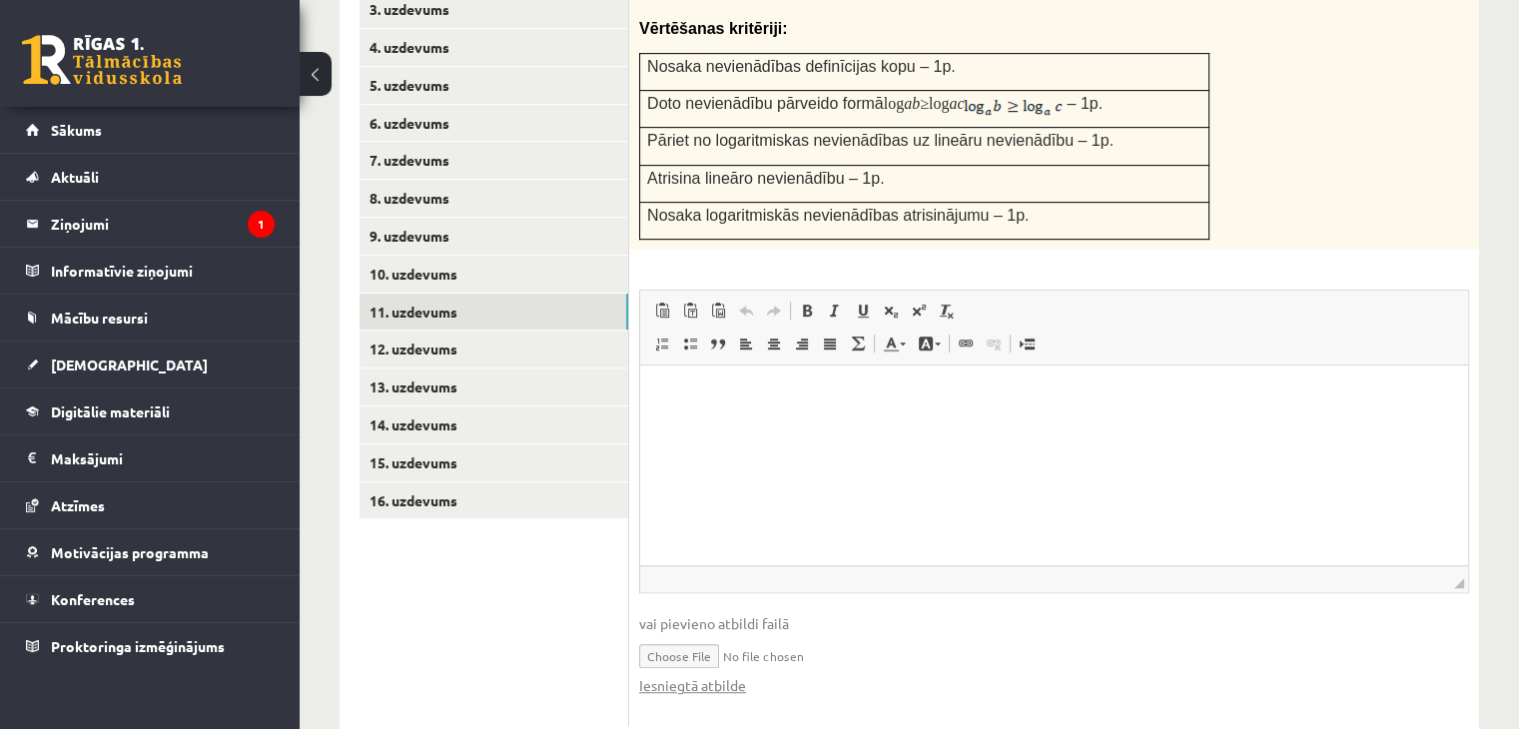
scroll to position [0, 0]
click at [727, 675] on link "Iesniegtā atbilde" at bounding box center [692, 685] width 107 height 21
click at [405, 331] on link "12. uzdevums" at bounding box center [494, 349] width 269 height 37
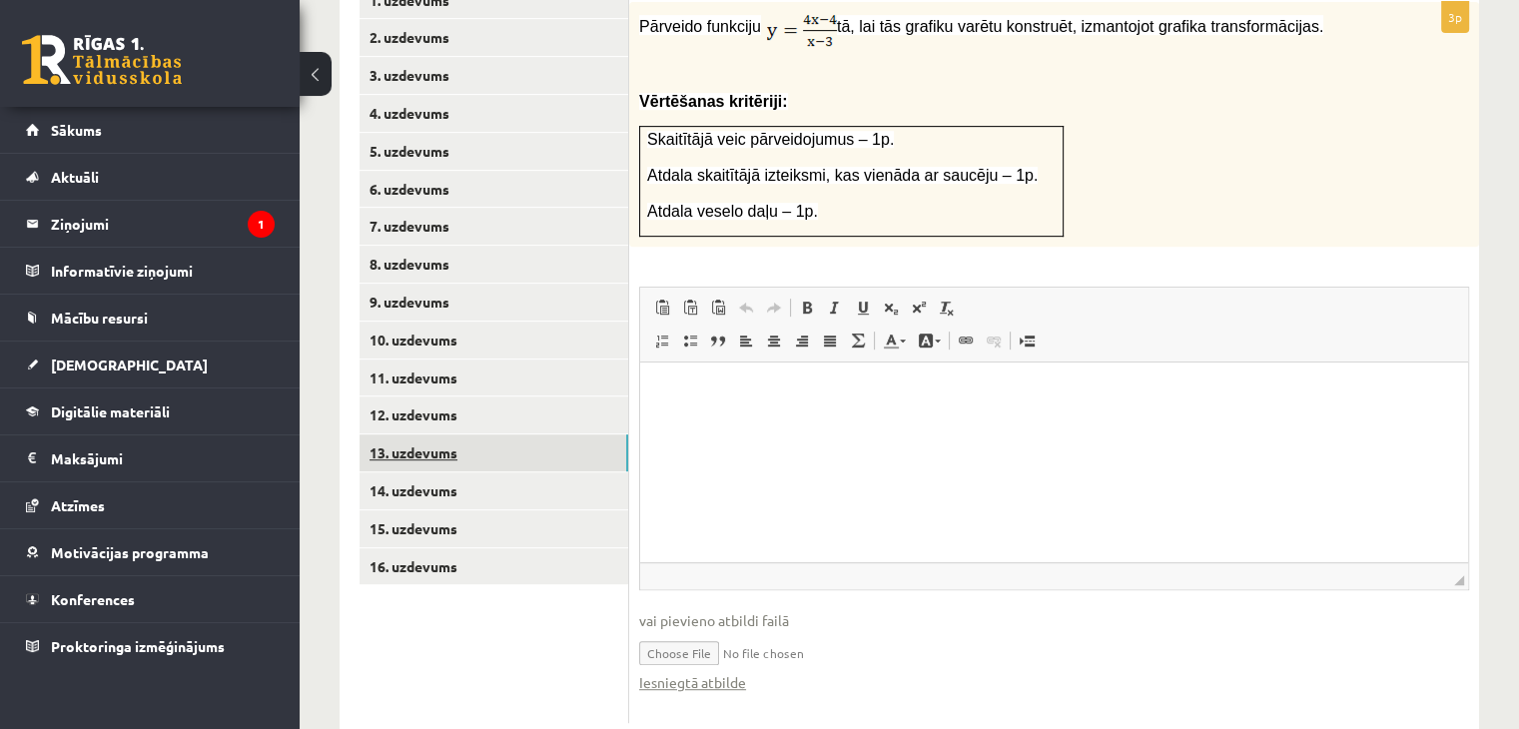
click at [415, 434] on link "13. uzdevums" at bounding box center [494, 452] width 269 height 37
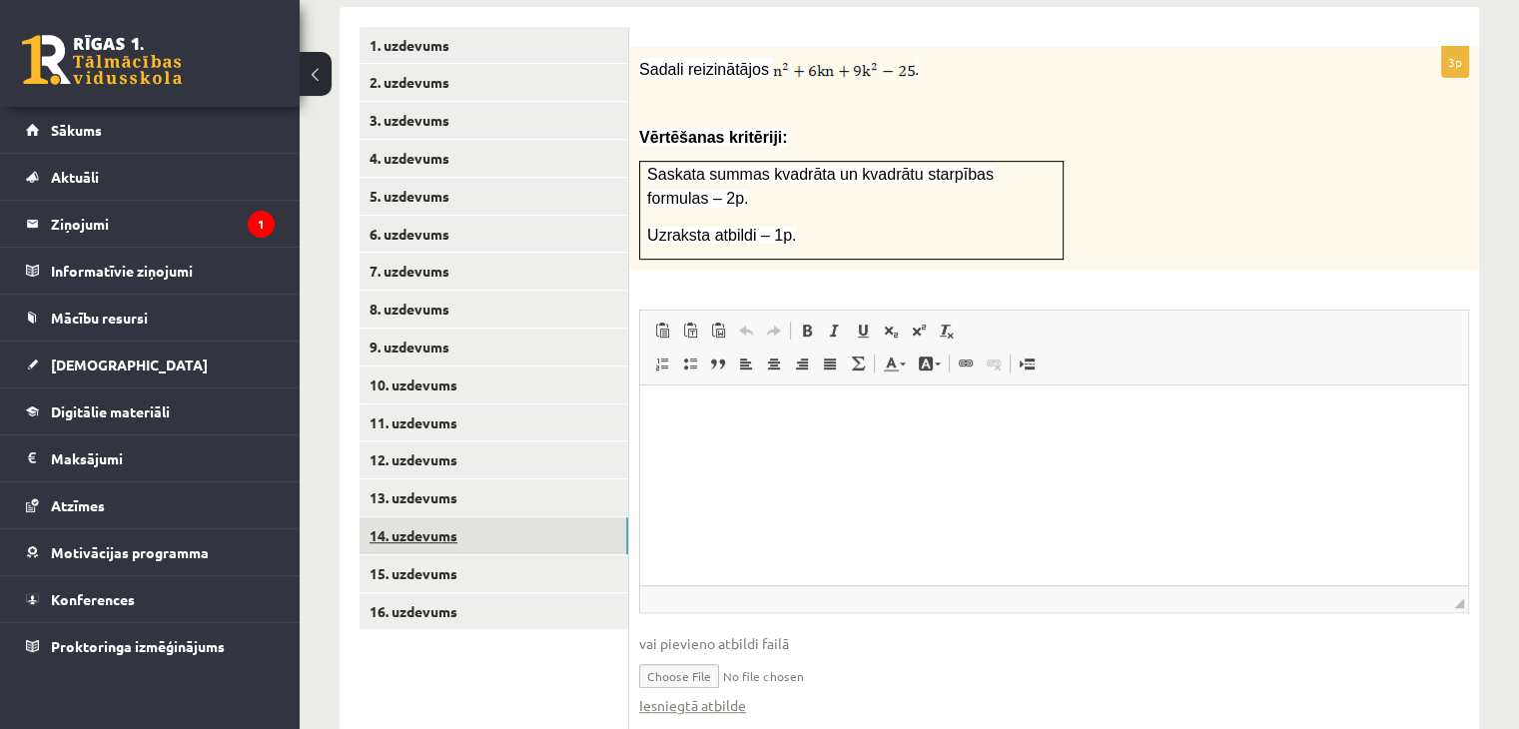
click at [451, 517] on link "14. uzdevums" at bounding box center [494, 535] width 269 height 37
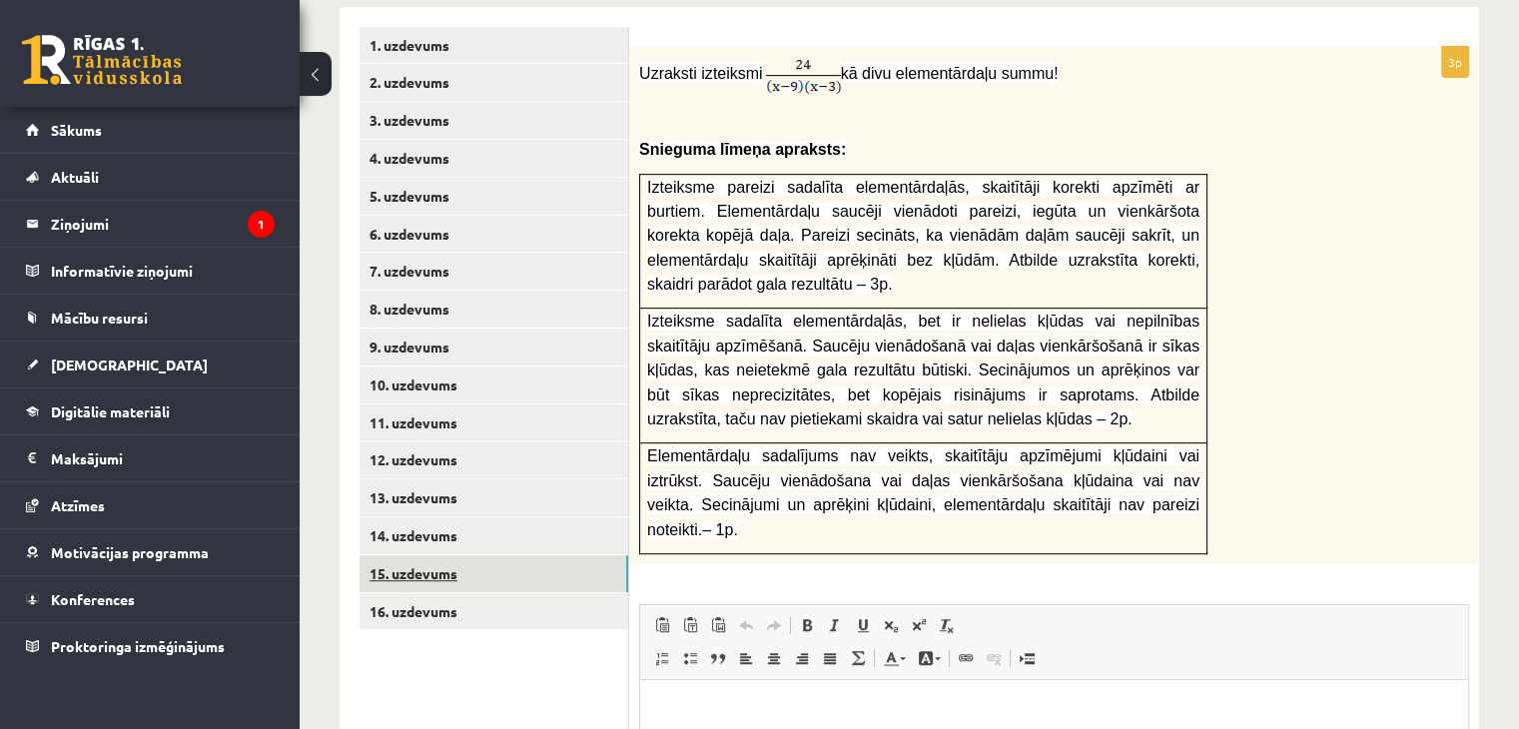
click at [414, 555] on link "15. uzdevums" at bounding box center [494, 573] width 269 height 37
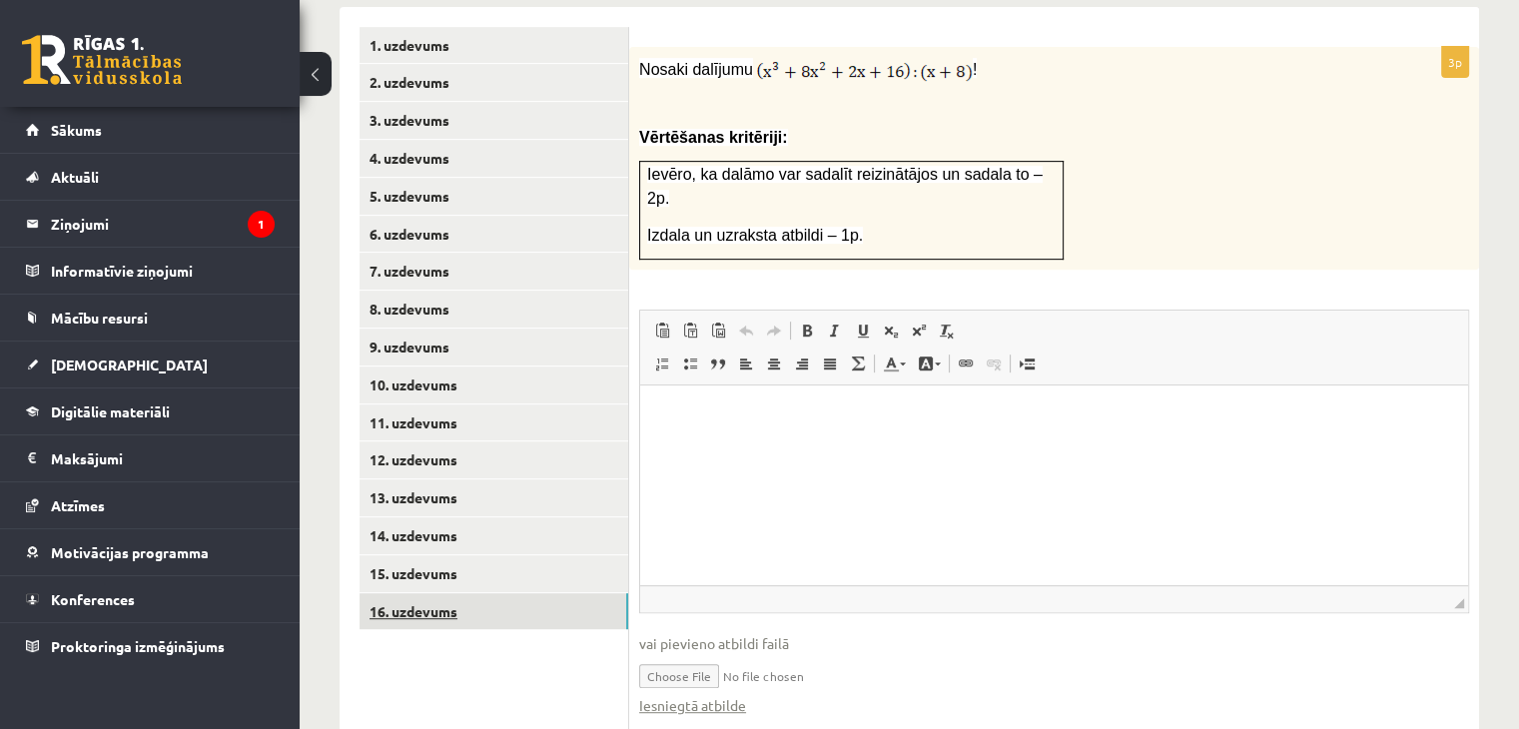
click at [411, 593] on link "16. uzdevums" at bounding box center [494, 611] width 269 height 37
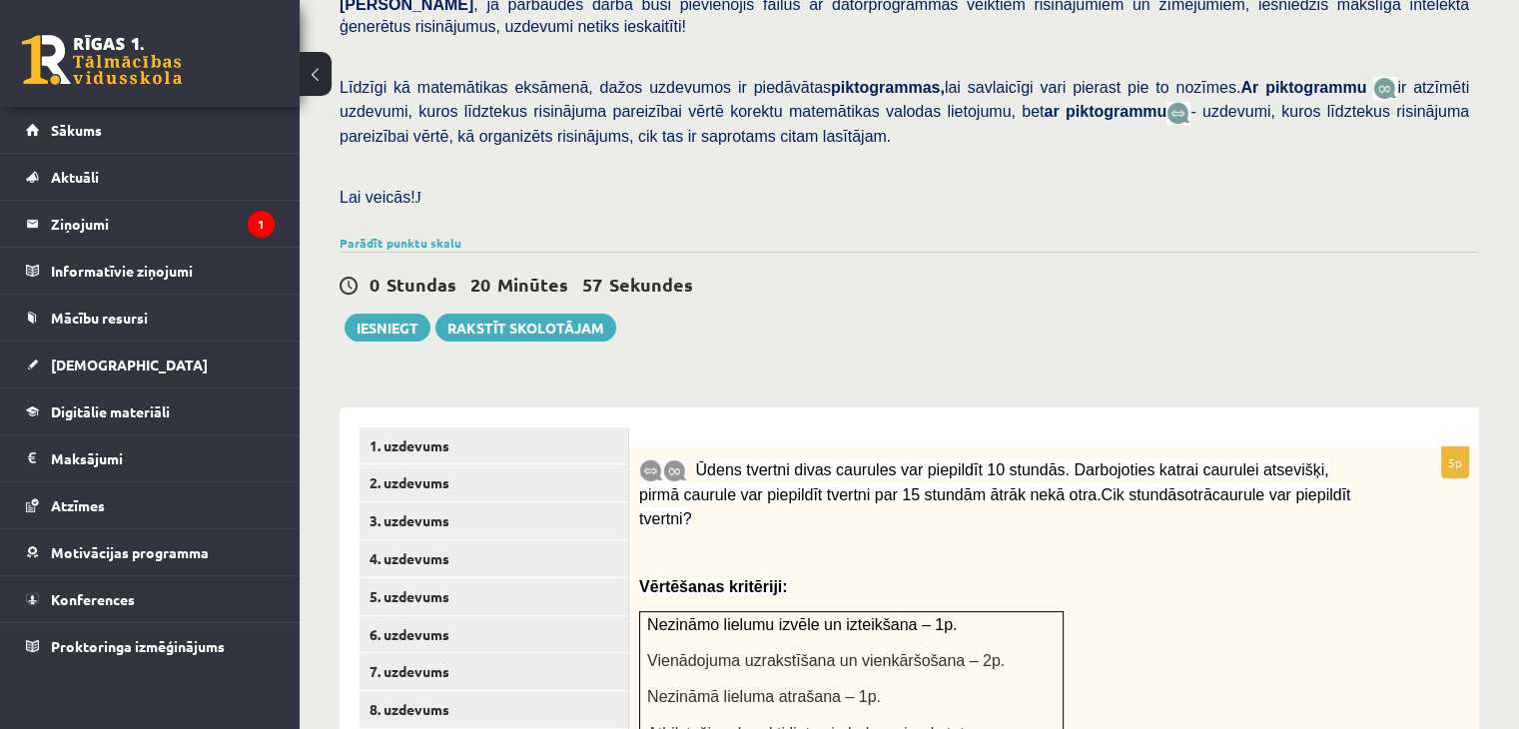
scroll to position [430, 0]
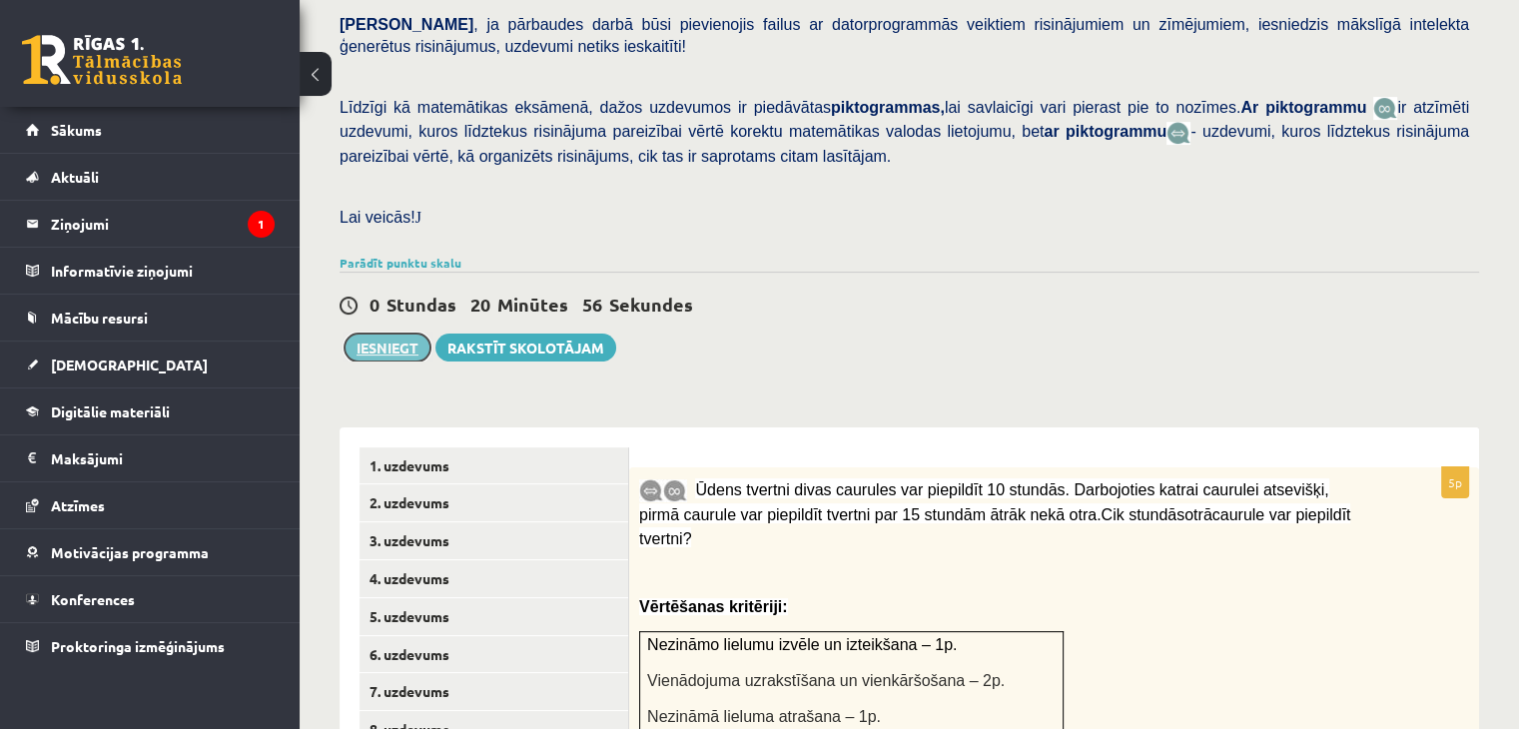
click at [384, 334] on button "Iesniegt" at bounding box center [388, 348] width 86 height 28
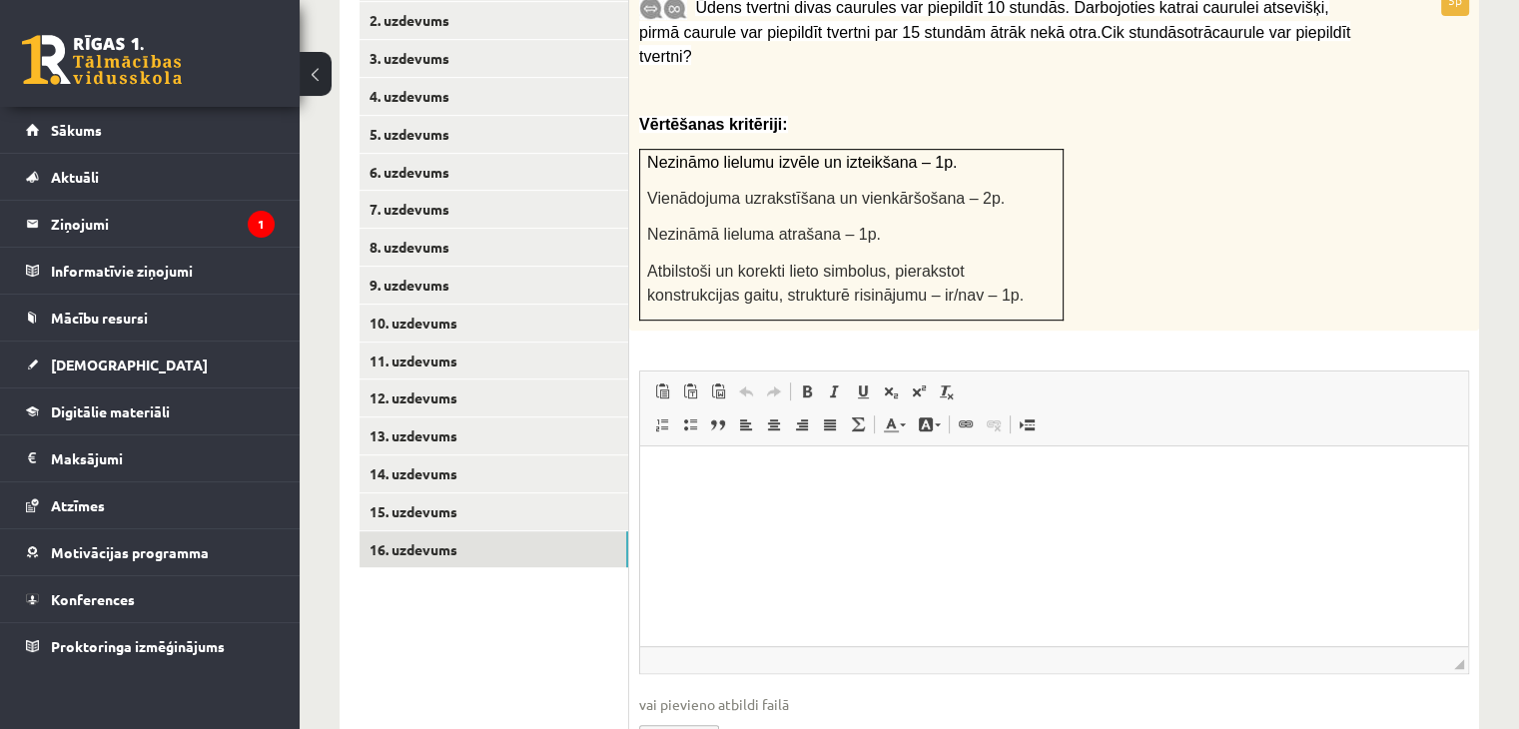
scroll to position [919, 0]
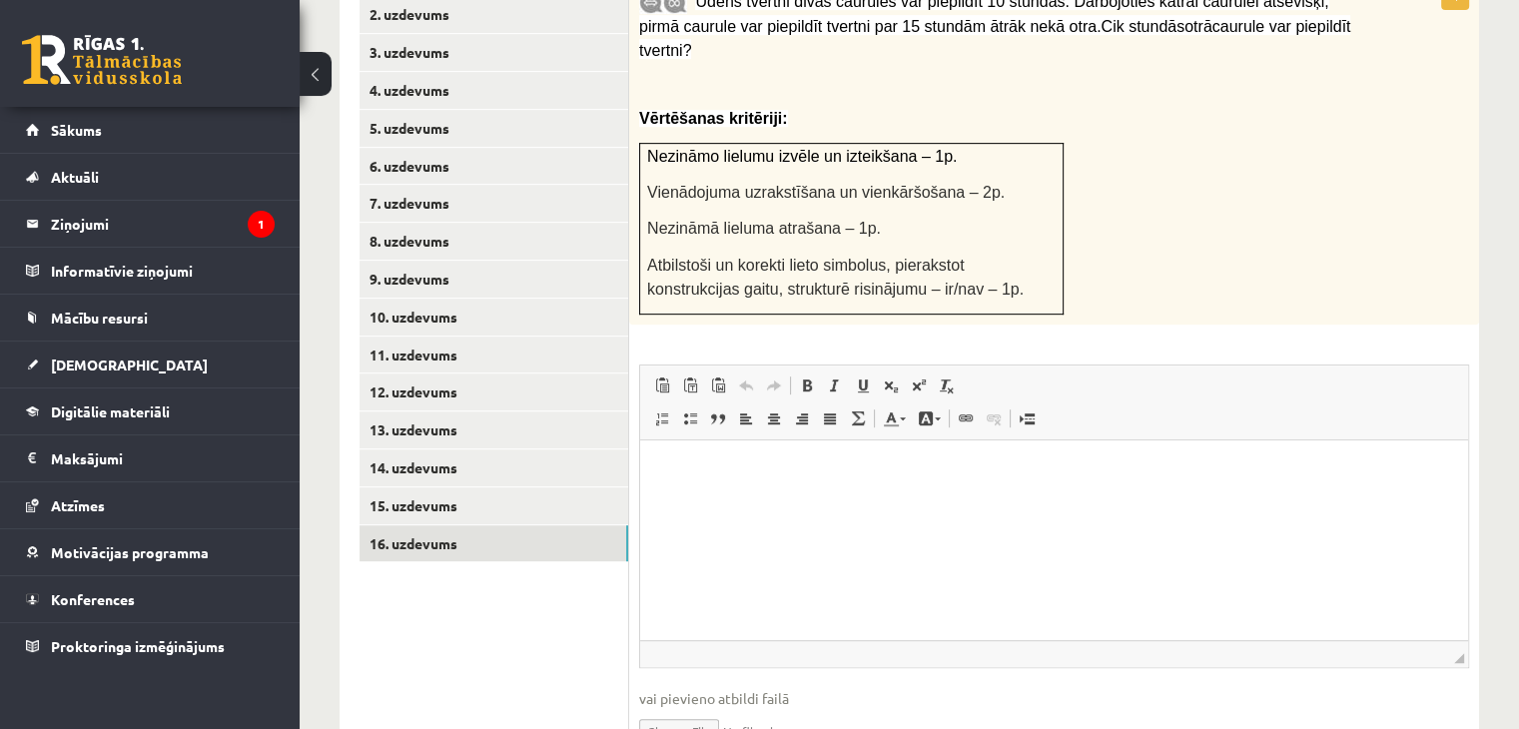
click at [1350, 277] on div "5p Ūdens tvertni divas caurules var piepildīt 10 stundās. Darbojoties katrai ca…" at bounding box center [1054, 390] width 850 height 822
click at [419, 487] on link "15. uzdevums" at bounding box center [494, 505] width 269 height 37
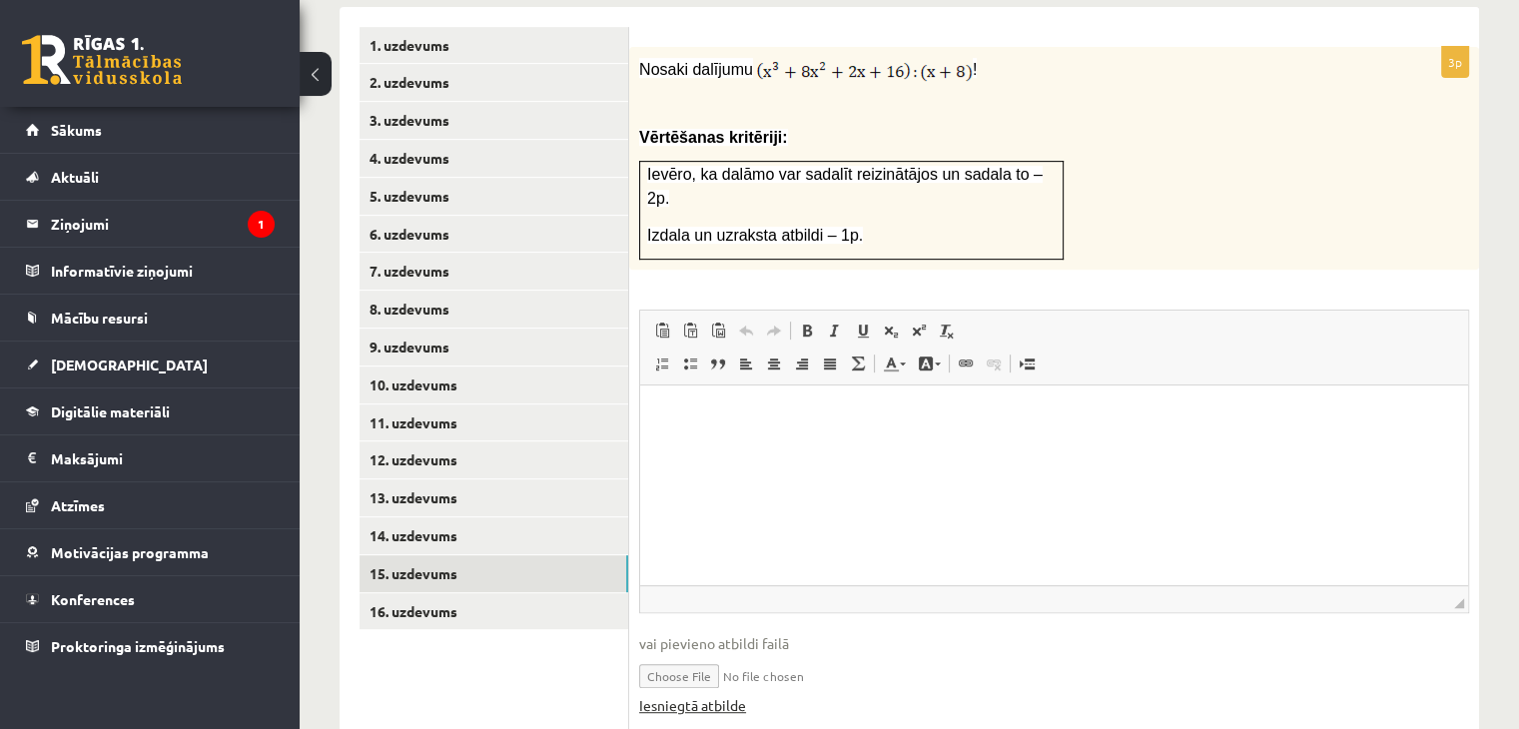
scroll to position [0, 0]
click at [727, 585] on span "◢ Elementa ceļš" at bounding box center [1054, 598] width 828 height 27
click at [703, 695] on link "Iesniegtā atbilde" at bounding box center [692, 705] width 107 height 21
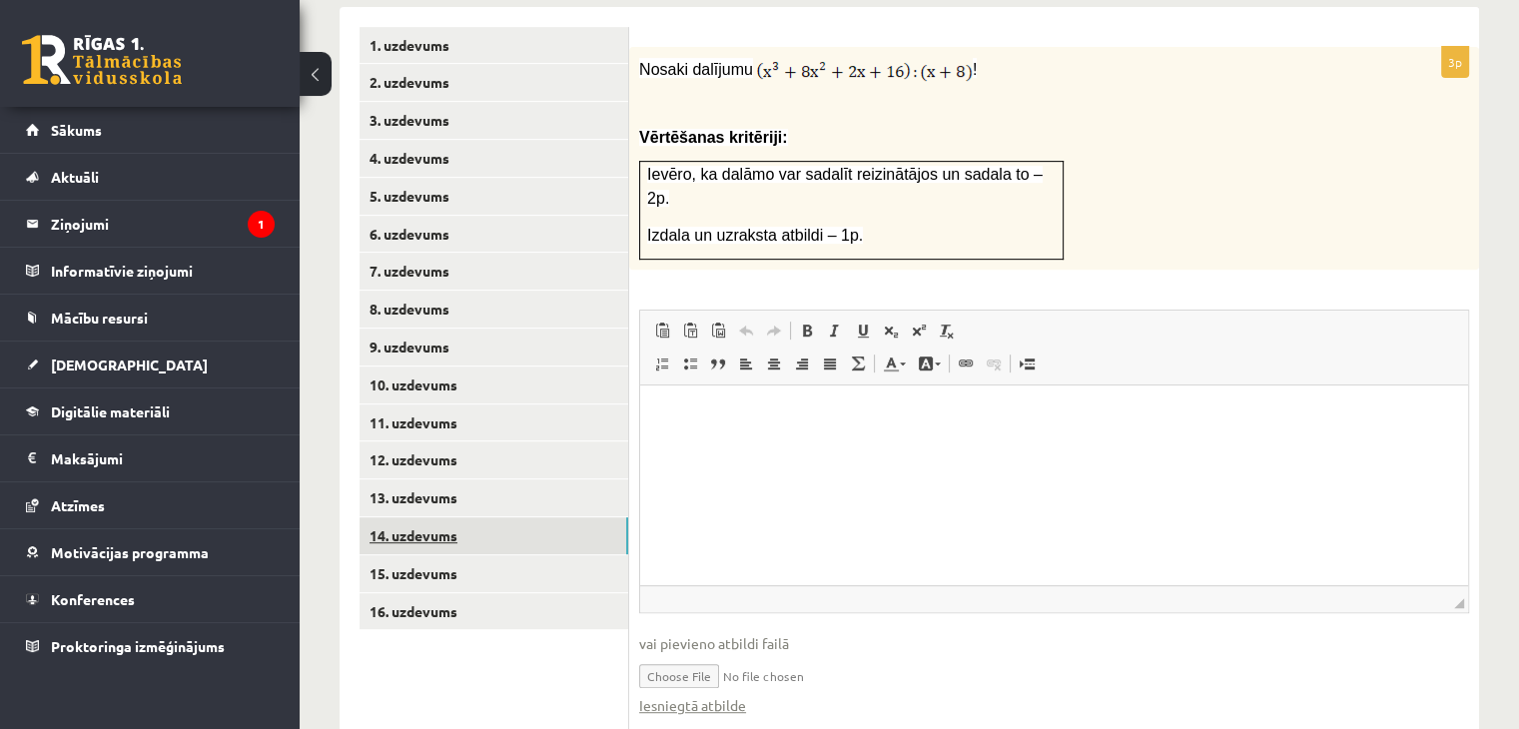
click at [423, 517] on link "14. uzdevums" at bounding box center [494, 535] width 269 height 37
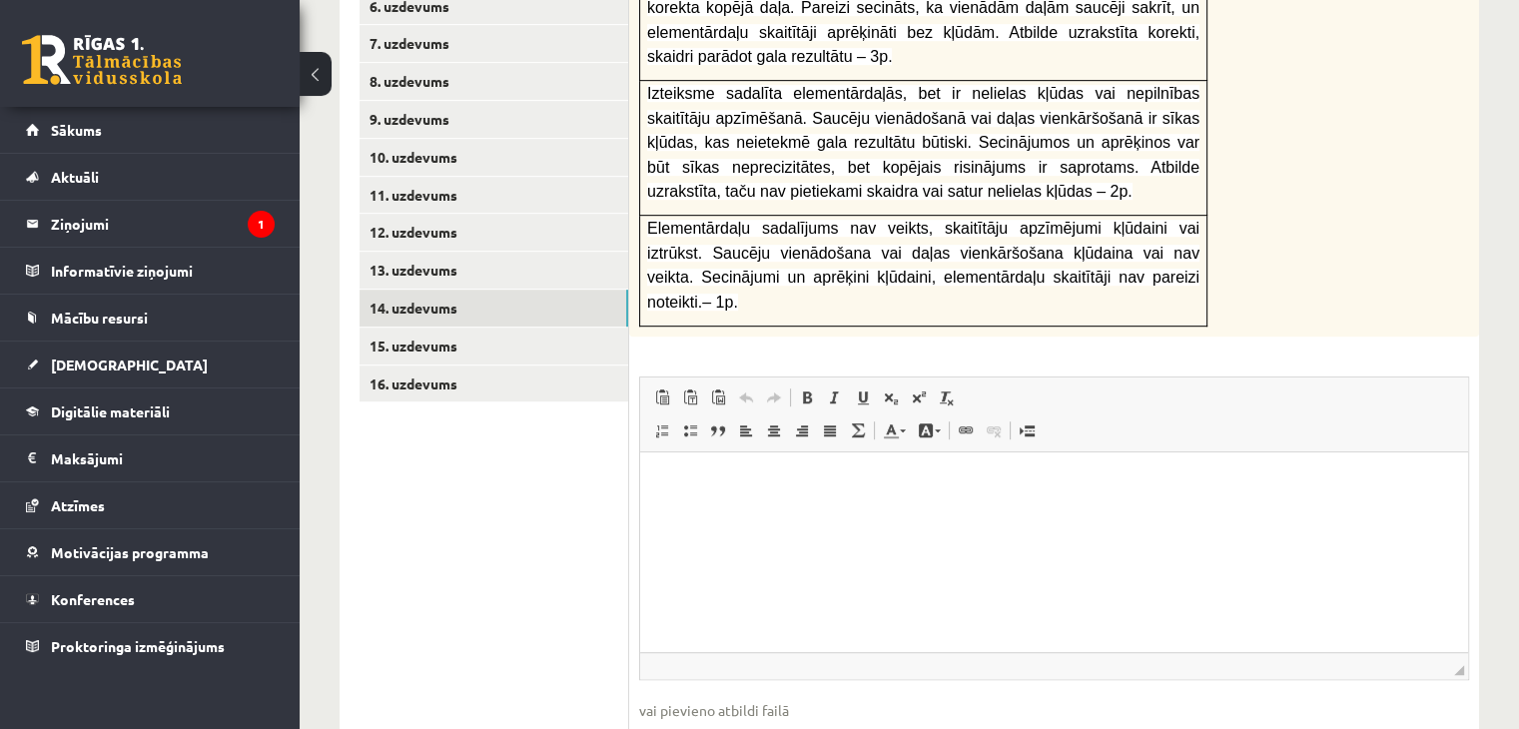
scroll to position [1101, 0]
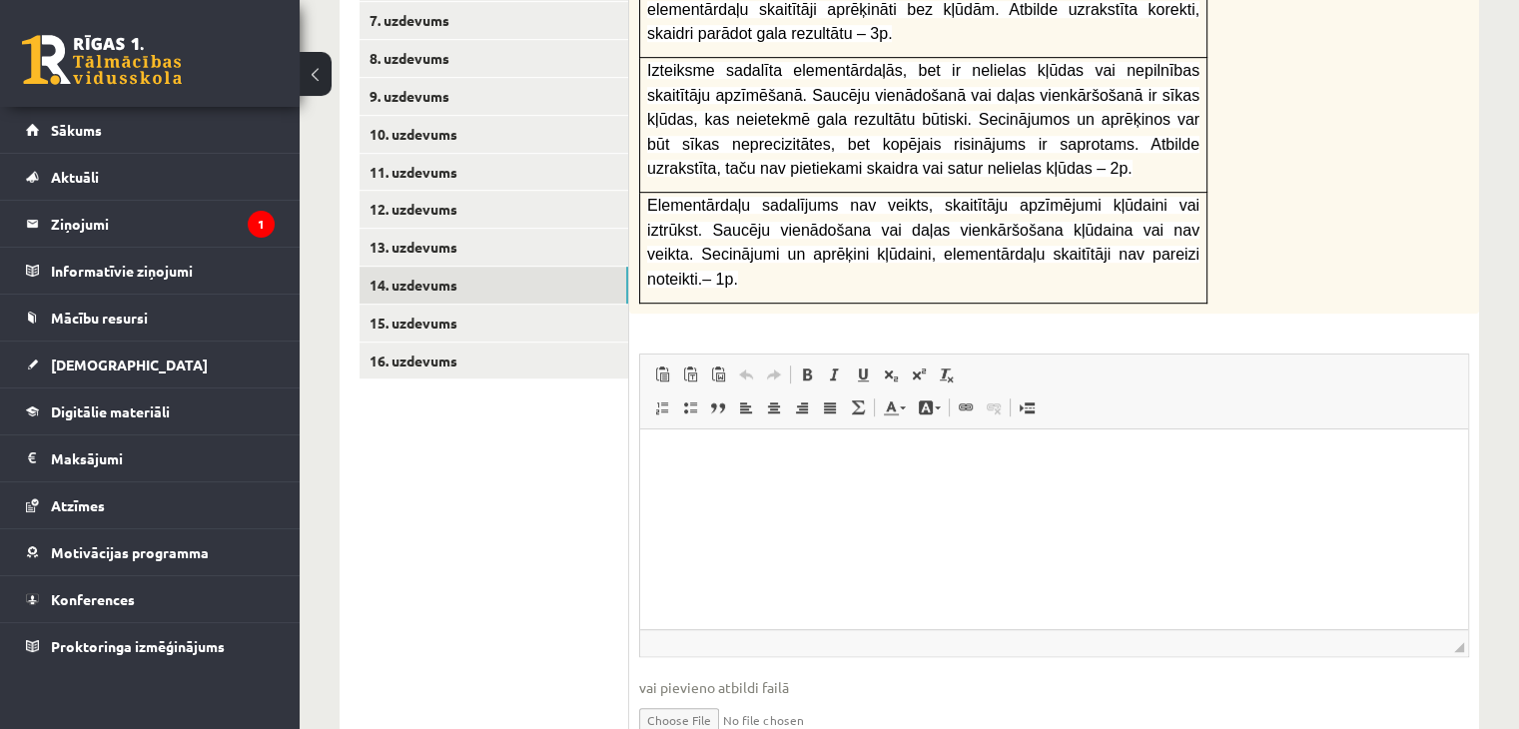
click at [414, 229] on link "13. uzdevums" at bounding box center [494, 247] width 269 height 37
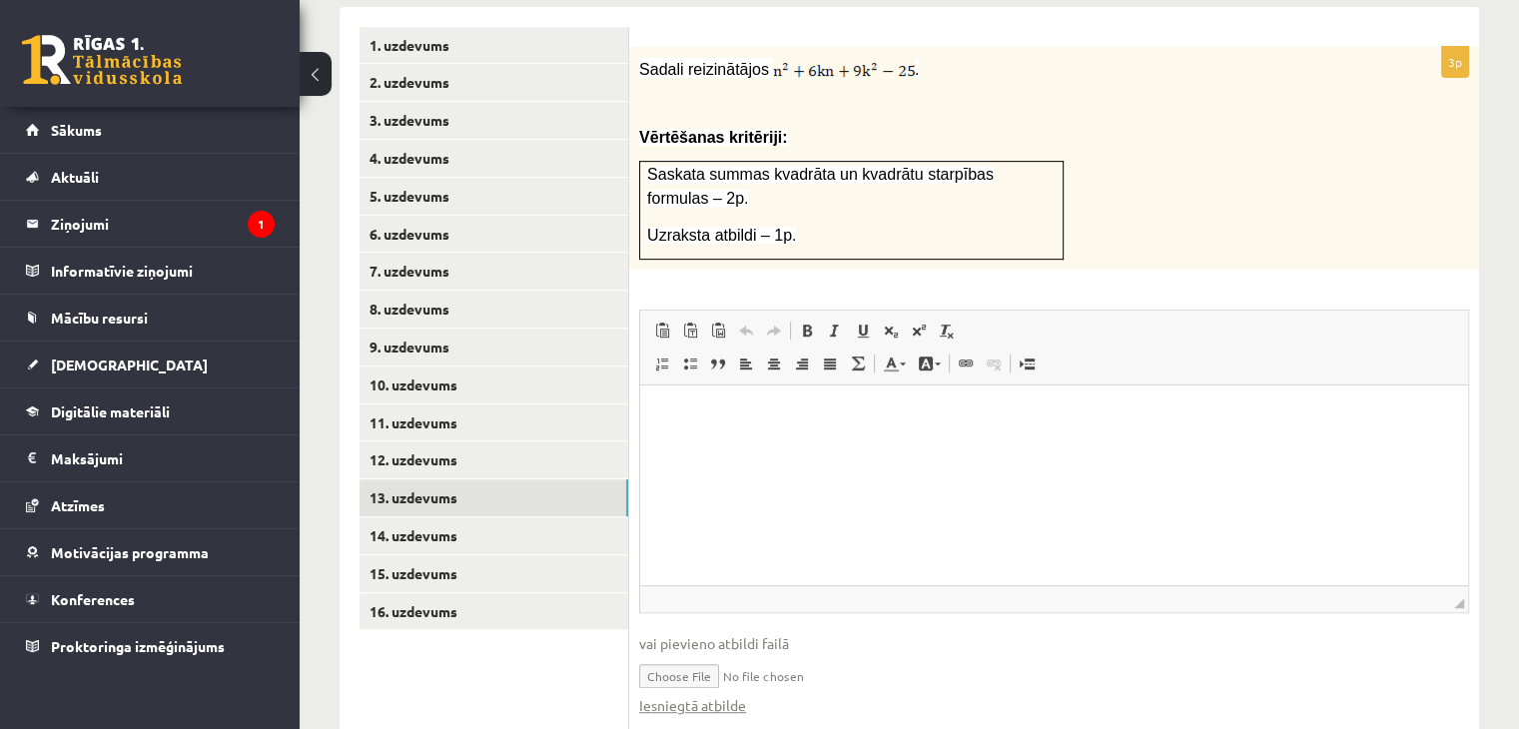
scroll to position [0, 0]
click at [707, 695] on link "Iesniegtā atbilde" at bounding box center [692, 705] width 107 height 21
click at [421, 441] on link "12. uzdevums" at bounding box center [494, 459] width 269 height 37
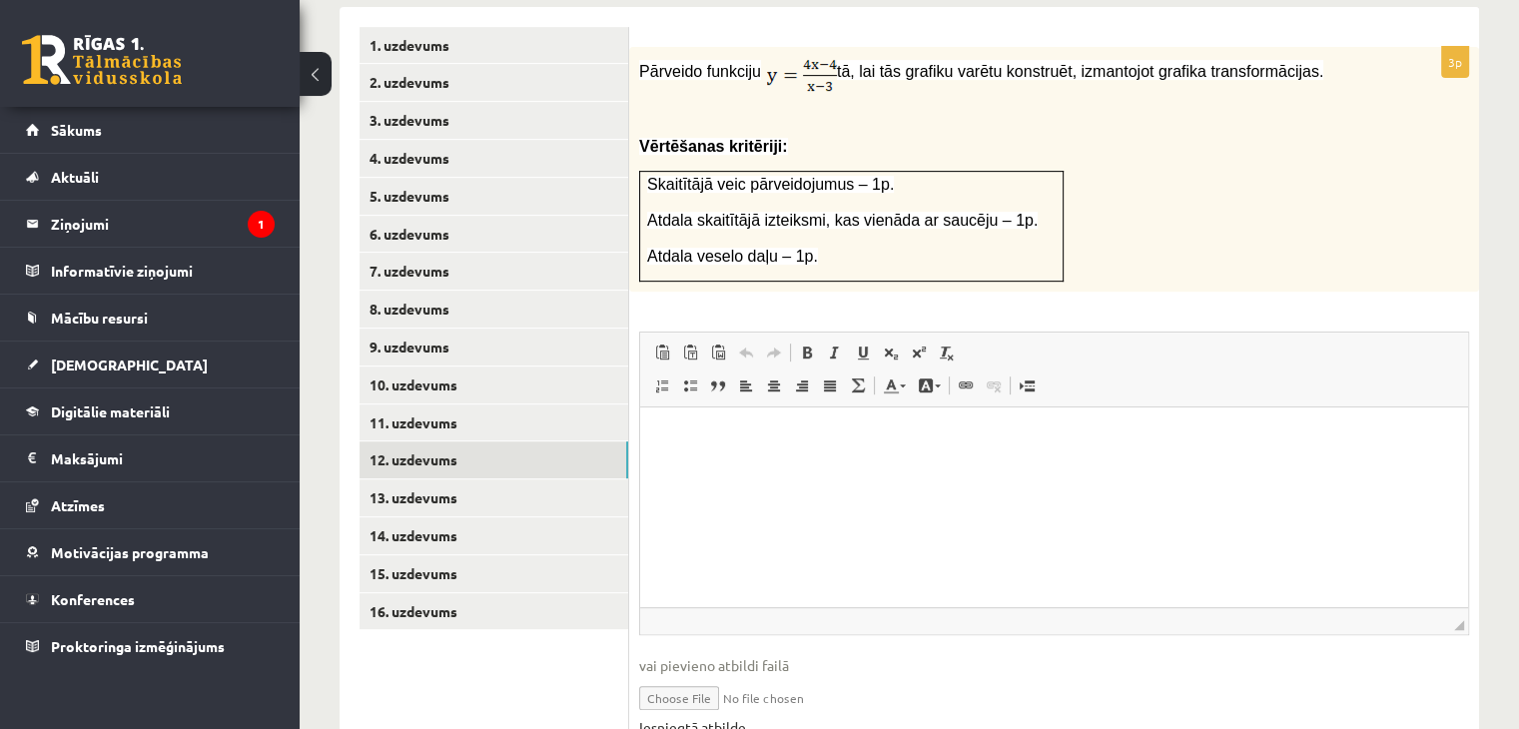
click at [705, 717] on link "Iesniegtā atbilde" at bounding box center [692, 727] width 107 height 21
click at [421, 404] on link "11. uzdevums" at bounding box center [494, 422] width 269 height 37
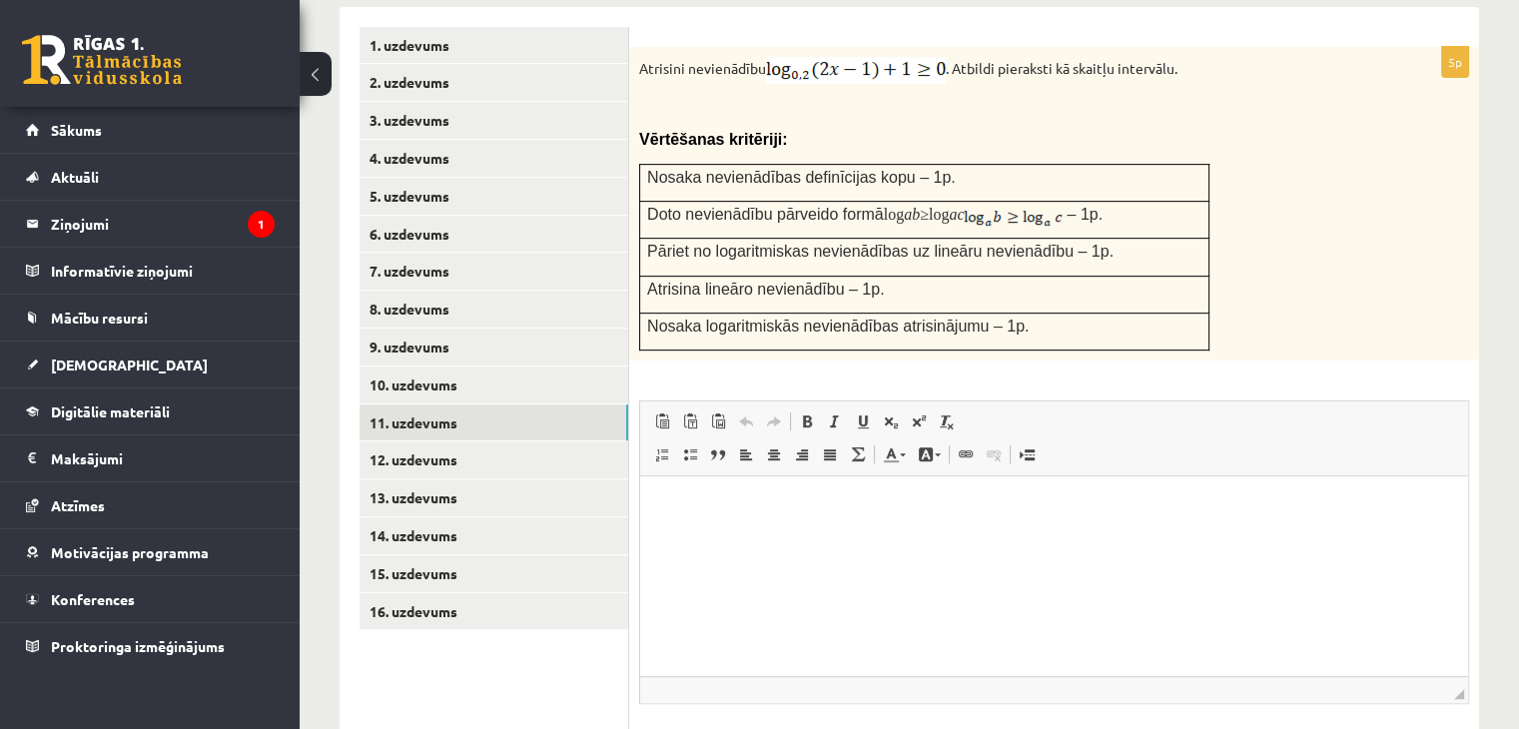
scroll to position [962, 0]
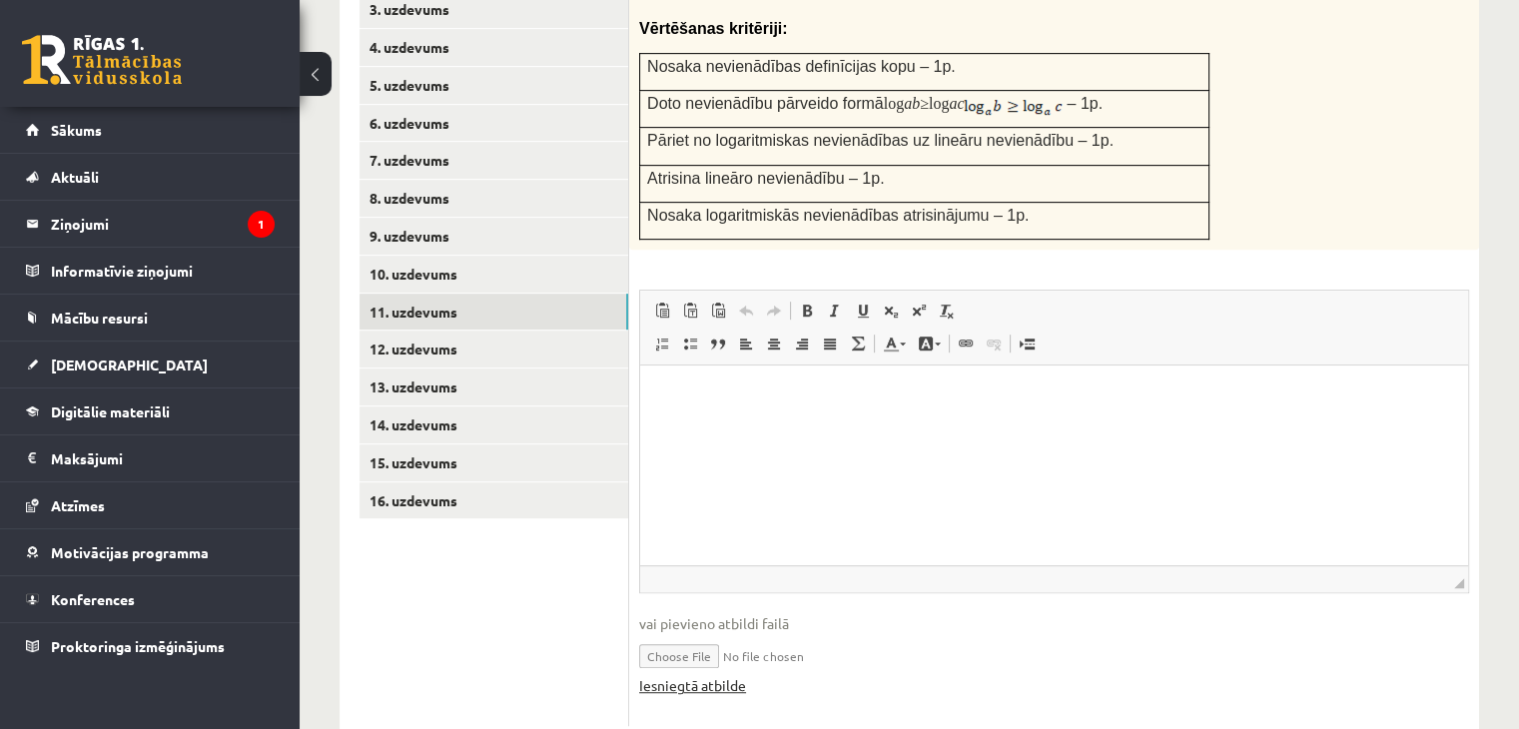
click at [689, 675] on link "Iesniegtā atbilde" at bounding box center [692, 685] width 107 height 21
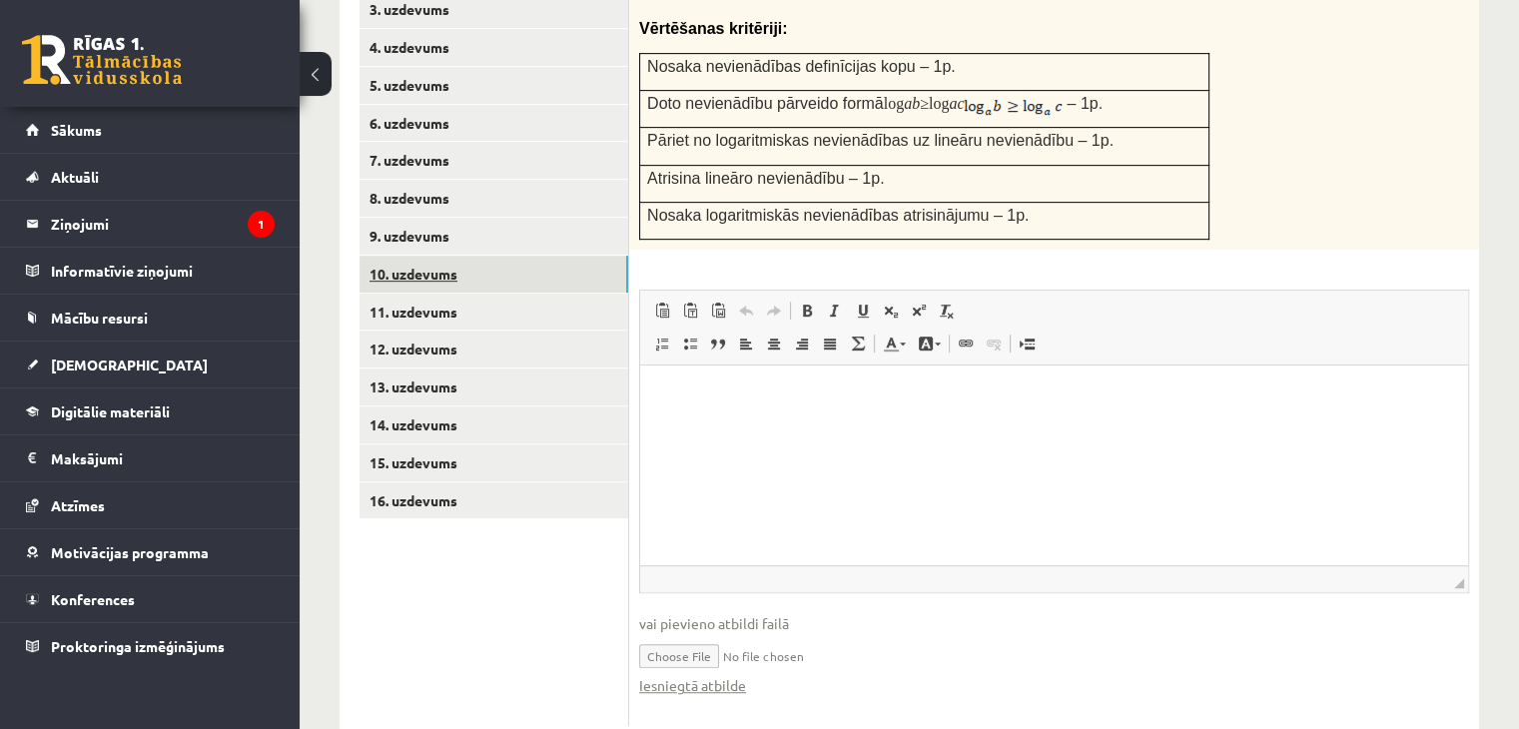
click at [400, 256] on link "10. uzdevums" at bounding box center [494, 274] width 269 height 37
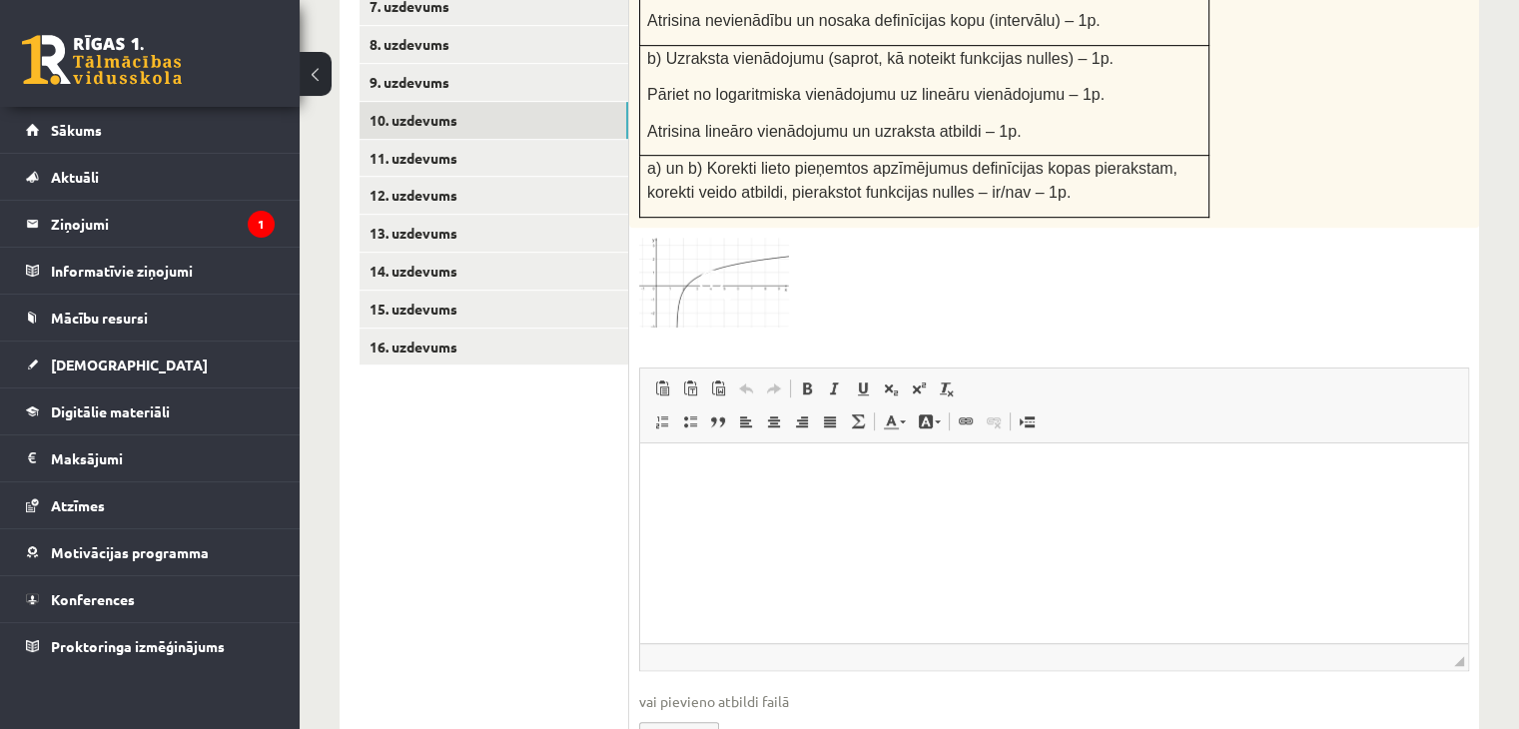
scroll to position [1187, 0]
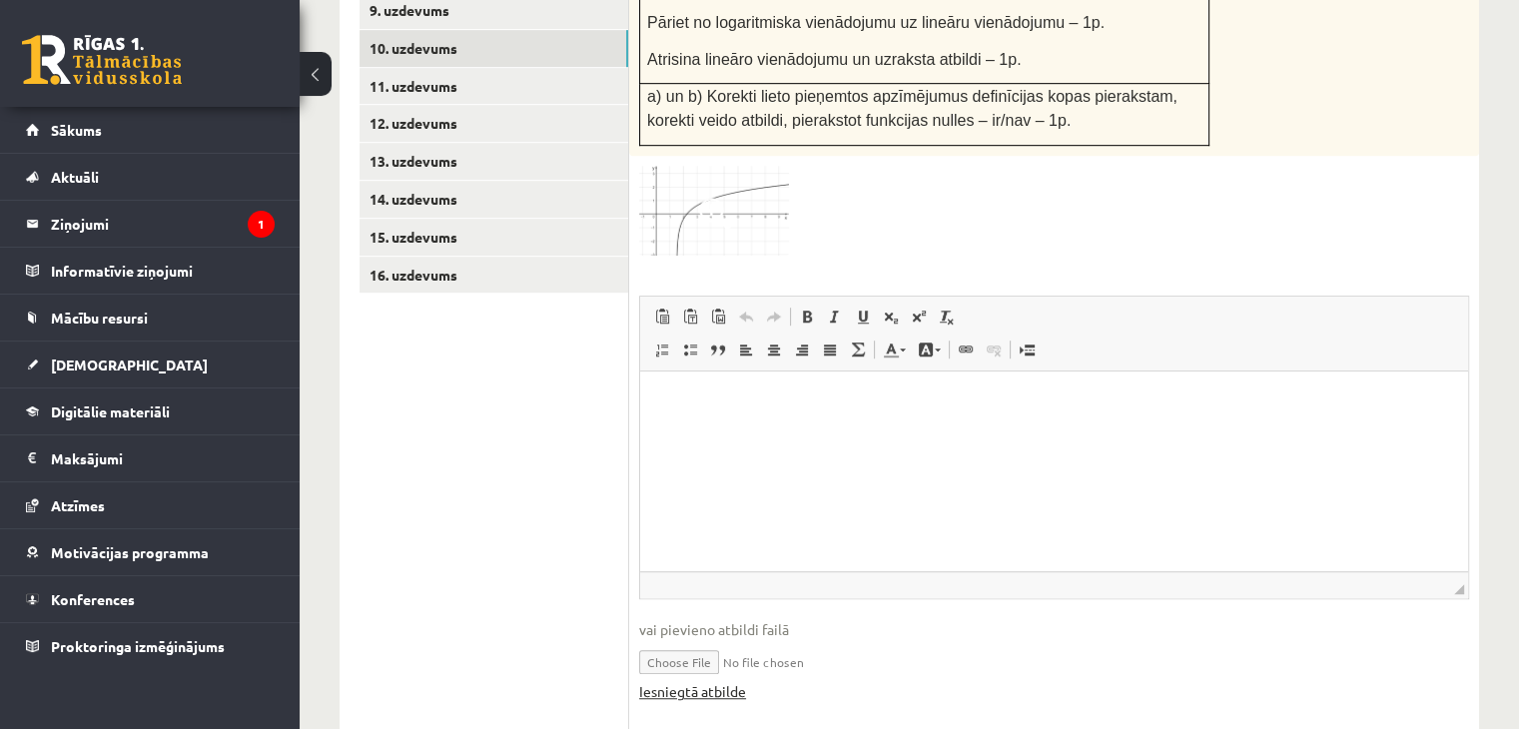
click at [707, 681] on link "Iesniegtā atbilde" at bounding box center [692, 691] width 107 height 21
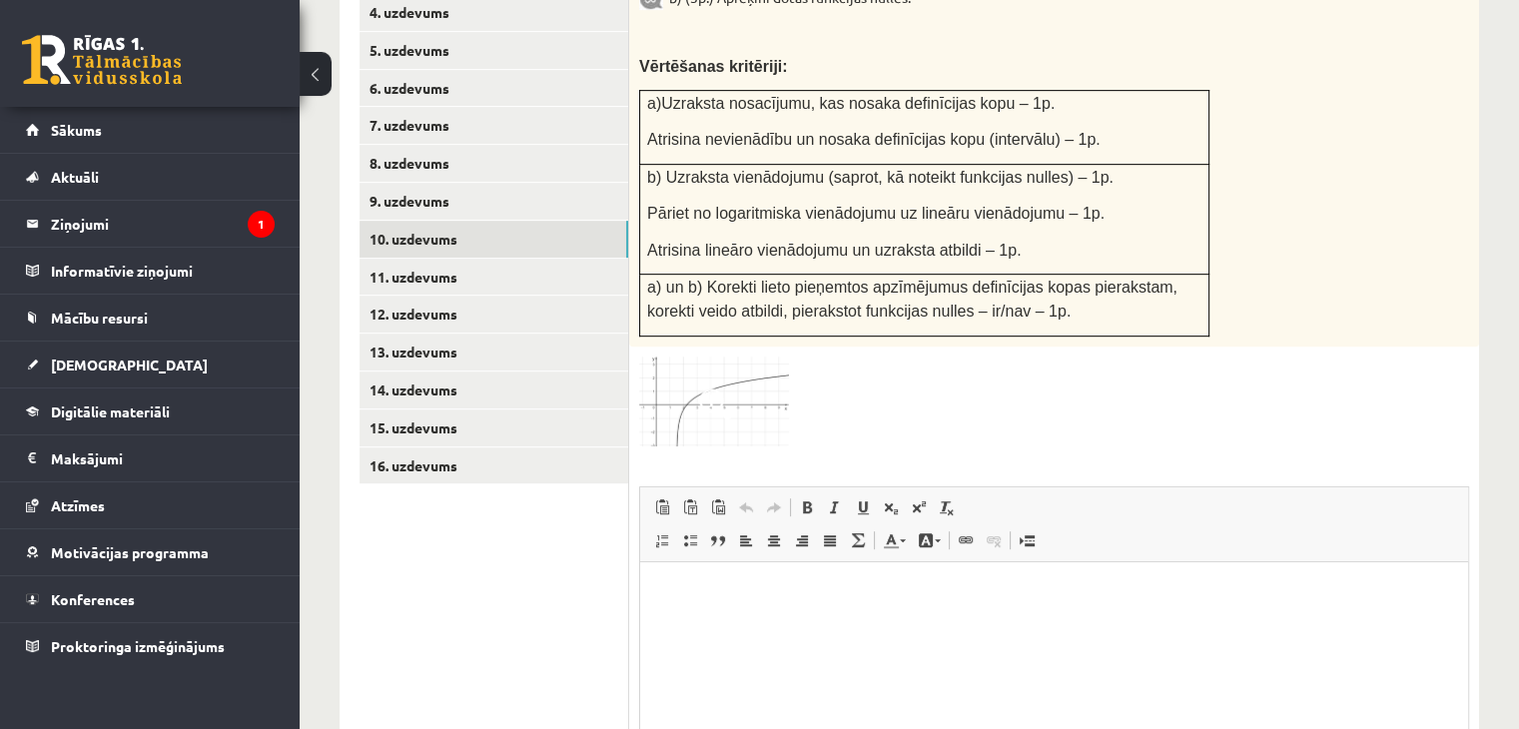
scroll to position [898, 0]
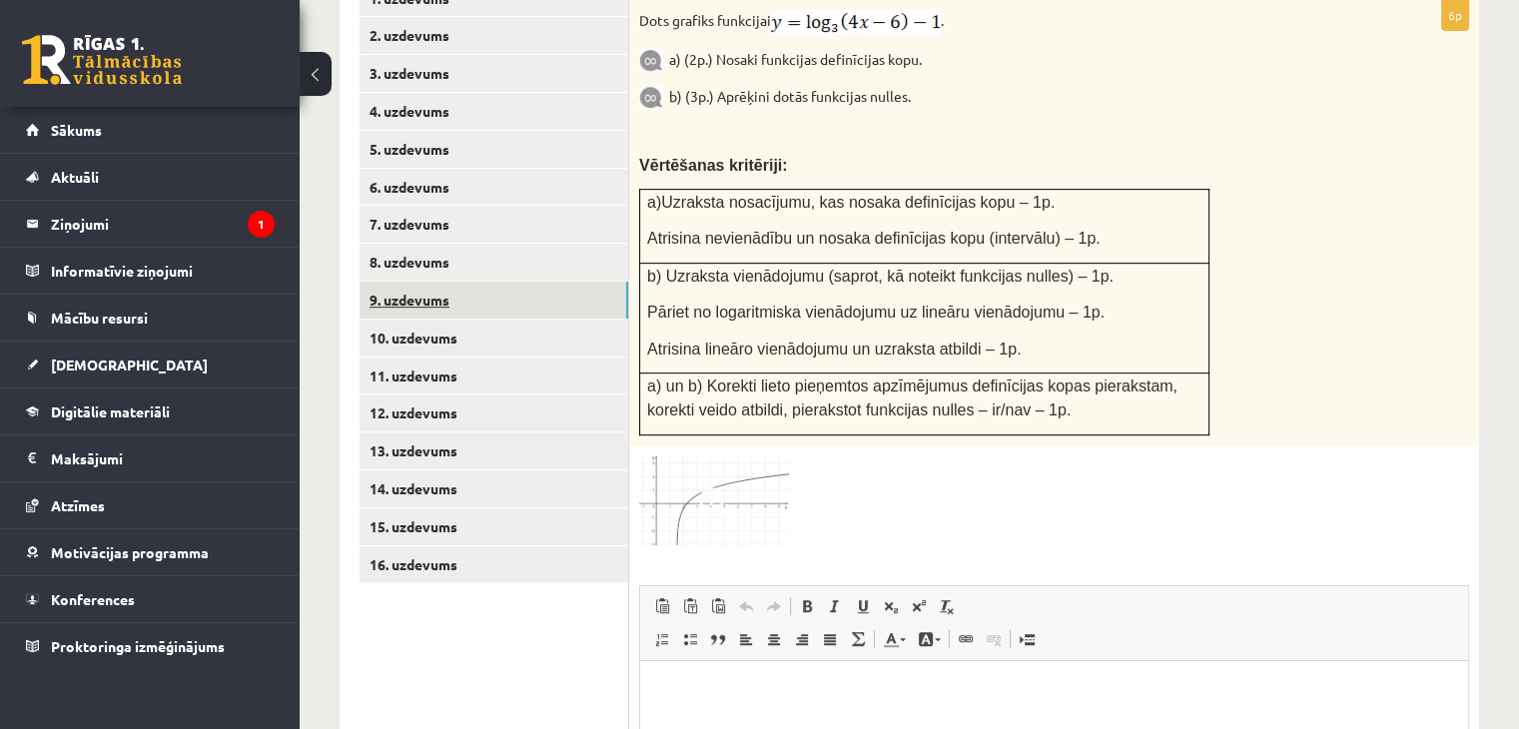
click at [428, 282] on link "9. uzdevums" at bounding box center [494, 300] width 269 height 37
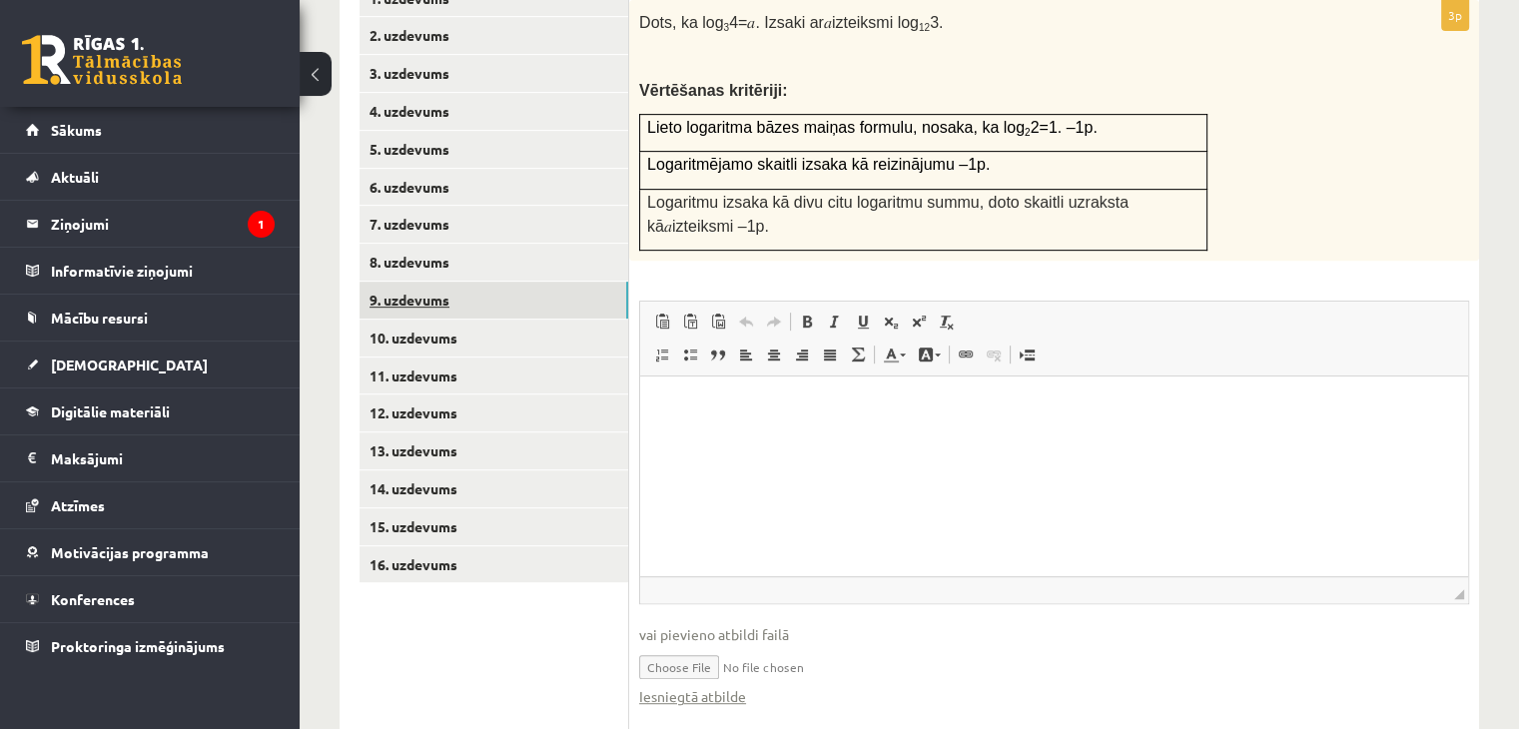
scroll to position [0, 0]
click at [675, 686] on link "Iesniegtā atbilde" at bounding box center [692, 696] width 107 height 21
click at [416, 244] on link "8. uzdevums" at bounding box center [494, 262] width 269 height 37
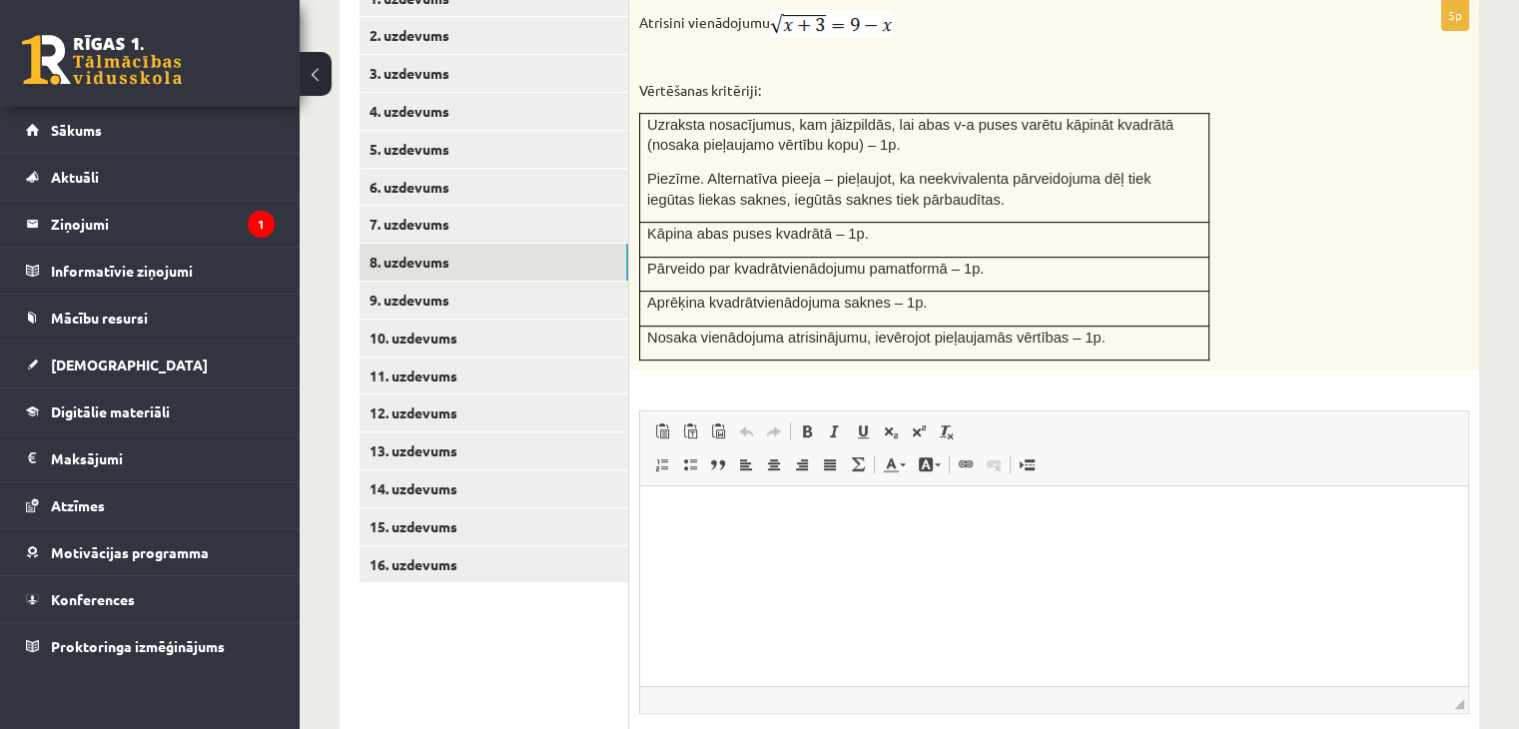
scroll to position [1029, 0]
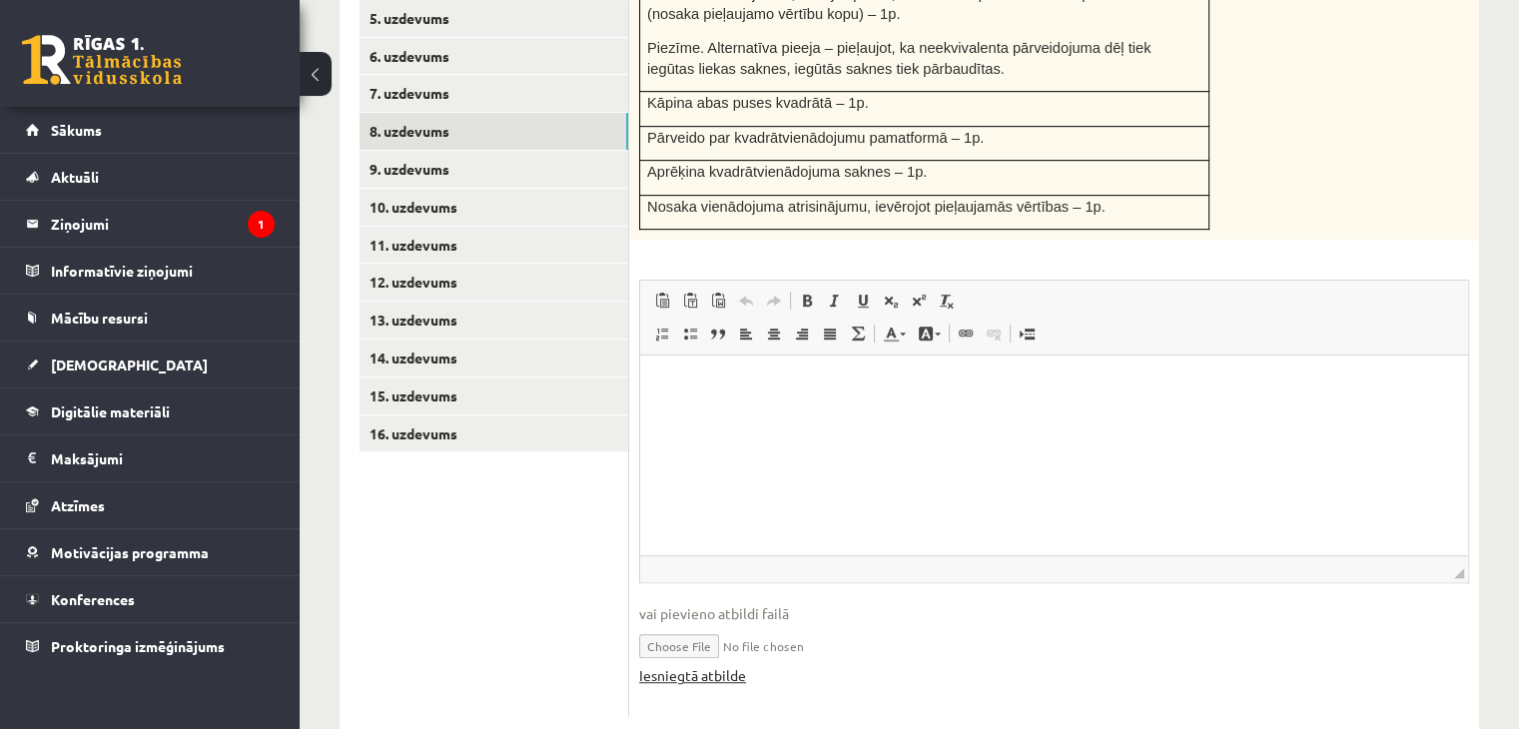
click at [693, 665] on link "Iesniegtā atbilde" at bounding box center [692, 675] width 107 height 21
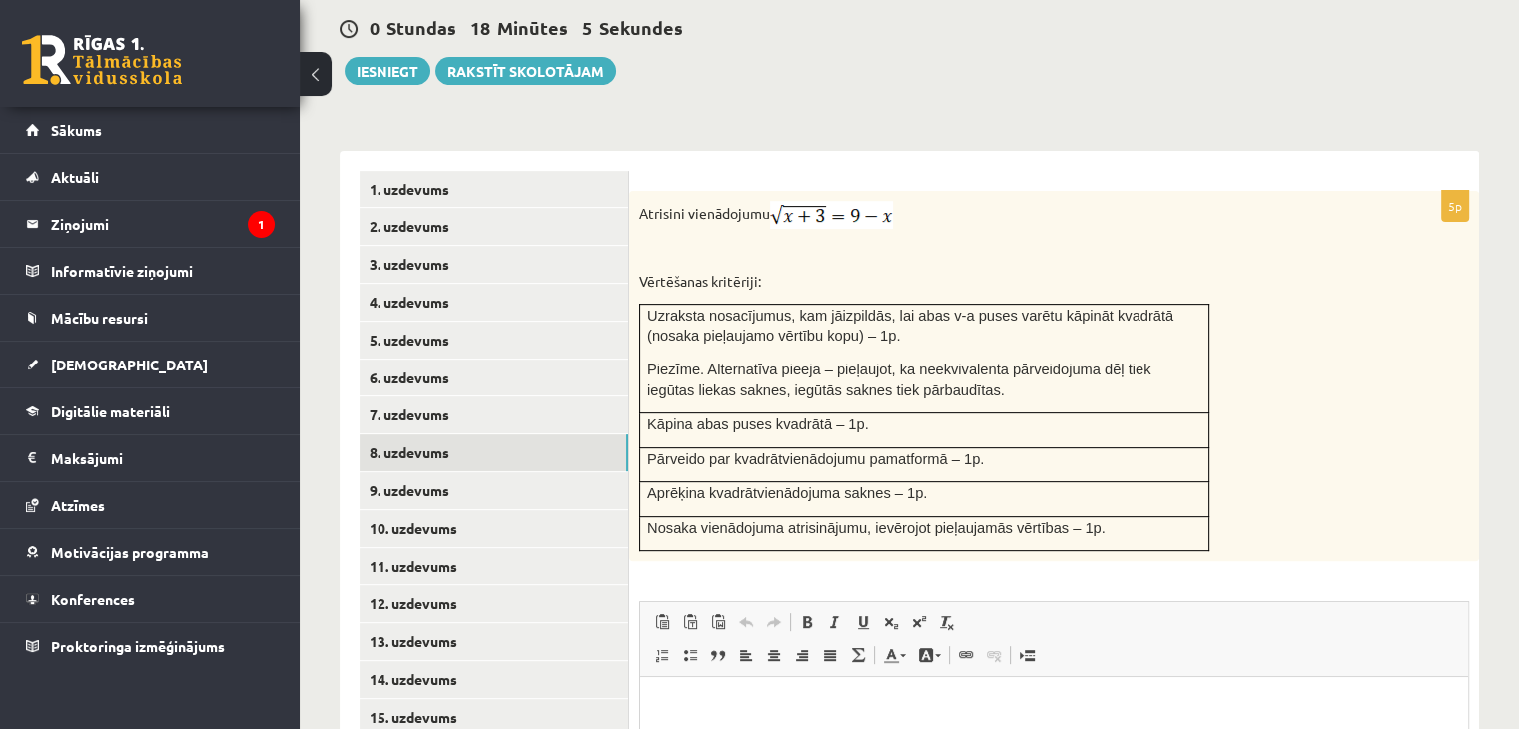
scroll to position [711, 0]
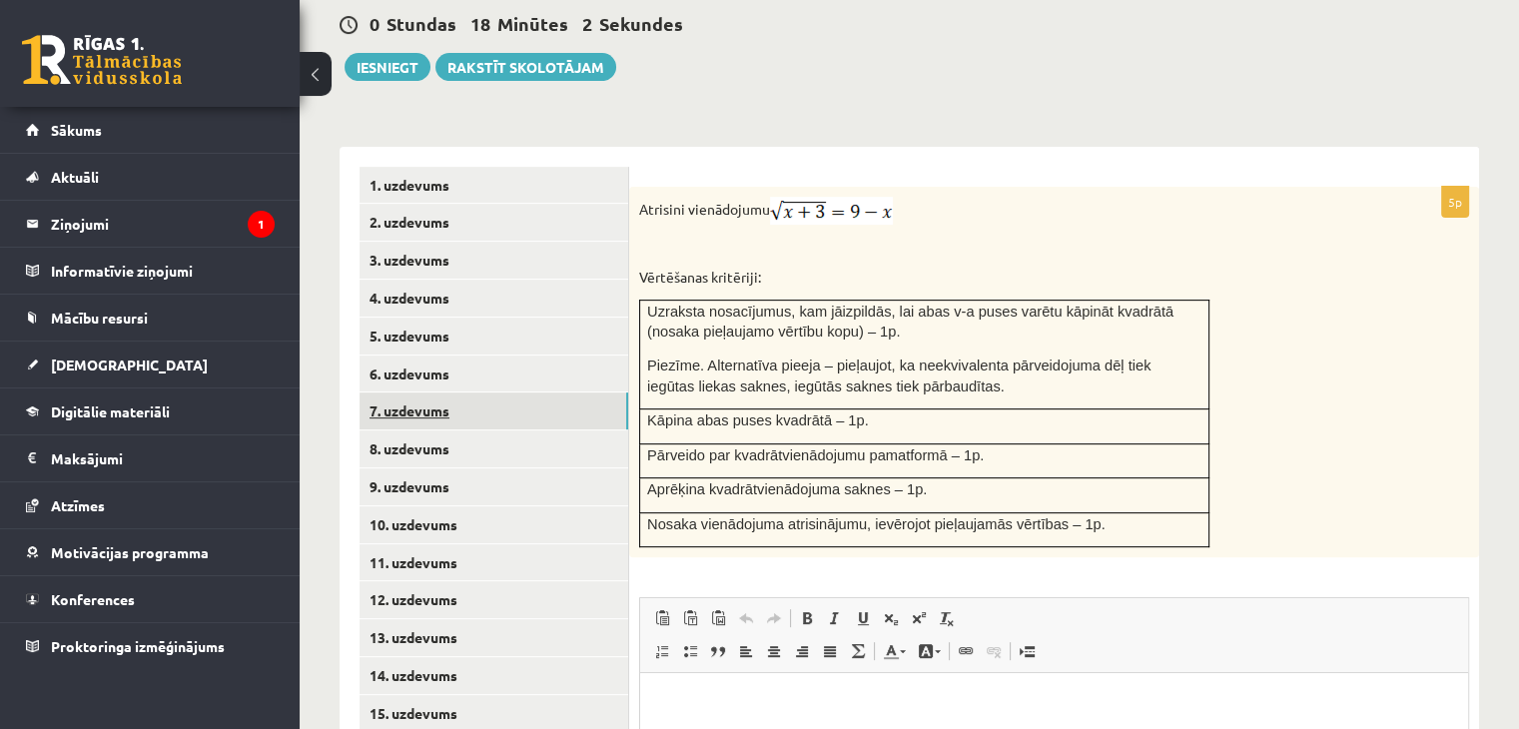
click at [387, 392] on link "7. uzdevums" at bounding box center [494, 410] width 269 height 37
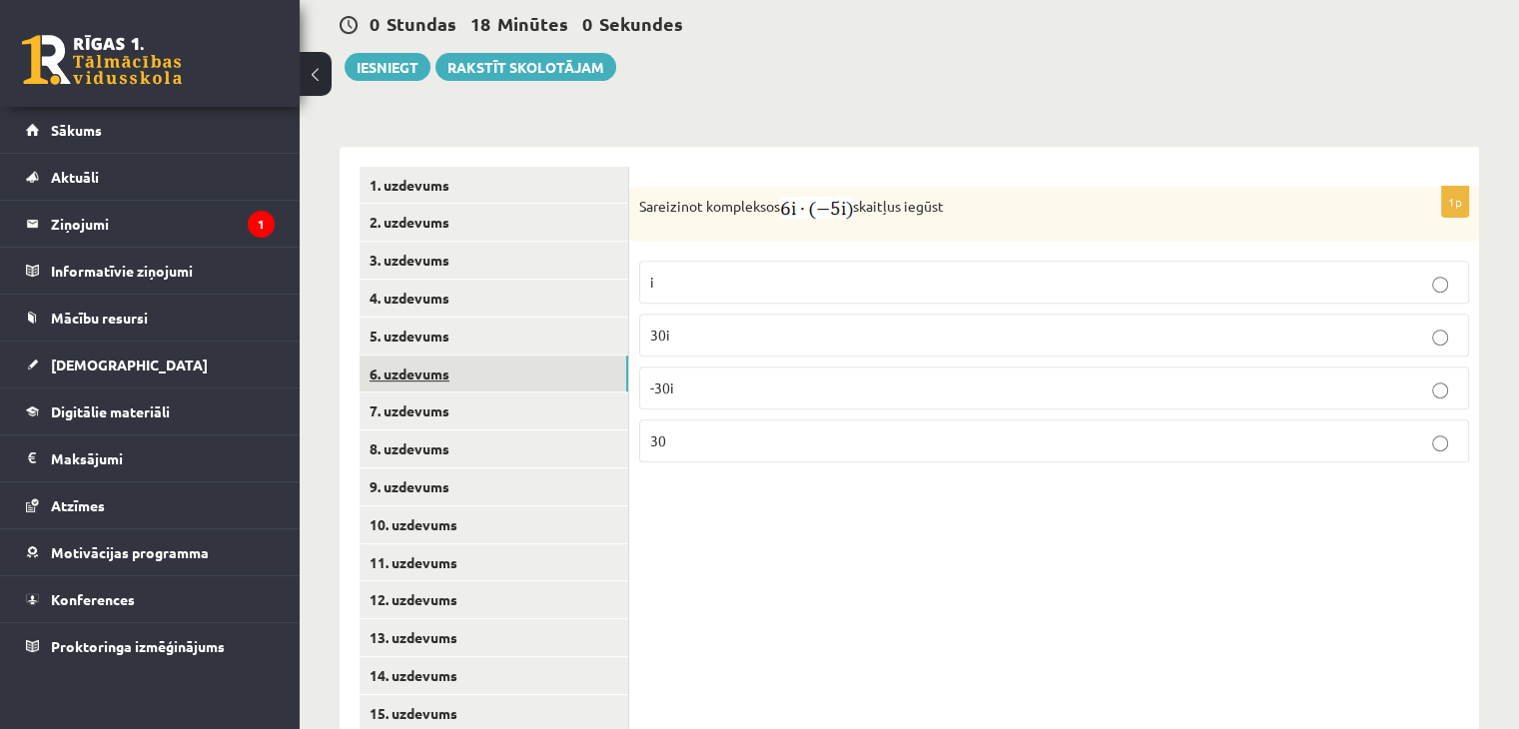
click at [413, 356] on link "6. uzdevums" at bounding box center [494, 374] width 269 height 37
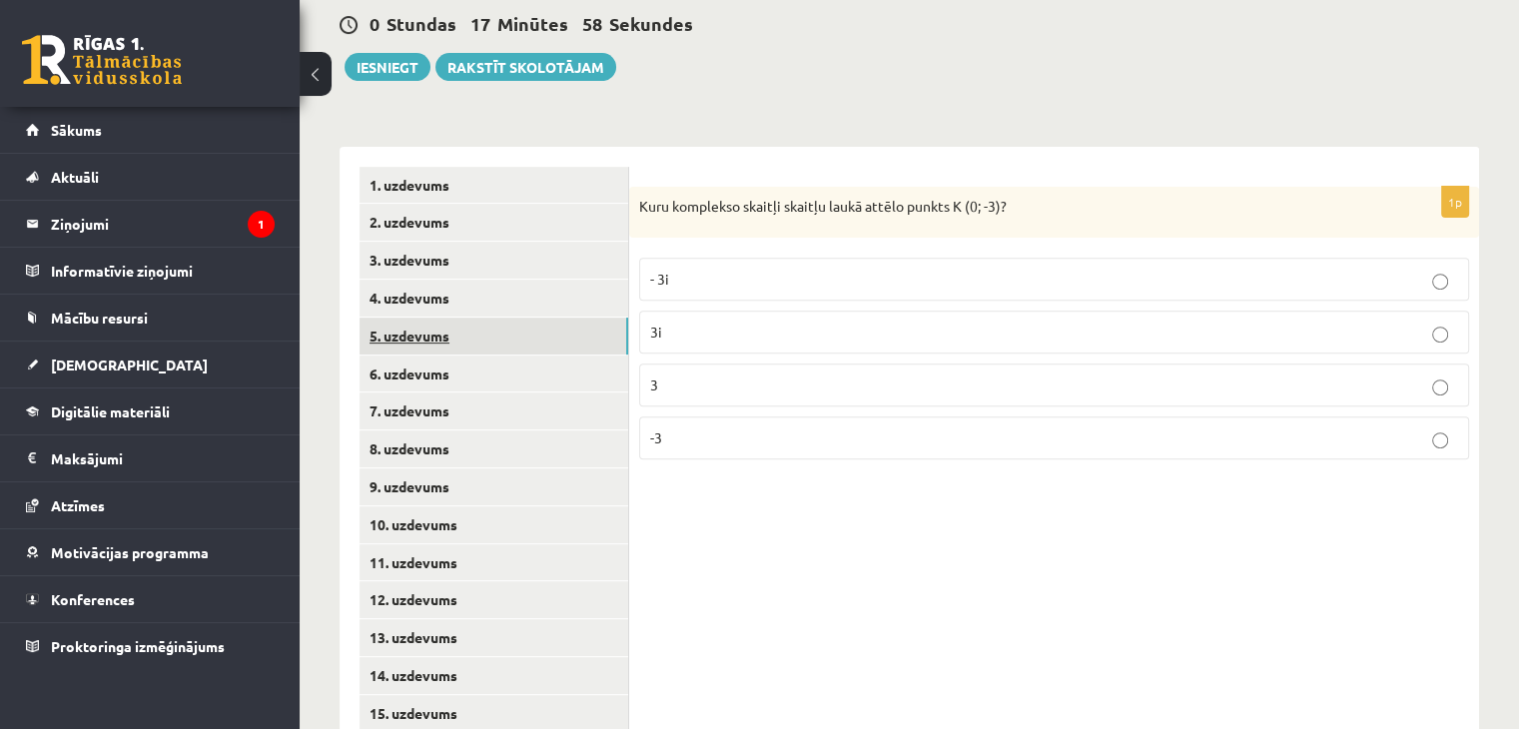
click at [420, 318] on link "5. uzdevums" at bounding box center [494, 336] width 269 height 37
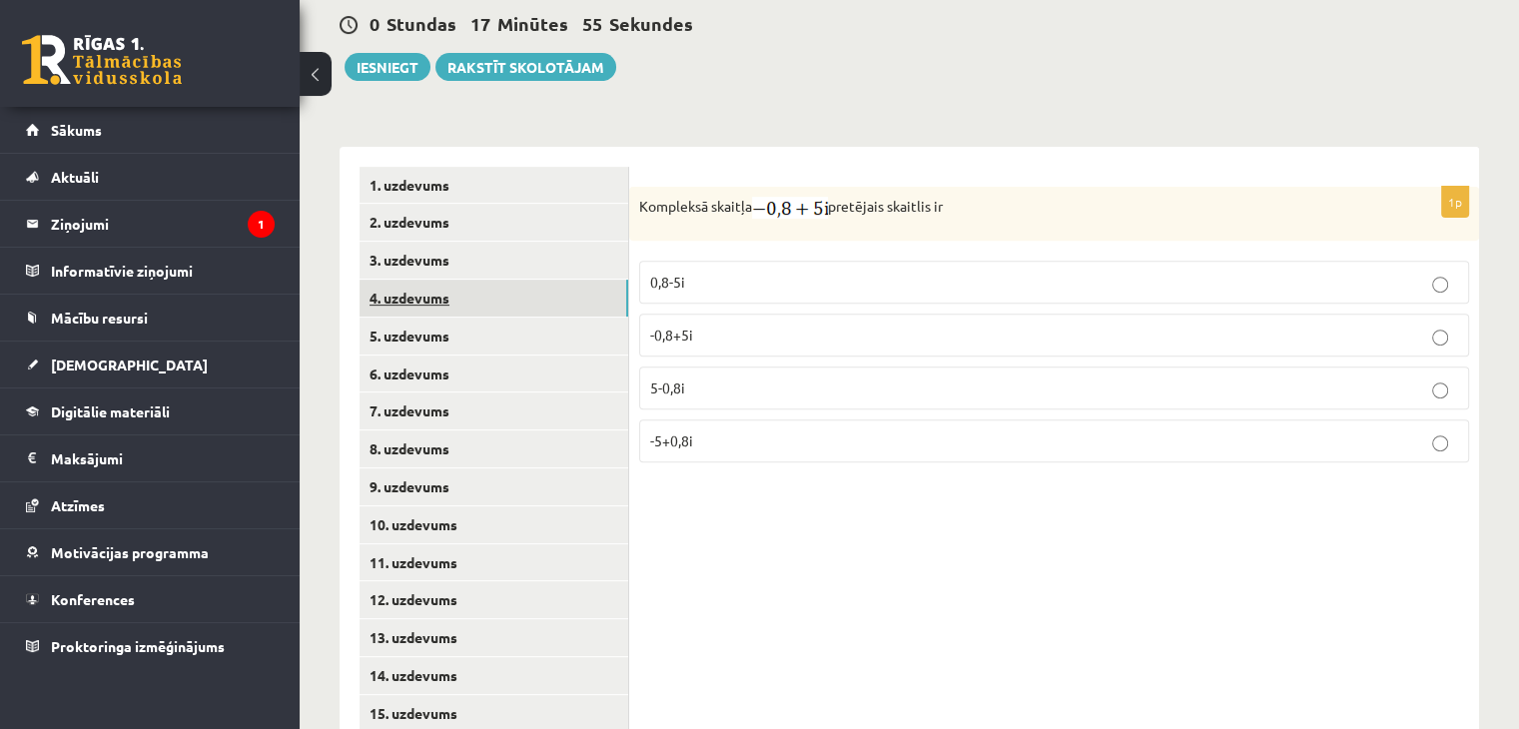
click at [442, 280] on link "4. uzdevums" at bounding box center [494, 298] width 269 height 37
click at [399, 53] on button "Iesniegt" at bounding box center [388, 67] width 86 height 28
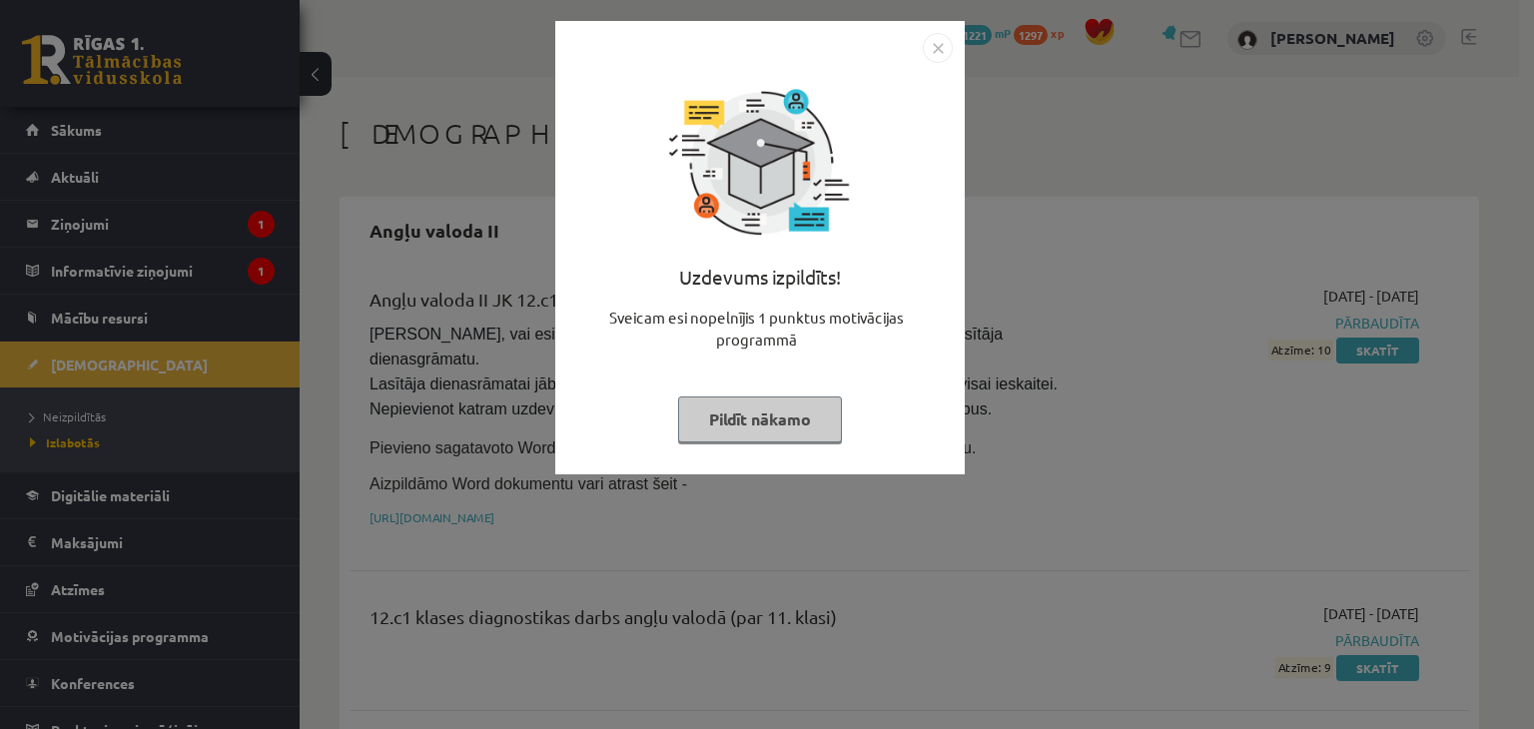
click at [740, 423] on button "Pildīt nākamo" at bounding box center [760, 419] width 164 height 46
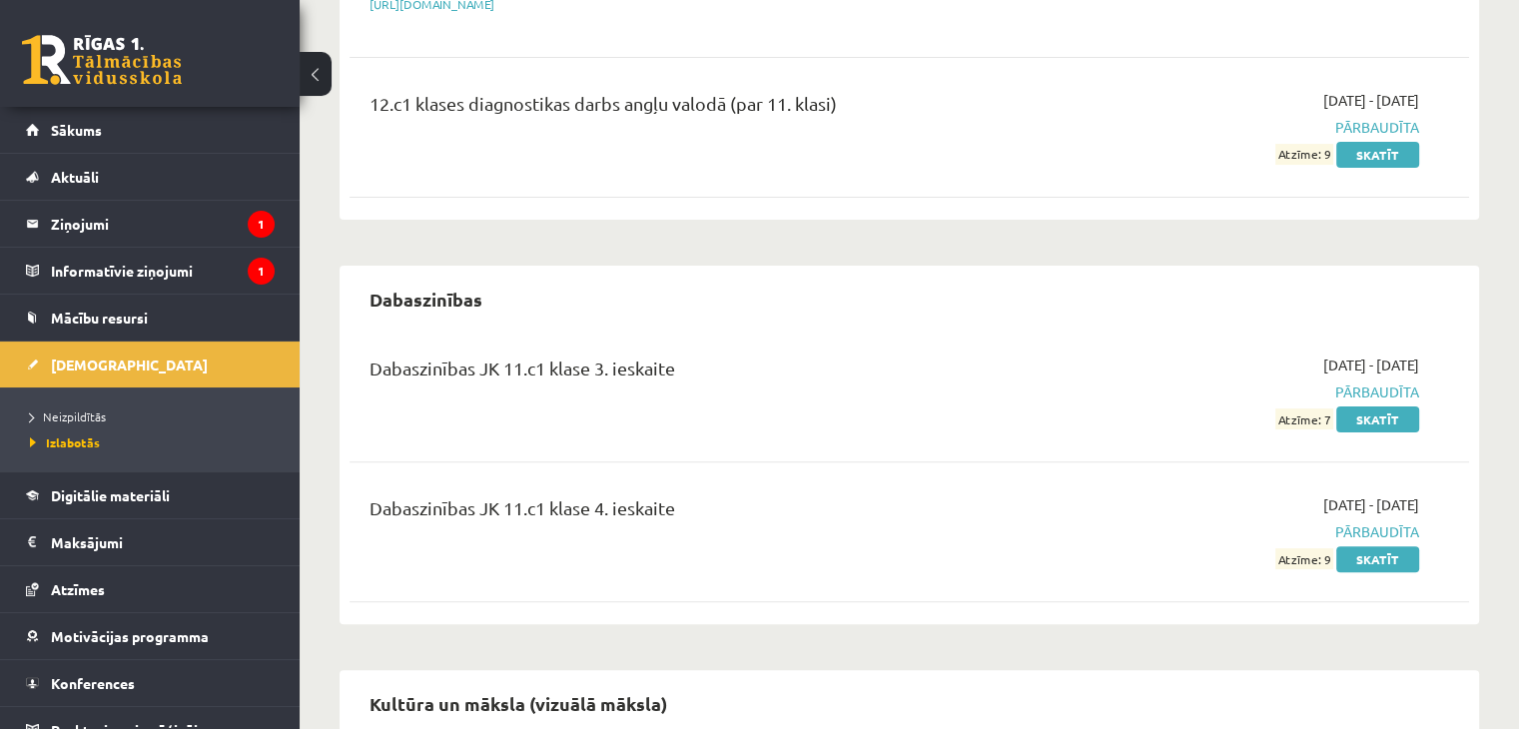
scroll to position [431, 0]
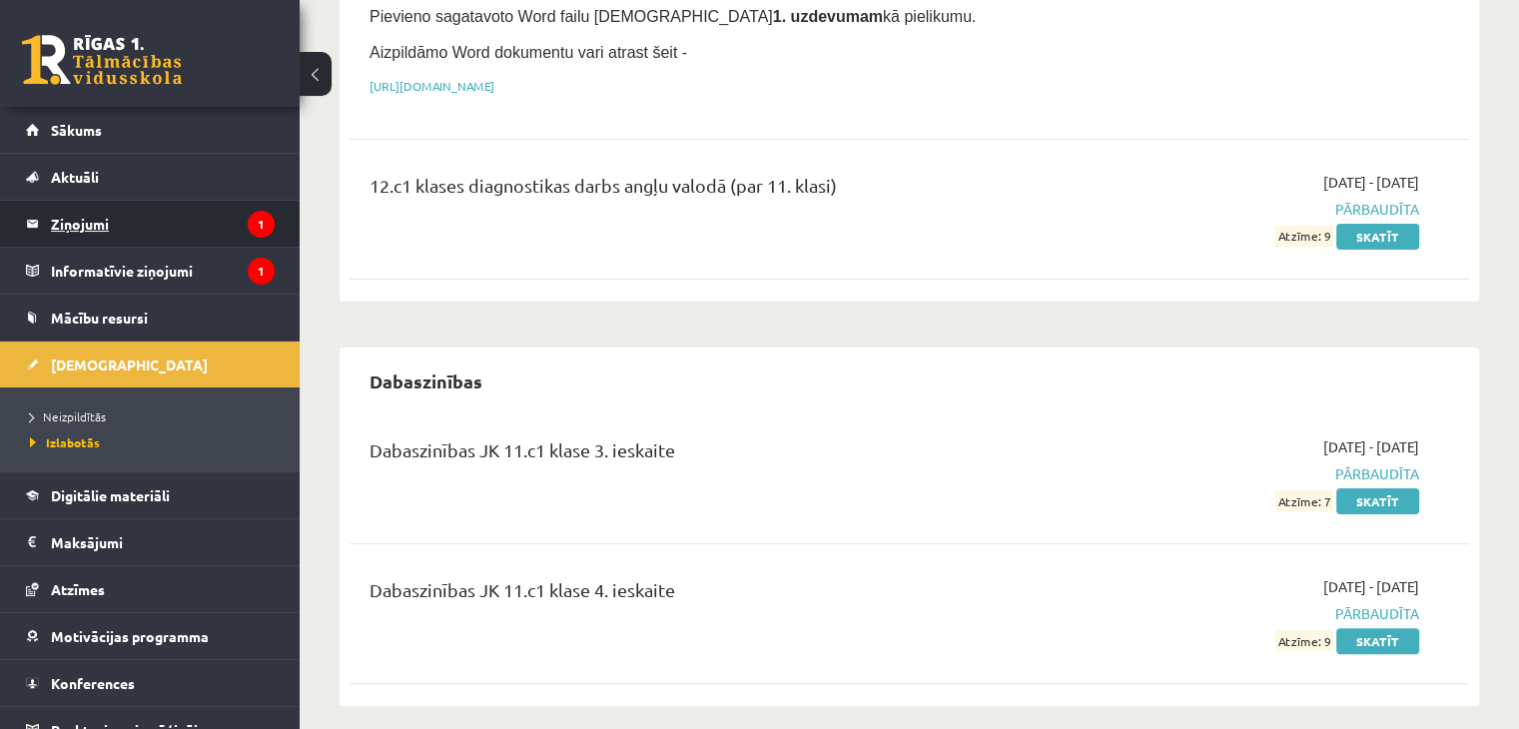
click at [132, 225] on legend "Ziņojumi 1" at bounding box center [163, 224] width 224 height 46
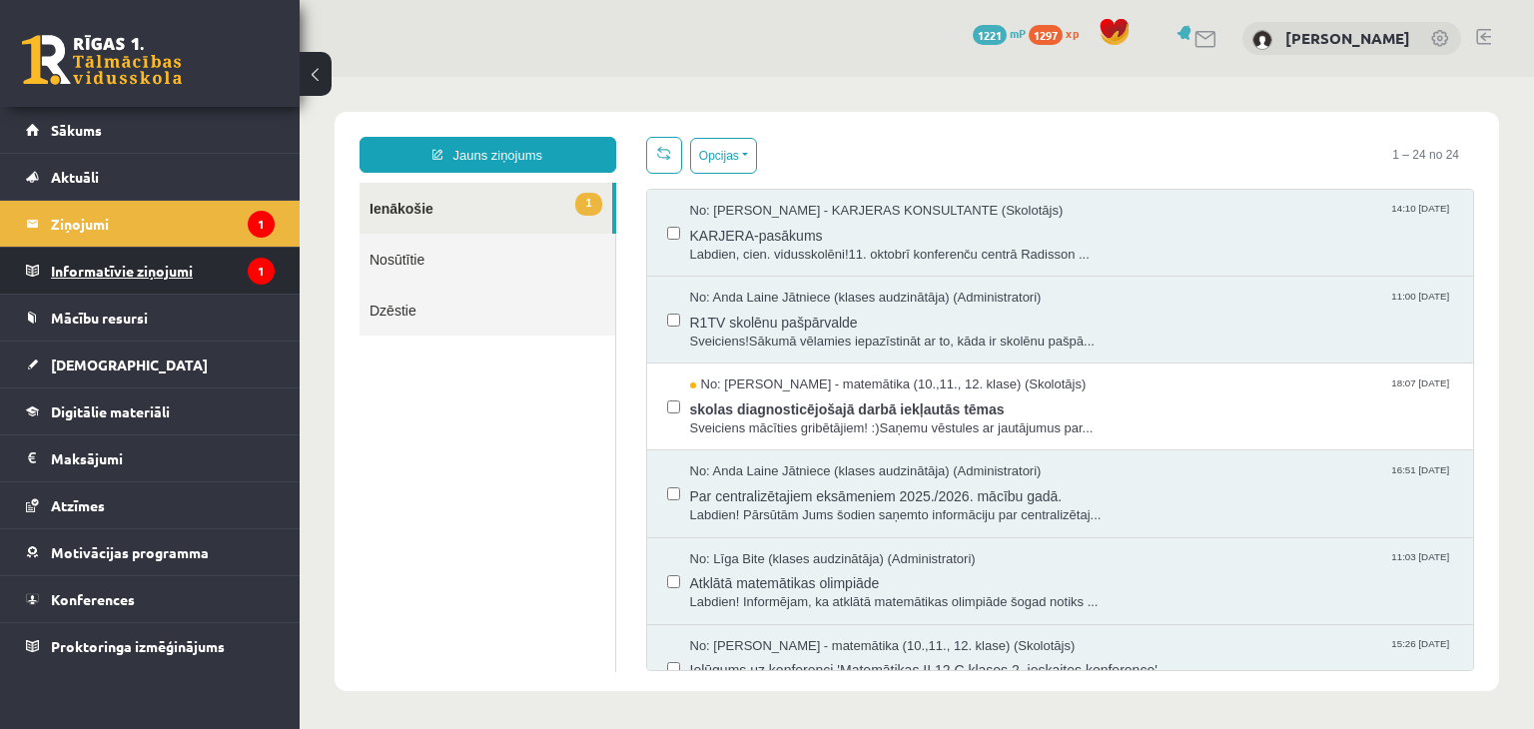
click at [154, 276] on legend "Informatīvie ziņojumi 1" at bounding box center [163, 271] width 224 height 46
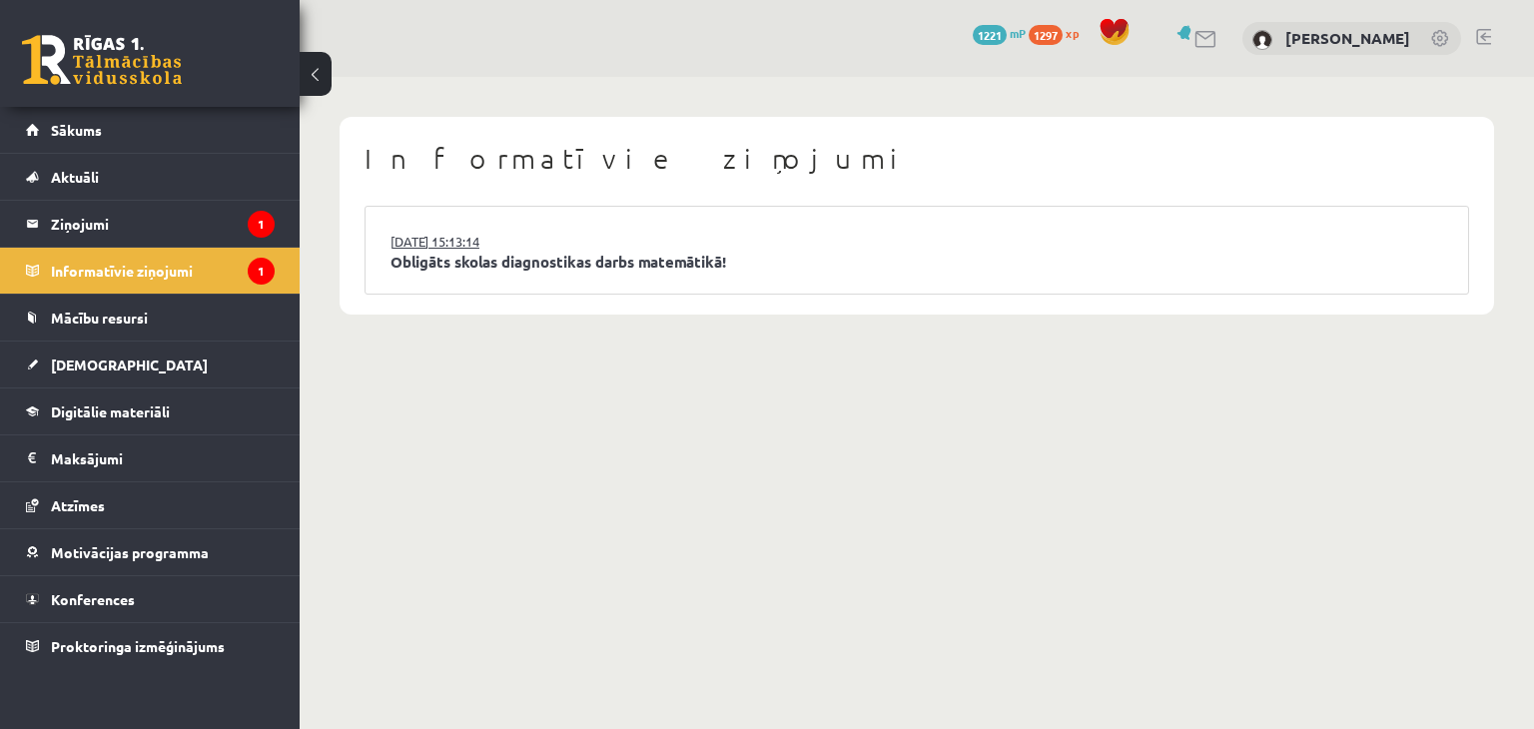
click at [420, 233] on link "[DATE] 15:13:14" at bounding box center [465, 242] width 150 height 20
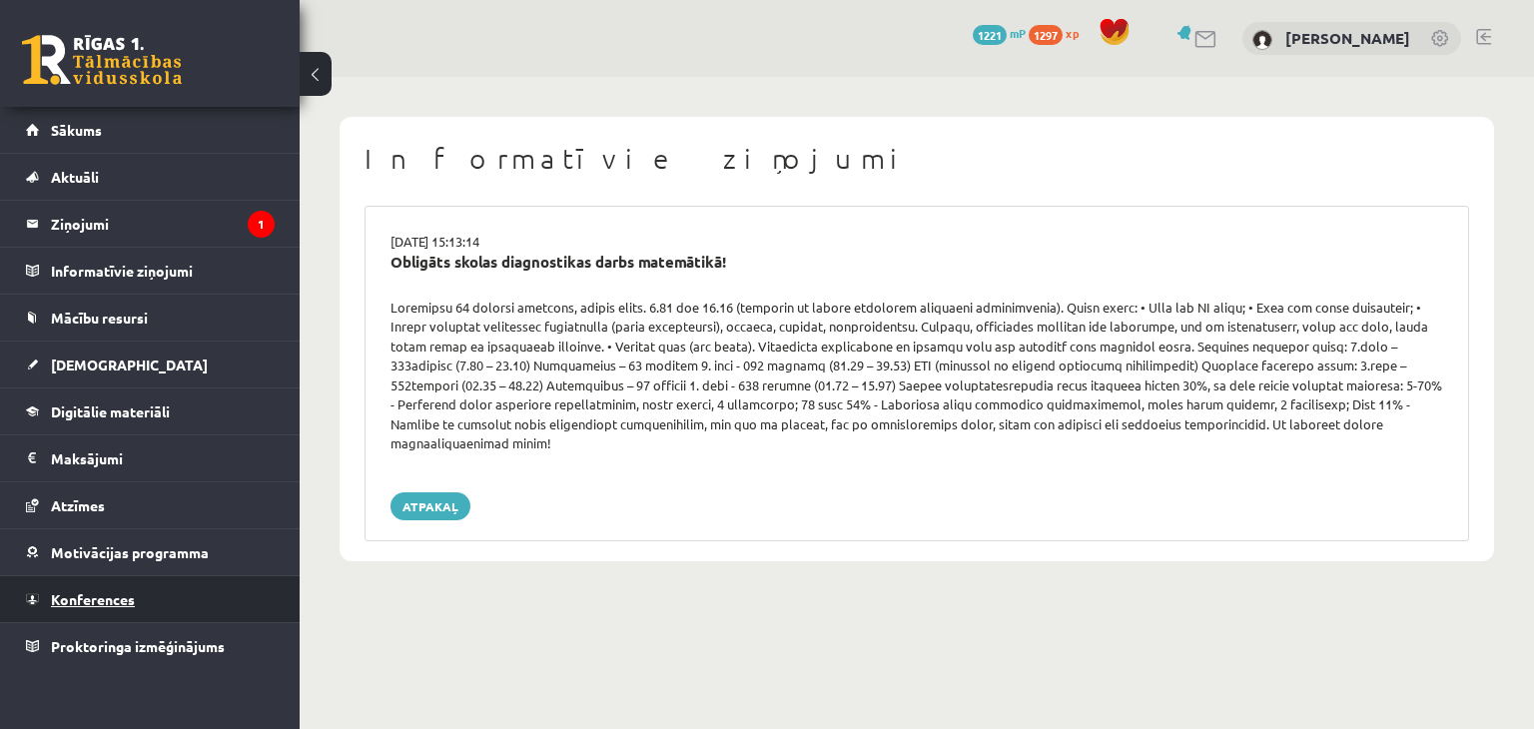
click at [112, 585] on link "Konferences" at bounding box center [150, 599] width 249 height 46
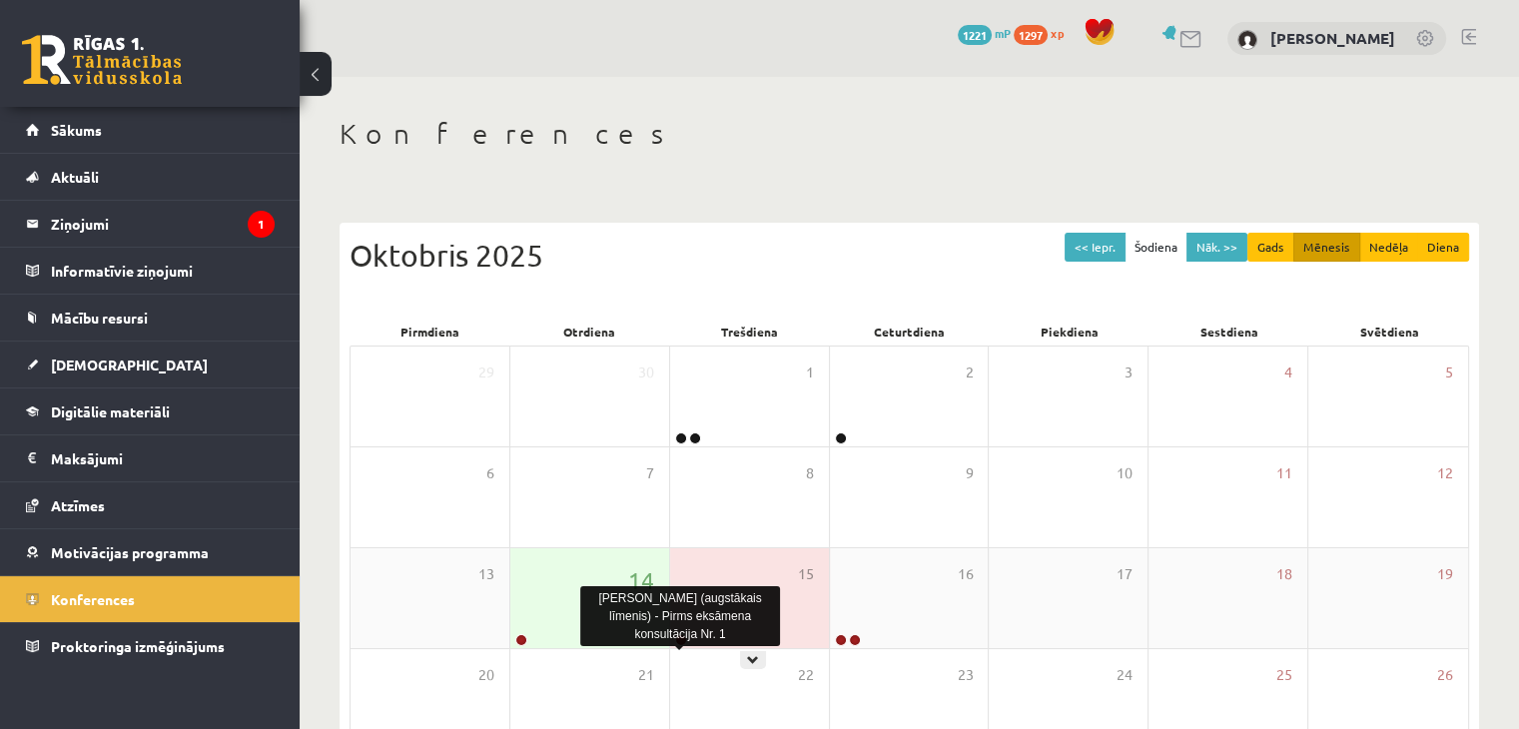
click at [679, 636] on link at bounding box center [681, 640] width 12 height 12
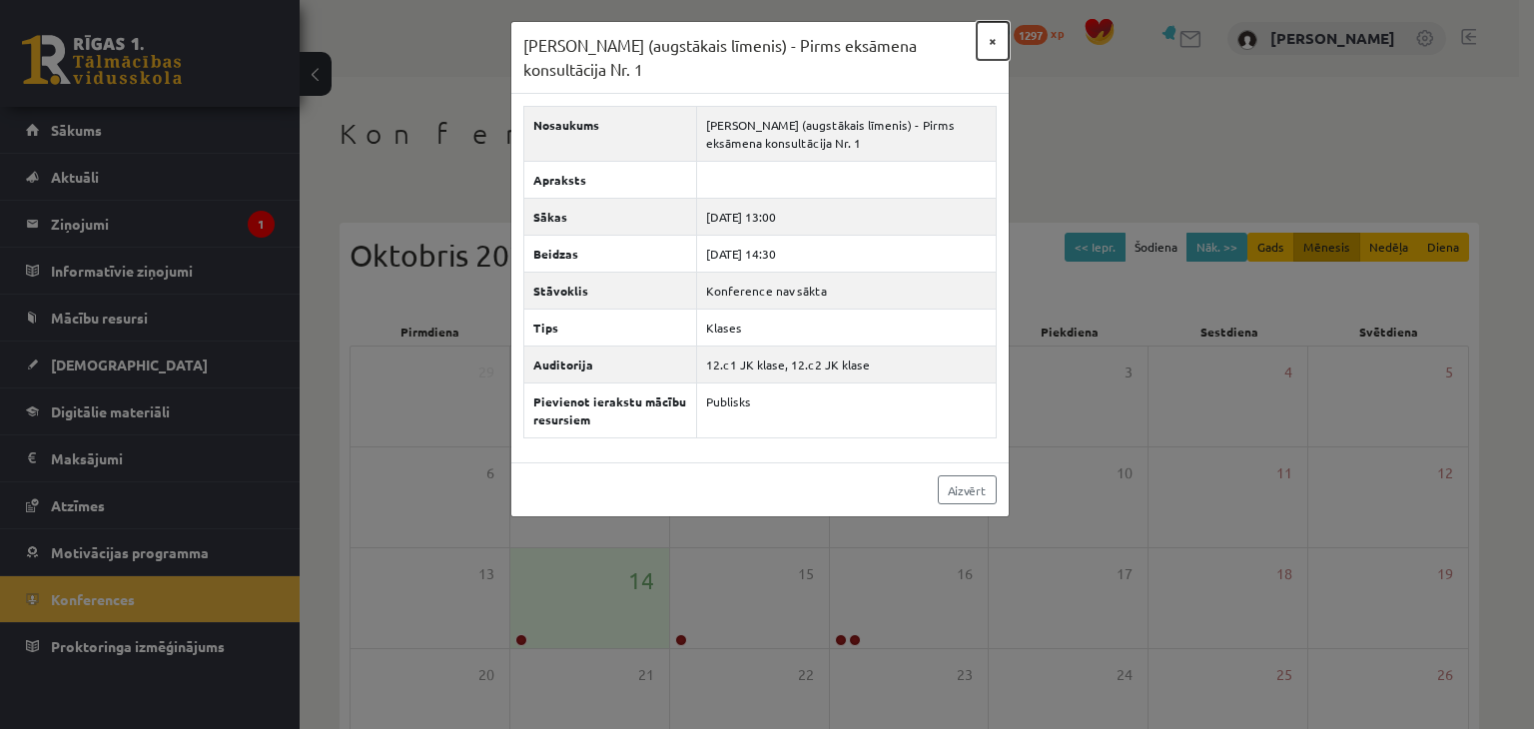
click at [995, 48] on button "×" at bounding box center [993, 41] width 32 height 38
